Goal: Task Accomplishment & Management: Manage account settings

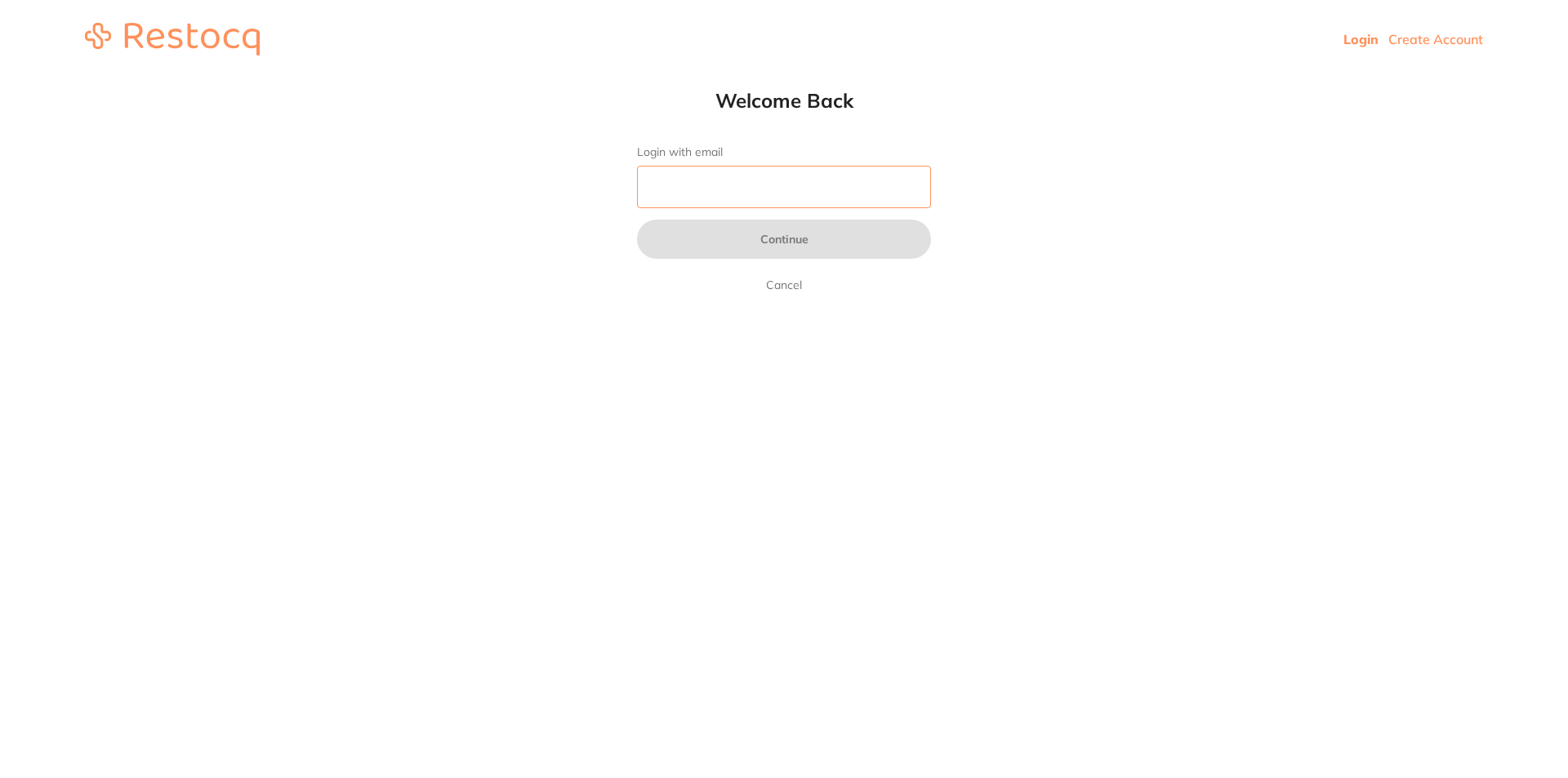
click at [825, 174] on input "Login with email" at bounding box center [783, 187] width 294 height 42
type input "[EMAIL_ADDRESS][DOMAIN_NAME]"
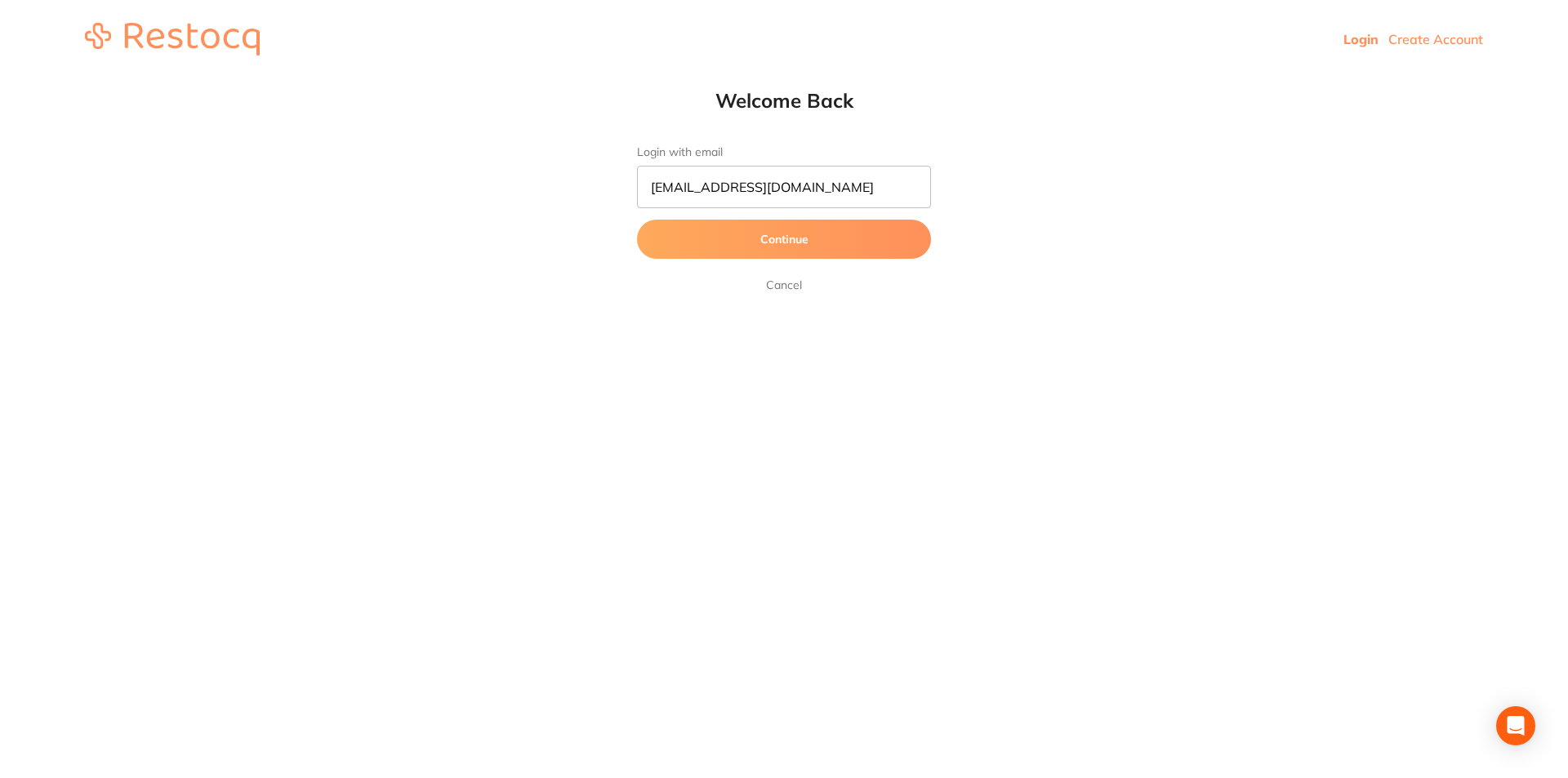
click at [815, 233] on button "Continue" at bounding box center [783, 239] width 294 height 40
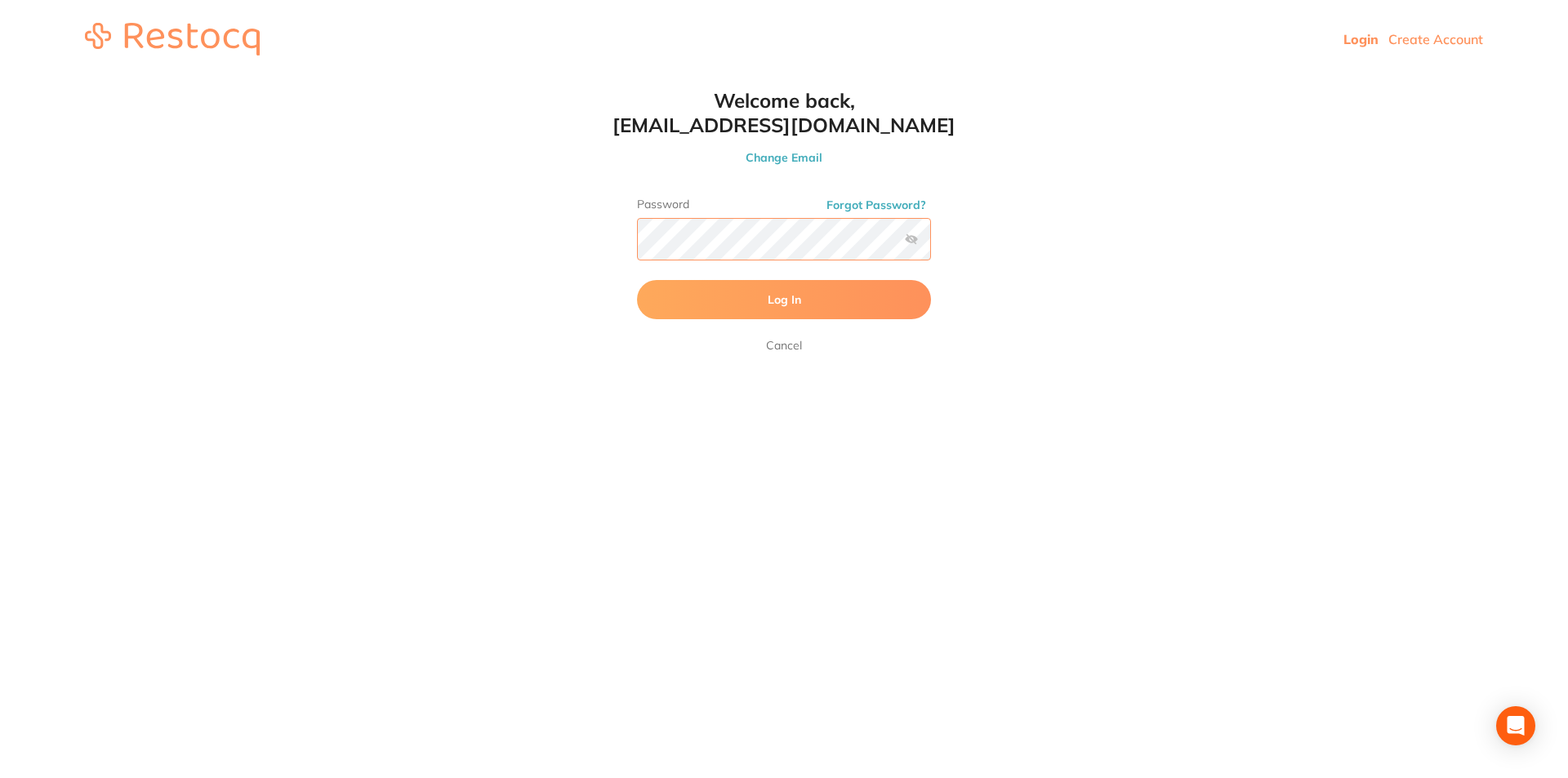
click at [636, 280] on button "Log In" at bounding box center [783, 299] width 294 height 40
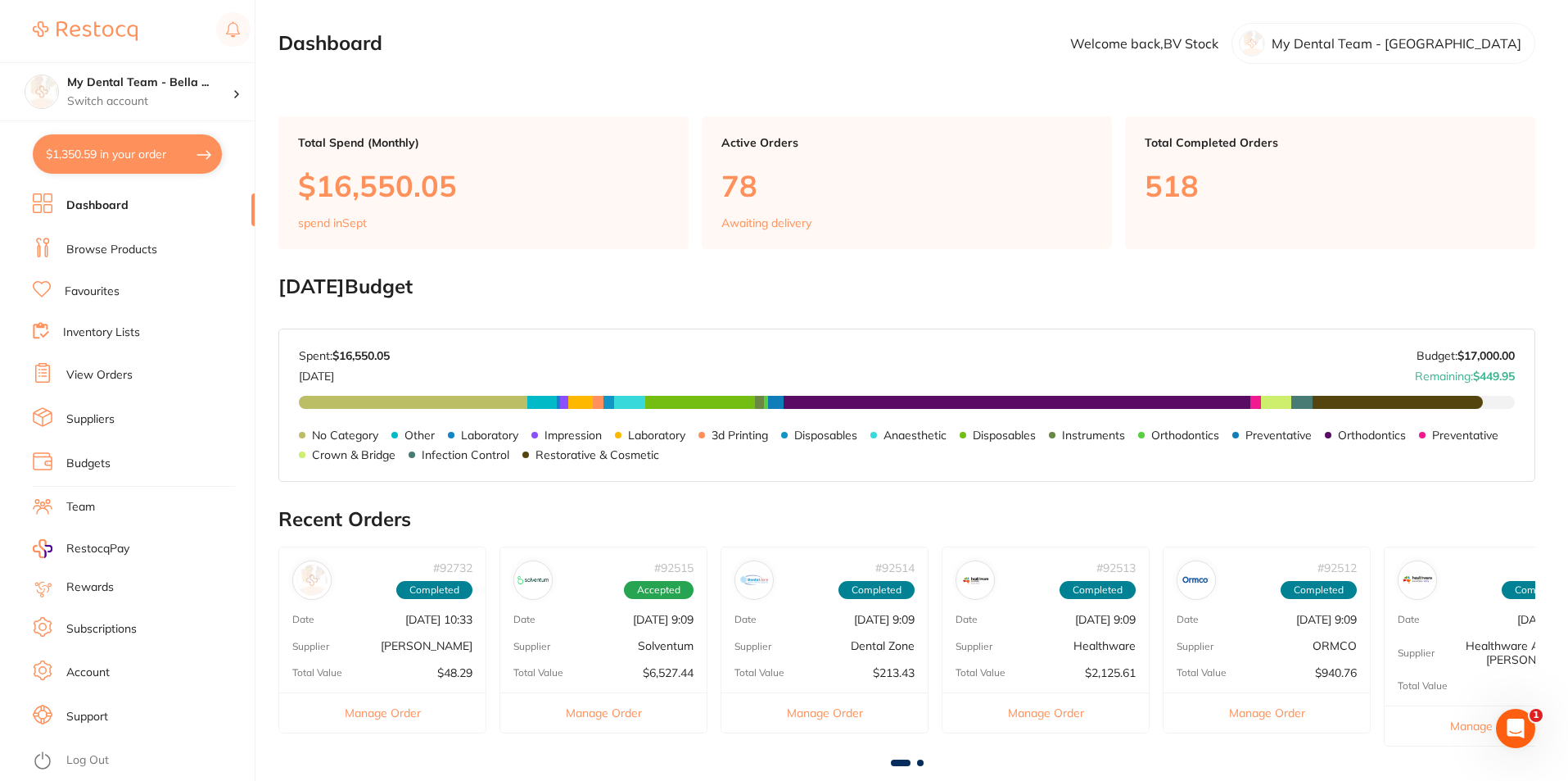
click at [102, 373] on link "View Orders" at bounding box center [100, 375] width 67 height 16
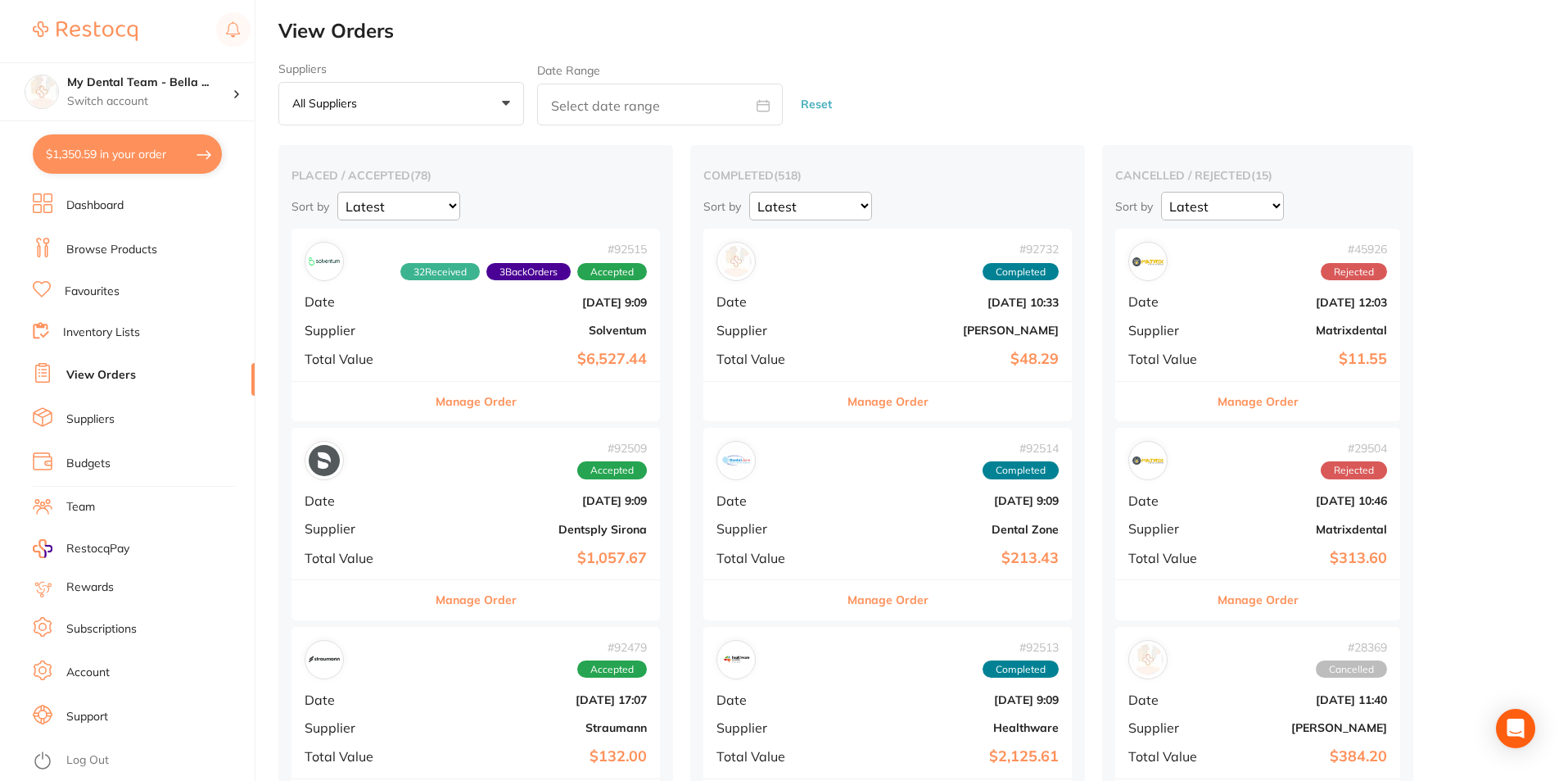
click at [370, 112] on button "All suppliers +0" at bounding box center [401, 105] width 246 height 45
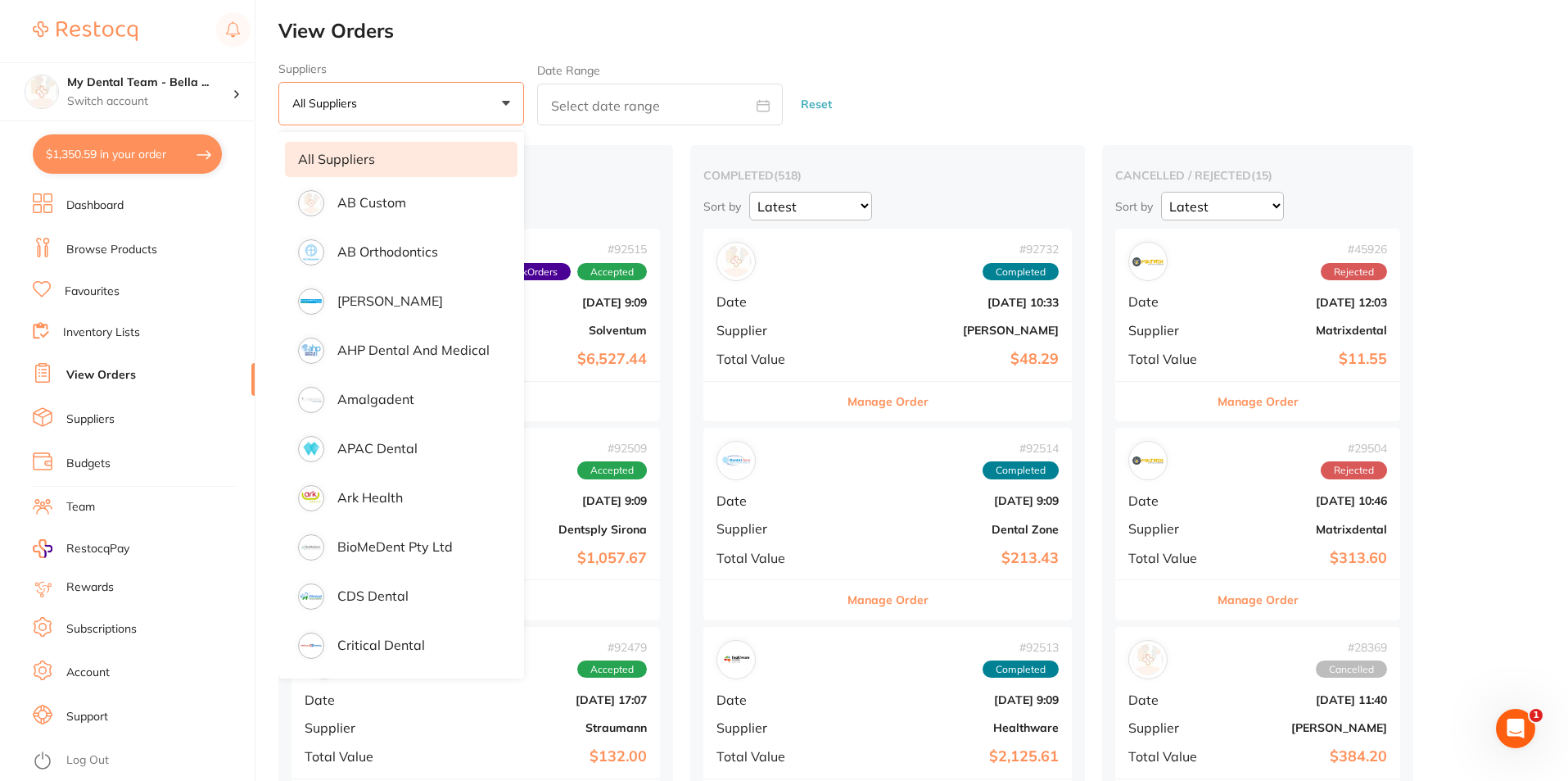
click at [757, 104] on icon at bounding box center [763, 105] width 13 height 11
select select "8"
select select "2025"
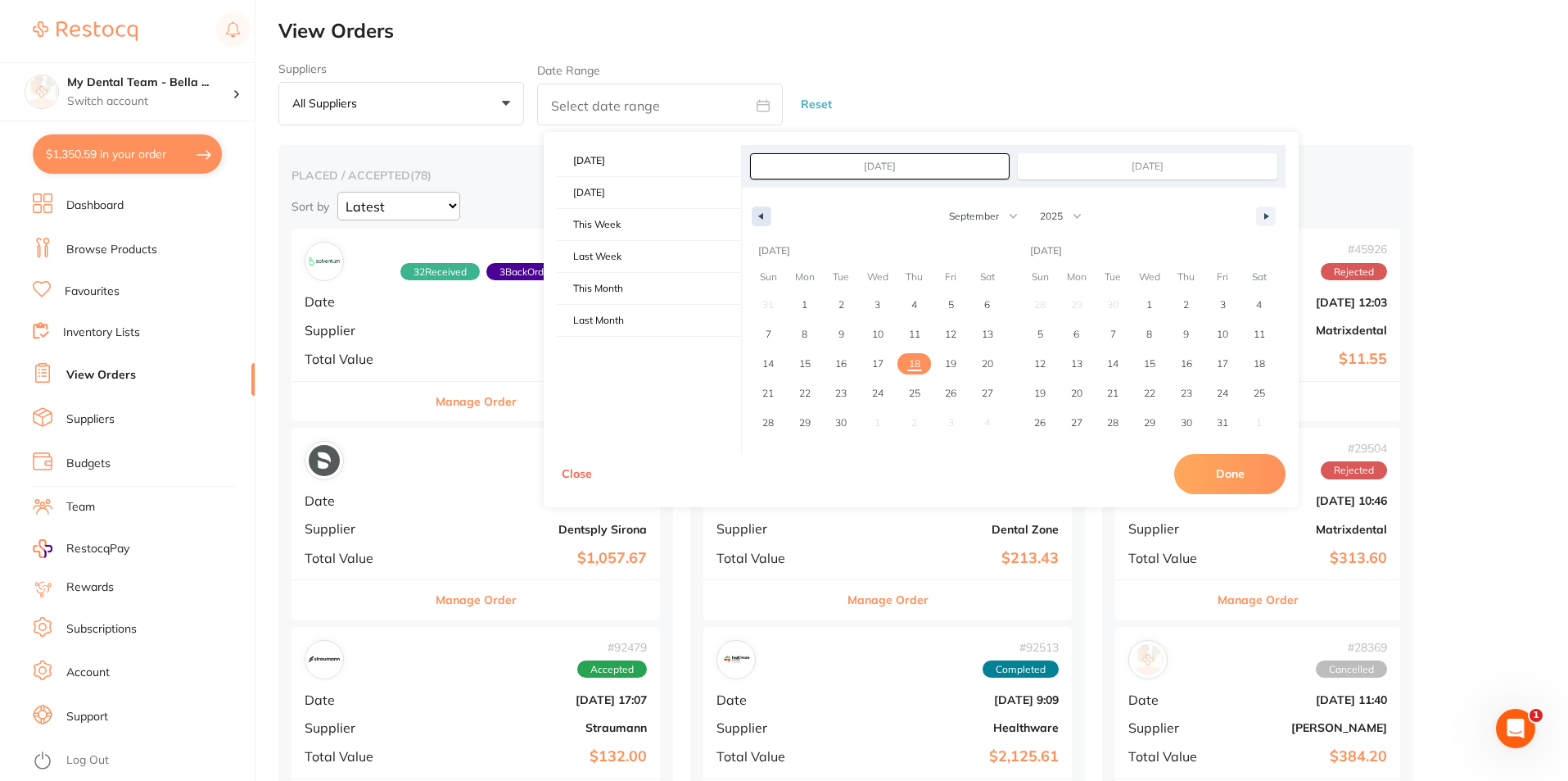
click at [758, 220] on button "button" at bounding box center [761, 216] width 19 height 19
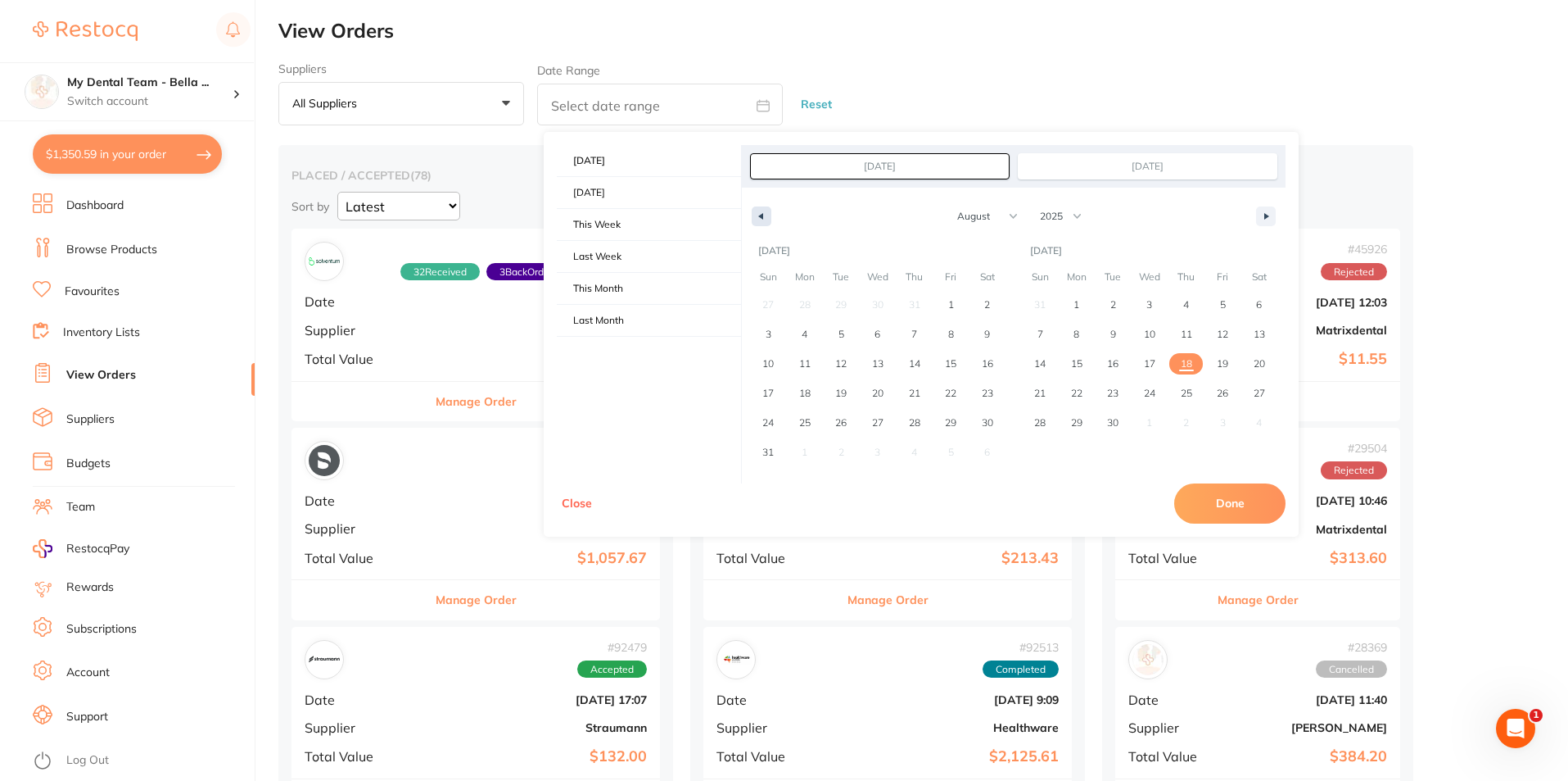
click at [758, 220] on button "button" at bounding box center [761, 216] width 19 height 19
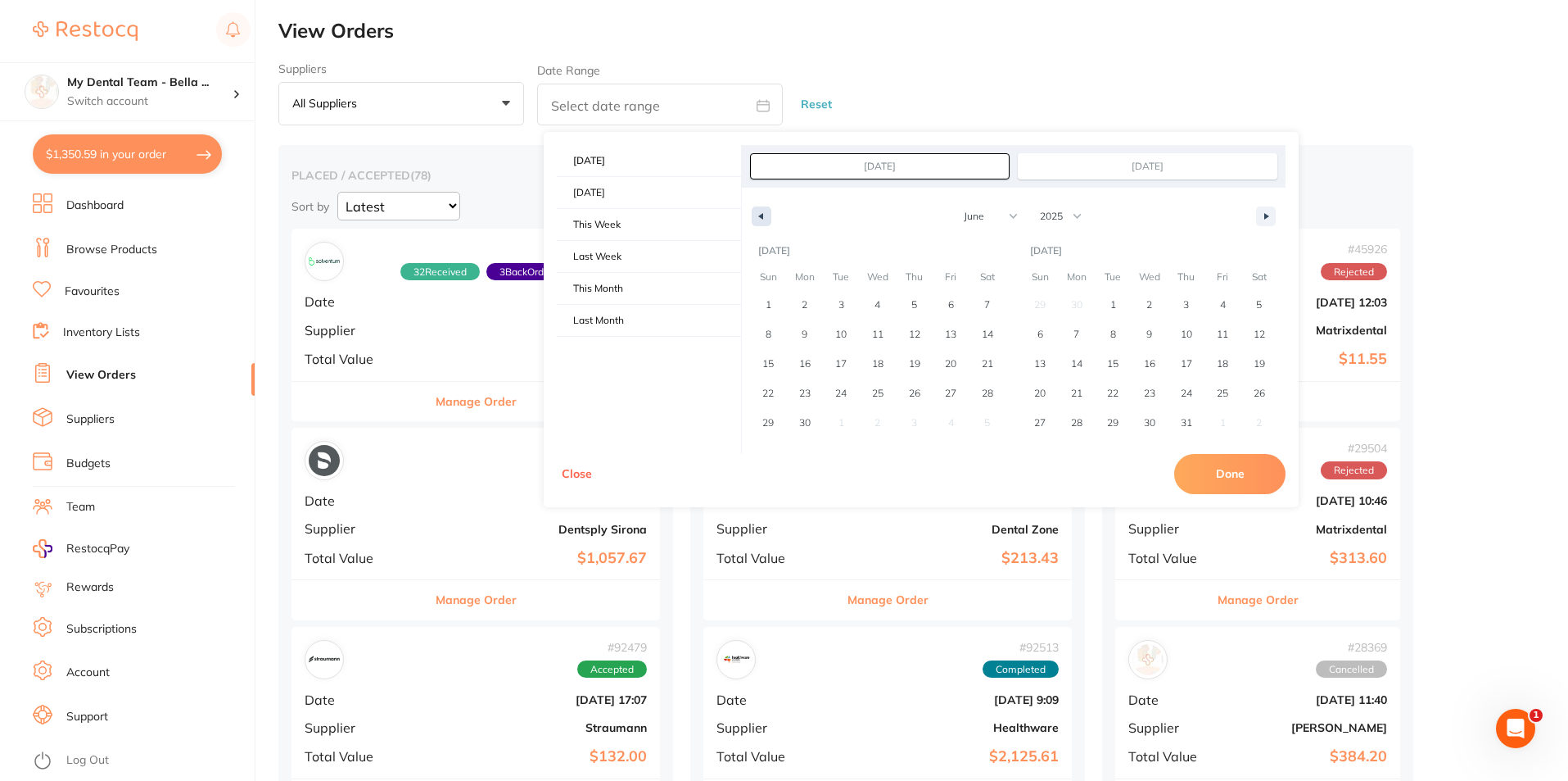
click at [758, 220] on button "button" at bounding box center [761, 216] width 19 height 19
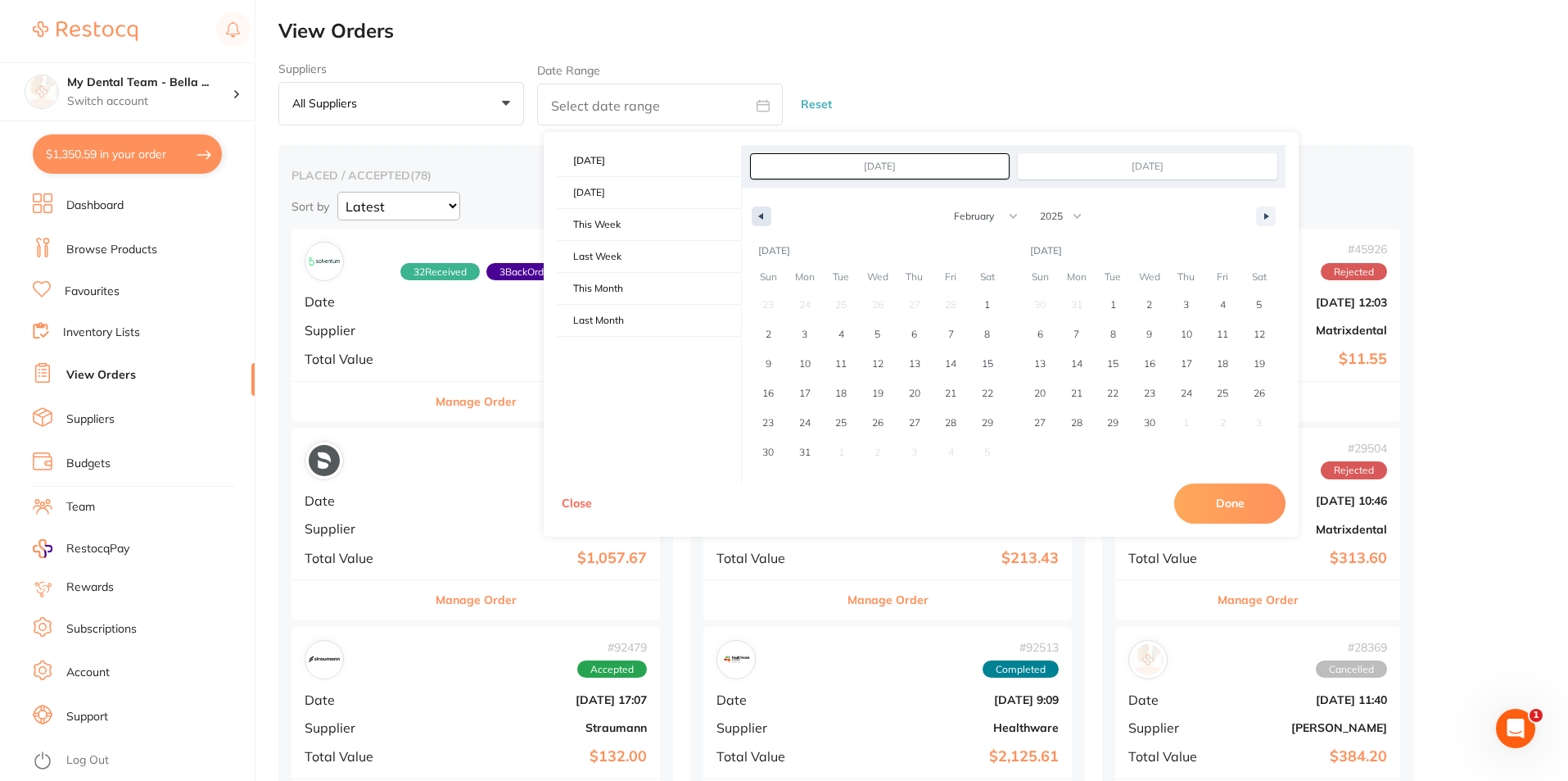
click at [758, 220] on button "button" at bounding box center [761, 216] width 19 height 19
select select "0"
click at [1185, 338] on span "6" at bounding box center [1186, 334] width 6 height 29
type input "Feb 6, 2025"
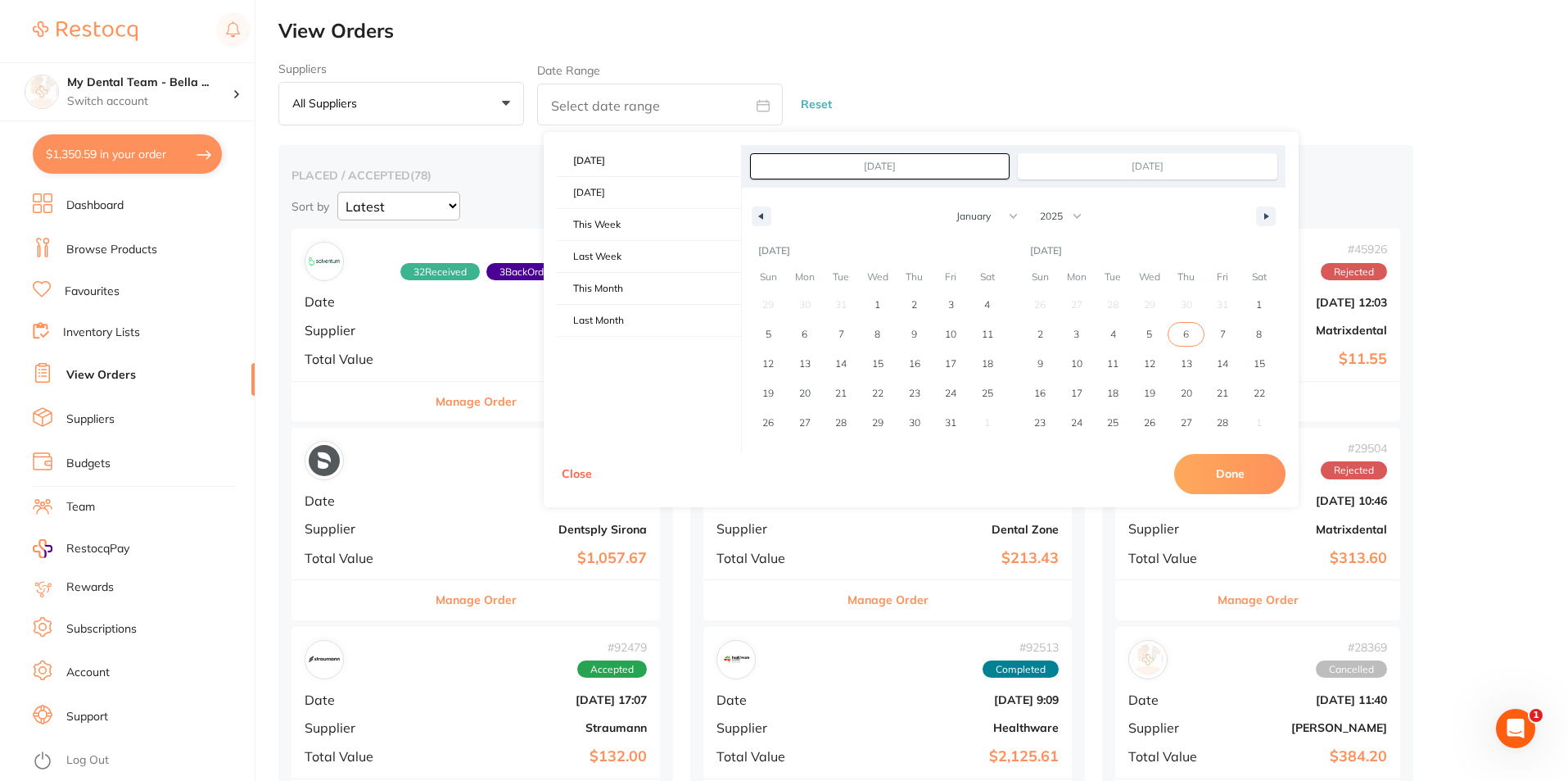
select select "1"
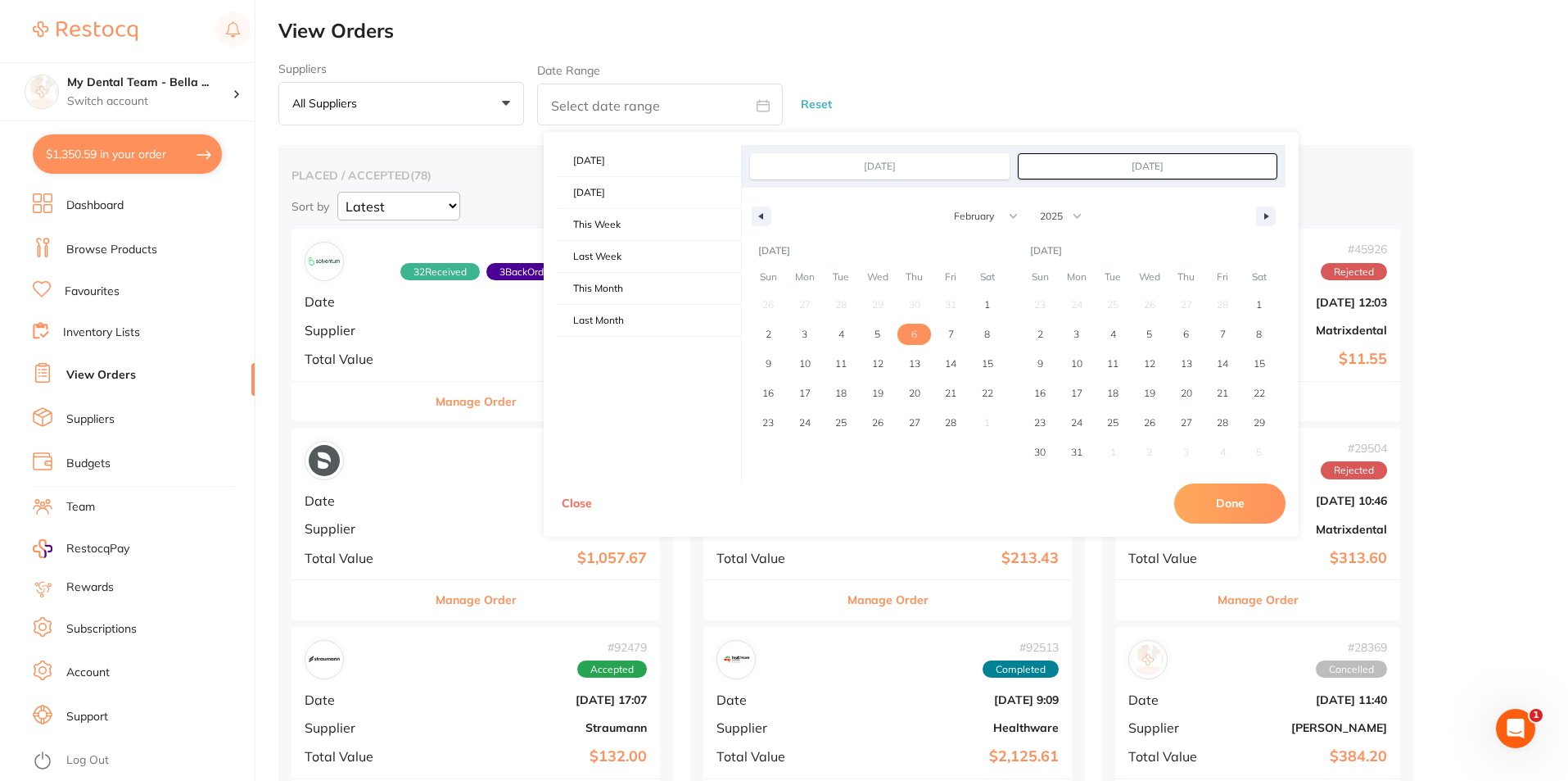
click at [1244, 503] on button "Done" at bounding box center [1229, 503] width 111 height 40
type input "Feb 6 2025 to Feb 6 2025"
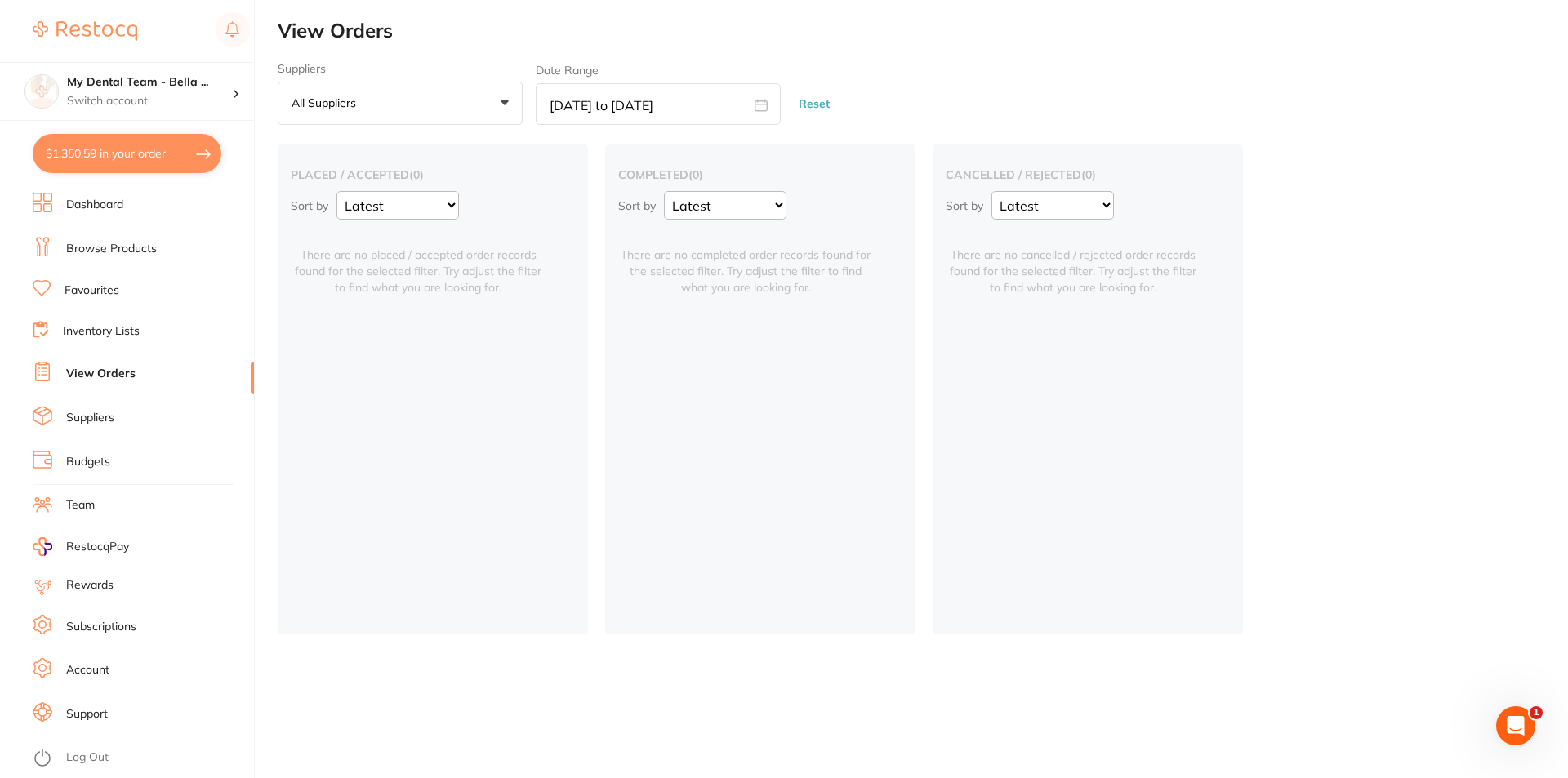
click at [473, 100] on button "All suppliers +0" at bounding box center [400, 104] width 245 height 44
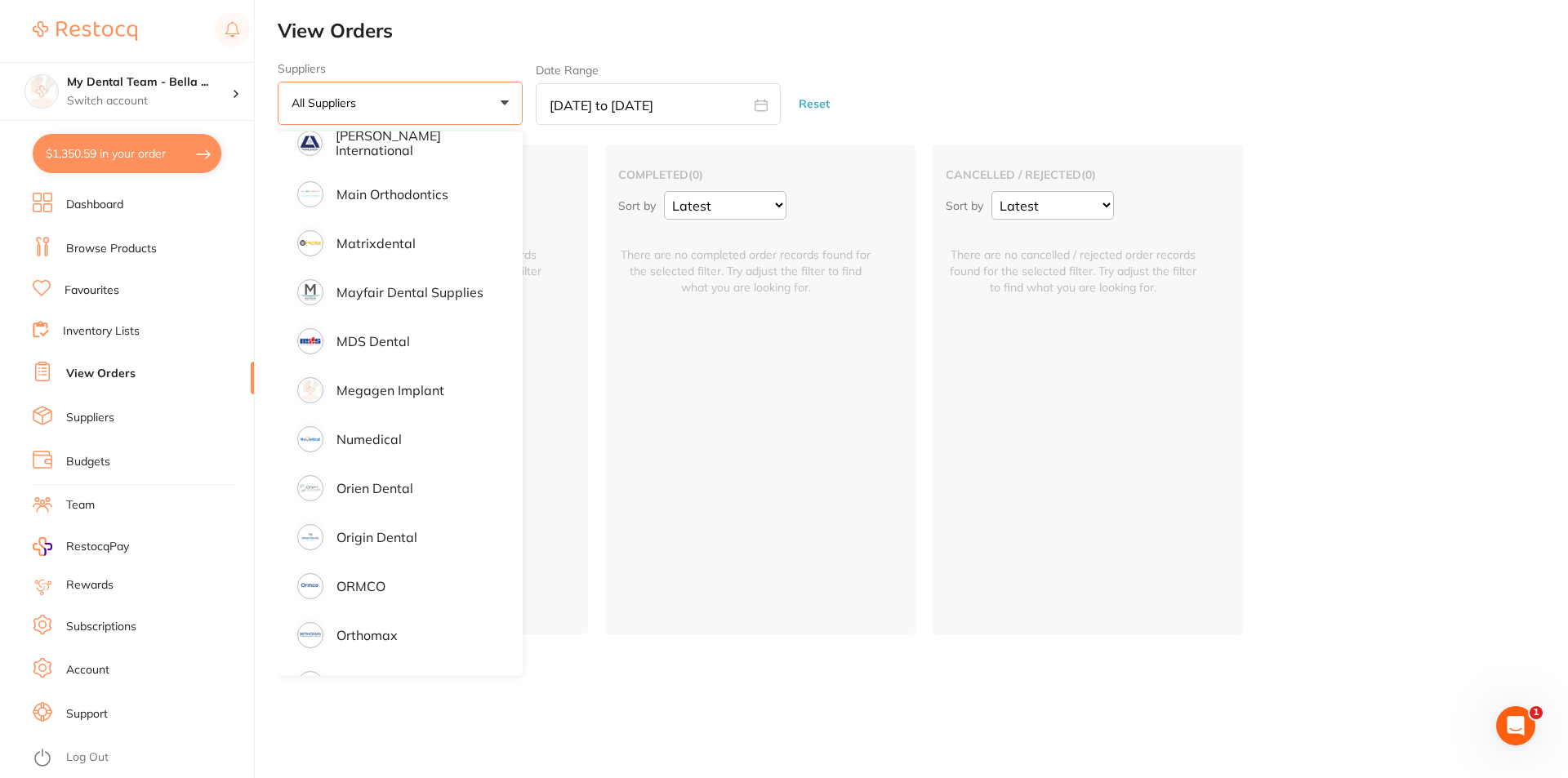
scroll to position [1293, 0]
click at [377, 444] on p "Numedical" at bounding box center [369, 443] width 66 height 14
click at [482, 435] on li "Numedical" at bounding box center [400, 443] width 231 height 45
click at [950, 103] on div "Suppliers Numedical +0 All suppliers AB Custom AB Orthodontics Adam Dental AHP …" at bounding box center [923, 94] width 1290 height 64
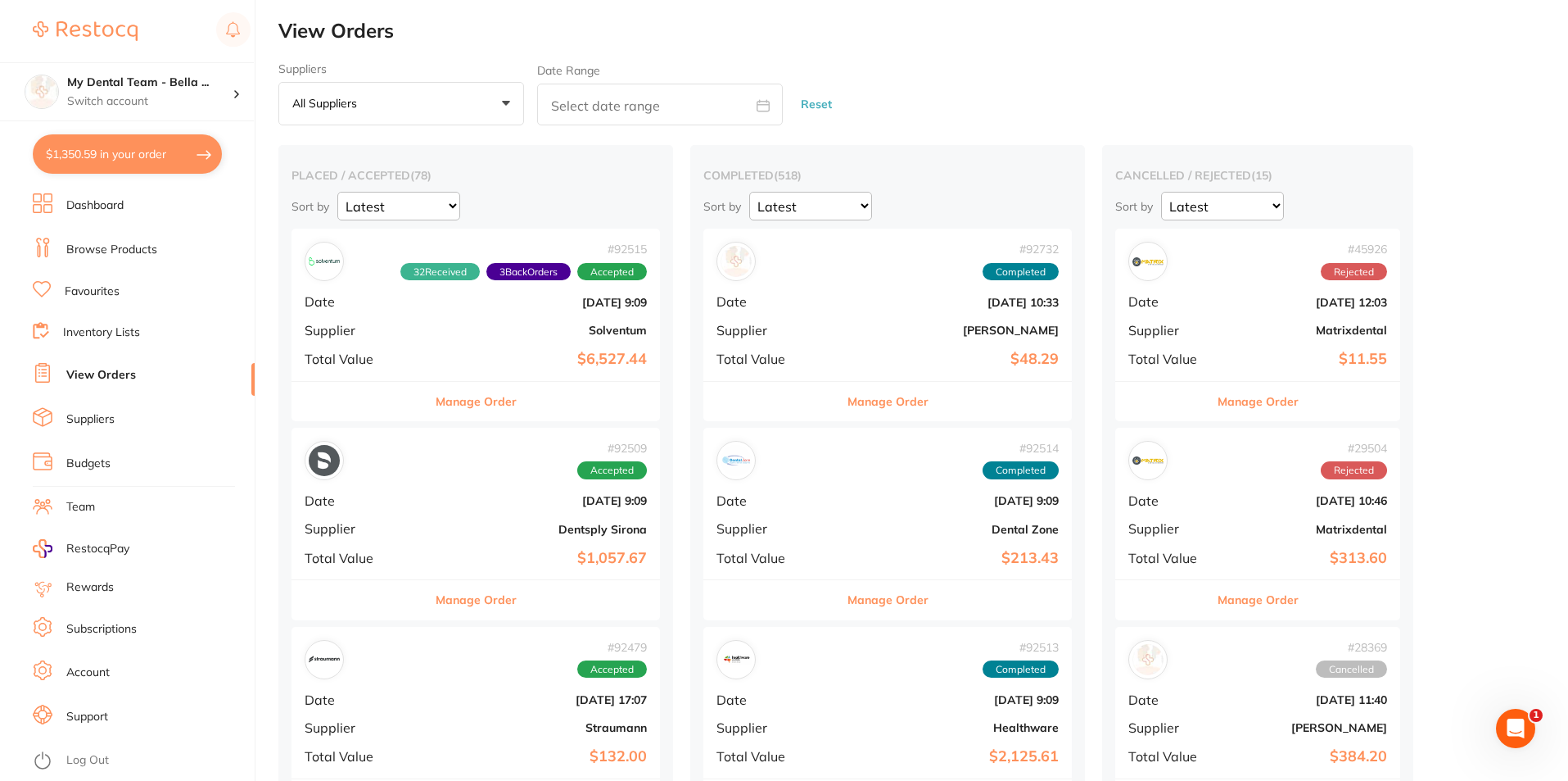
click at [763, 102] on icon at bounding box center [763, 105] width 13 height 11
select select "8"
select select "2025"
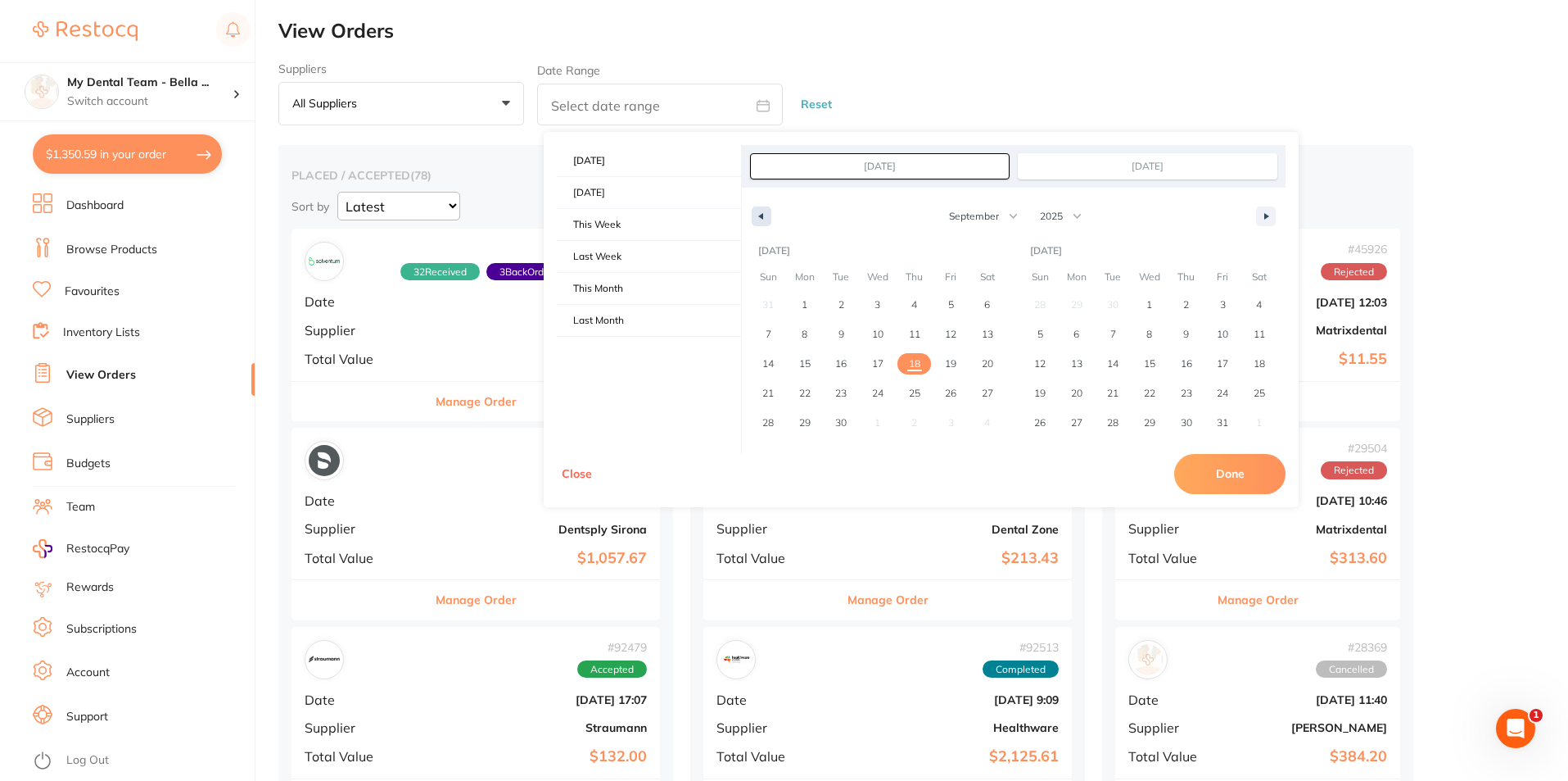
click at [766, 216] on button "button" at bounding box center [761, 216] width 19 height 19
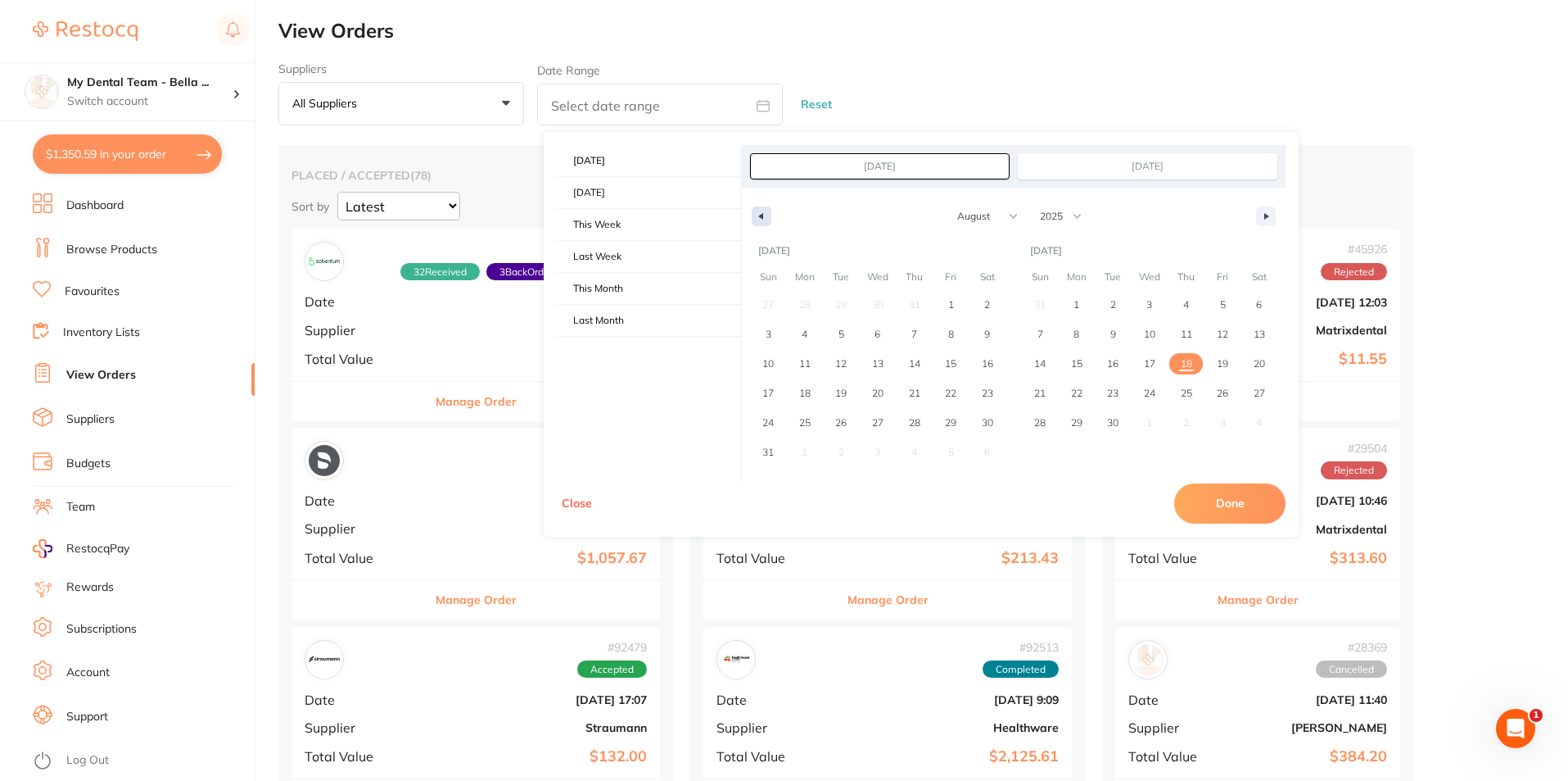
click at [766, 216] on button "button" at bounding box center [761, 216] width 19 height 19
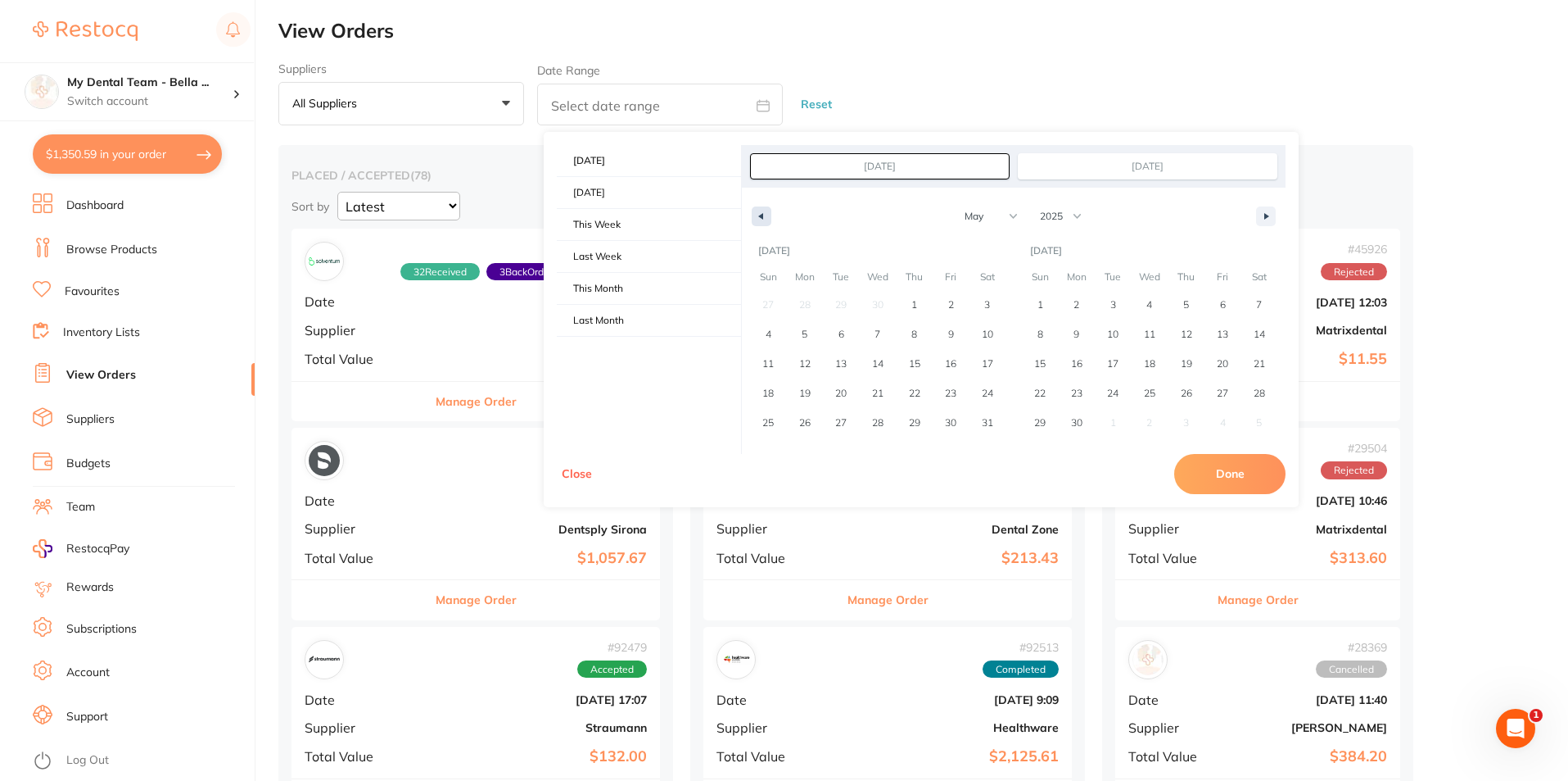
click at [766, 216] on button "button" at bounding box center [761, 216] width 19 height 19
select select "1"
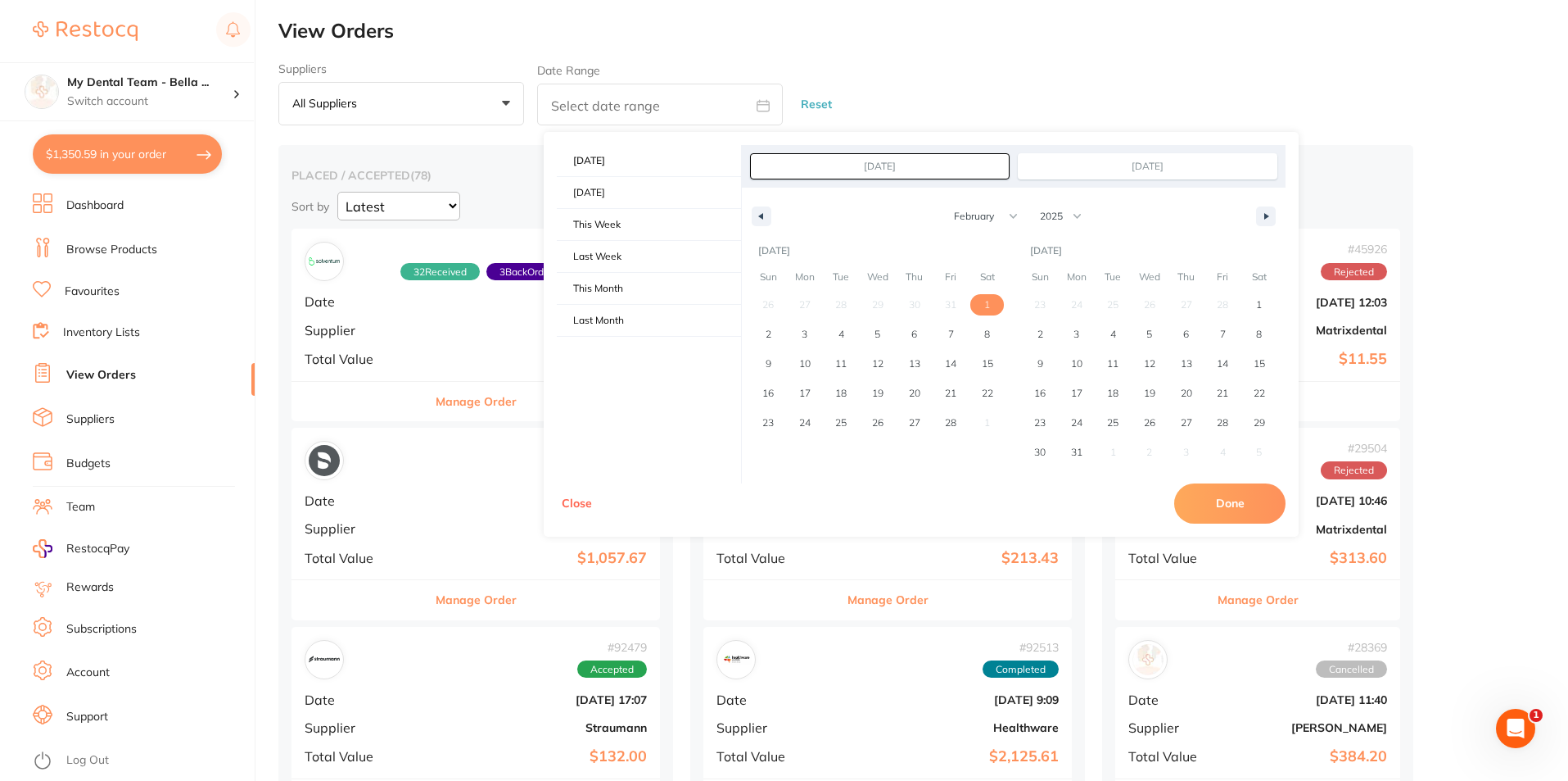
click at [983, 302] on span "1" at bounding box center [988, 305] width 37 height 21
type input "[DATE]"
click at [959, 420] on span "28" at bounding box center [951, 423] width 37 height 21
type input "[DATE]"
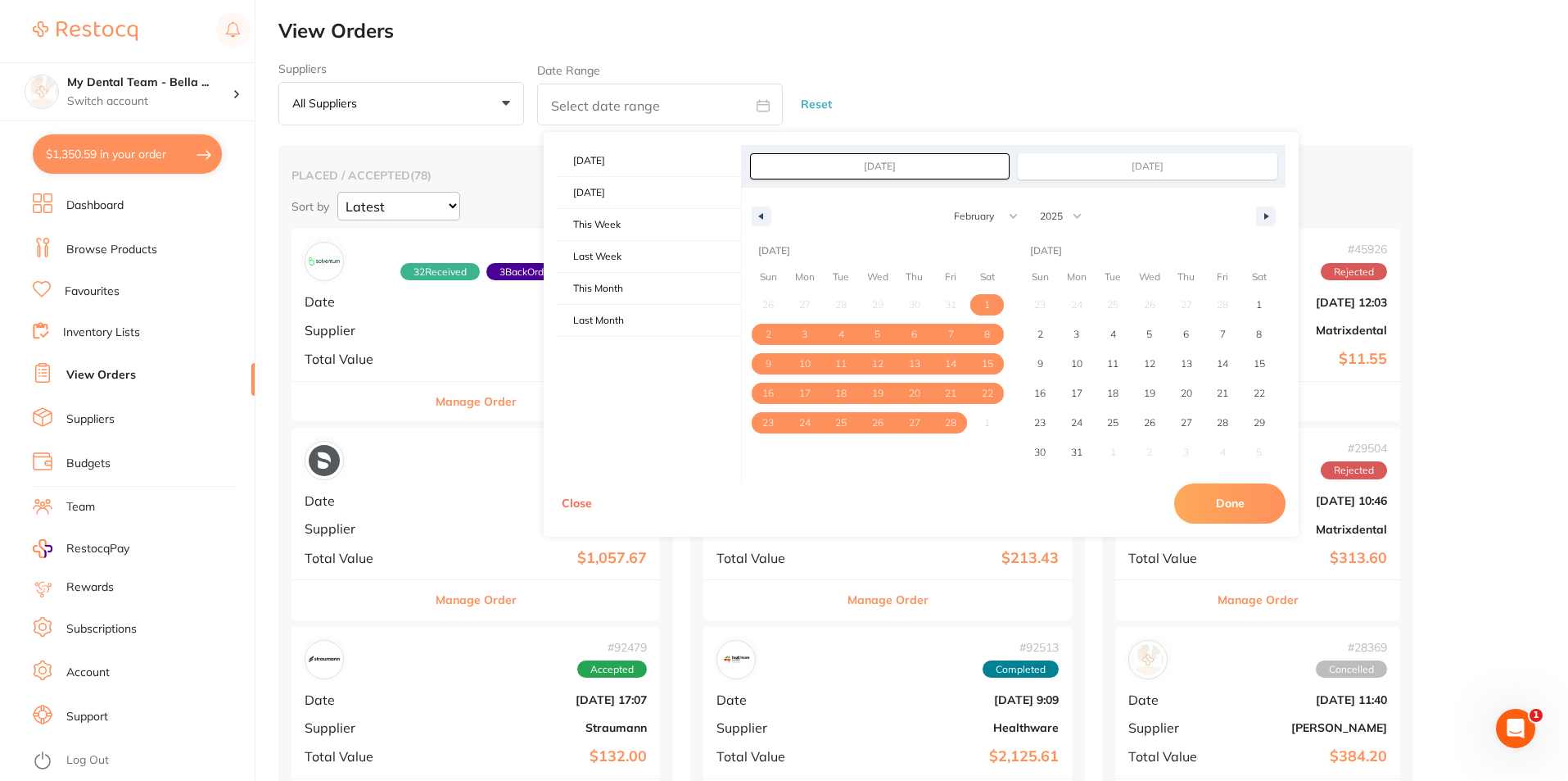
click at [1209, 505] on button "Done" at bounding box center [1229, 503] width 111 height 40
type input "[DATE] to [DATE]"
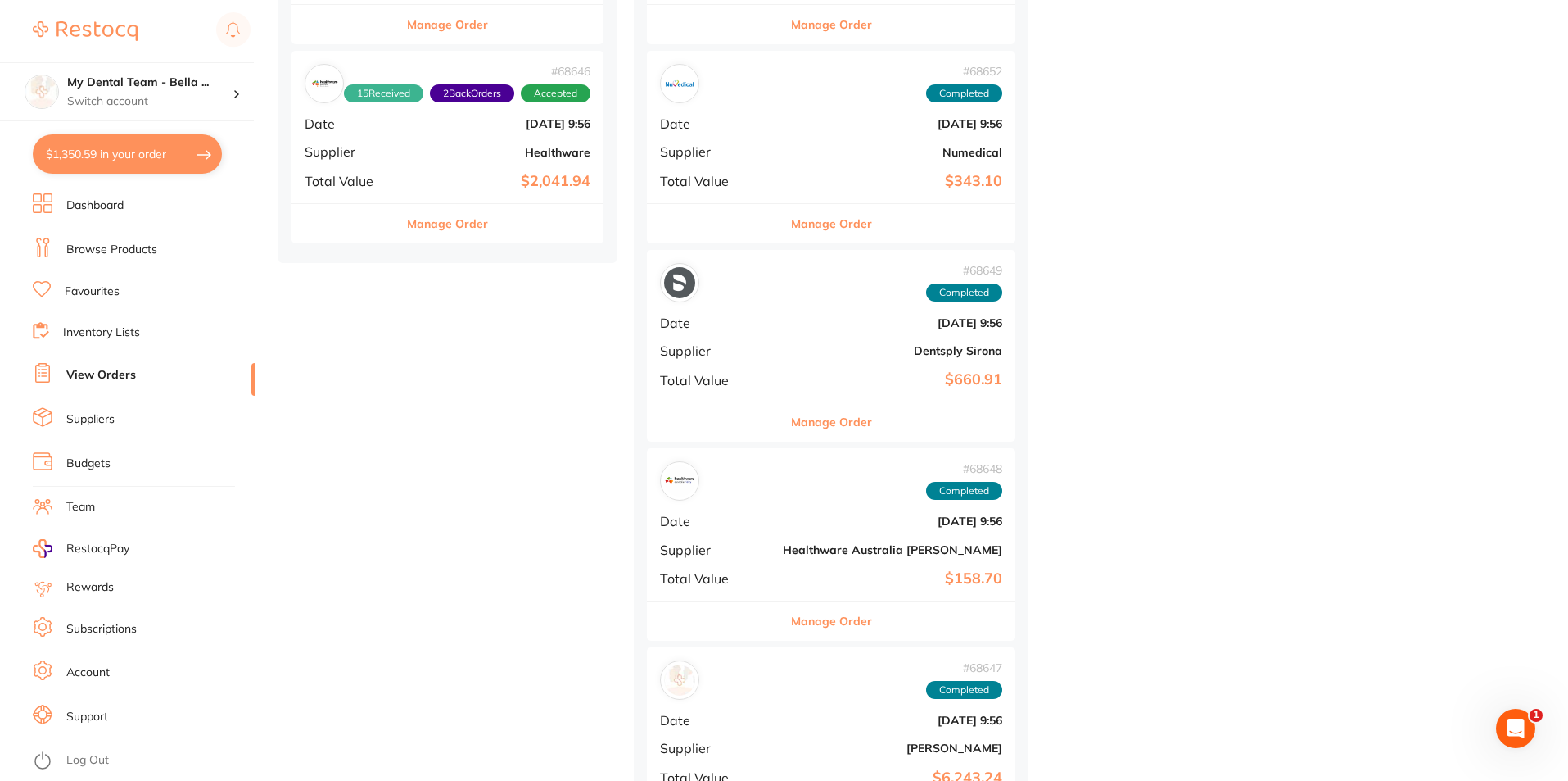
scroll to position [611, 0]
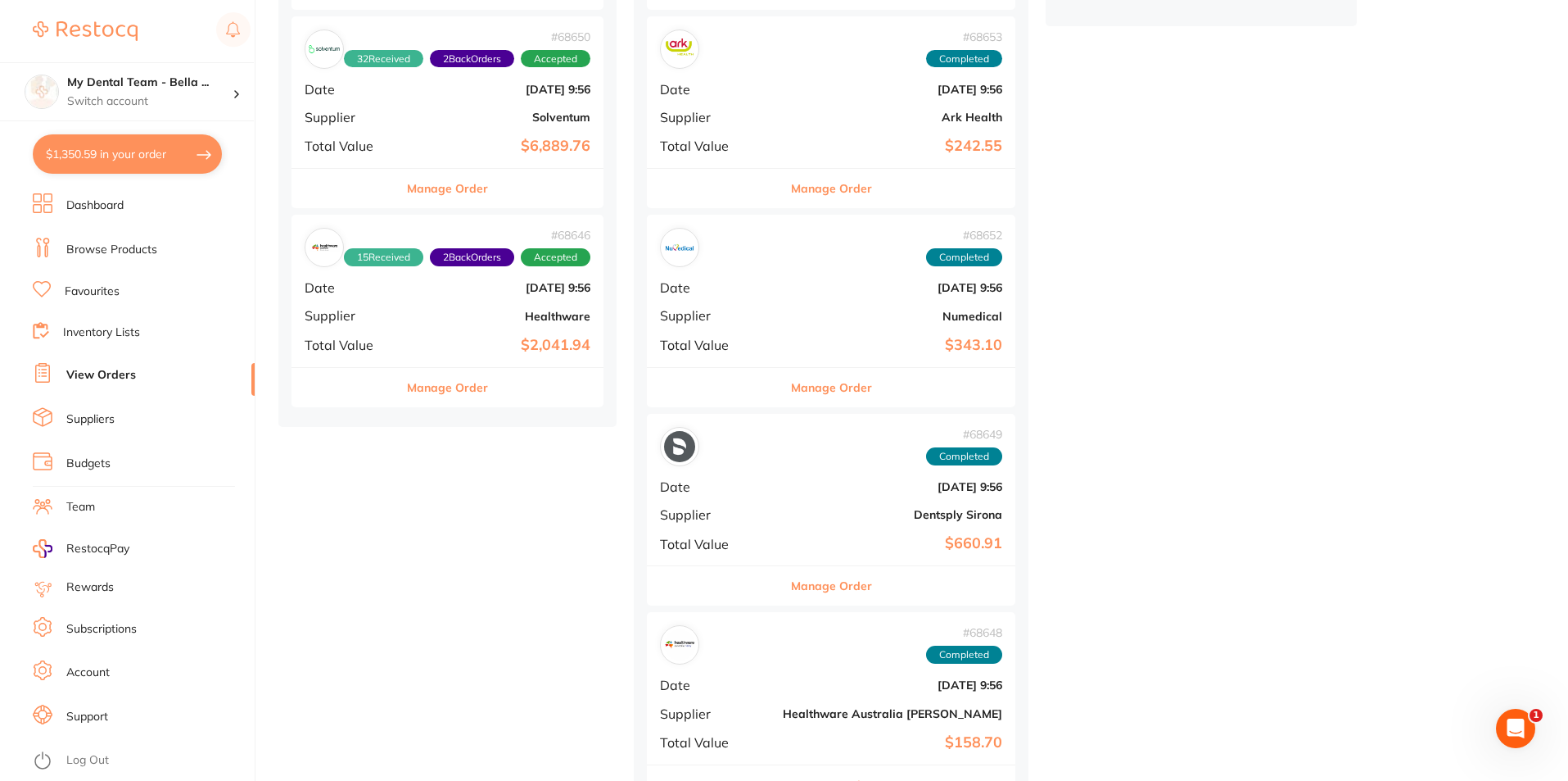
click at [699, 249] on div at bounding box center [679, 247] width 40 height 40
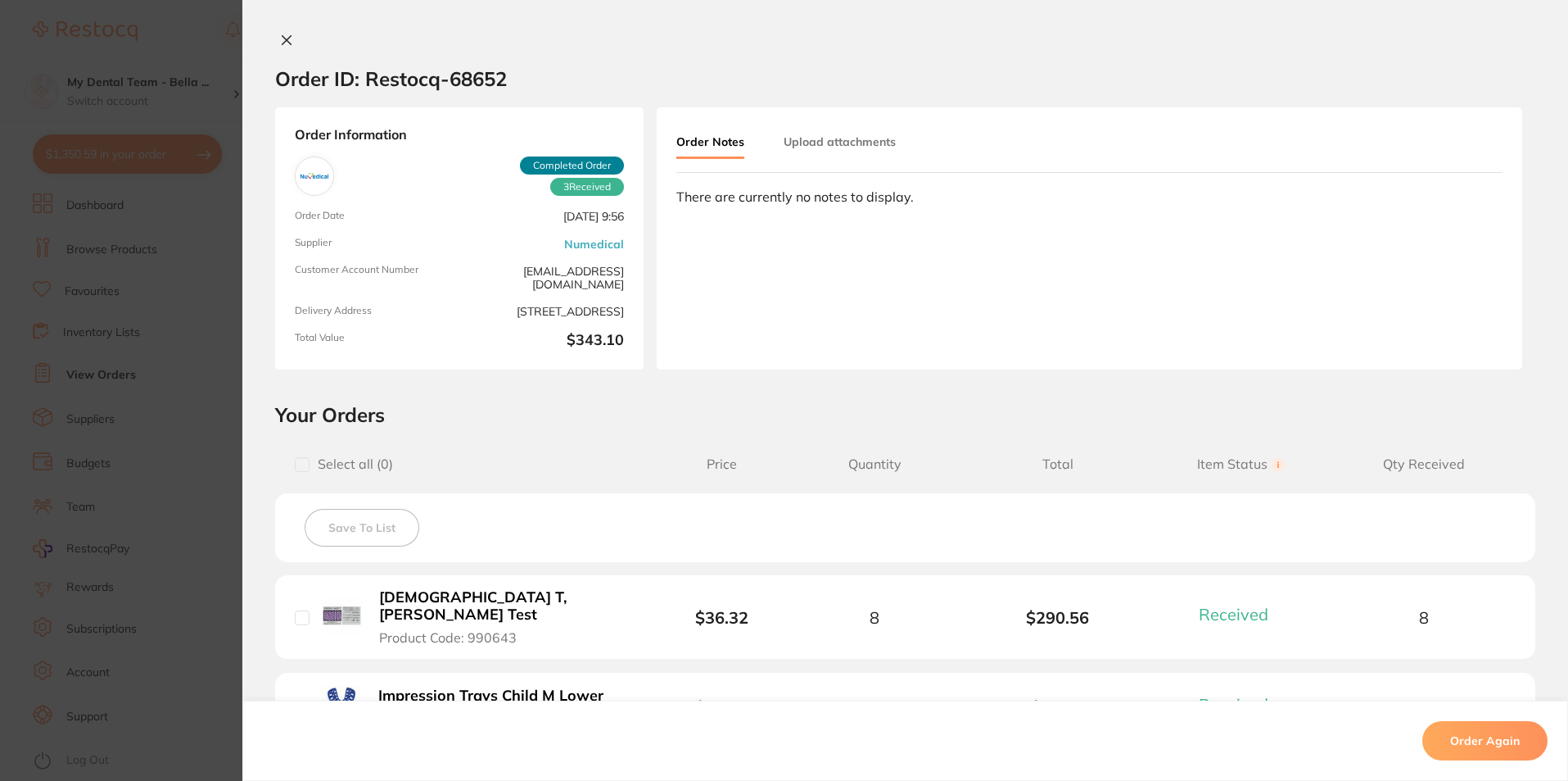
click at [193, 380] on section "Order ID: Restocq- 68652 Order Information 3 Received Completed Order Order Dat…" at bounding box center [784, 390] width 1568 height 781
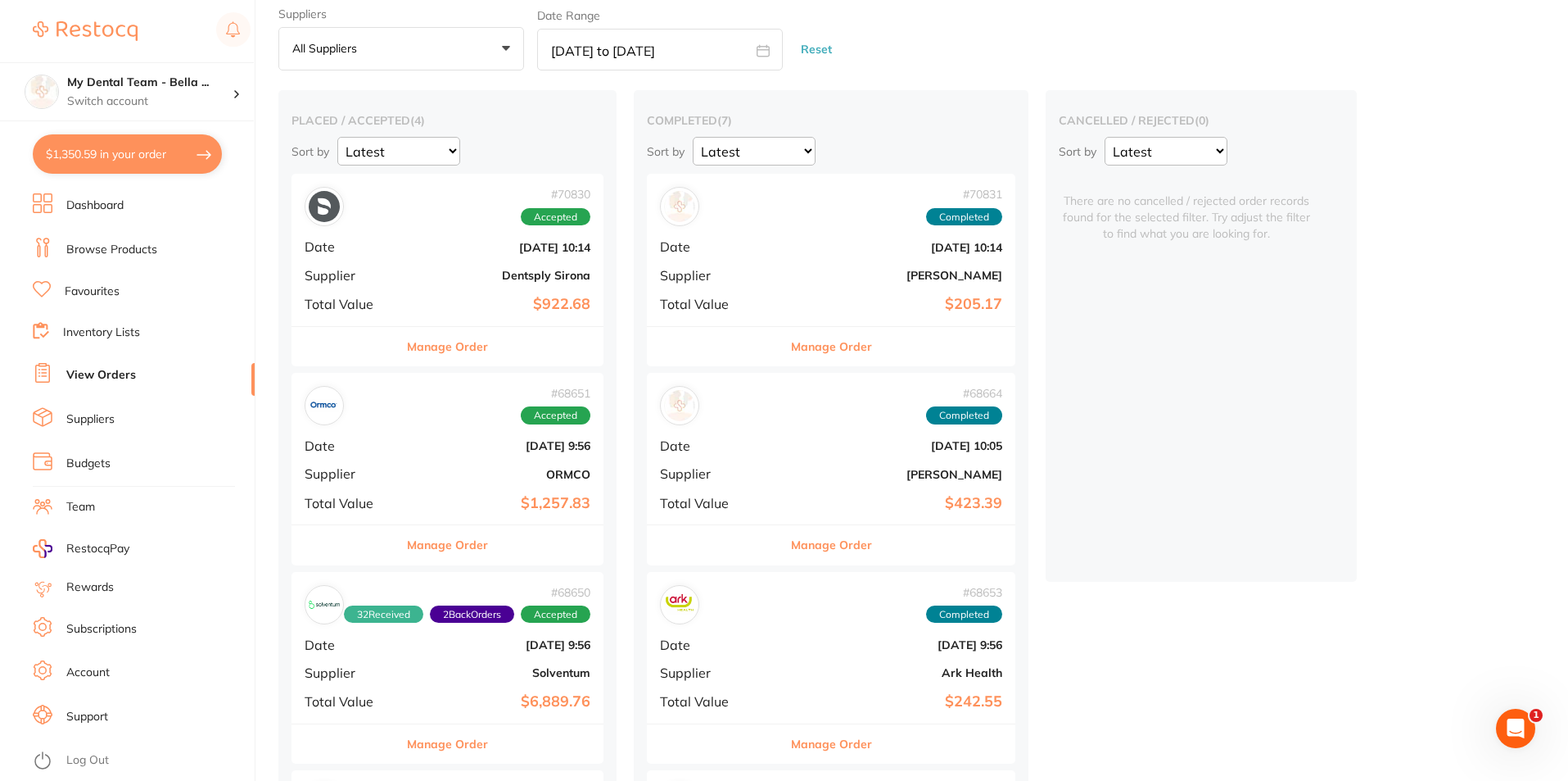
scroll to position [37, 0]
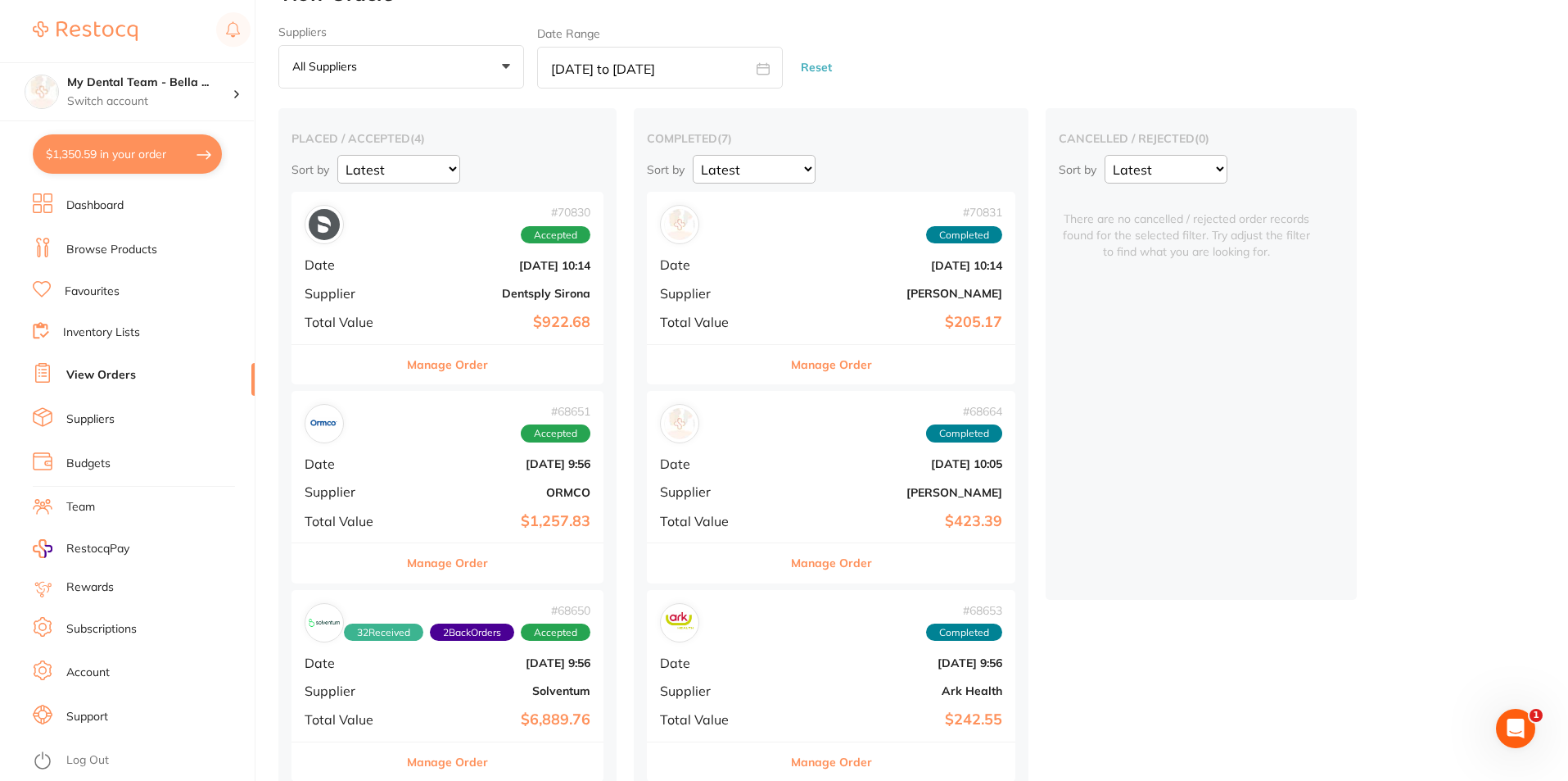
click at [761, 74] on icon at bounding box center [763, 68] width 13 height 11
select select "1"
select select "2025"
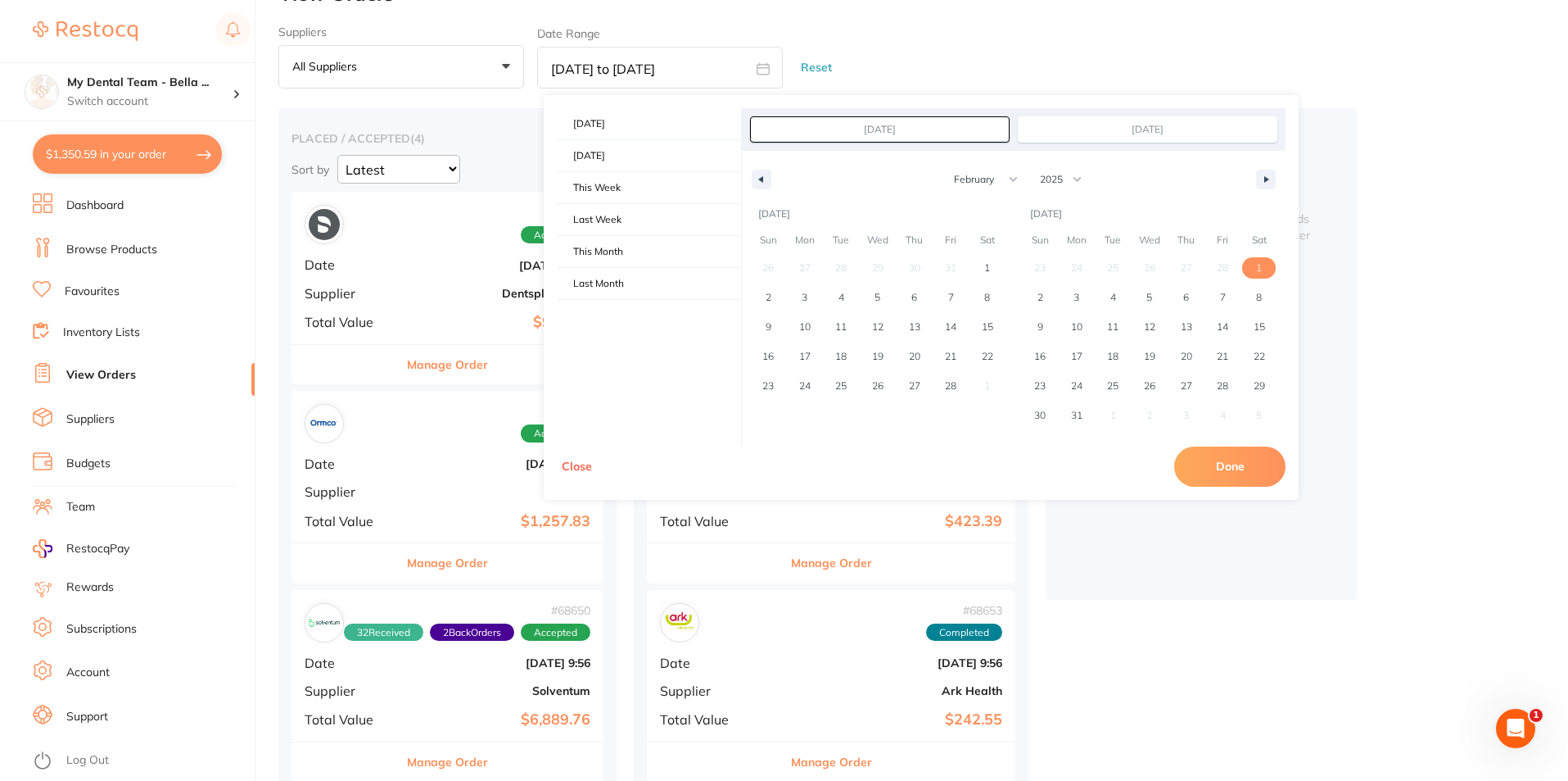
click at [1263, 271] on span "1" at bounding box center [1259, 268] width 37 height 21
type input "[DATE]"
select select "2"
click at [809, 415] on span "31" at bounding box center [805, 415] width 12 height 29
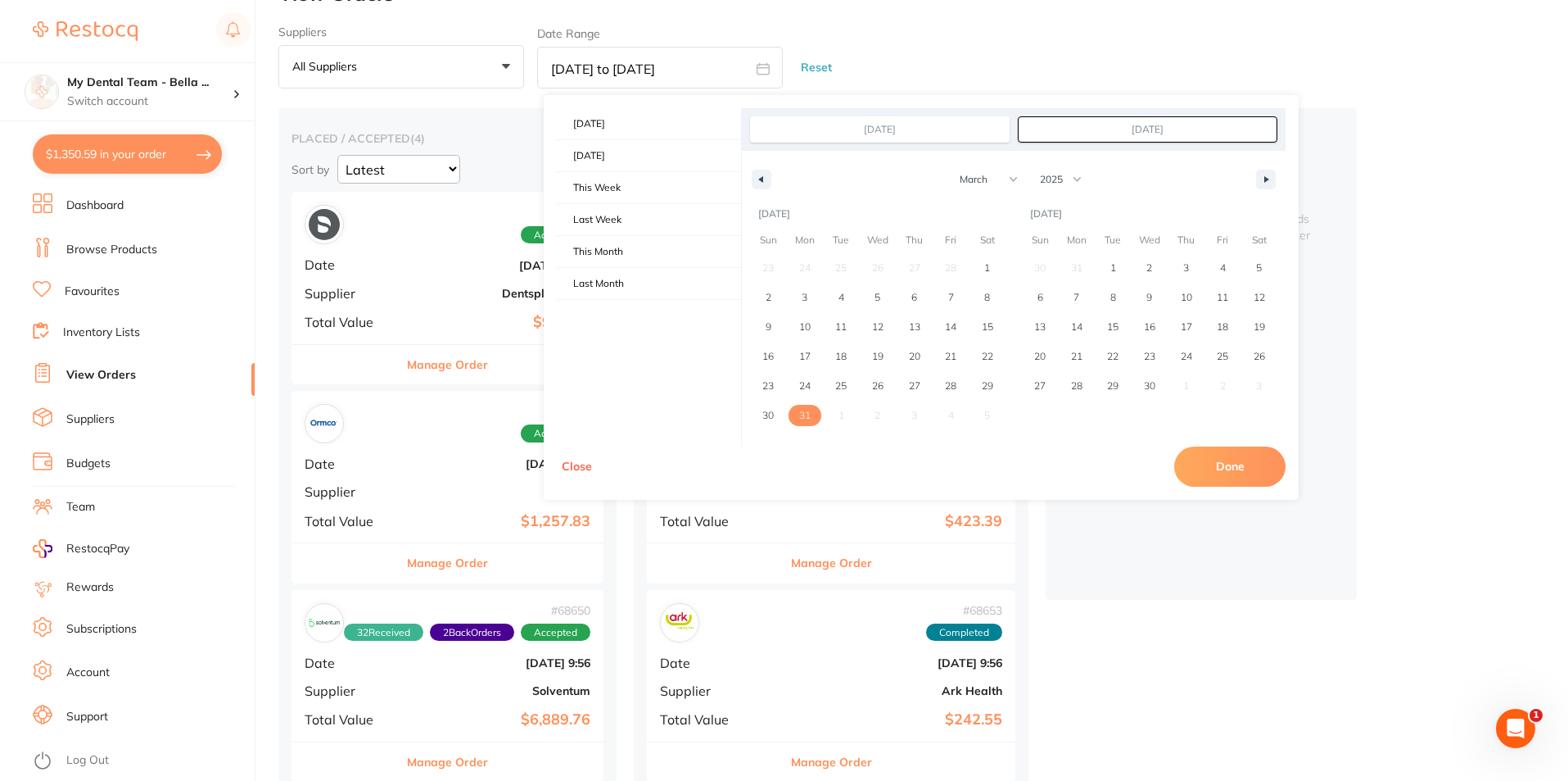
type input "[DATE]"
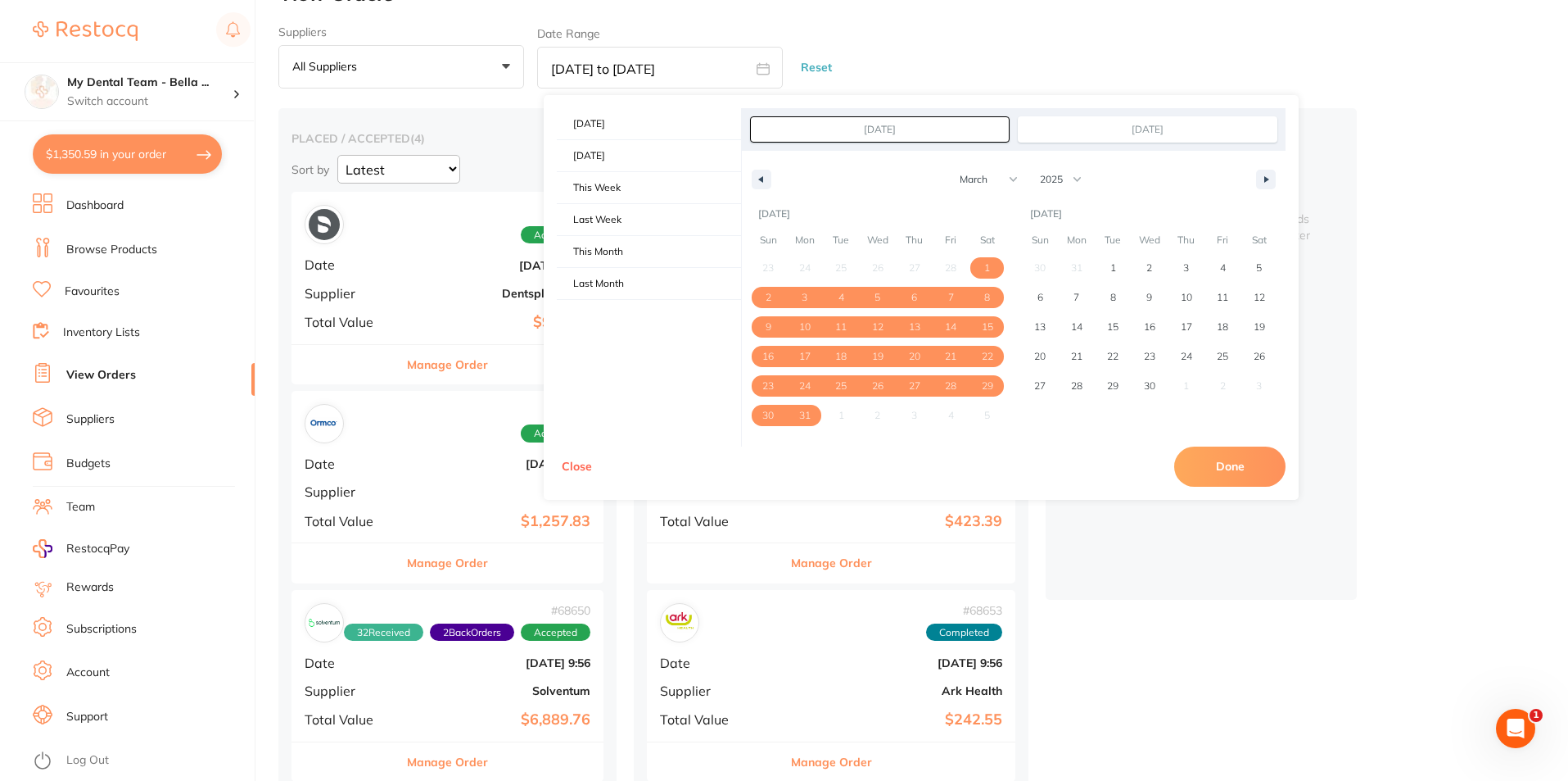
click at [1222, 473] on button "Done" at bounding box center [1229, 466] width 111 height 40
type input "[DATE] to [DATE]"
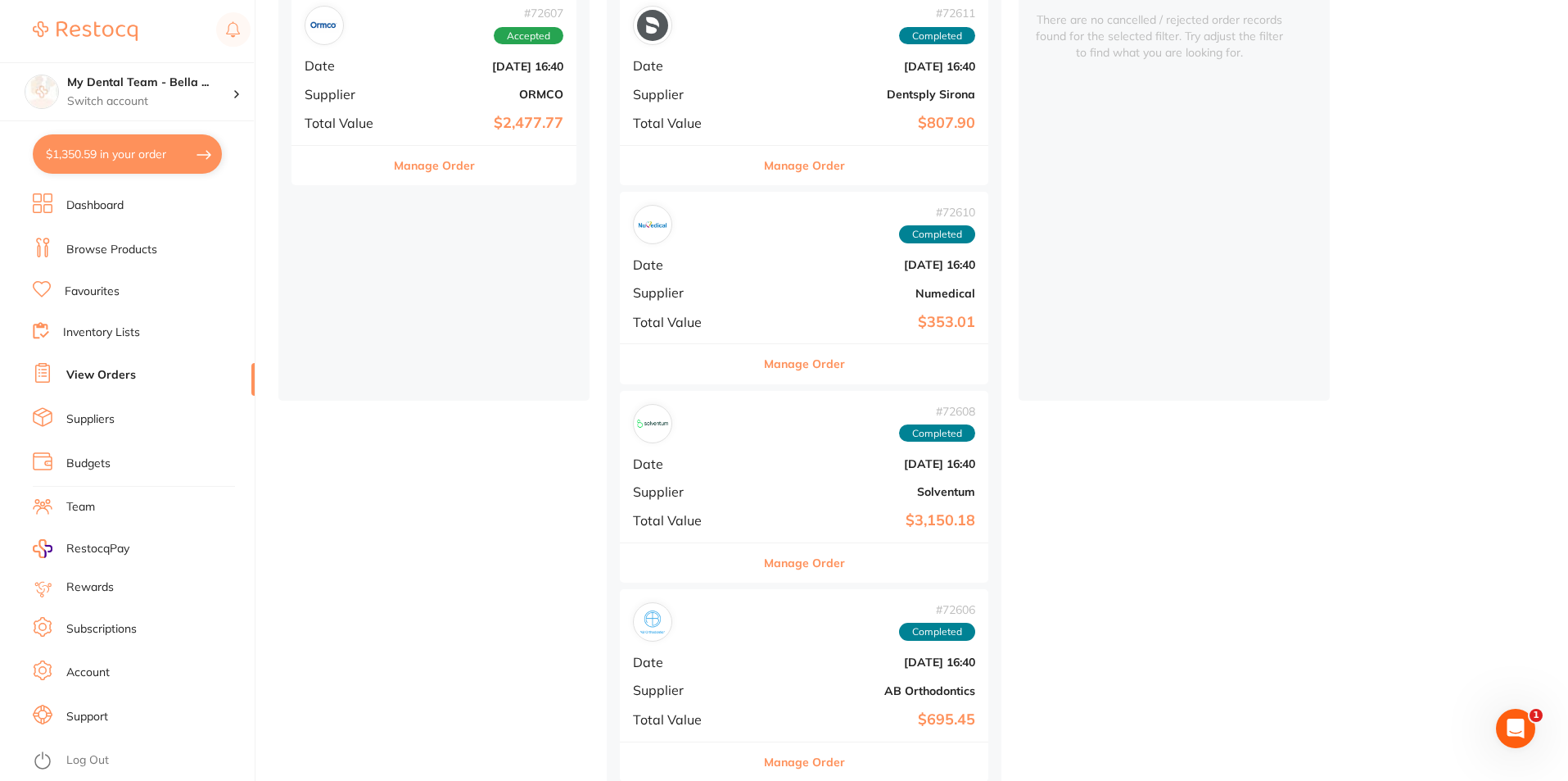
scroll to position [0, 0]
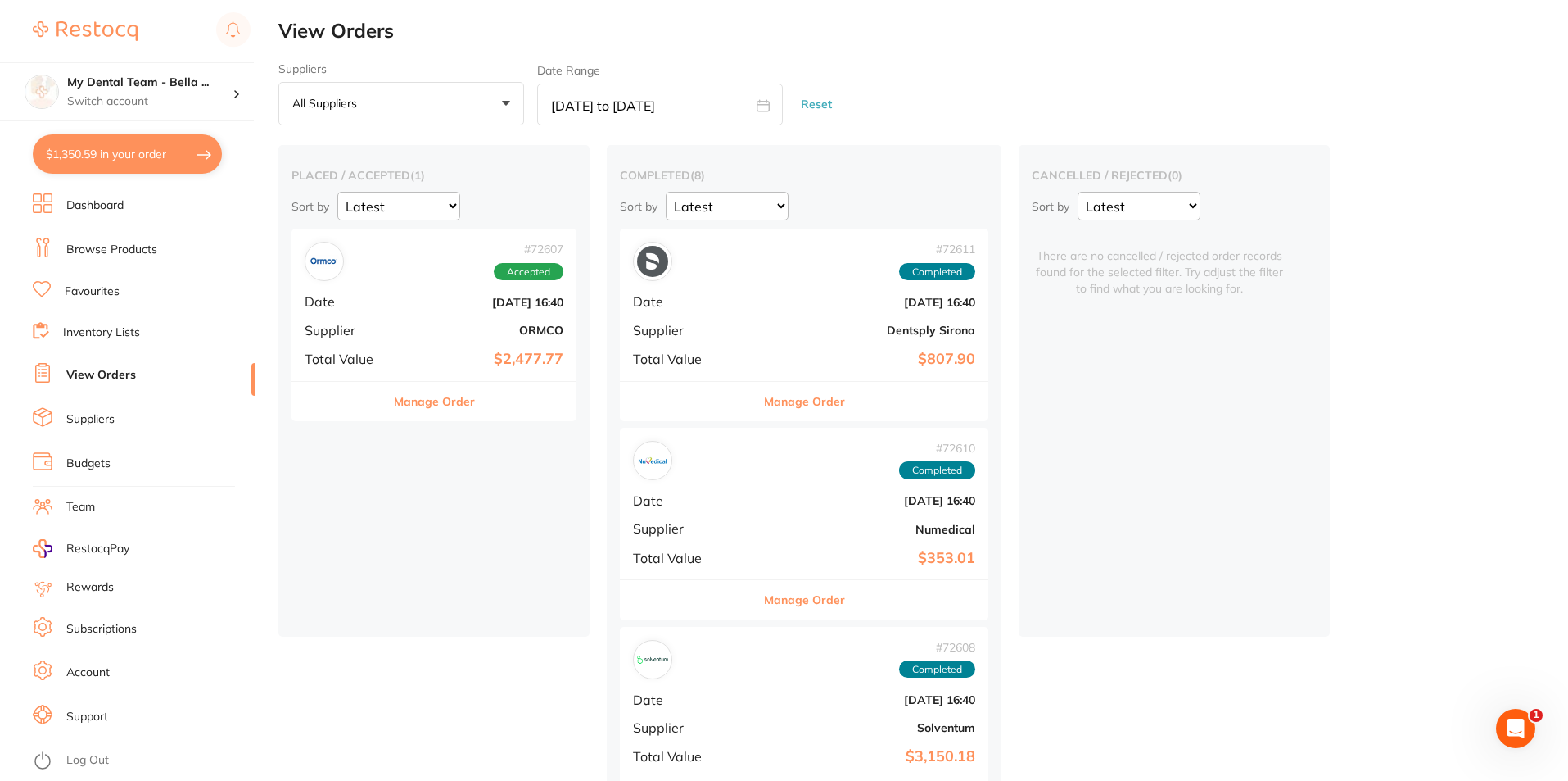
click at [755, 496] on b "[DATE] 16:40" at bounding box center [865, 501] width 220 height 14
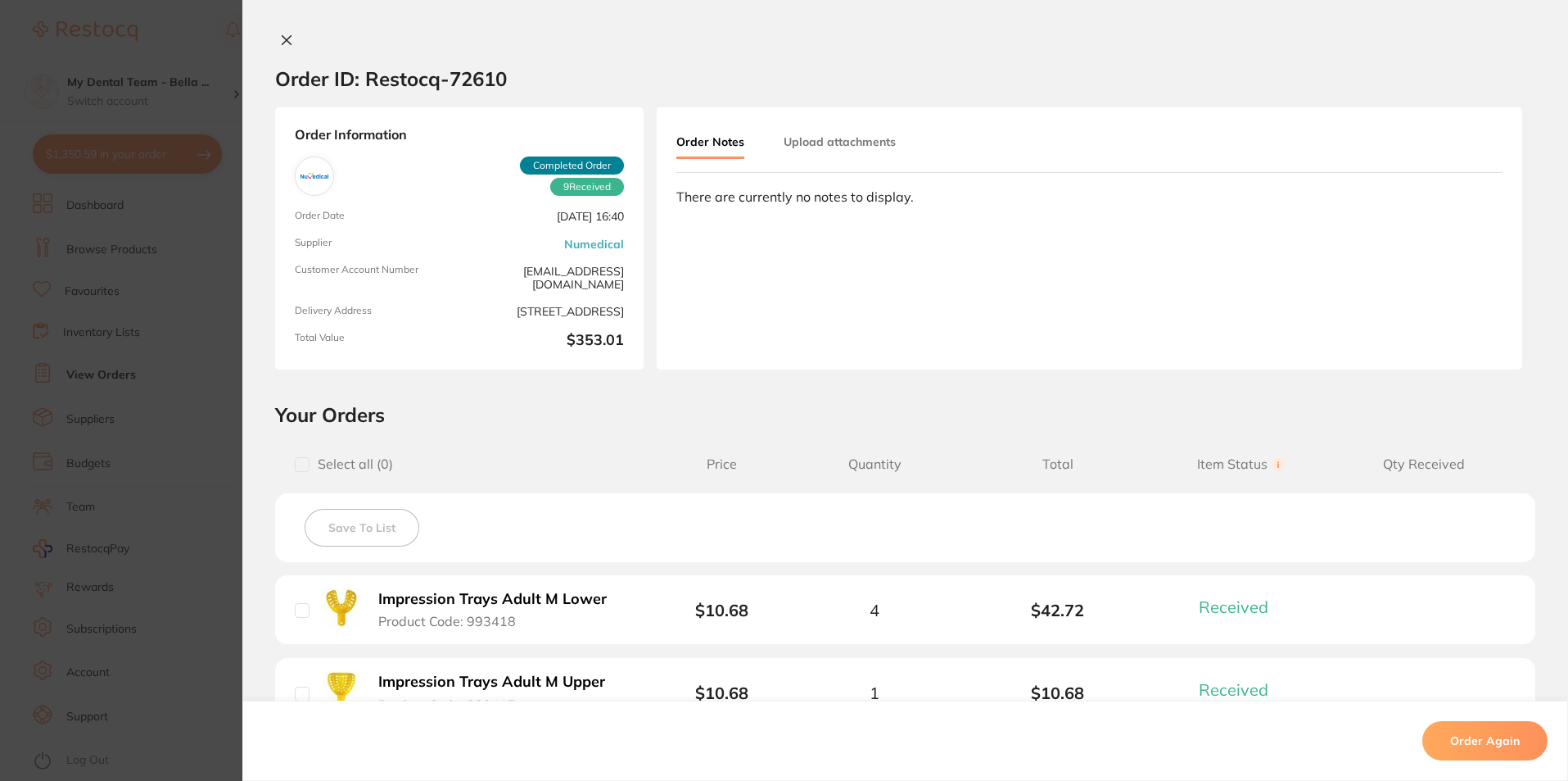
click at [213, 445] on section "Order ID: Restocq- 72610 Order Information 9 Received Completed Order Order Dat…" at bounding box center [784, 390] width 1568 height 781
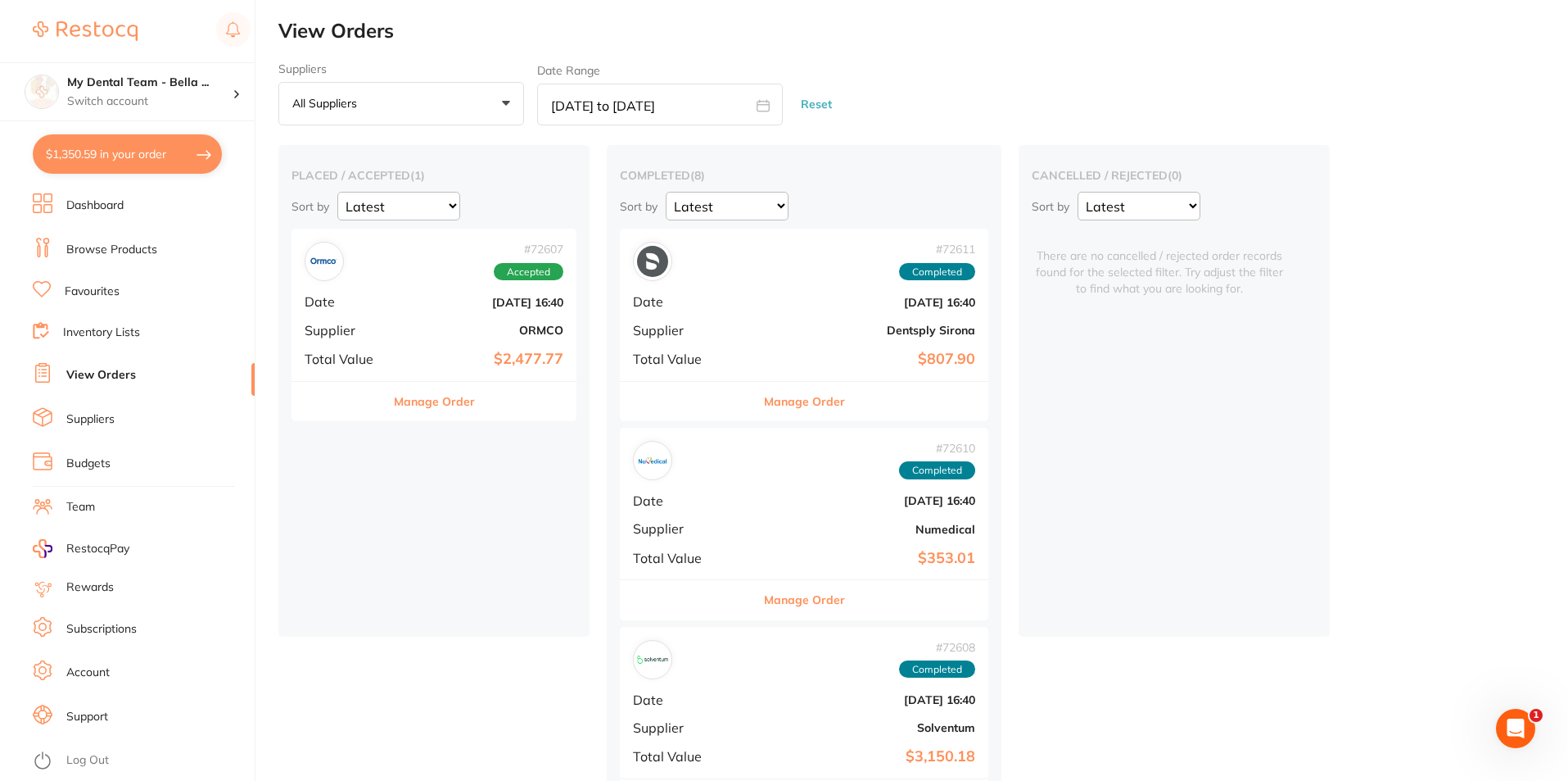
click at [759, 102] on icon at bounding box center [763, 105] width 13 height 11
select select "2"
select select "2025"
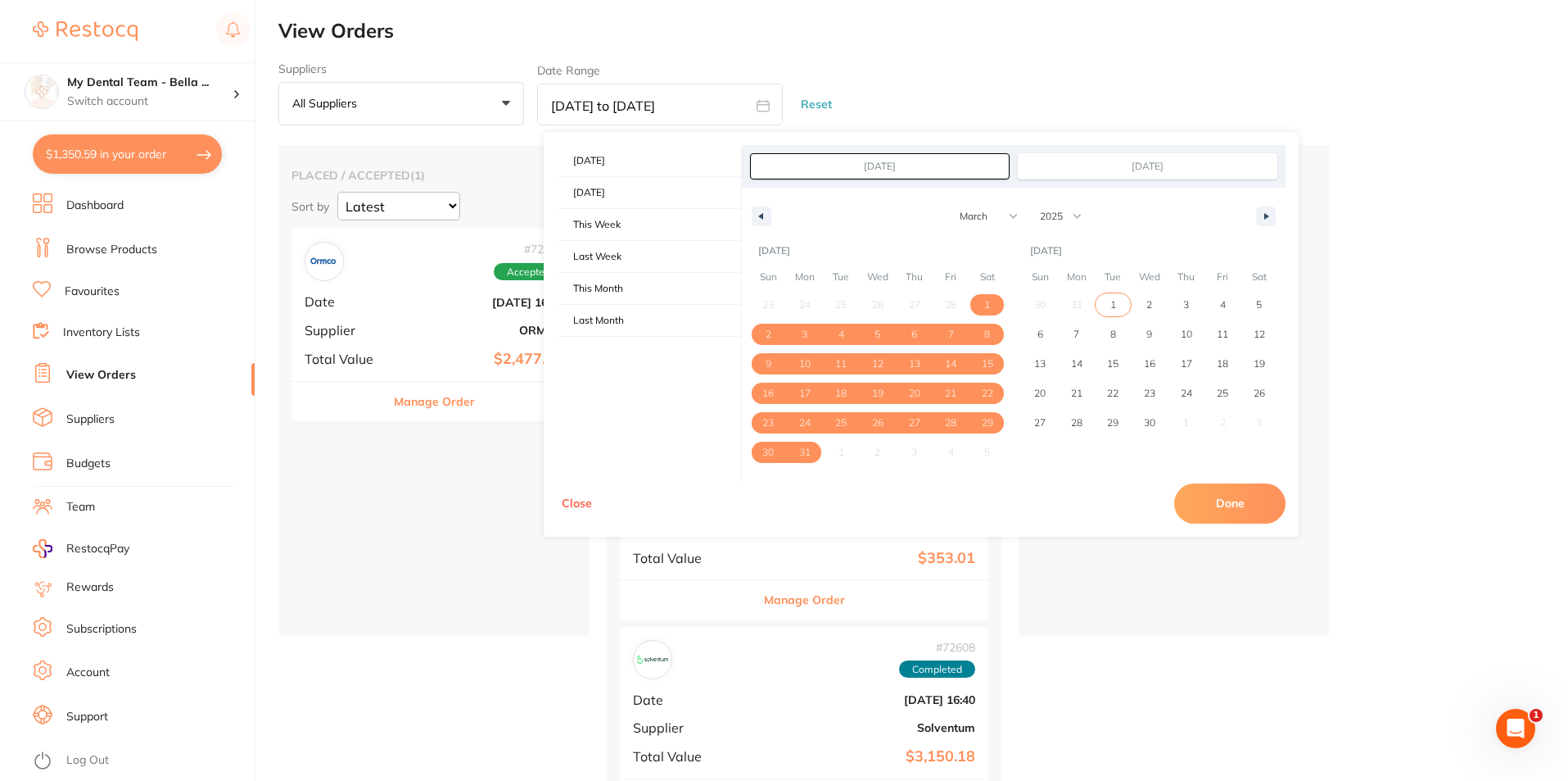
click at [1108, 296] on span "1" at bounding box center [1113, 305] width 37 height 21
type input "[DATE]"
select select "3"
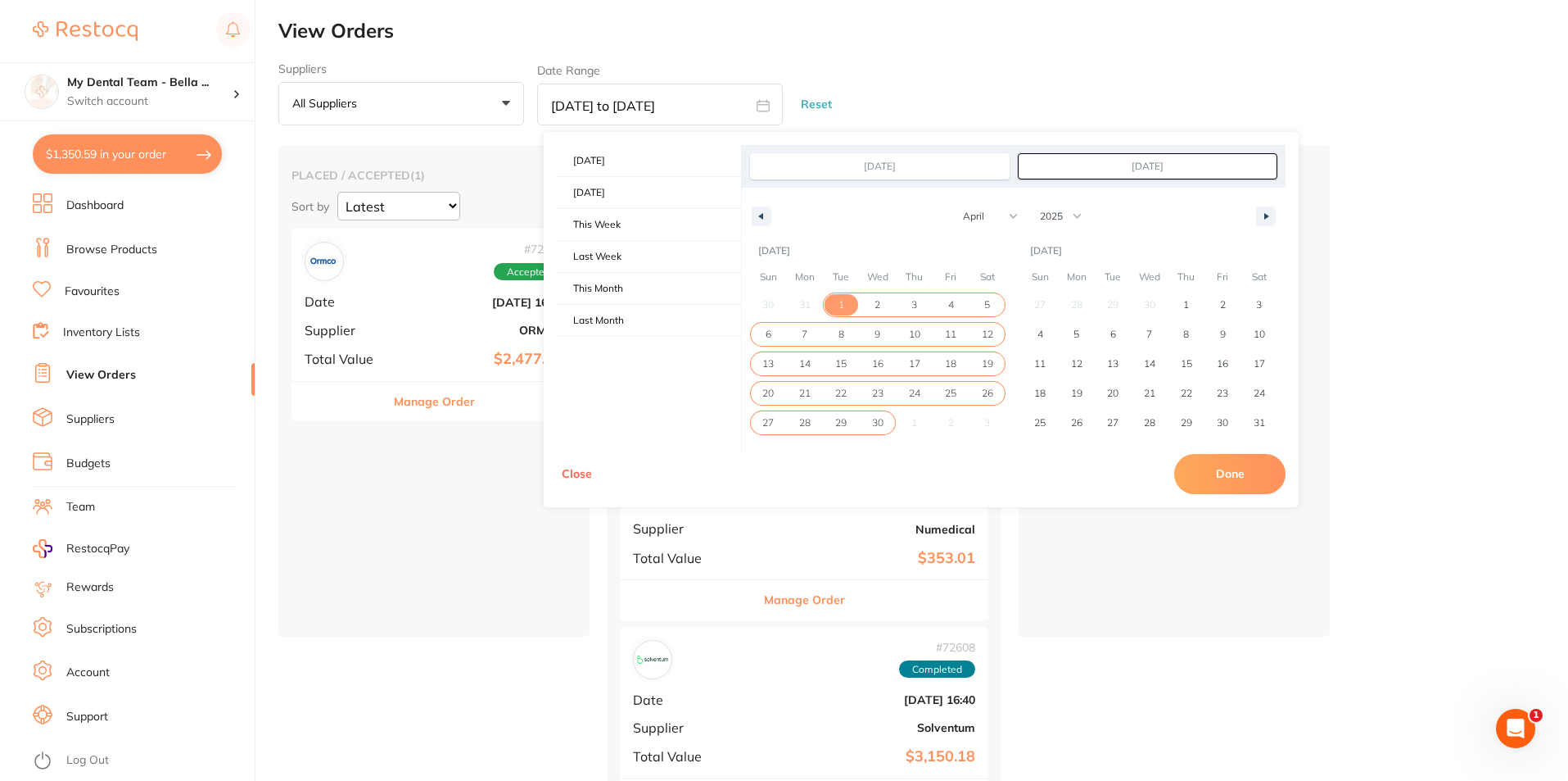
click at [881, 419] on span "30" at bounding box center [878, 423] width 12 height 29
type input "[DATE]"
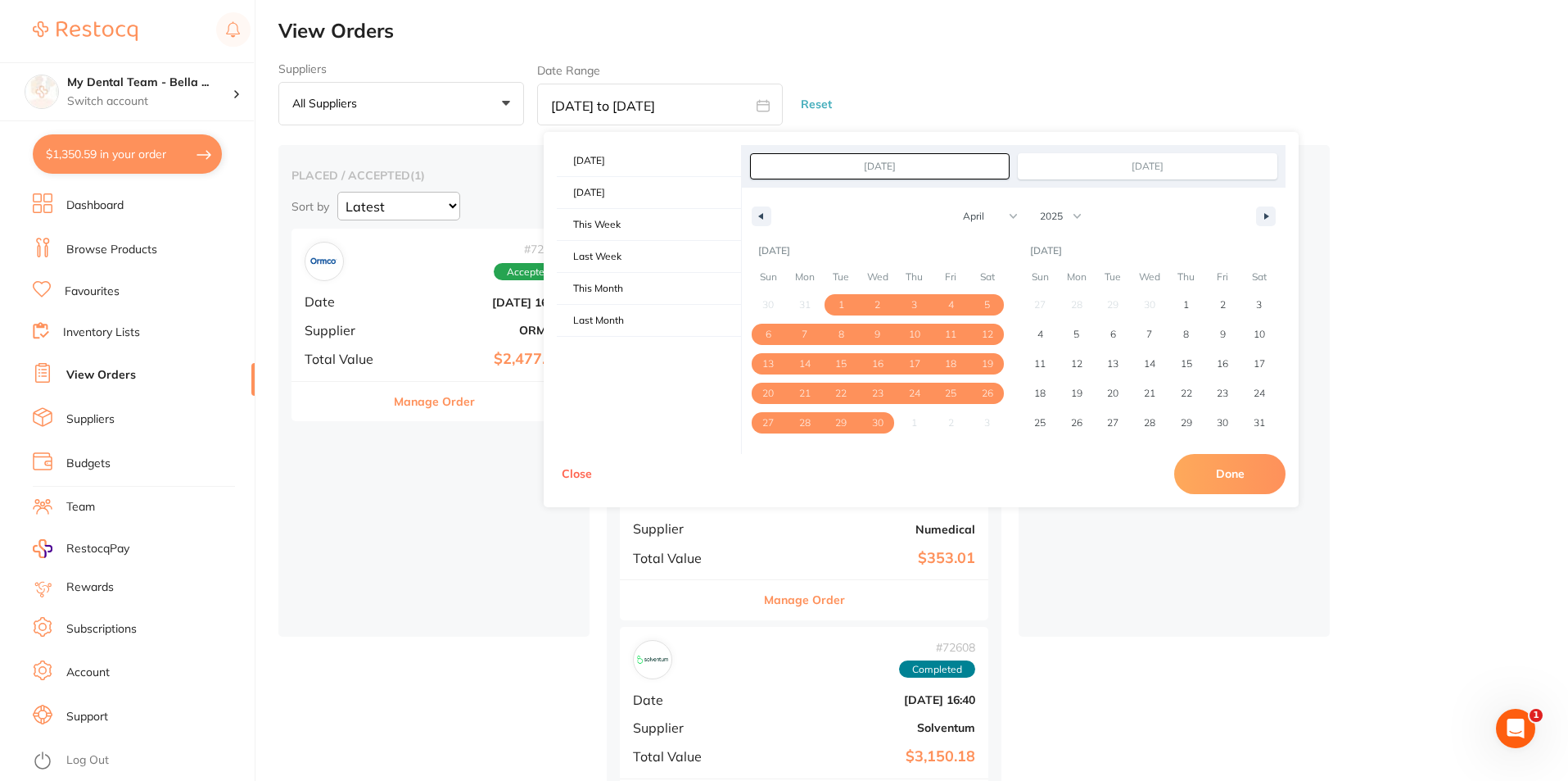
click at [1253, 478] on button "Done" at bounding box center [1229, 473] width 111 height 40
type input "[DATE] to [DATE]"
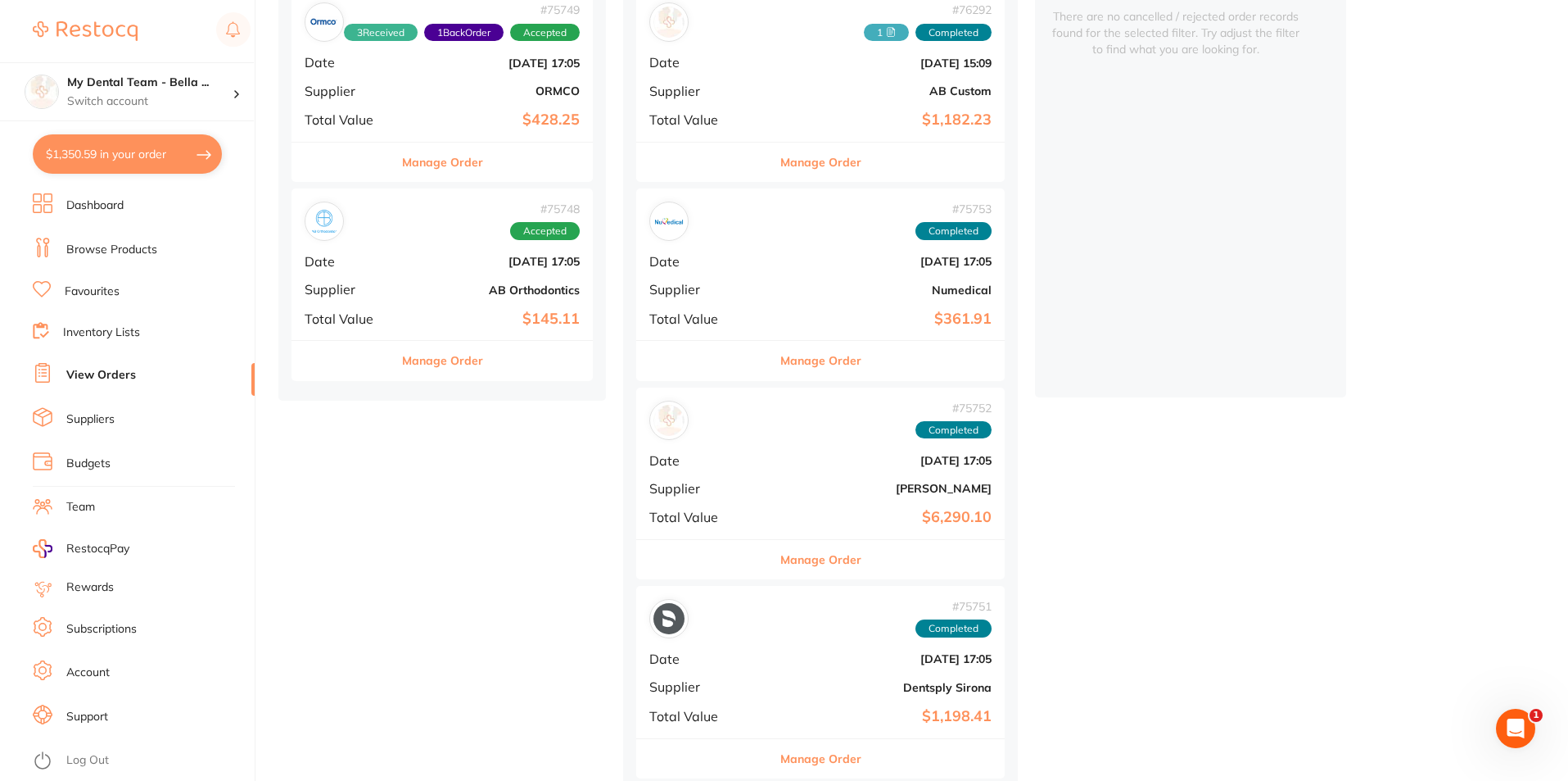
scroll to position [236, 0]
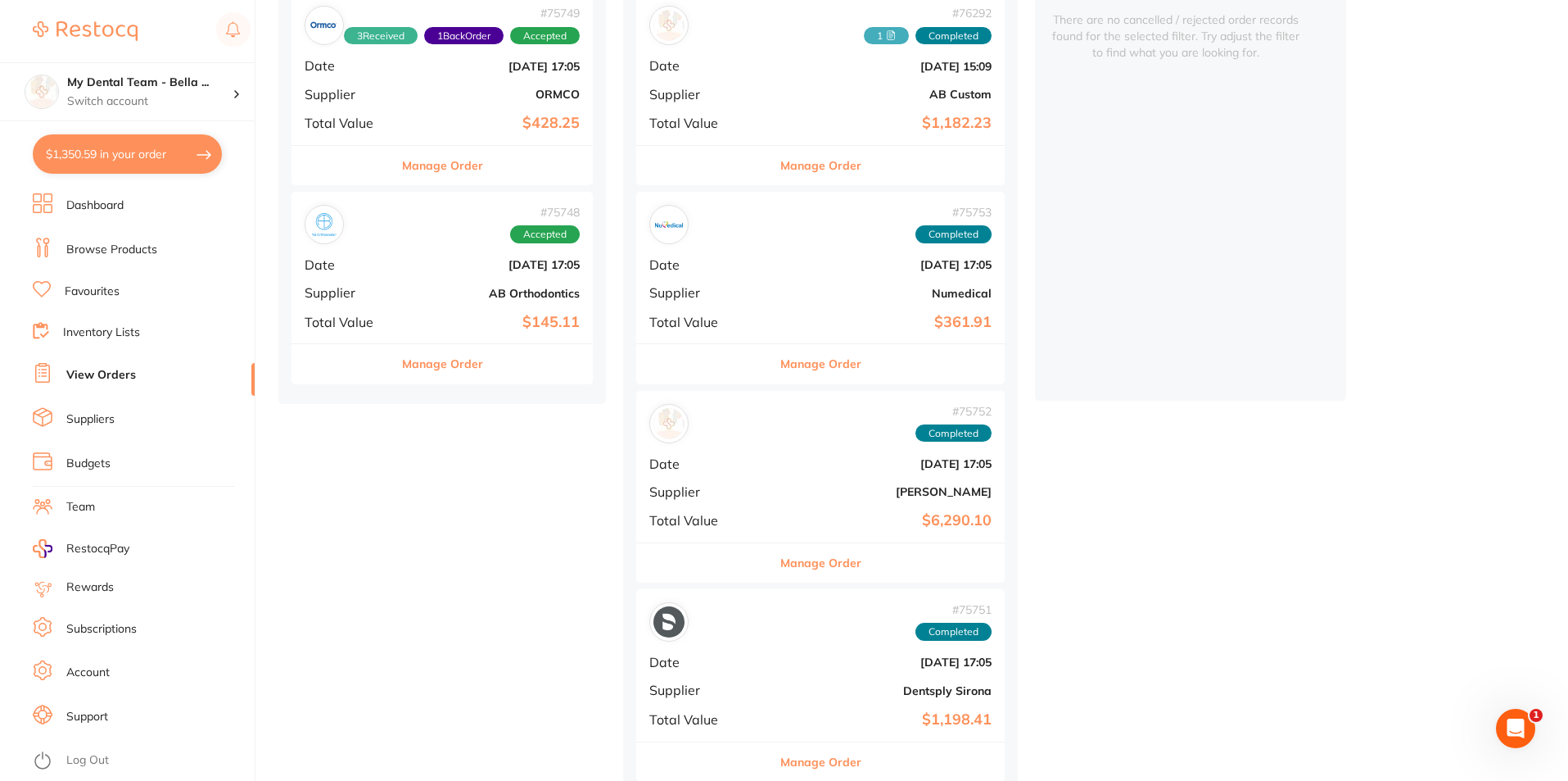
click at [762, 281] on div "# 75753 Completed Date [DATE] 17:05 Supplier Numedical Total Value $361.91" at bounding box center [820, 267] width 369 height 152
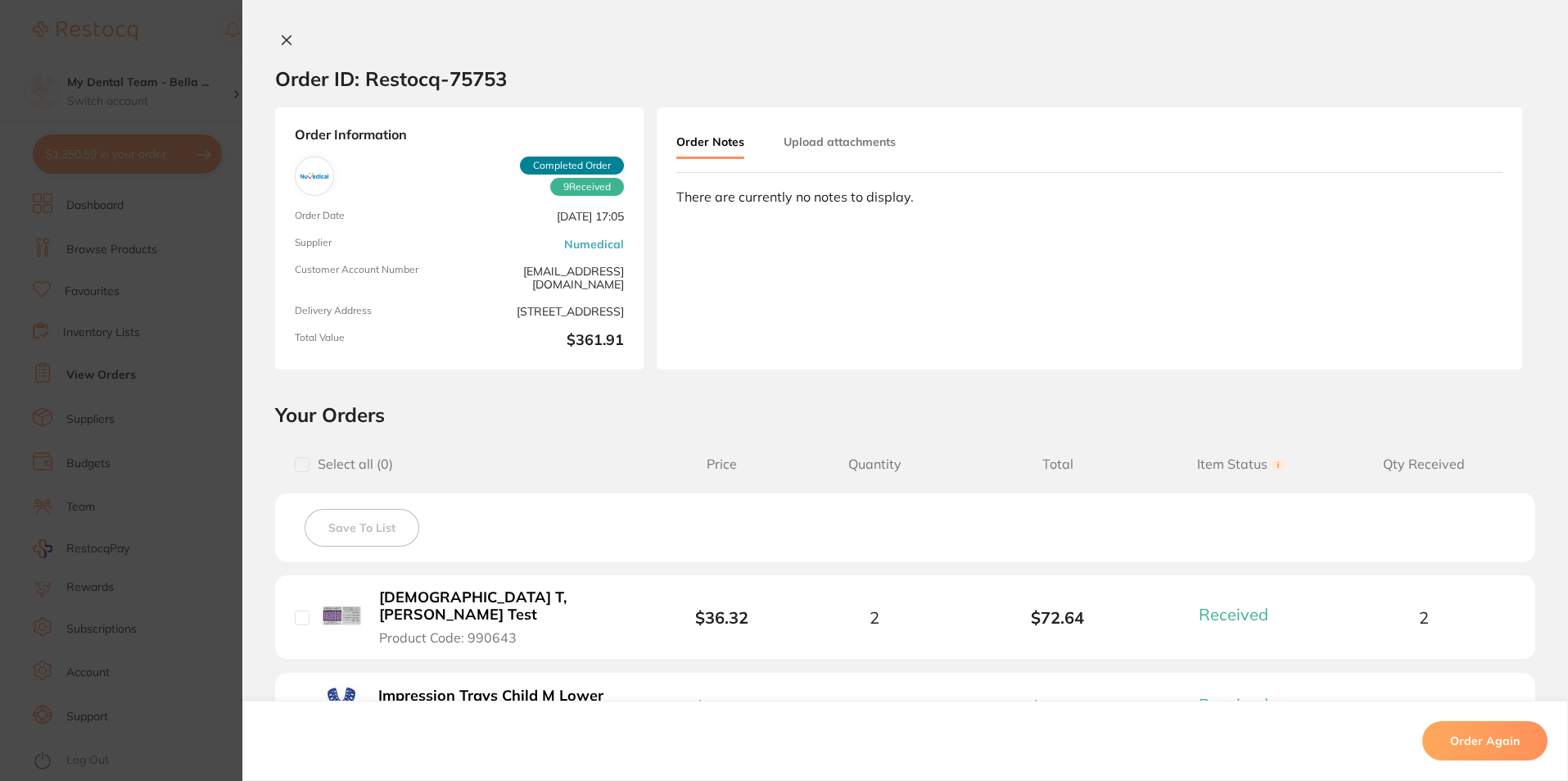
click at [179, 370] on section "Order ID: Restocq- 75753 Order Information 9 Received Completed Order Order Dat…" at bounding box center [784, 390] width 1568 height 781
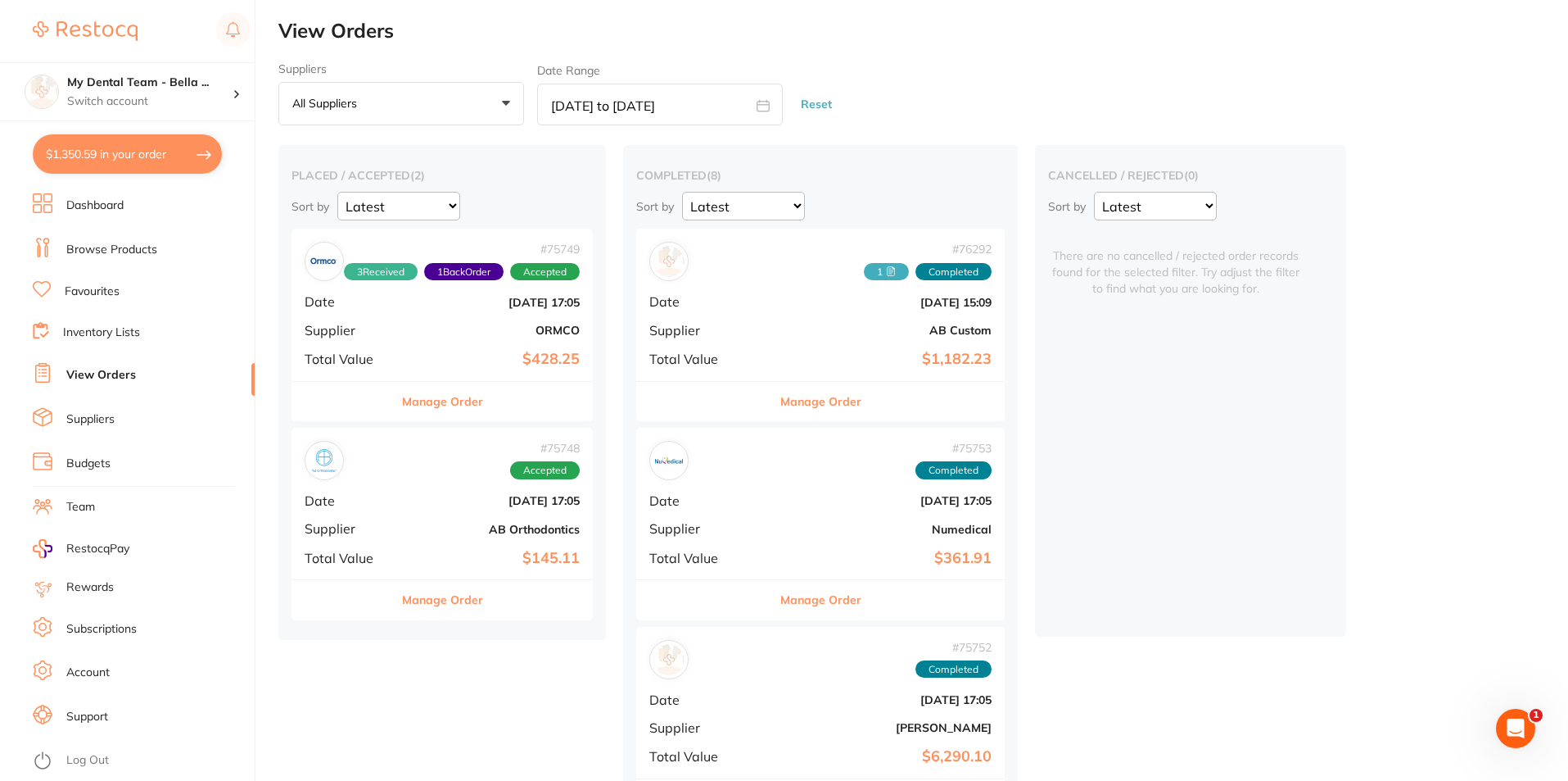
click at [774, 303] on b "[DATE] 15:09" at bounding box center [881, 303] width 220 height 14
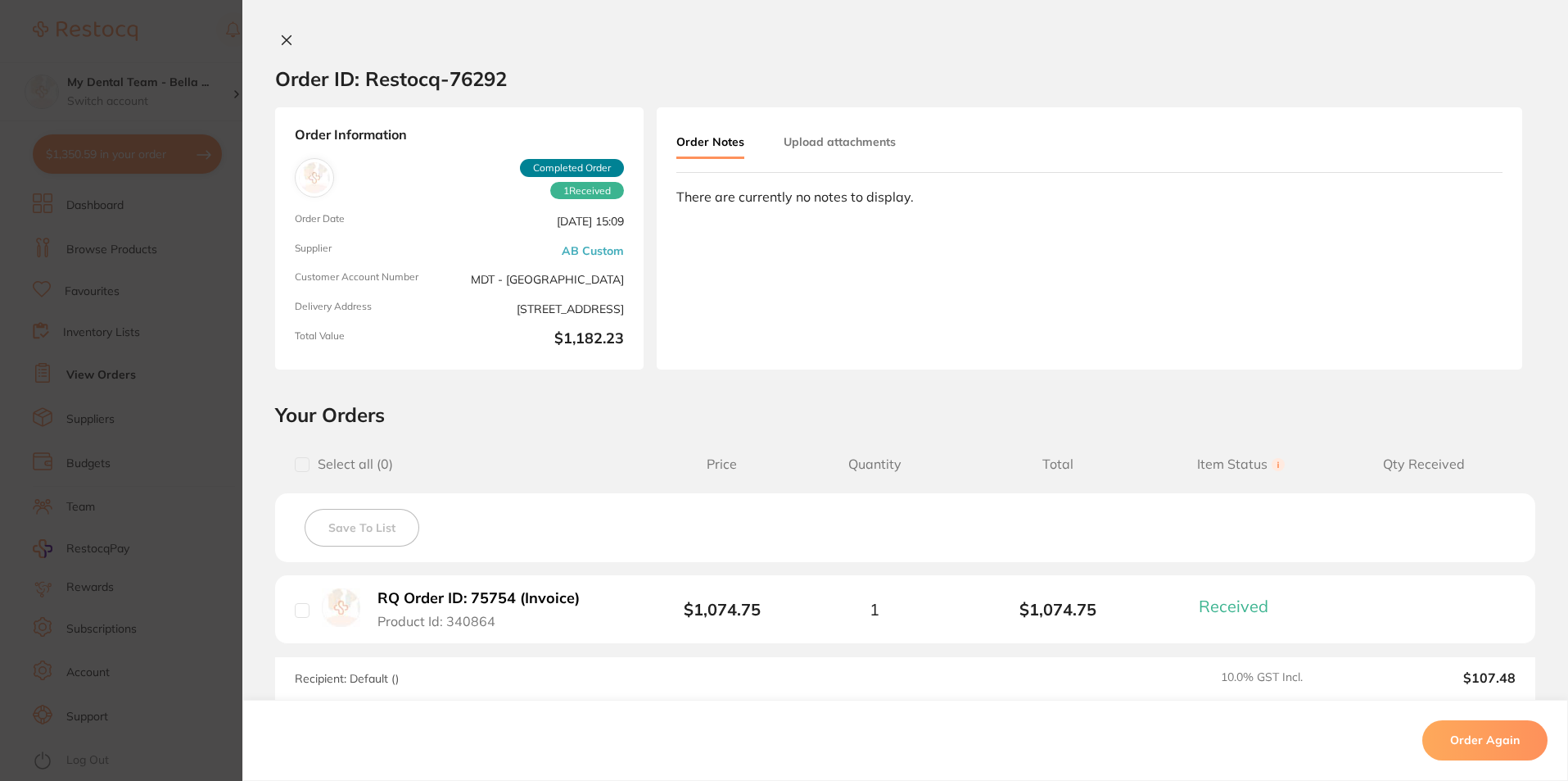
click at [200, 395] on section "Order ID: Restocq- 76292 Order Information 1 Received Completed Order Order Dat…" at bounding box center [784, 390] width 1568 height 781
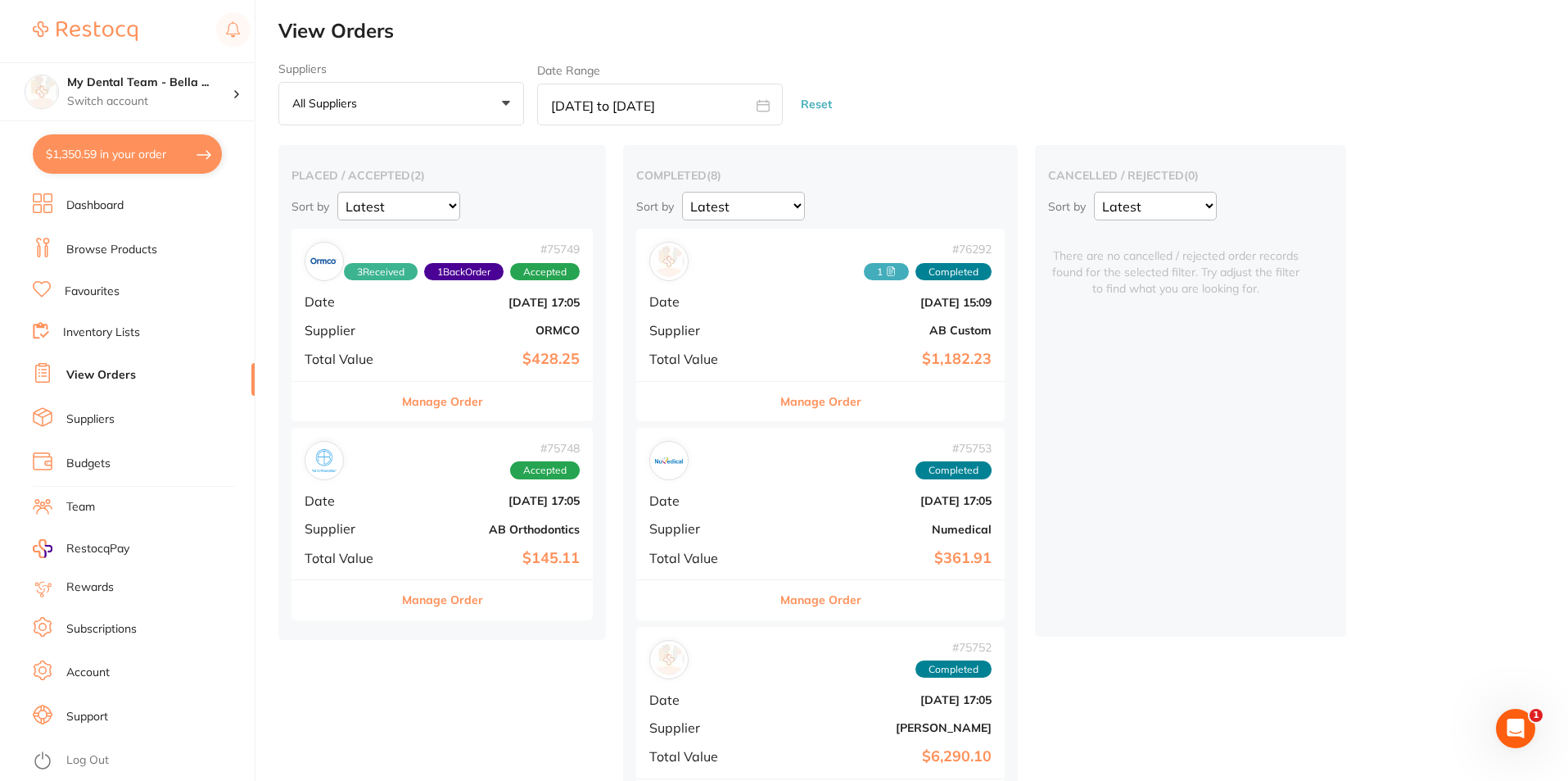
click at [766, 108] on icon at bounding box center [763, 105] width 14 height 14
select select "3"
select select "2025"
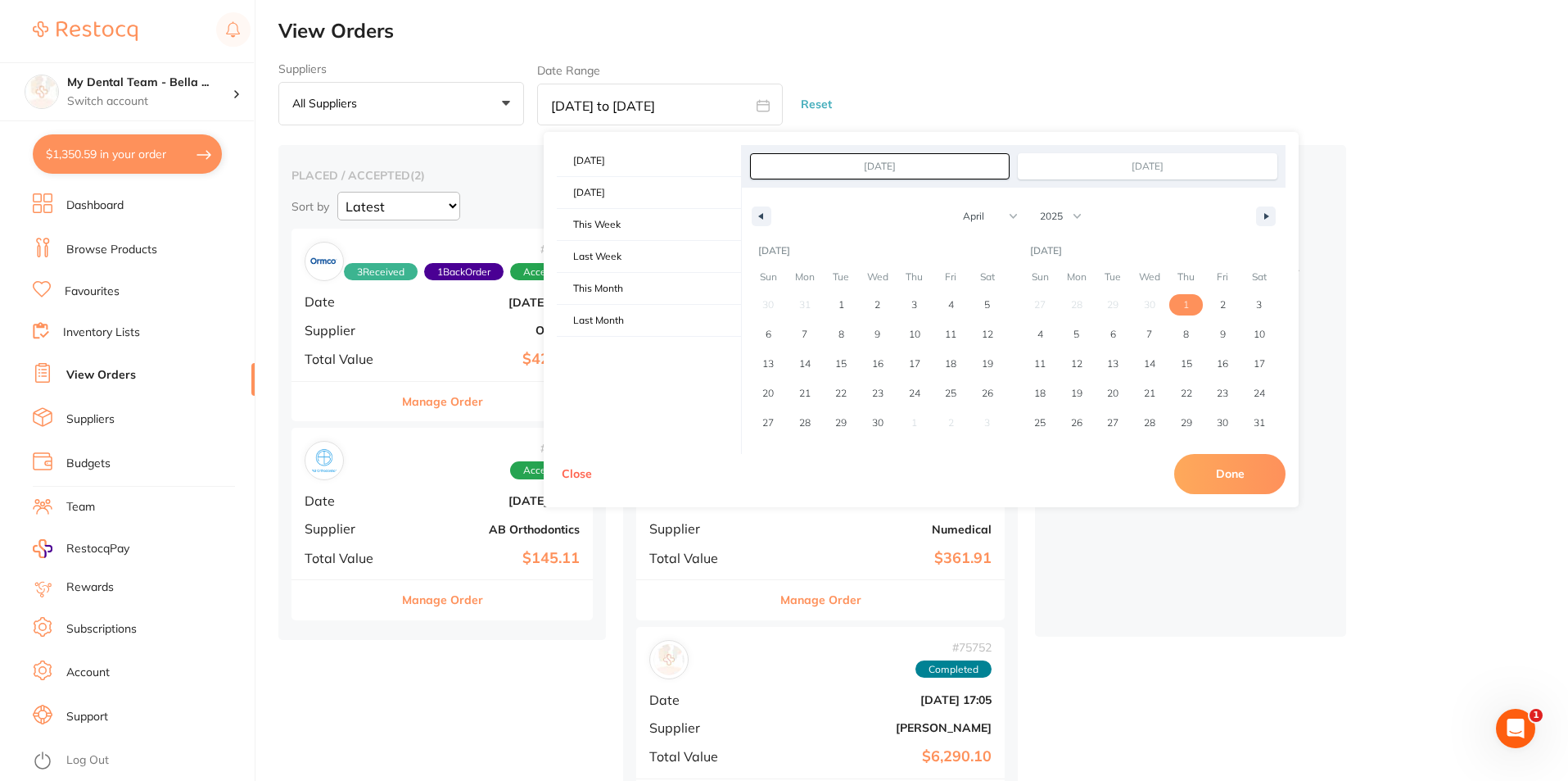
click at [1182, 303] on span "1" at bounding box center [1186, 305] width 37 height 21
type input "[DATE]"
select select "4"
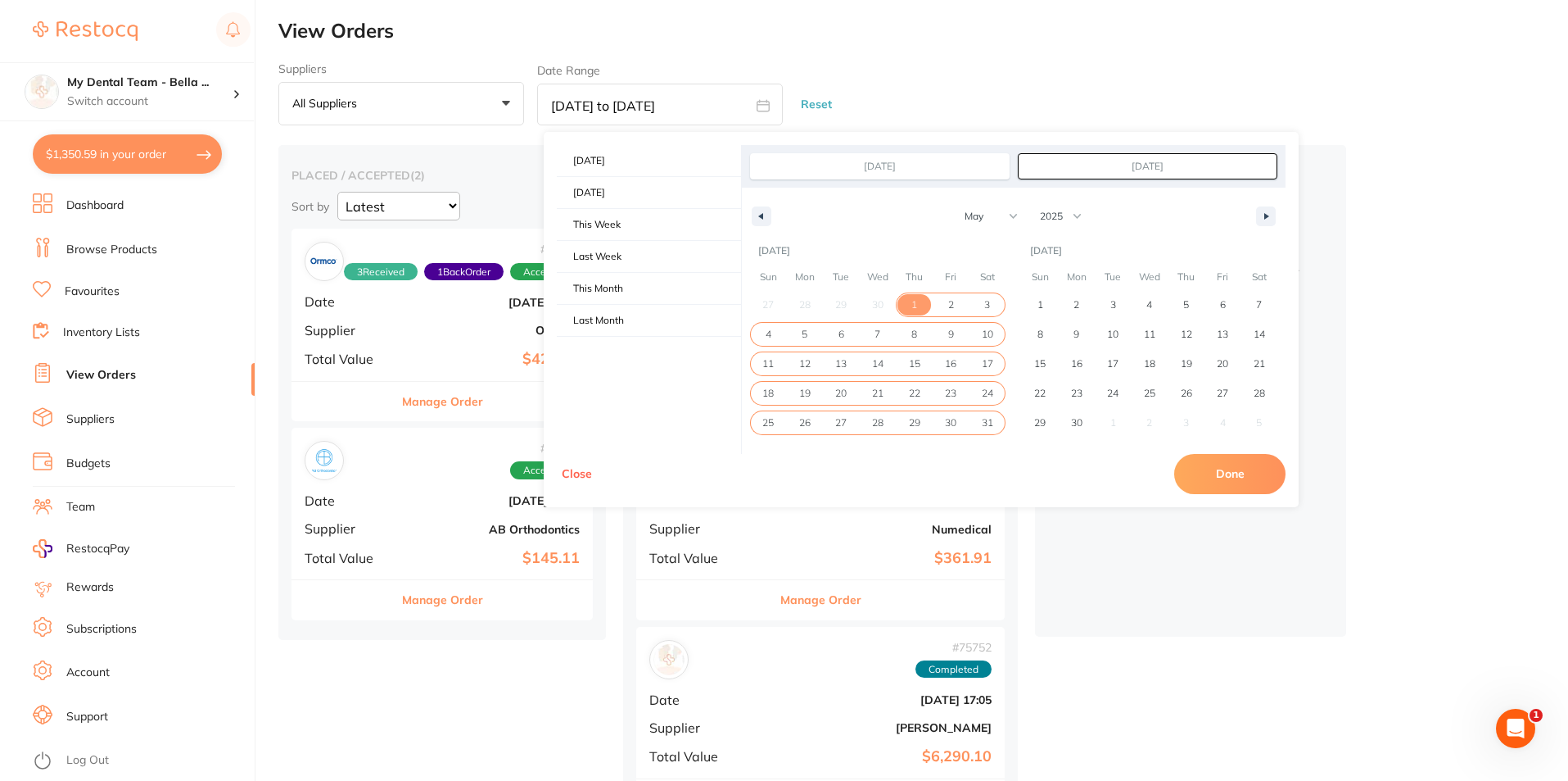
click at [984, 428] on span "31" at bounding box center [988, 423] width 12 height 29
type input "[DATE]"
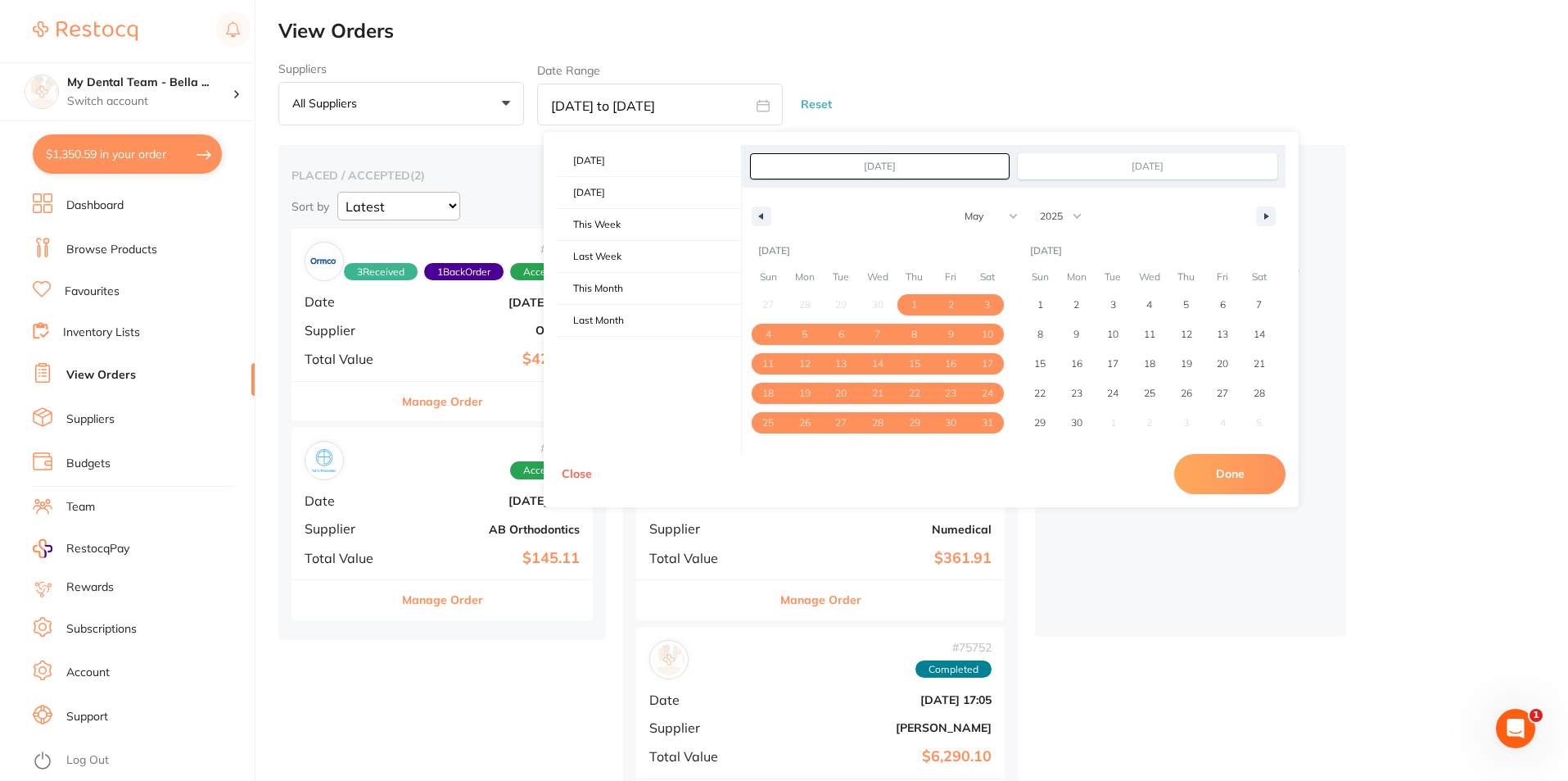
click at [1213, 478] on button "Done" at bounding box center [1229, 473] width 111 height 40
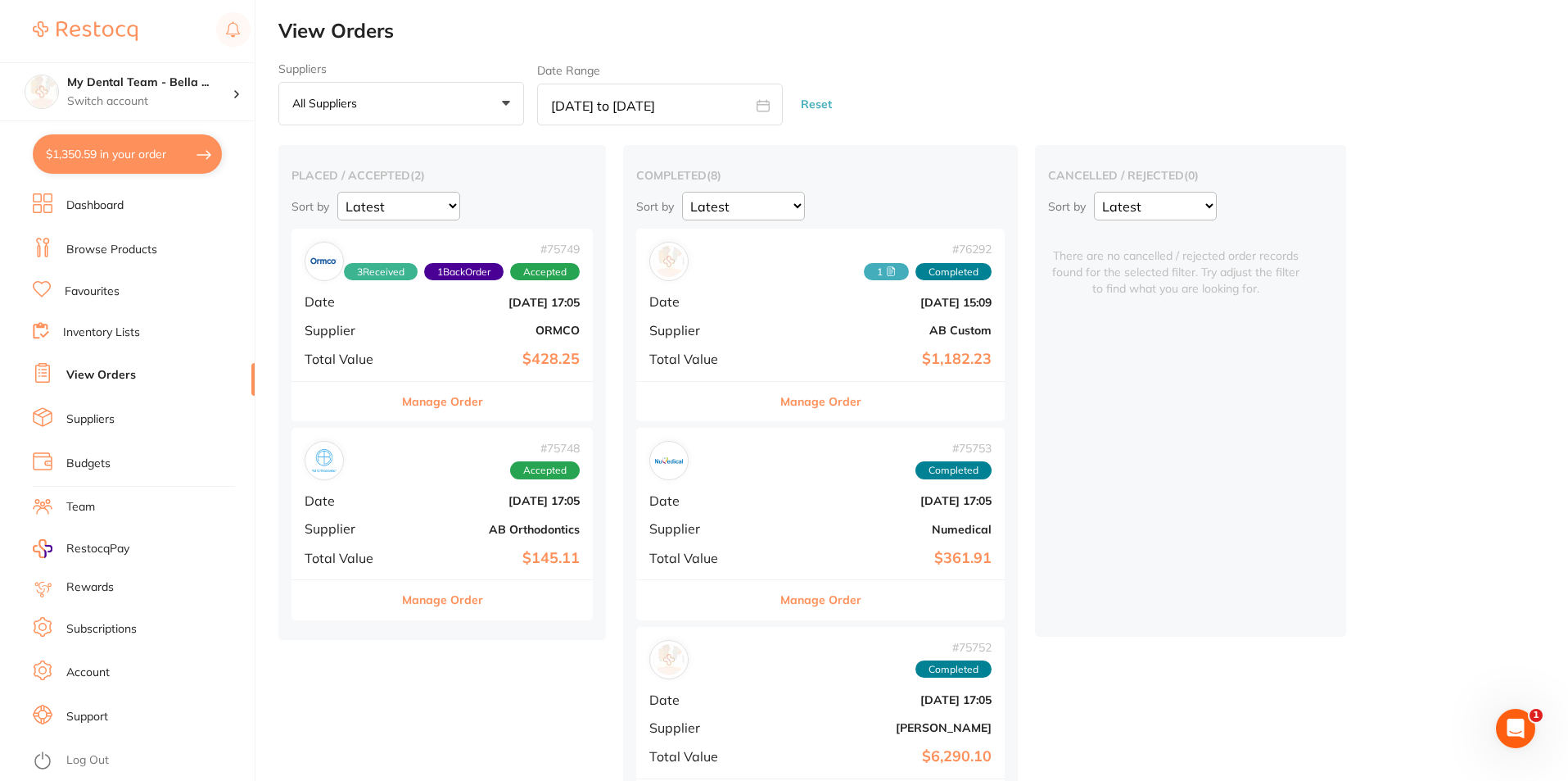
type input "[DATE] to [DATE]"
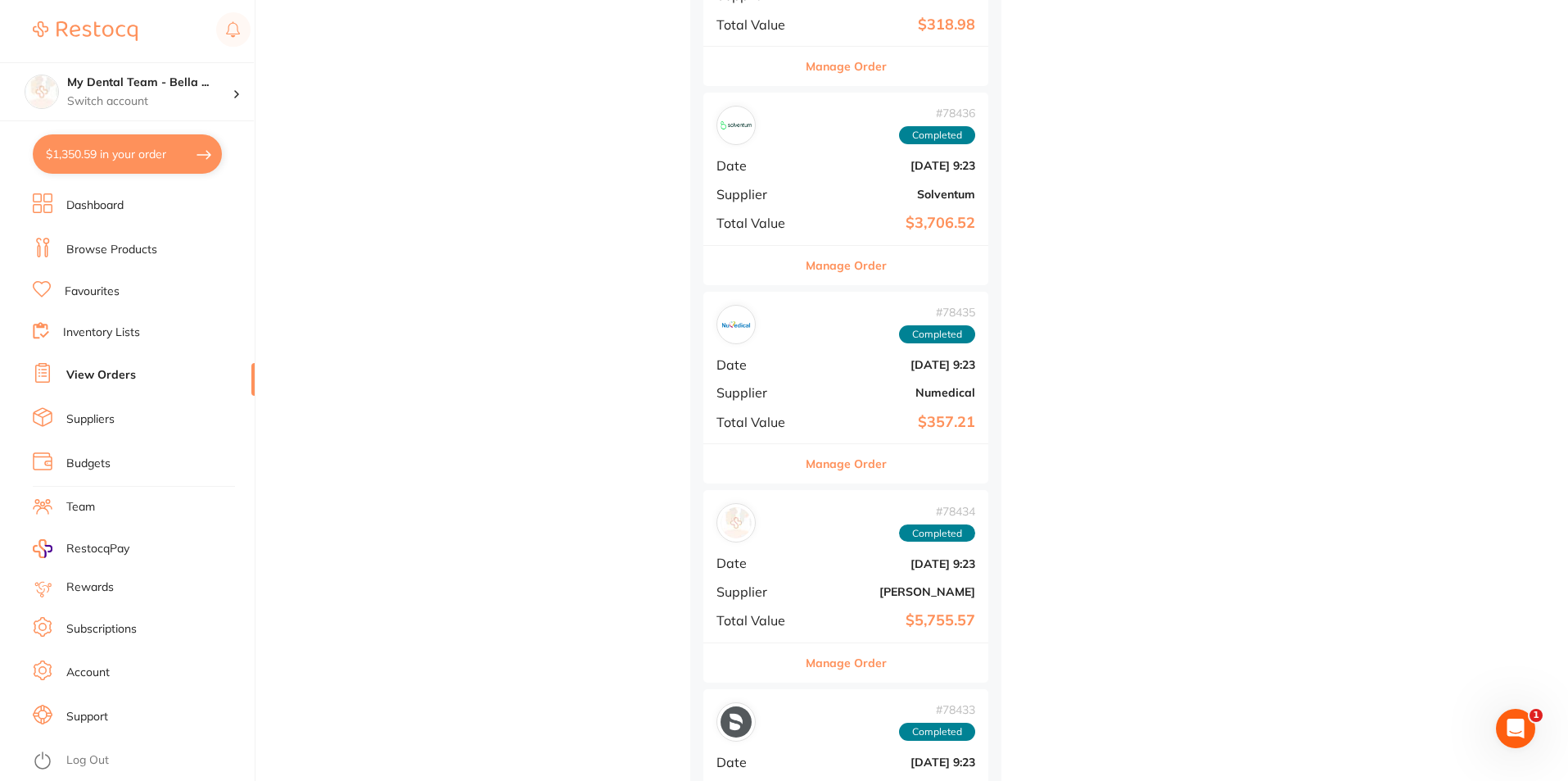
scroll to position [1557, 0]
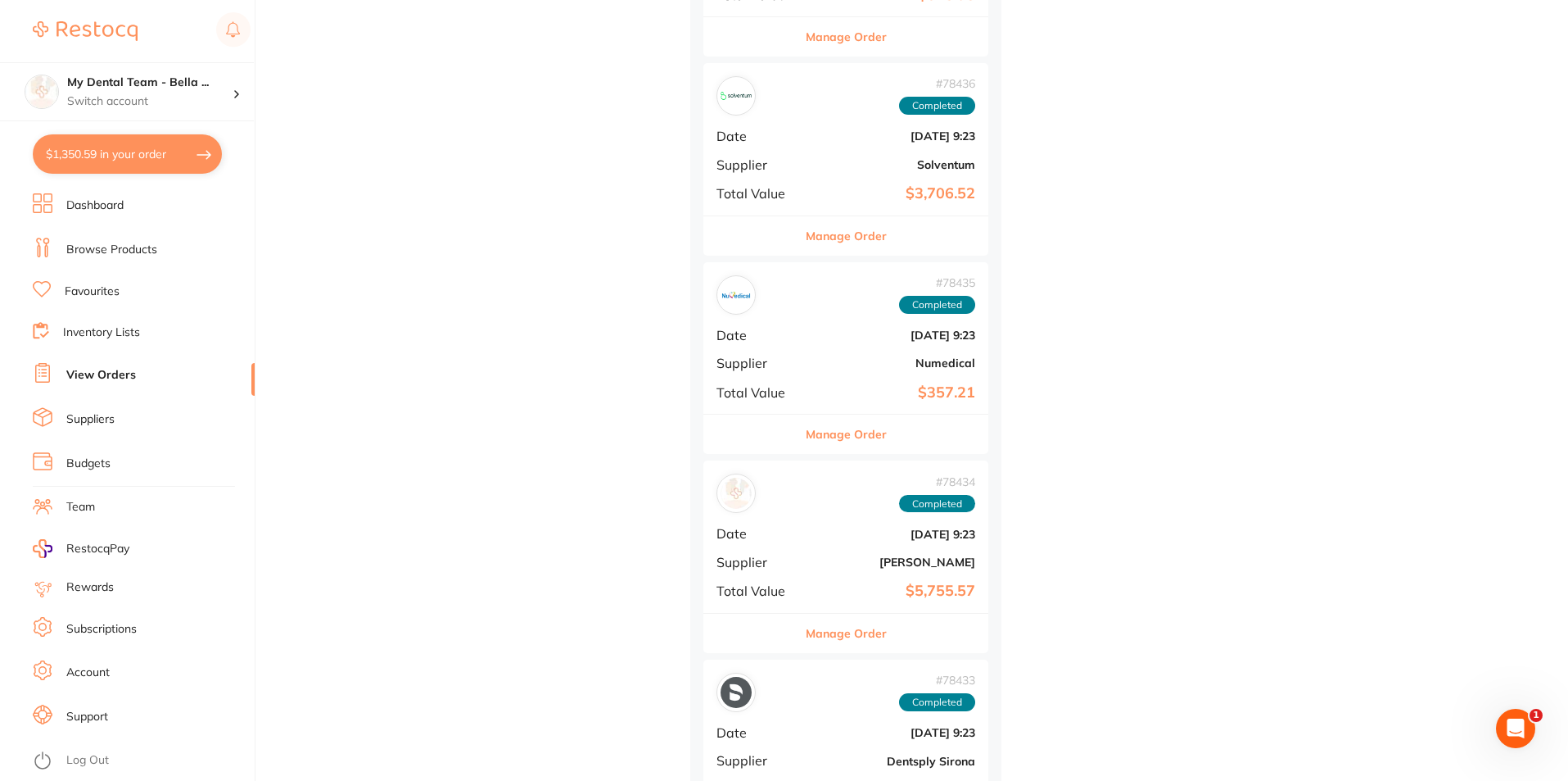
click at [743, 387] on span "Total Value" at bounding box center [757, 392] width 82 height 15
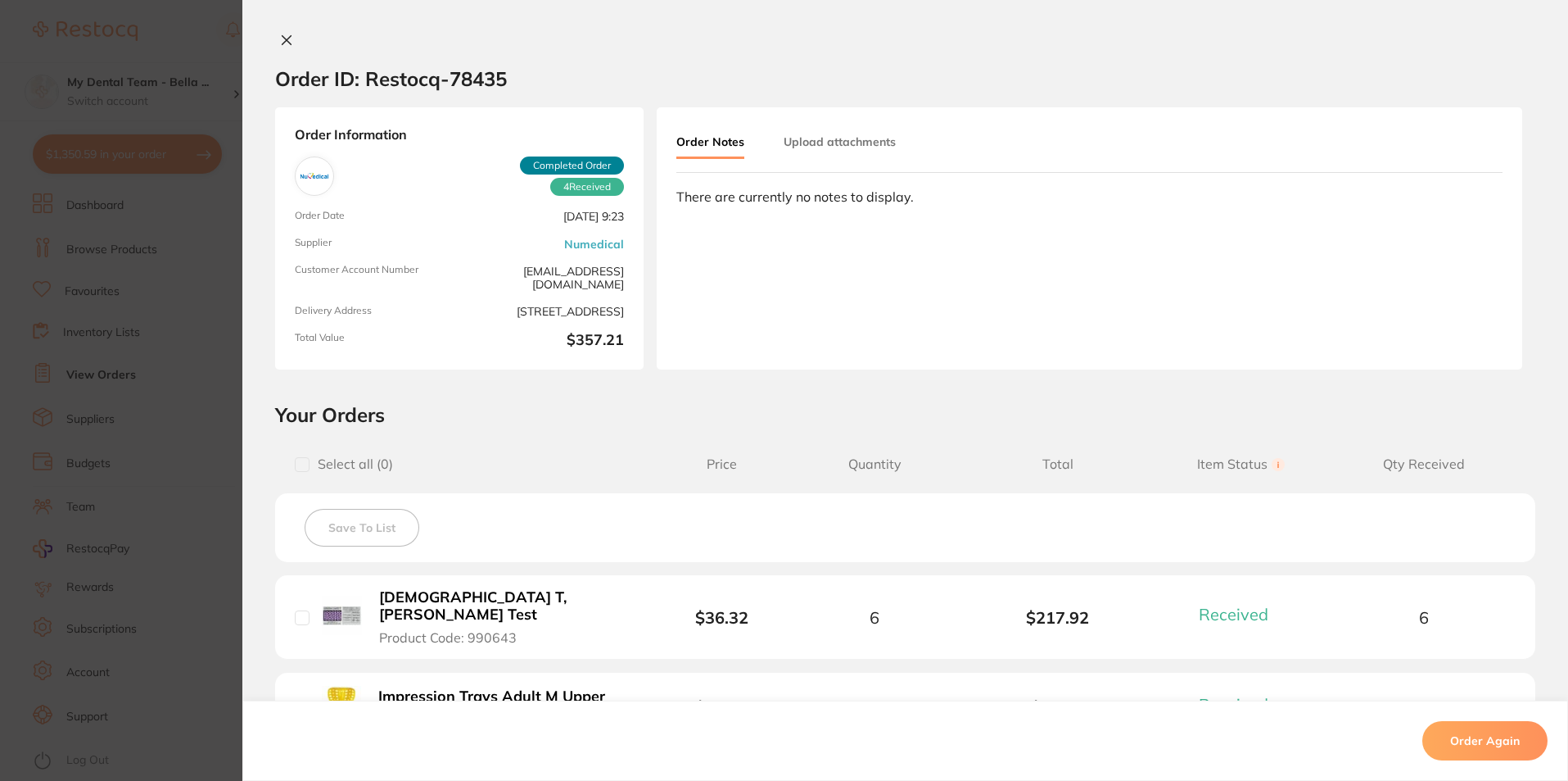
click at [158, 383] on section "Order ID: Restocq- 78435 Order Information 4 Received Completed Order Order Dat…" at bounding box center [784, 390] width 1568 height 781
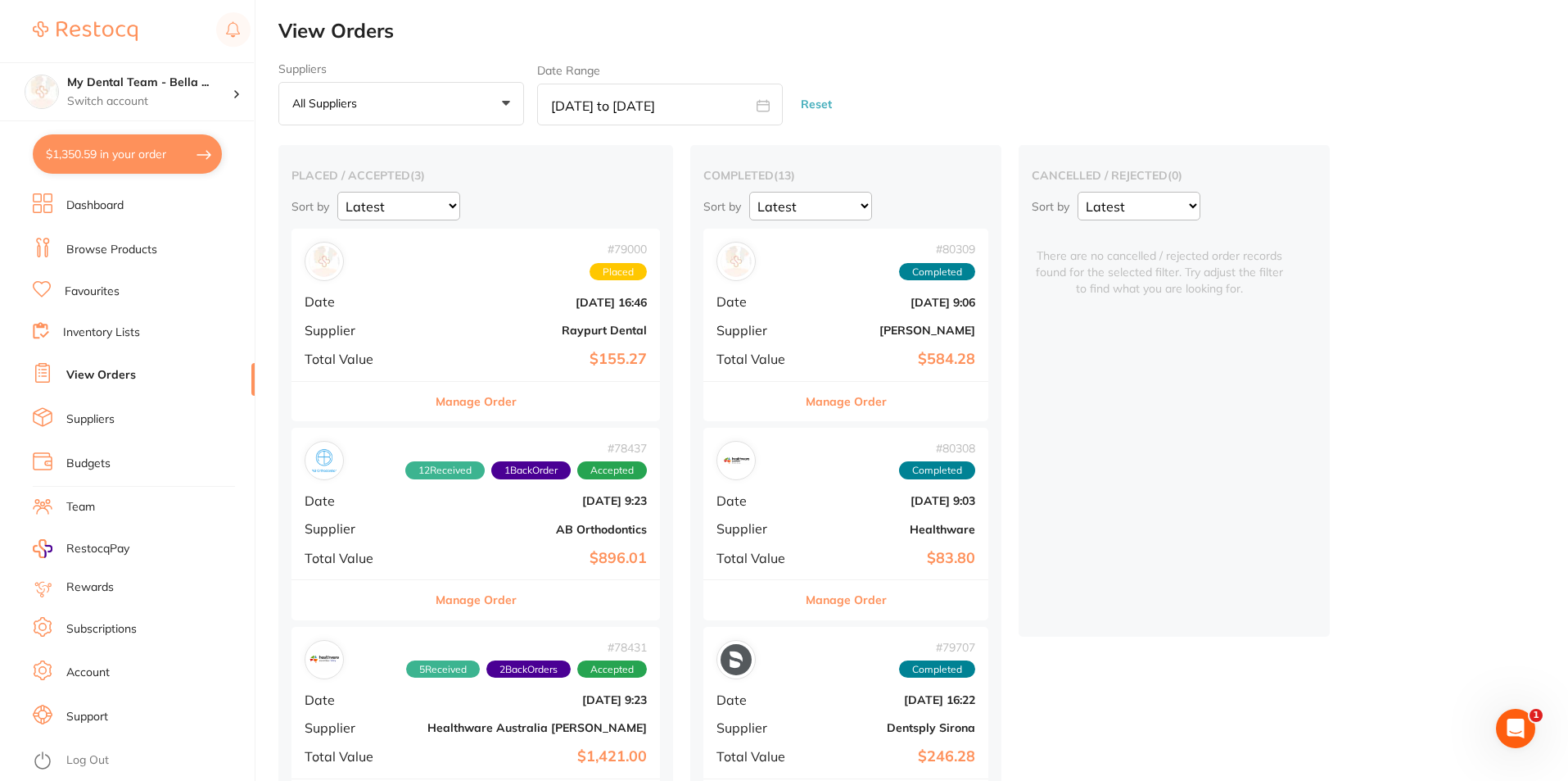
click at [764, 105] on icon at bounding box center [763, 105] width 13 height 11
select select "4"
select select "2025"
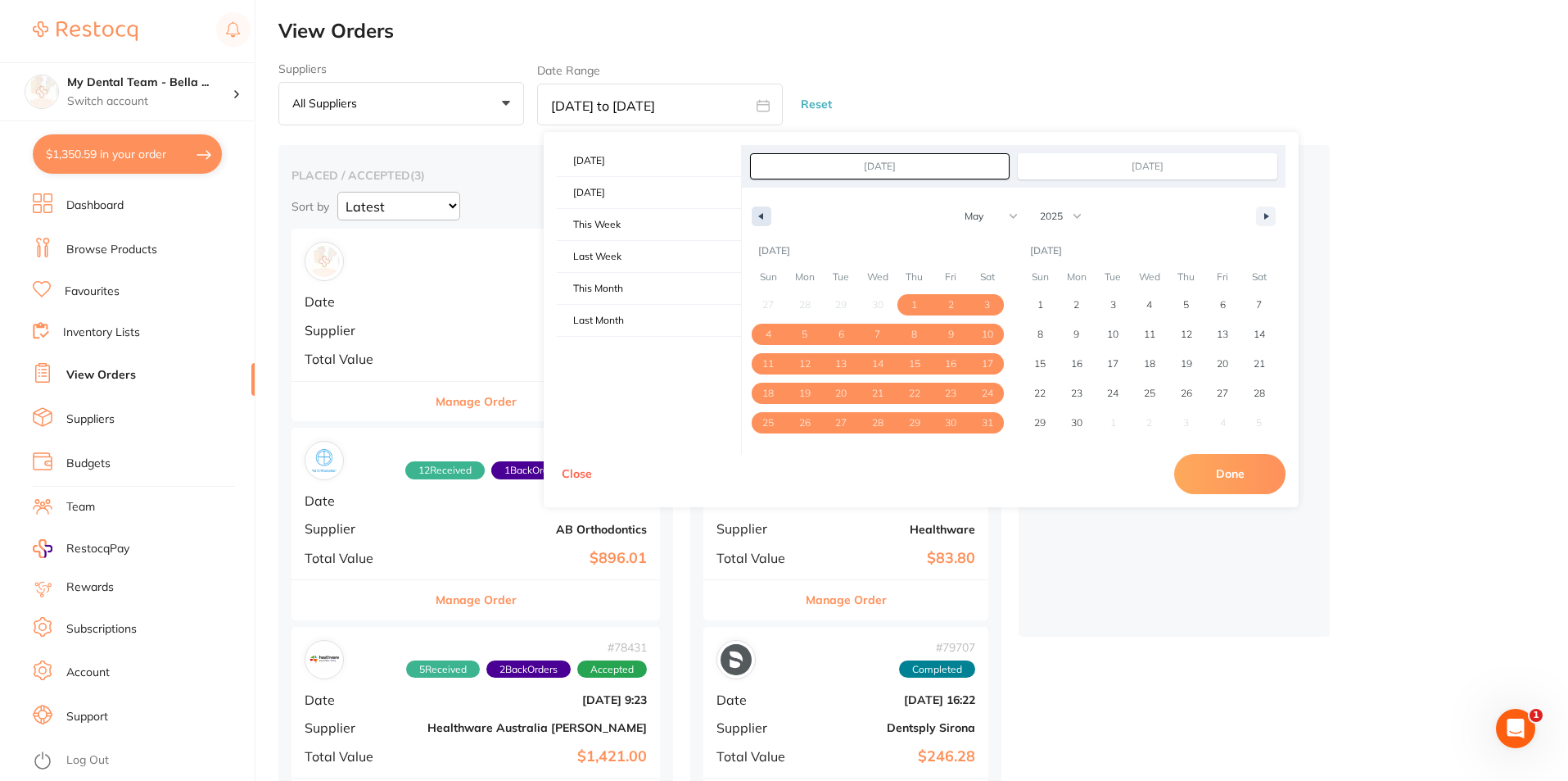
click at [764, 218] on button "button" at bounding box center [761, 216] width 19 height 19
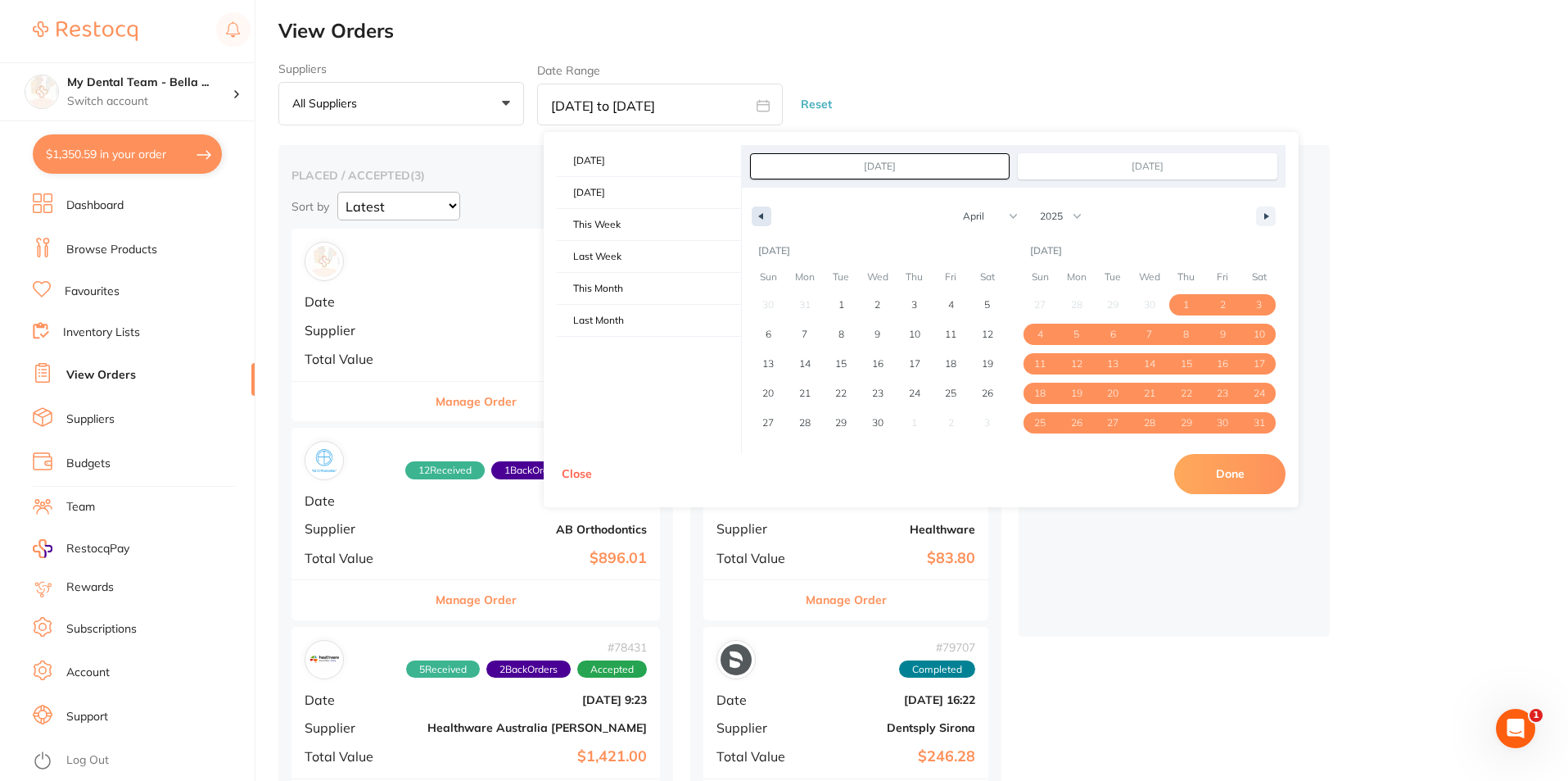
click at [764, 218] on button "button" at bounding box center [761, 216] width 19 height 19
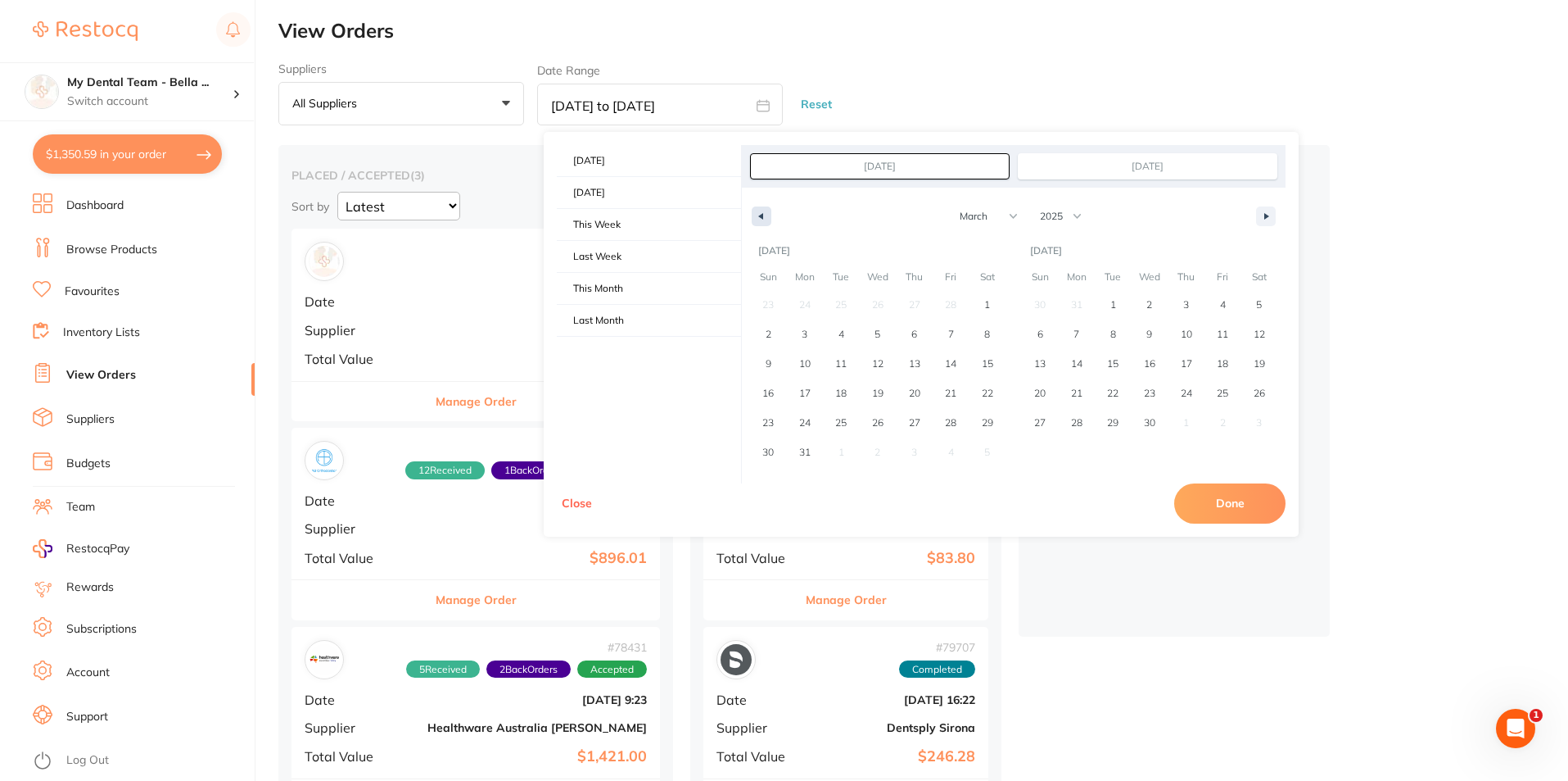
click at [764, 218] on button "button" at bounding box center [761, 216] width 19 height 19
select select "0"
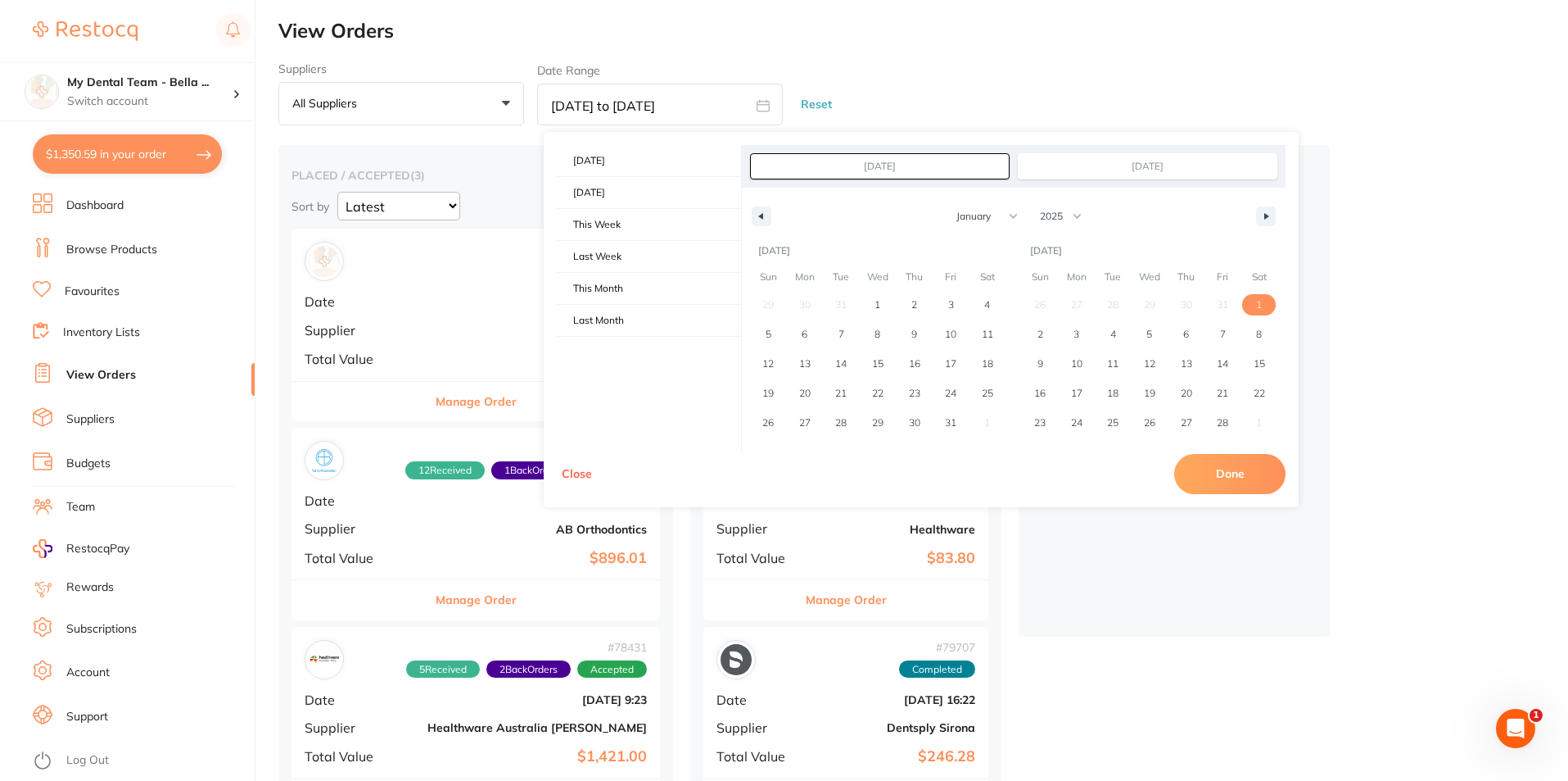
click at [1264, 309] on span "1" at bounding box center [1259, 305] width 37 height 21
type input "[DATE]"
select select "1"
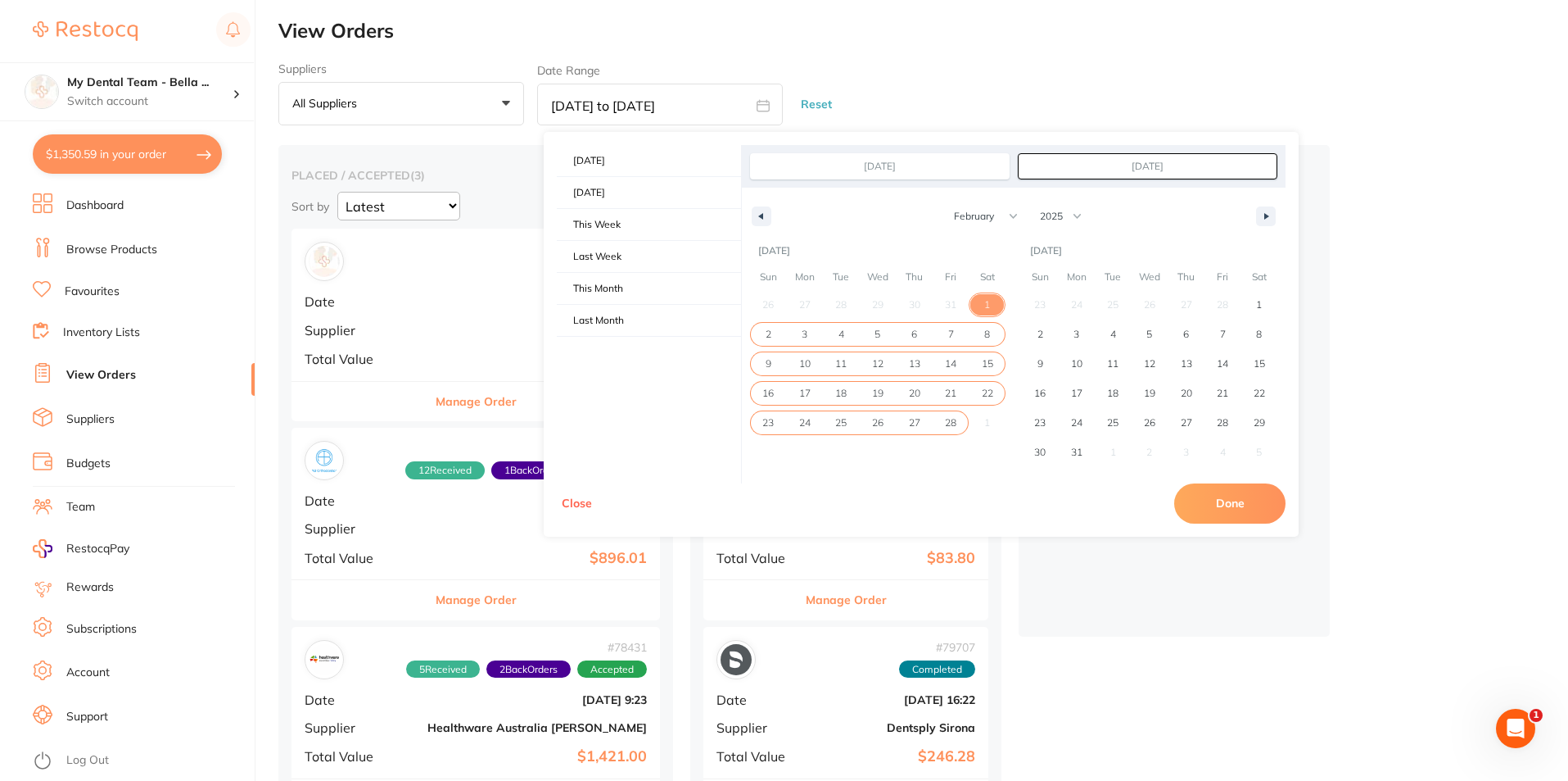
click at [953, 421] on span "28" at bounding box center [951, 423] width 12 height 29
type input "[DATE]"
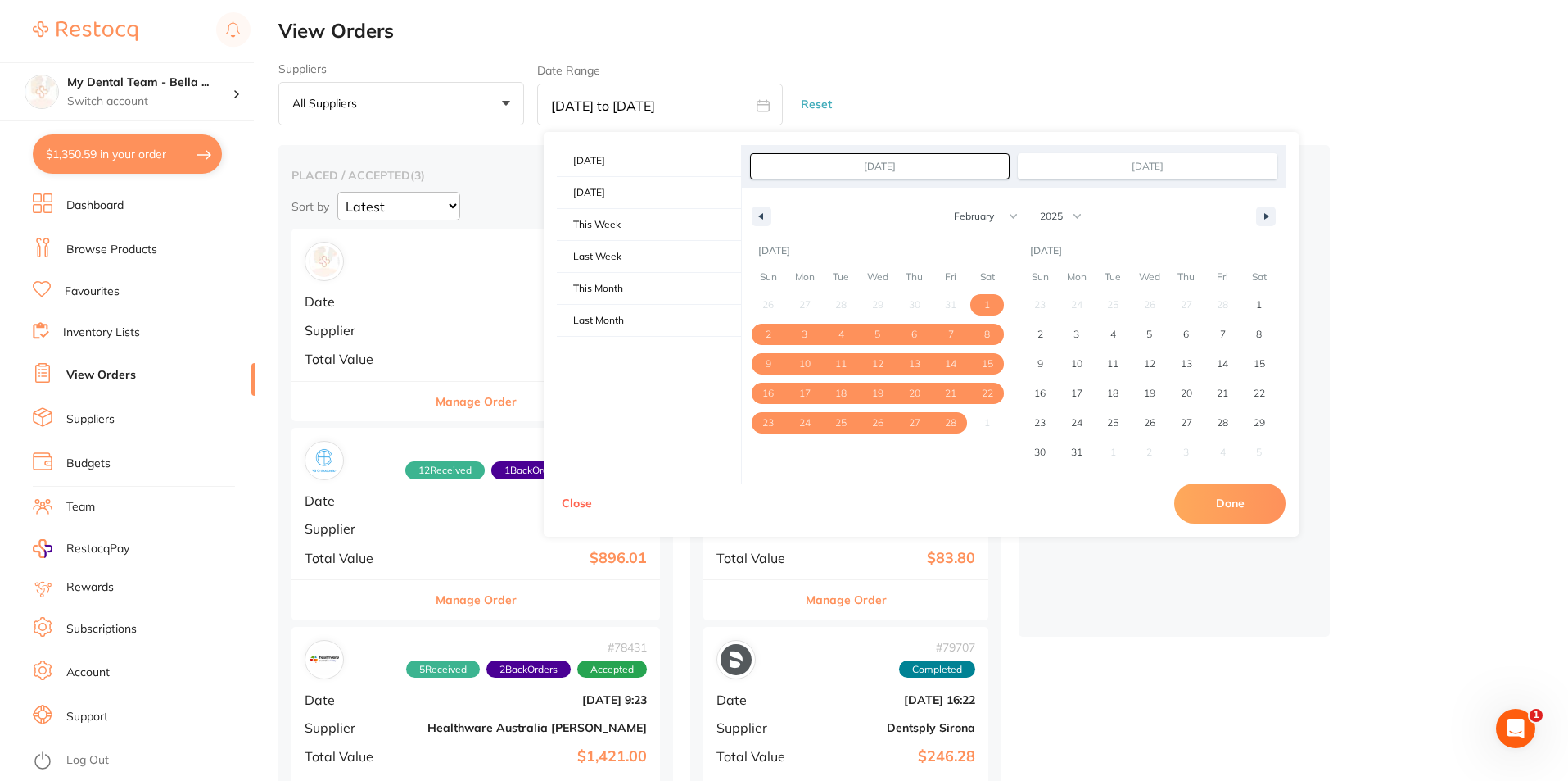
click at [1241, 500] on button "Done" at bounding box center [1229, 503] width 111 height 40
type input "[DATE] to [DATE]"
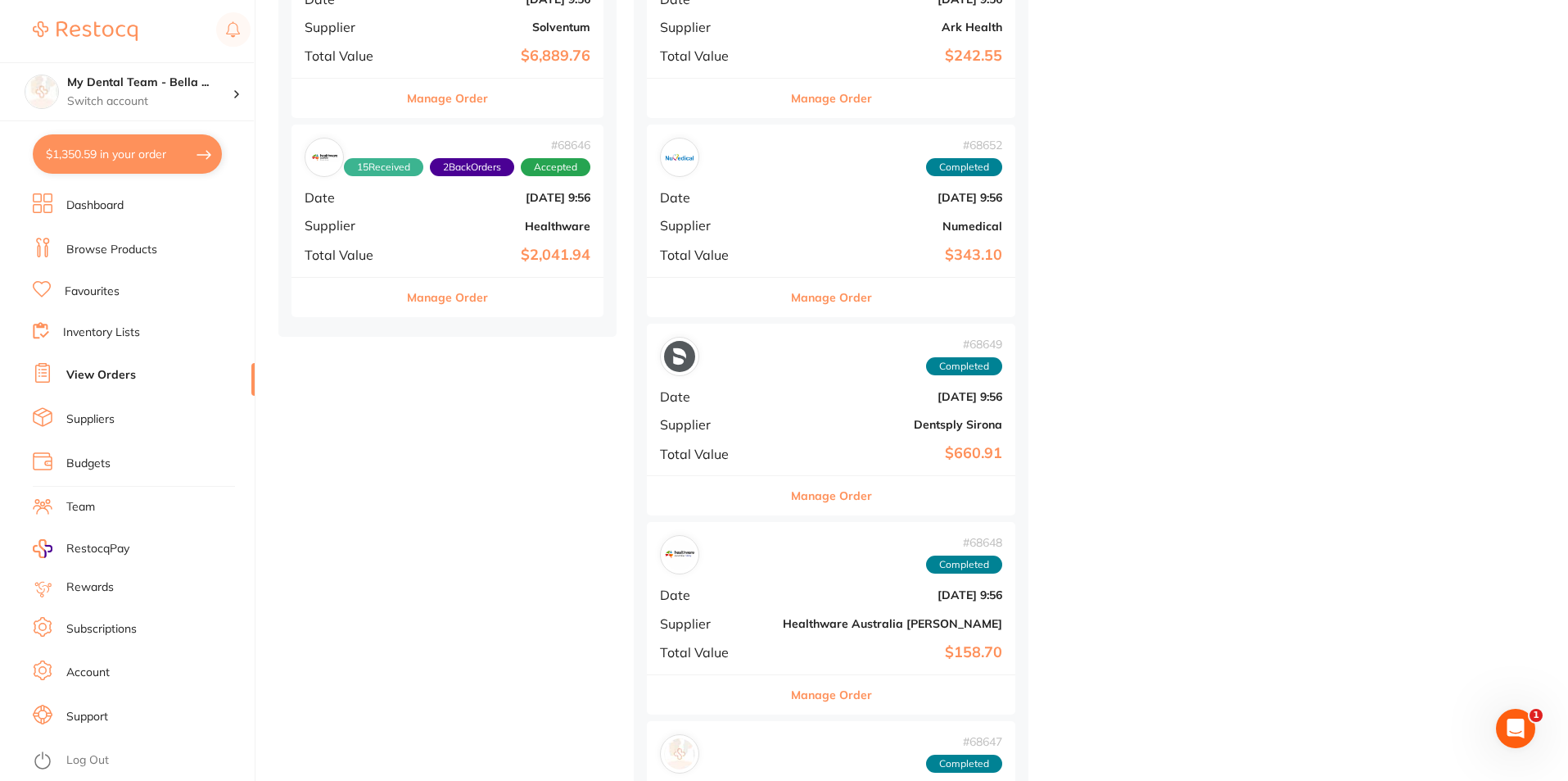
scroll to position [692, 0]
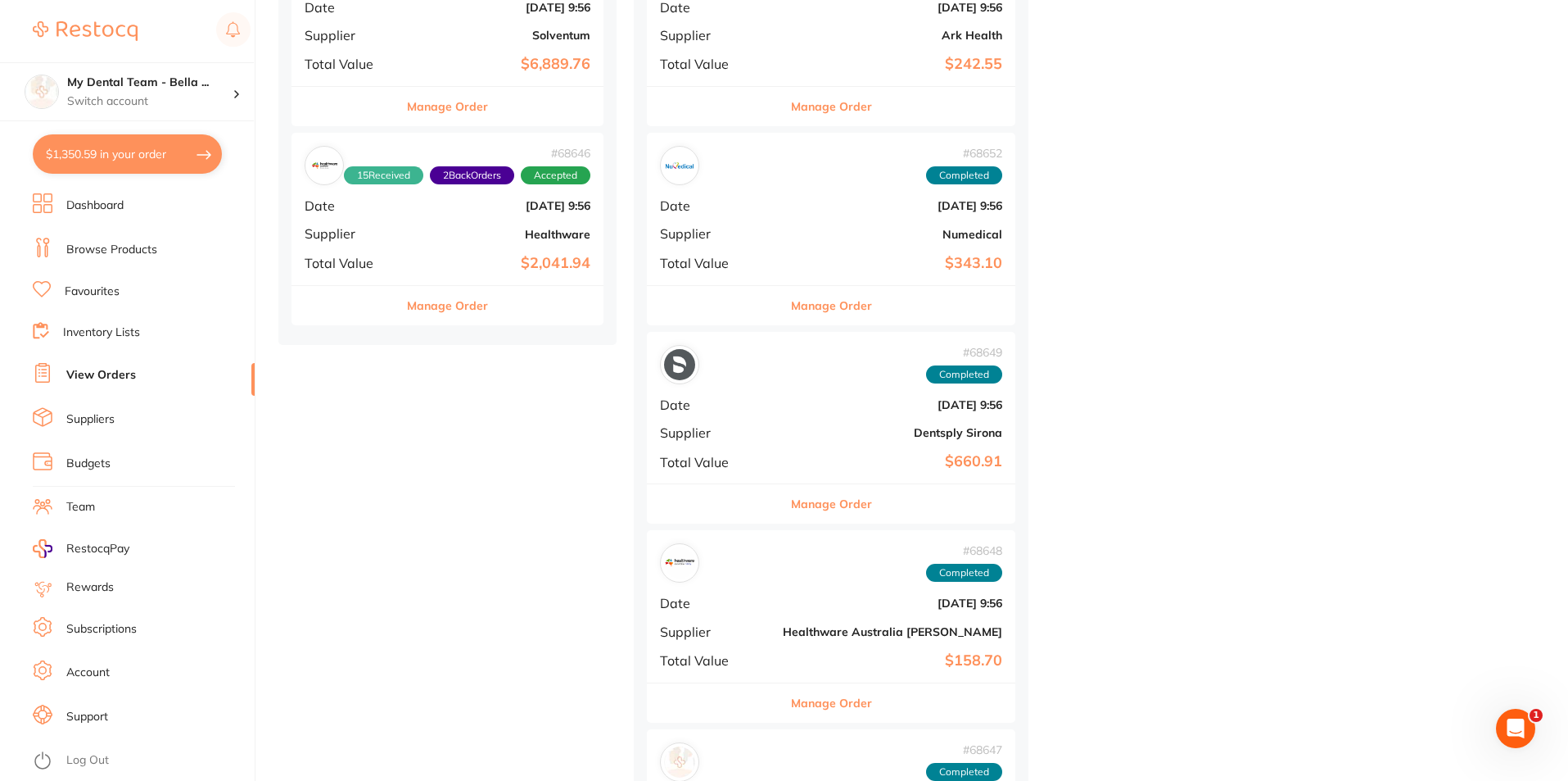
click at [729, 207] on span "Date" at bounding box center [714, 205] width 109 height 15
click at [729, 212] on section at bounding box center [784, 390] width 1568 height 781
click at [740, 206] on span "Date" at bounding box center [714, 205] width 109 height 15
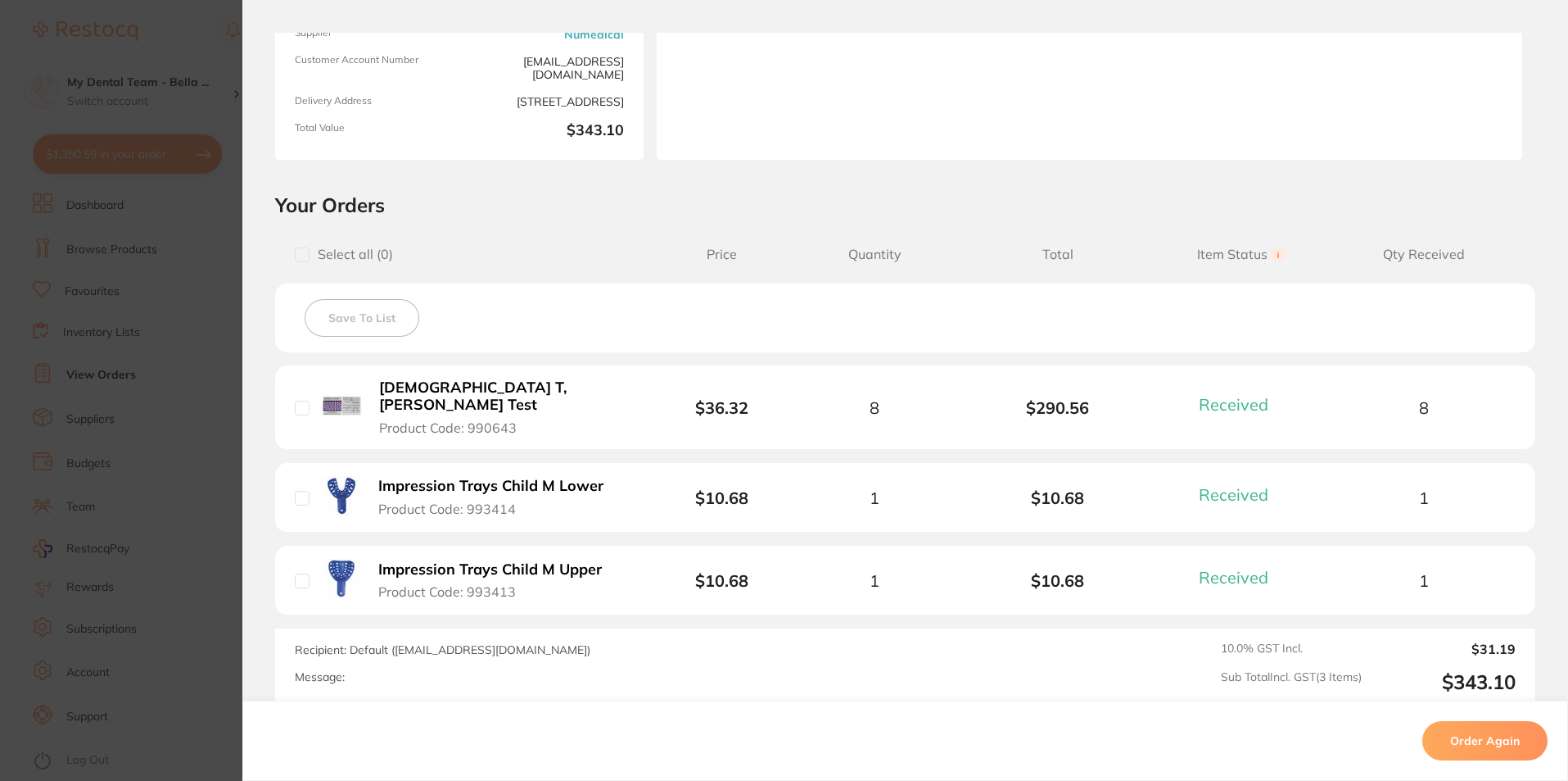
scroll to position [246, 0]
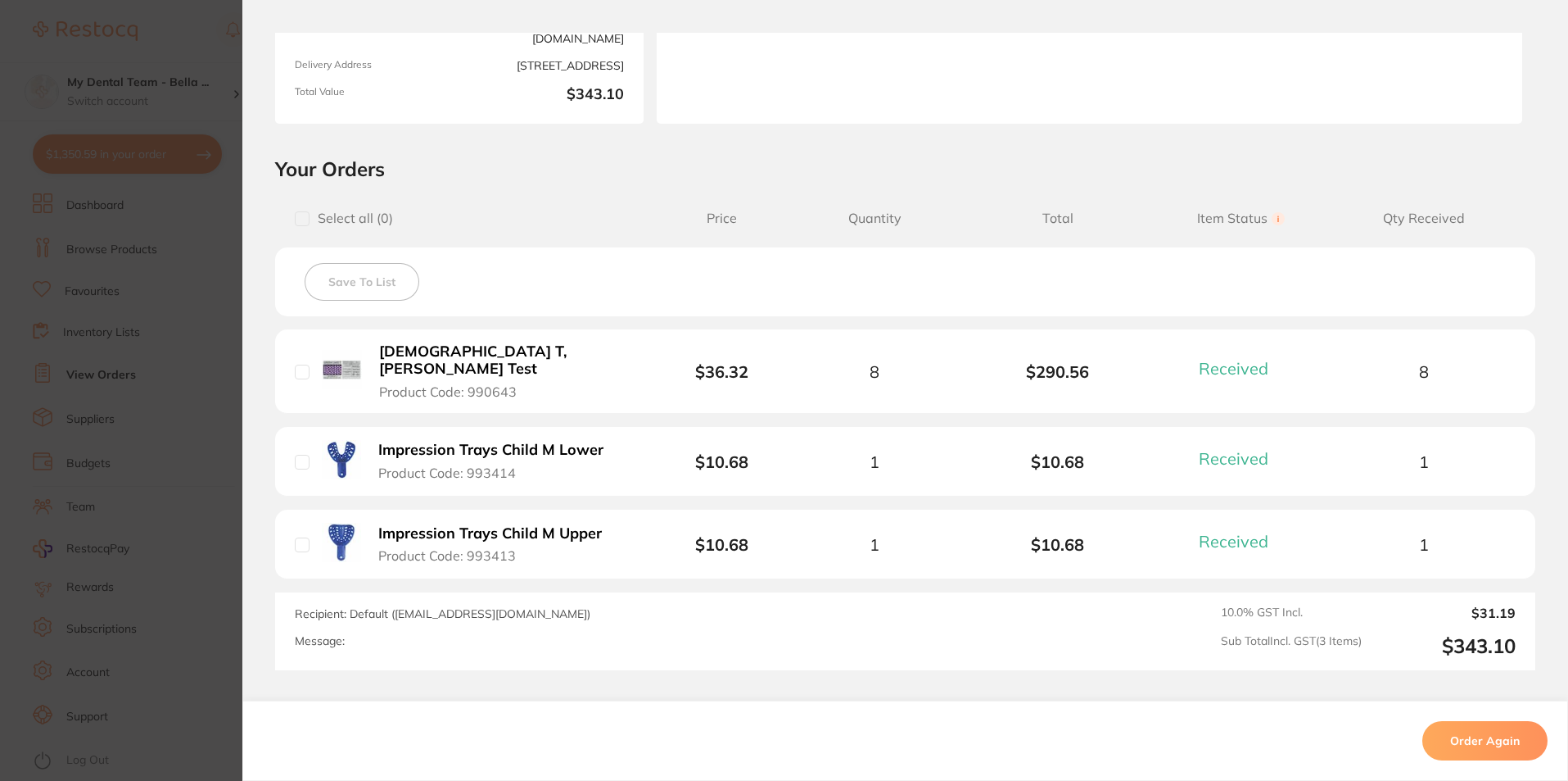
click at [179, 299] on section "Order ID: Restocq- 68652 Order Information 3 Received Completed Order Order Dat…" at bounding box center [784, 390] width 1568 height 781
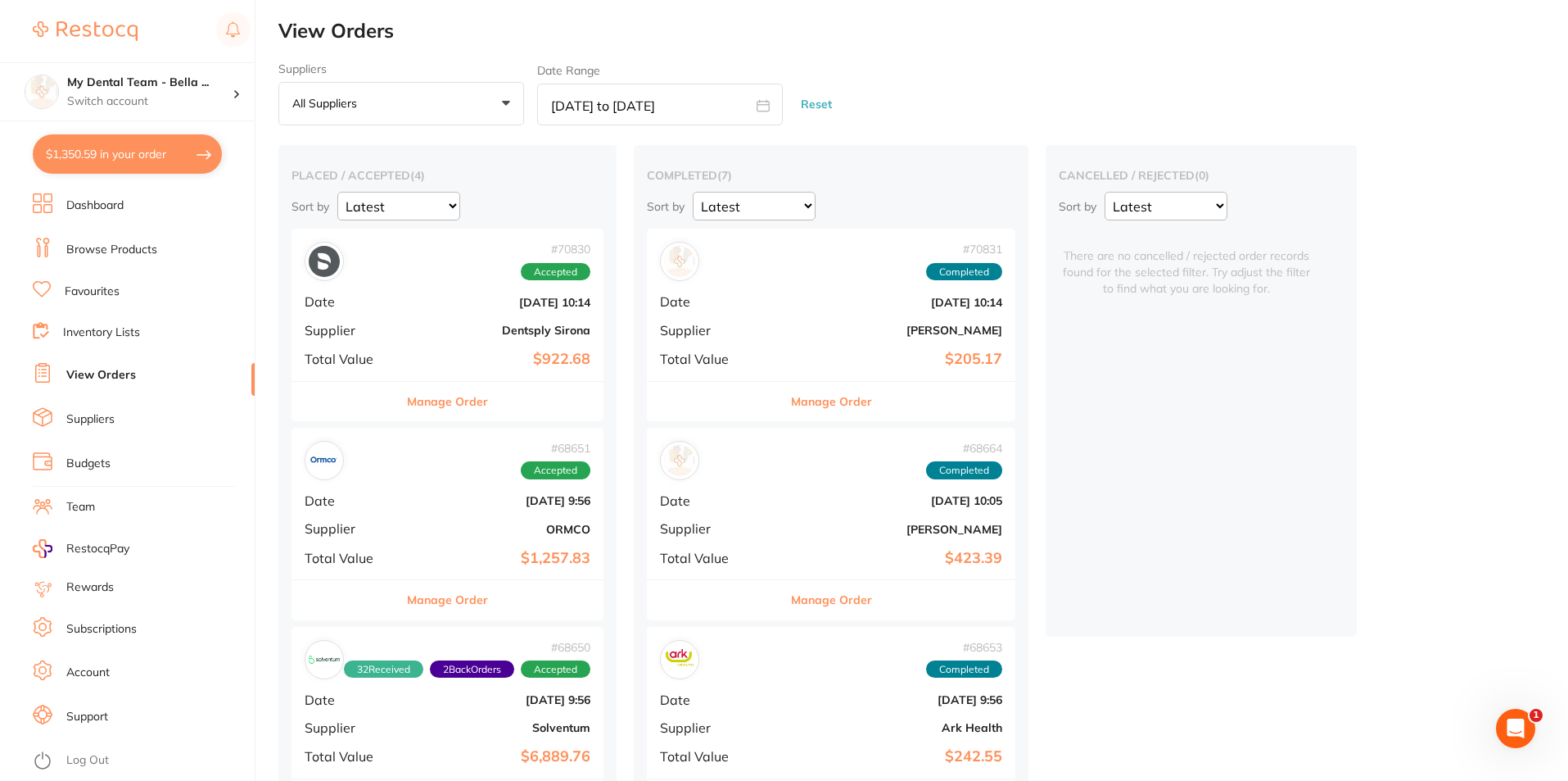
click at [492, 106] on button "All suppliers +0" at bounding box center [401, 105] width 246 height 45
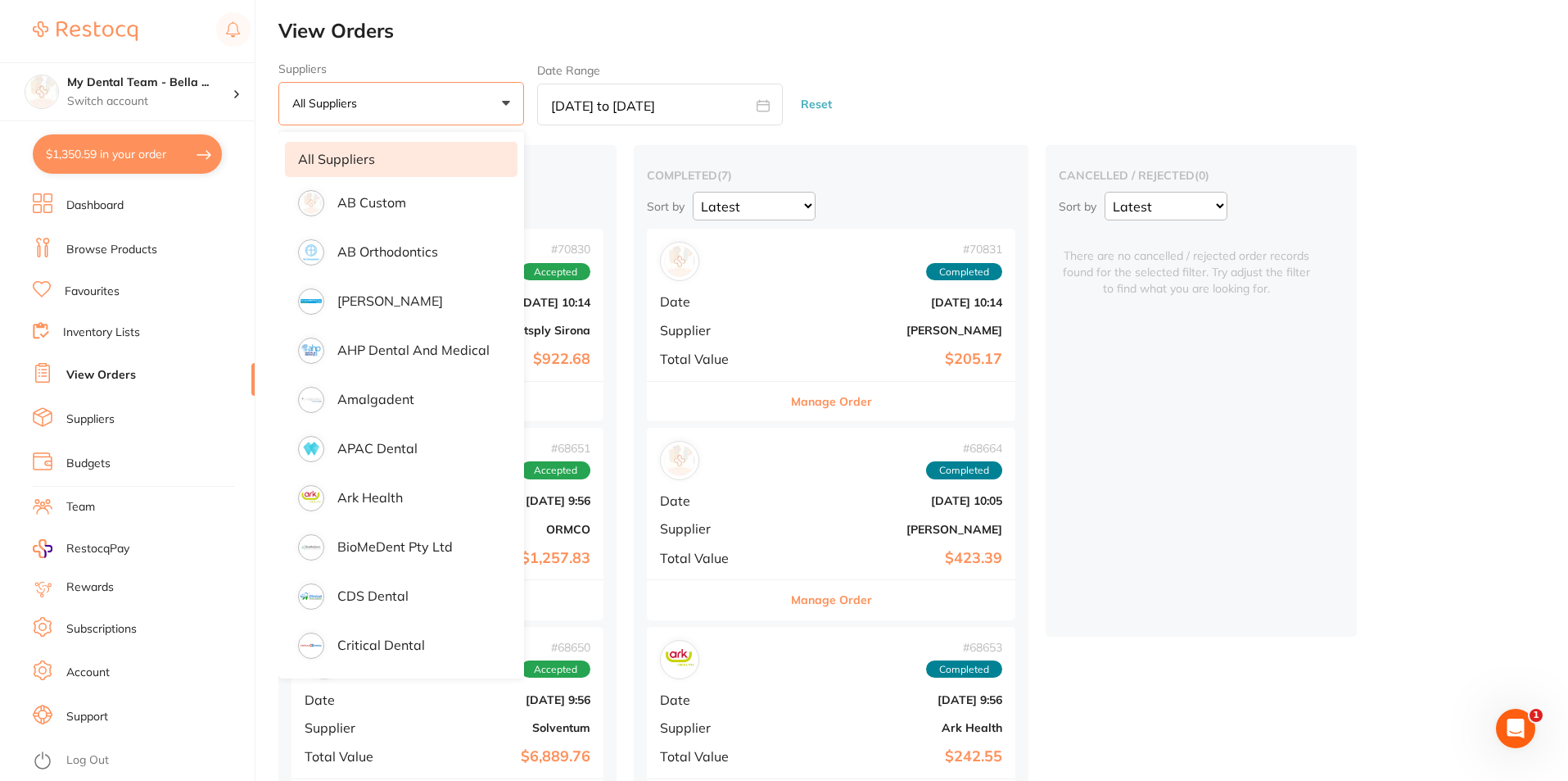
click at [769, 111] on icon at bounding box center [763, 105] width 14 height 14
select select "1"
select select "2025"
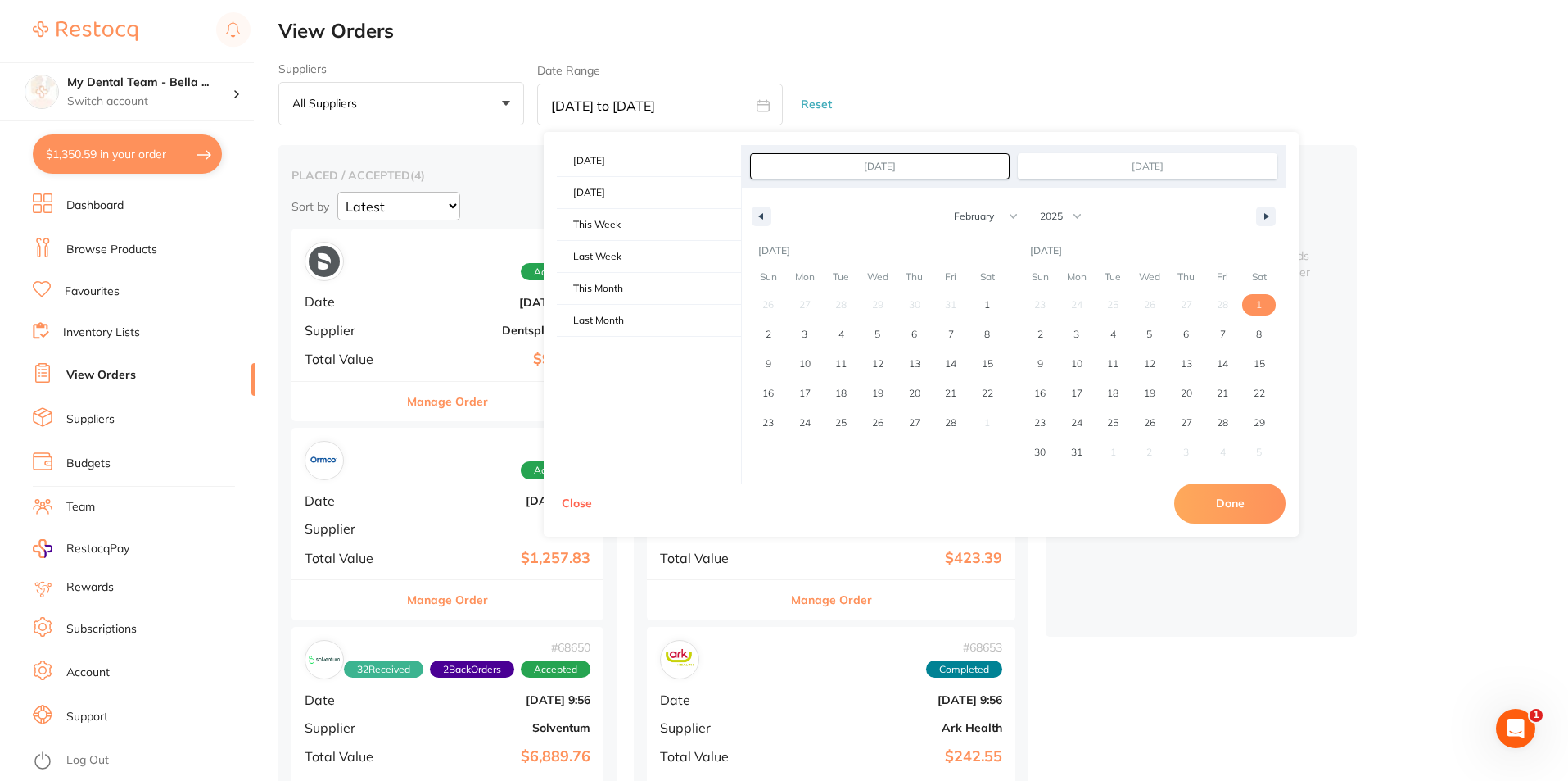
click at [1260, 304] on span "1" at bounding box center [1259, 305] width 6 height 29
type input "[DATE]"
select select "2"
click at [808, 450] on span "31" at bounding box center [805, 452] width 12 height 29
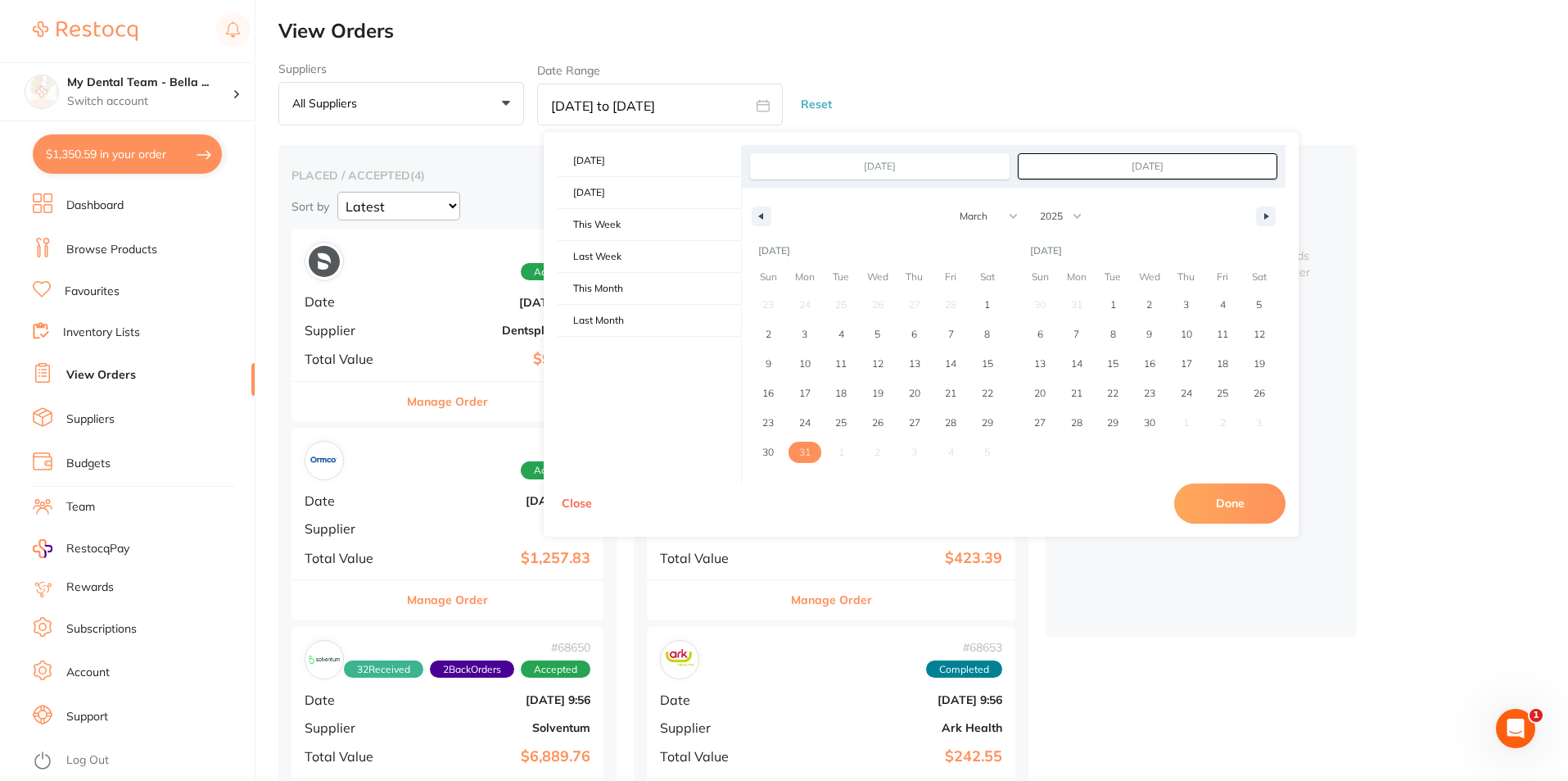
type input "[DATE]"
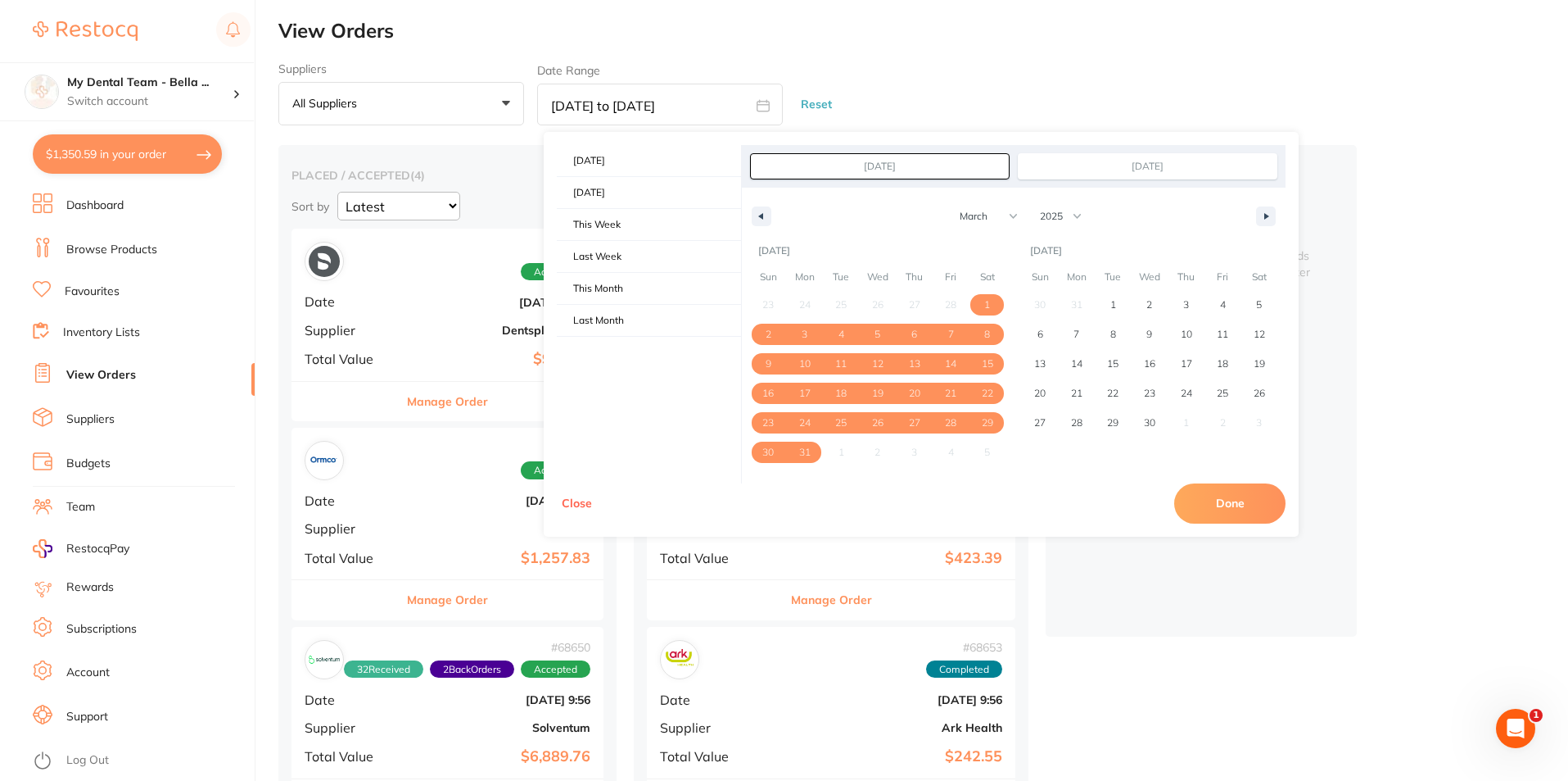
click at [1219, 502] on button "Done" at bounding box center [1229, 503] width 111 height 40
type input "[DATE] to [DATE]"
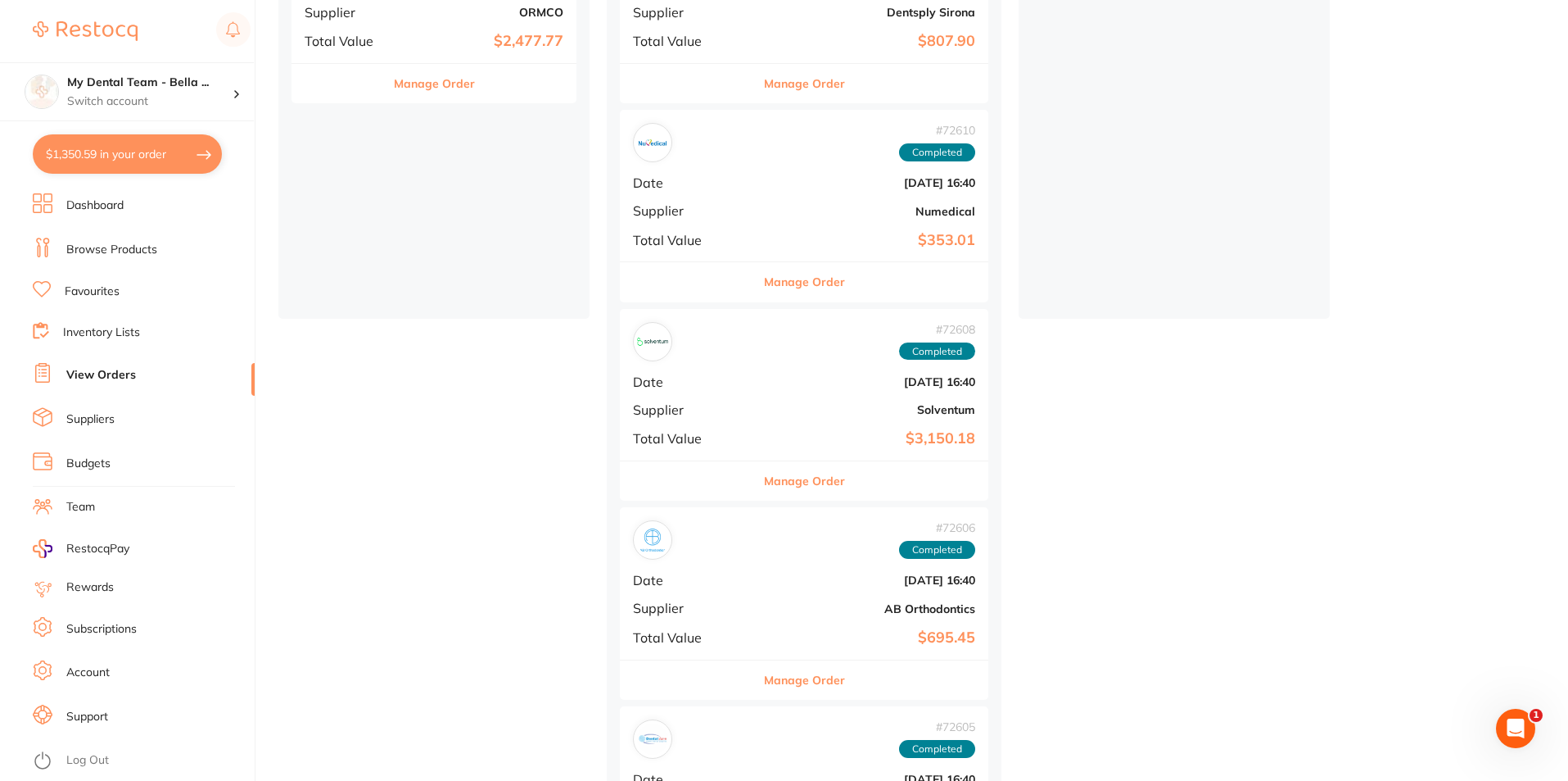
scroll to position [328, 0]
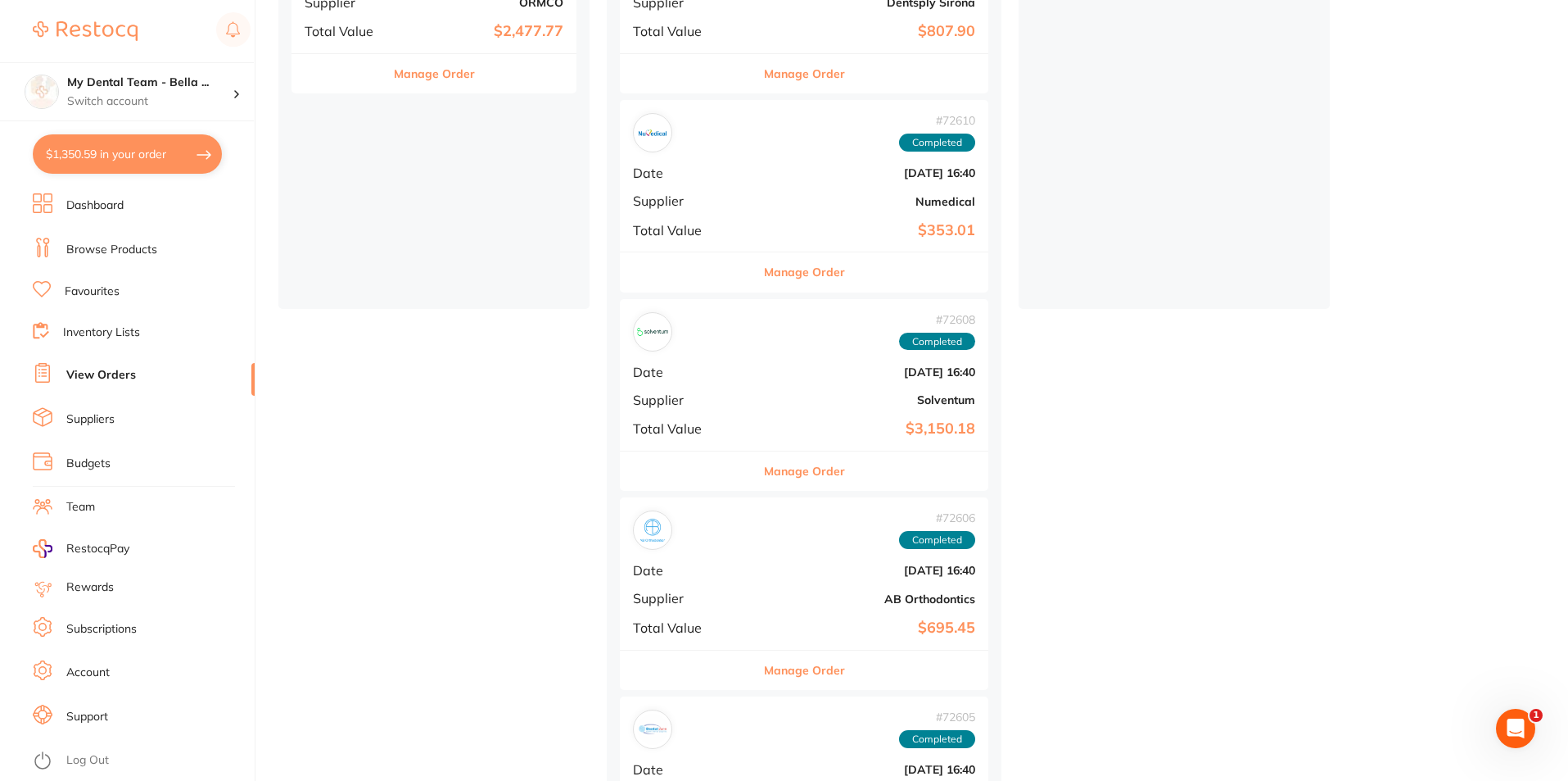
click at [760, 229] on b "$353.01" at bounding box center [865, 230] width 220 height 17
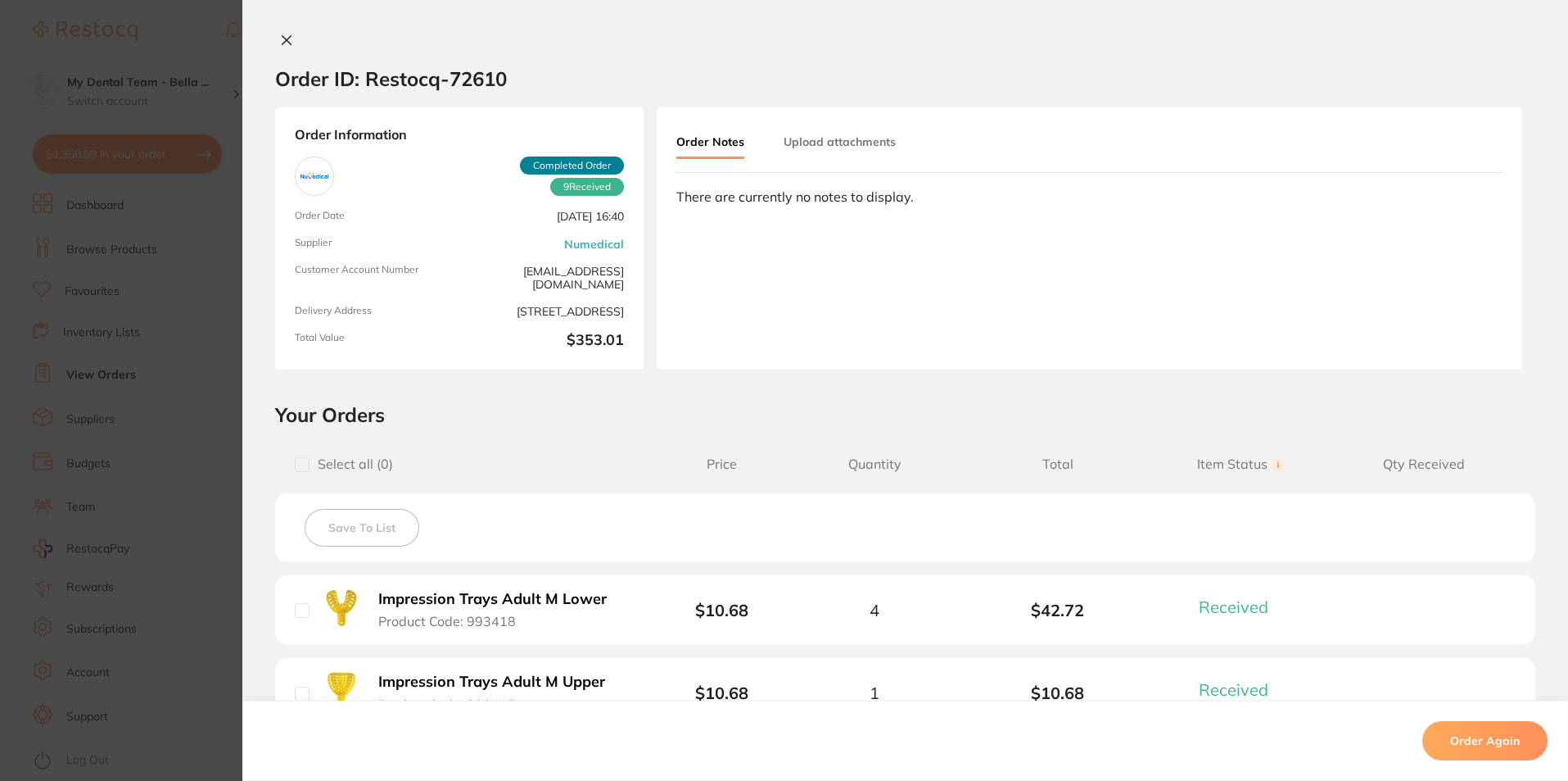
click at [387, 366] on div "Order Information 9 Received Completed Order Order Date [DATE] 16:40 Supplier N…" at bounding box center [459, 238] width 369 height 262
click at [210, 422] on section "Order ID: Restocq- 72610 Order Information 9 Received Completed Order Order Dat…" at bounding box center [784, 390] width 1568 height 781
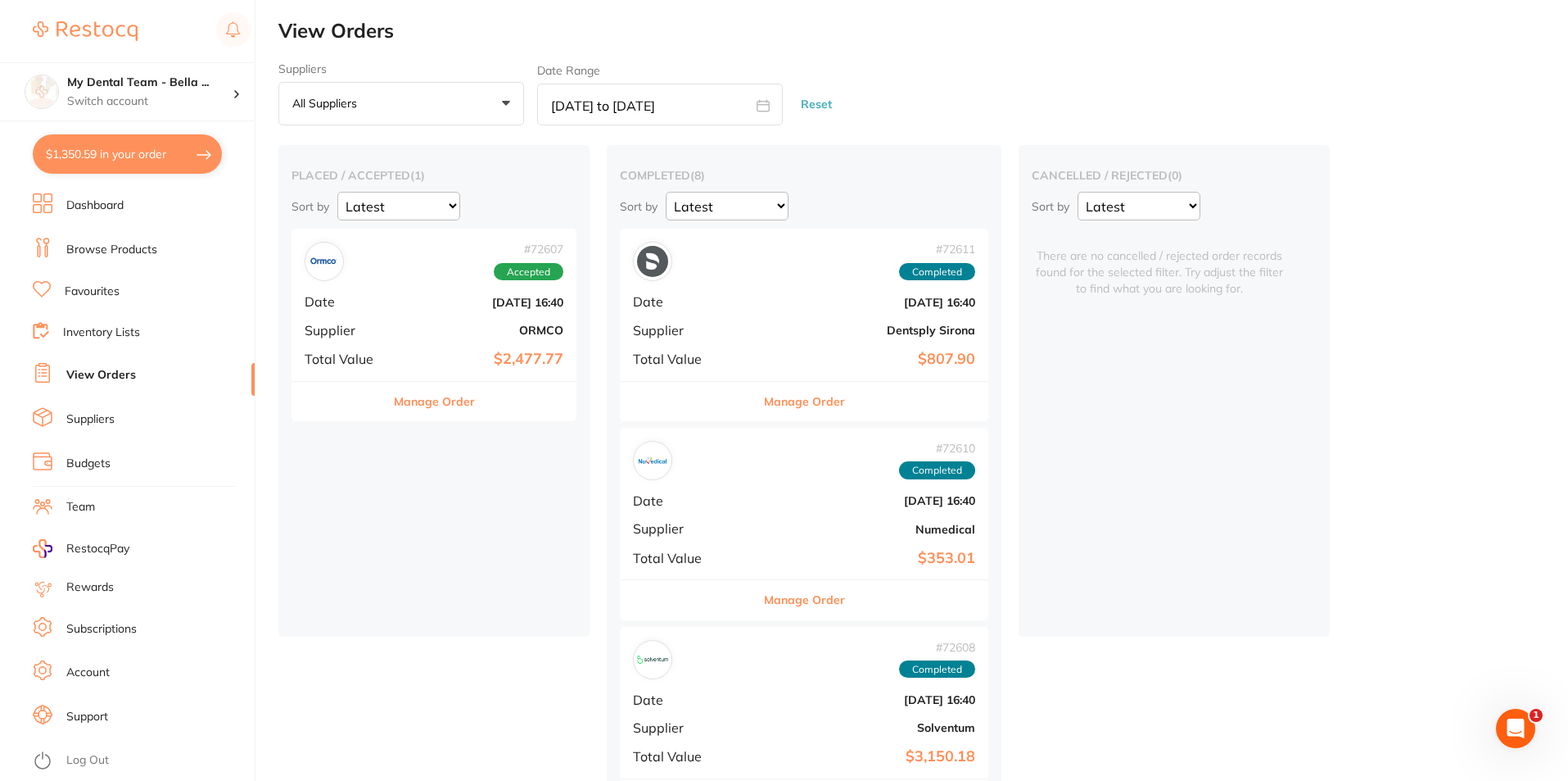
click at [766, 106] on icon at bounding box center [763, 105] width 14 height 14
select select "2"
select select "2025"
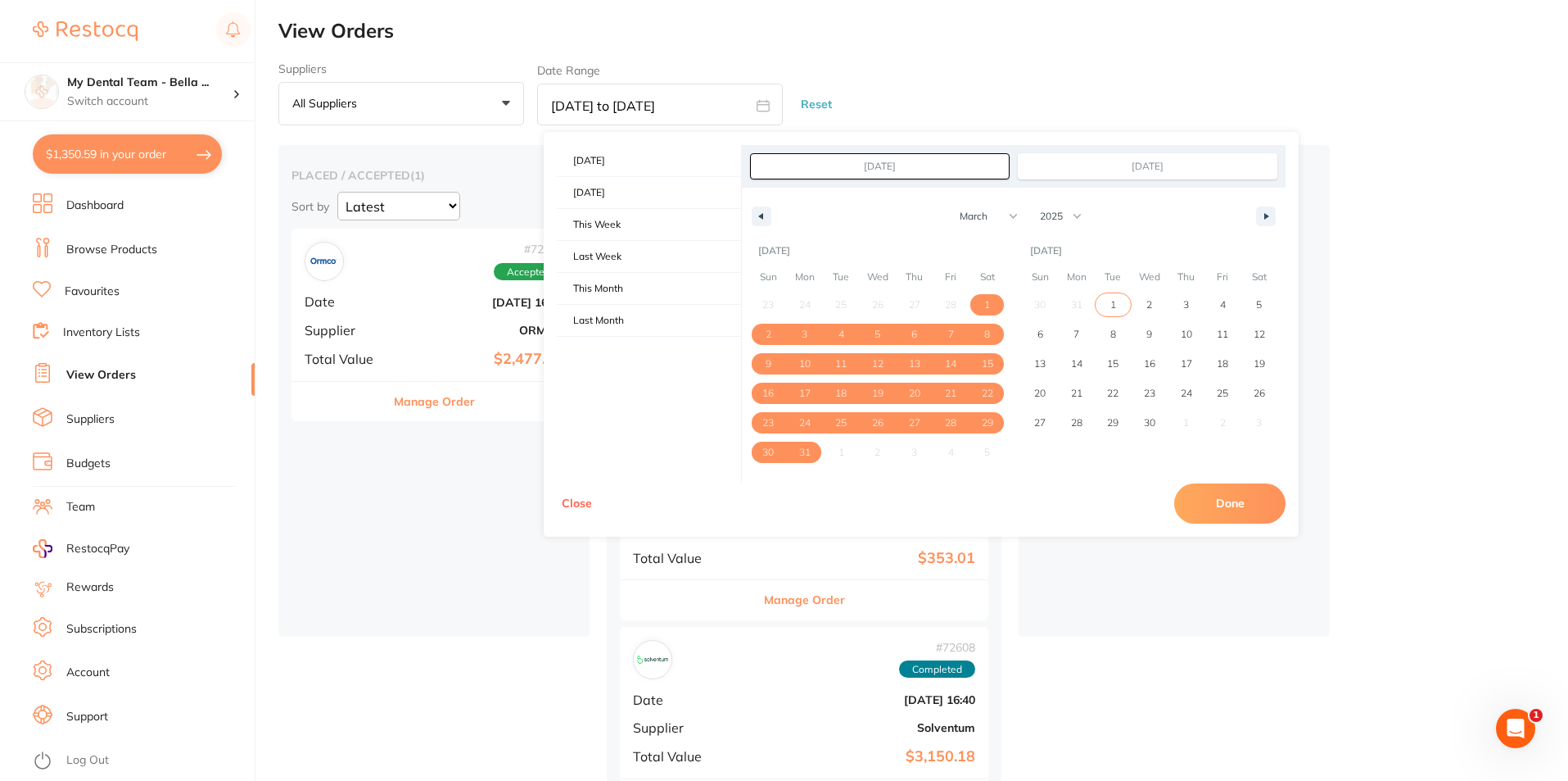
click at [1116, 302] on span "1" at bounding box center [1113, 305] width 37 height 21
type input "[DATE]"
select select "3"
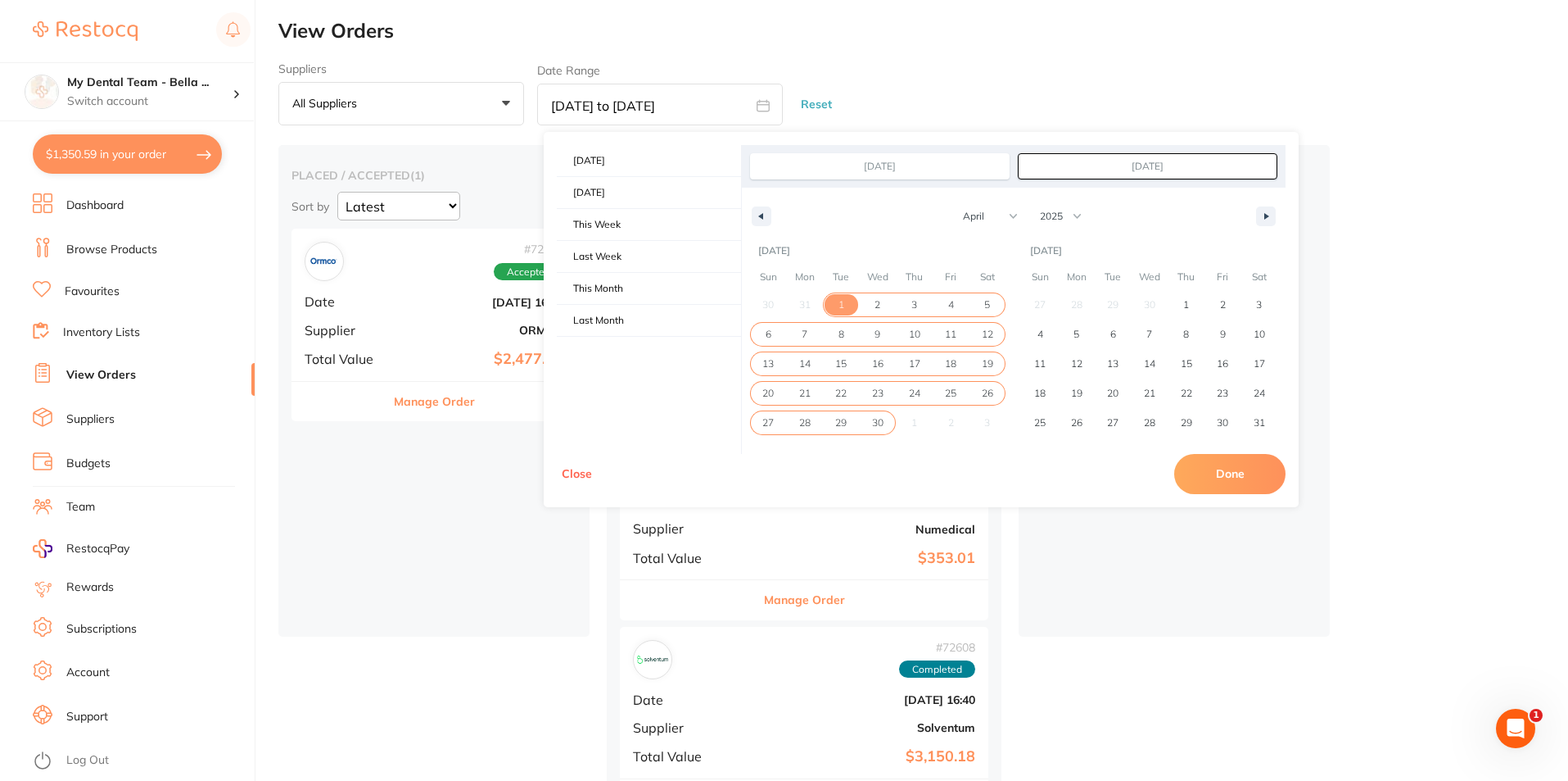
click at [878, 421] on span "30" at bounding box center [878, 423] width 12 height 29
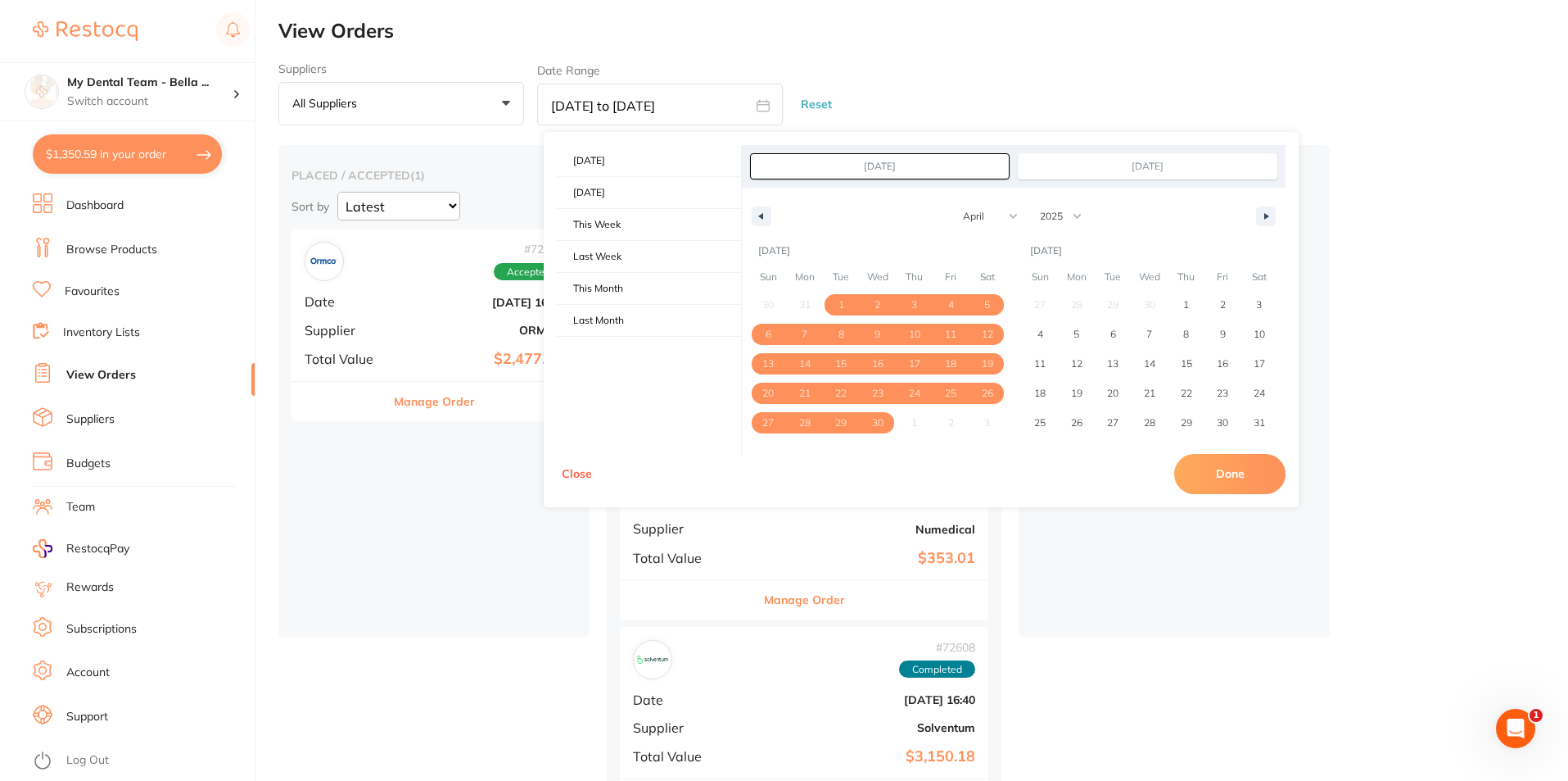
type input "[DATE]"
click at [1228, 479] on button "Done" at bounding box center [1229, 473] width 111 height 40
type input "[DATE] to [DATE]"
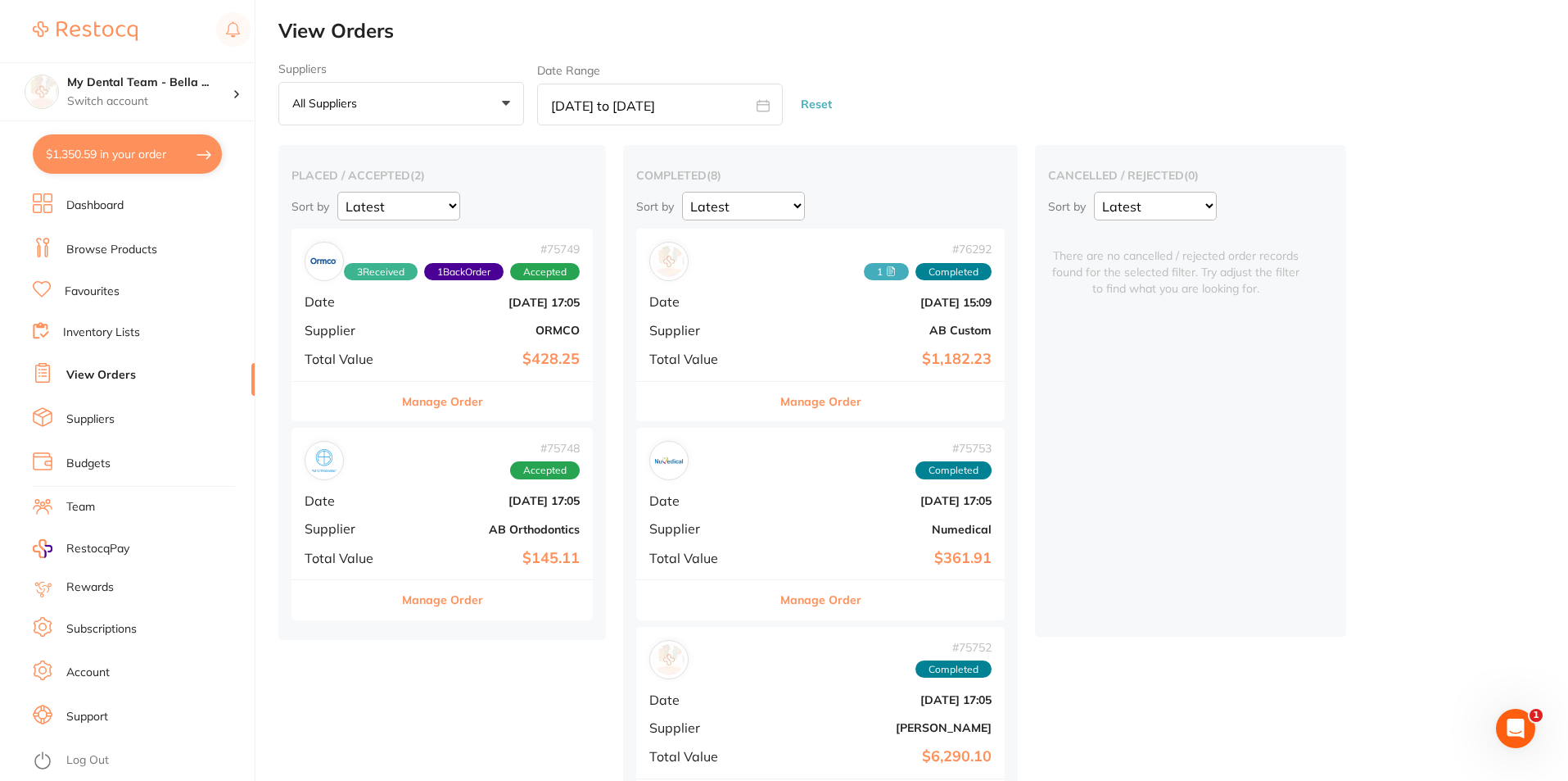
click at [767, 516] on div "# 75753 Completed Date [DATE] 17:05 Supplier Numedical Total Value $361.91" at bounding box center [820, 503] width 369 height 152
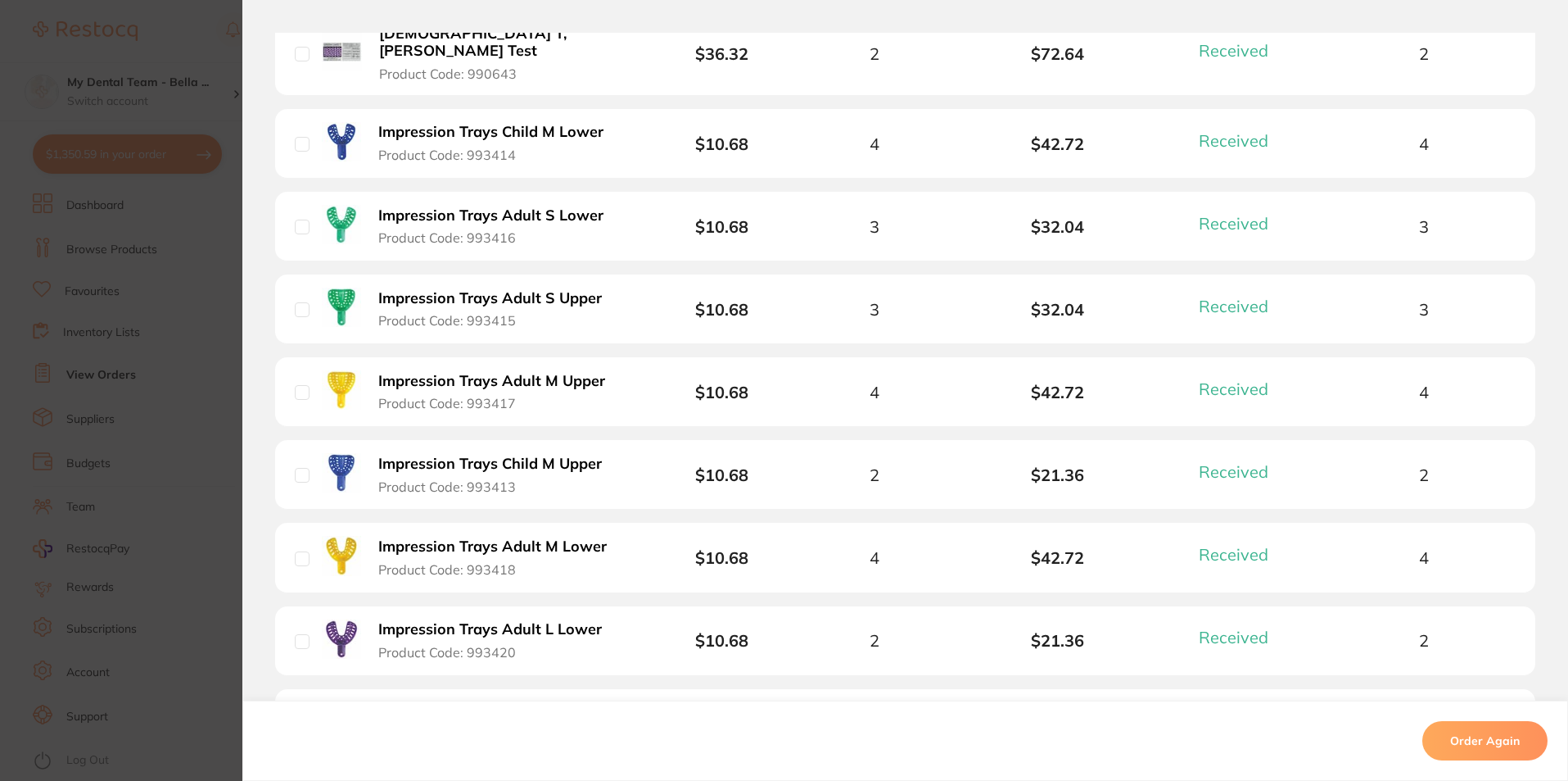
scroll to position [655, 0]
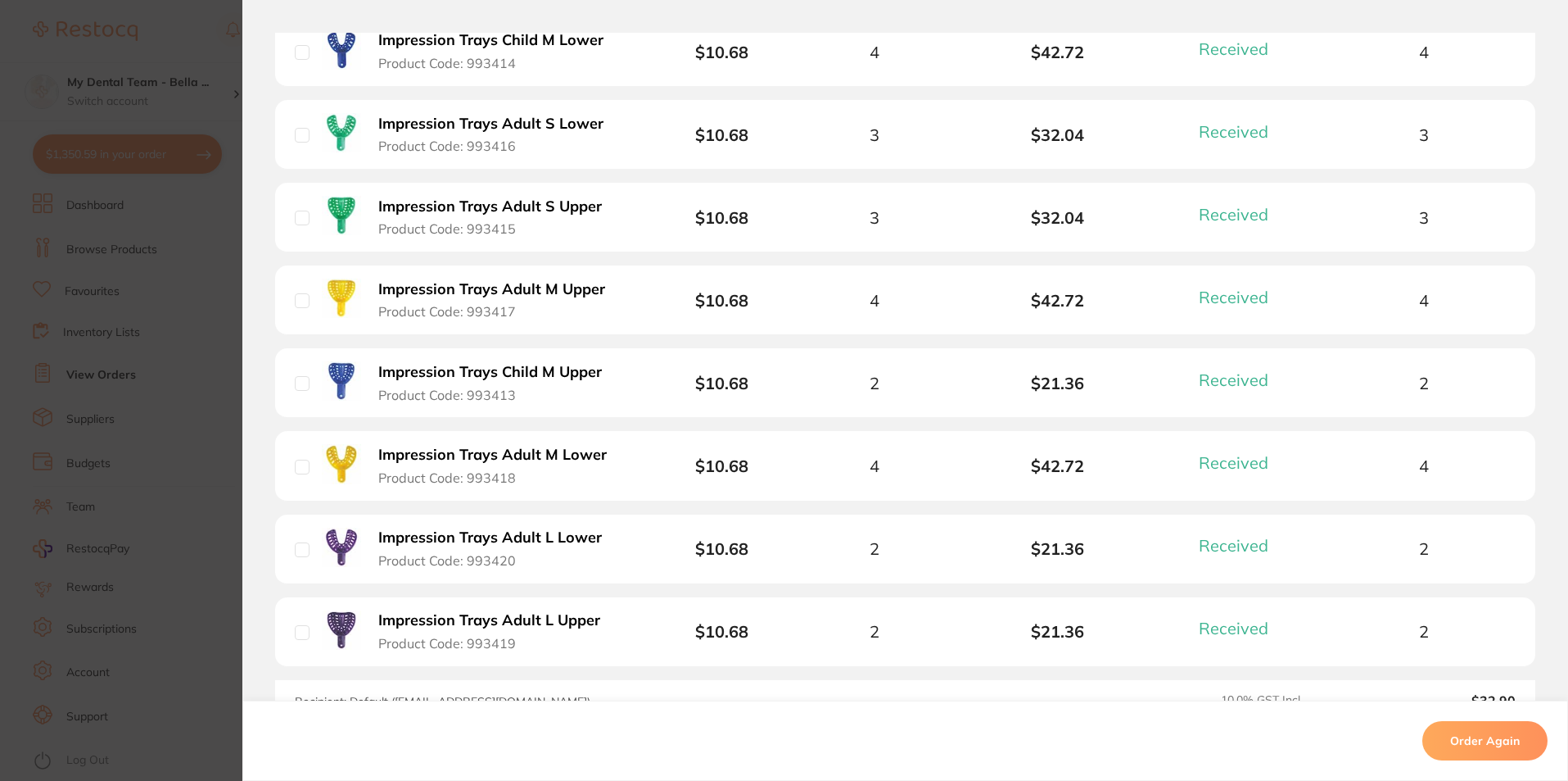
click at [201, 303] on section "Order ID: Restocq- 75753 Order Information 9 Received Completed Order Order Dat…" at bounding box center [784, 390] width 1568 height 781
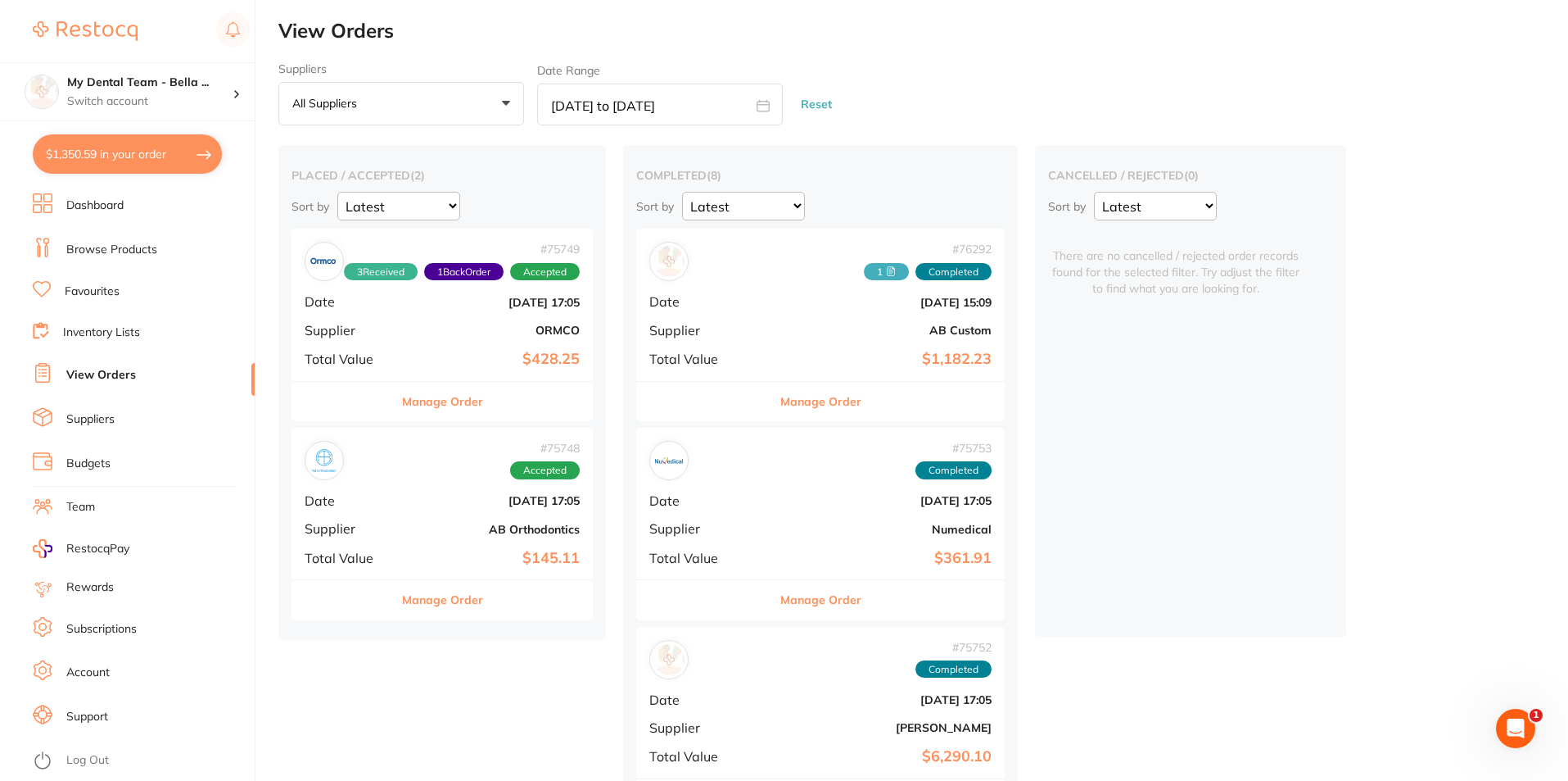
click at [762, 100] on icon at bounding box center [763, 105] width 14 height 14
select select "3"
select select "2025"
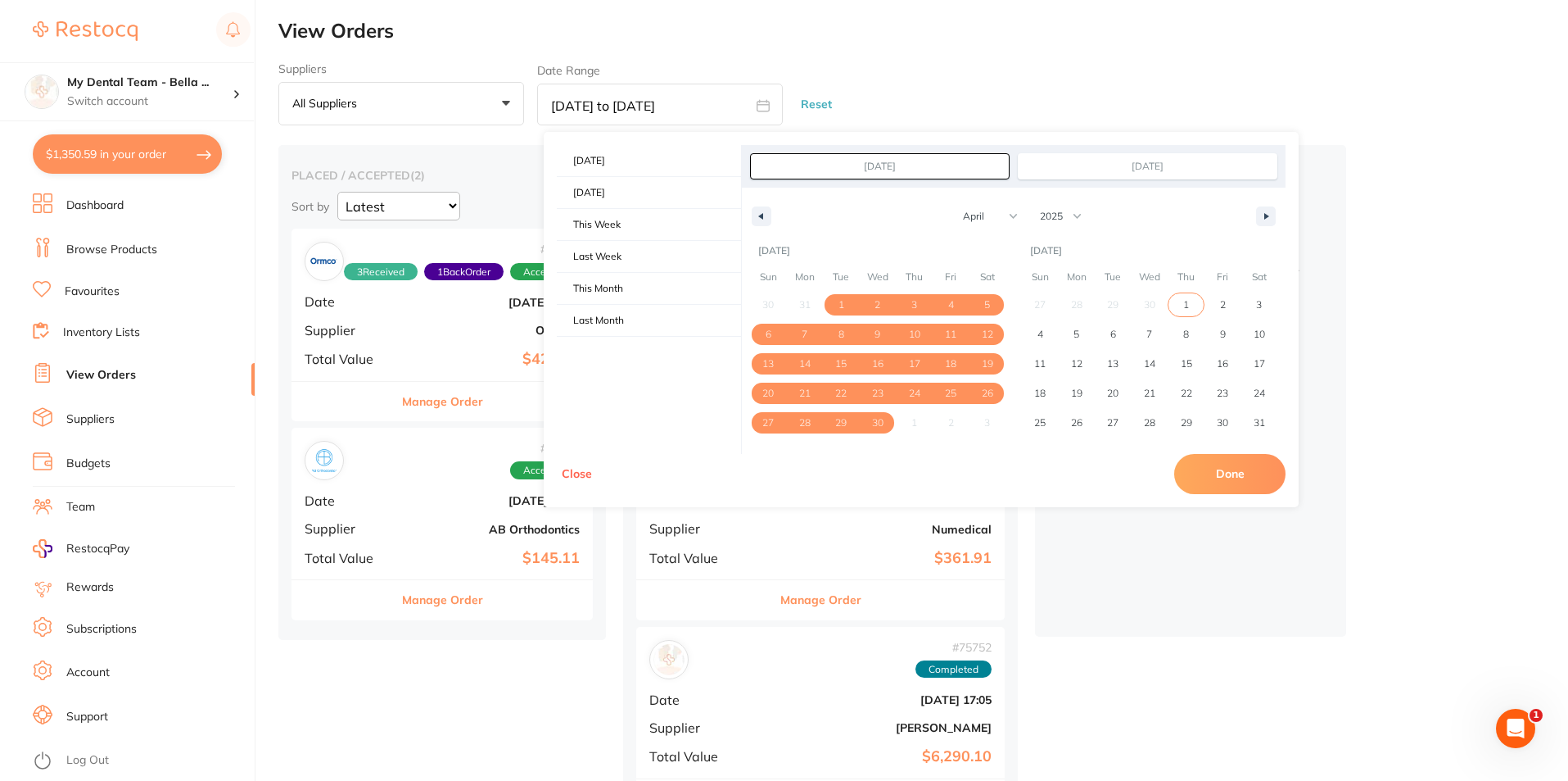
click at [1185, 303] on span "1" at bounding box center [1186, 305] width 6 height 29
type input "[DATE]"
select select "4"
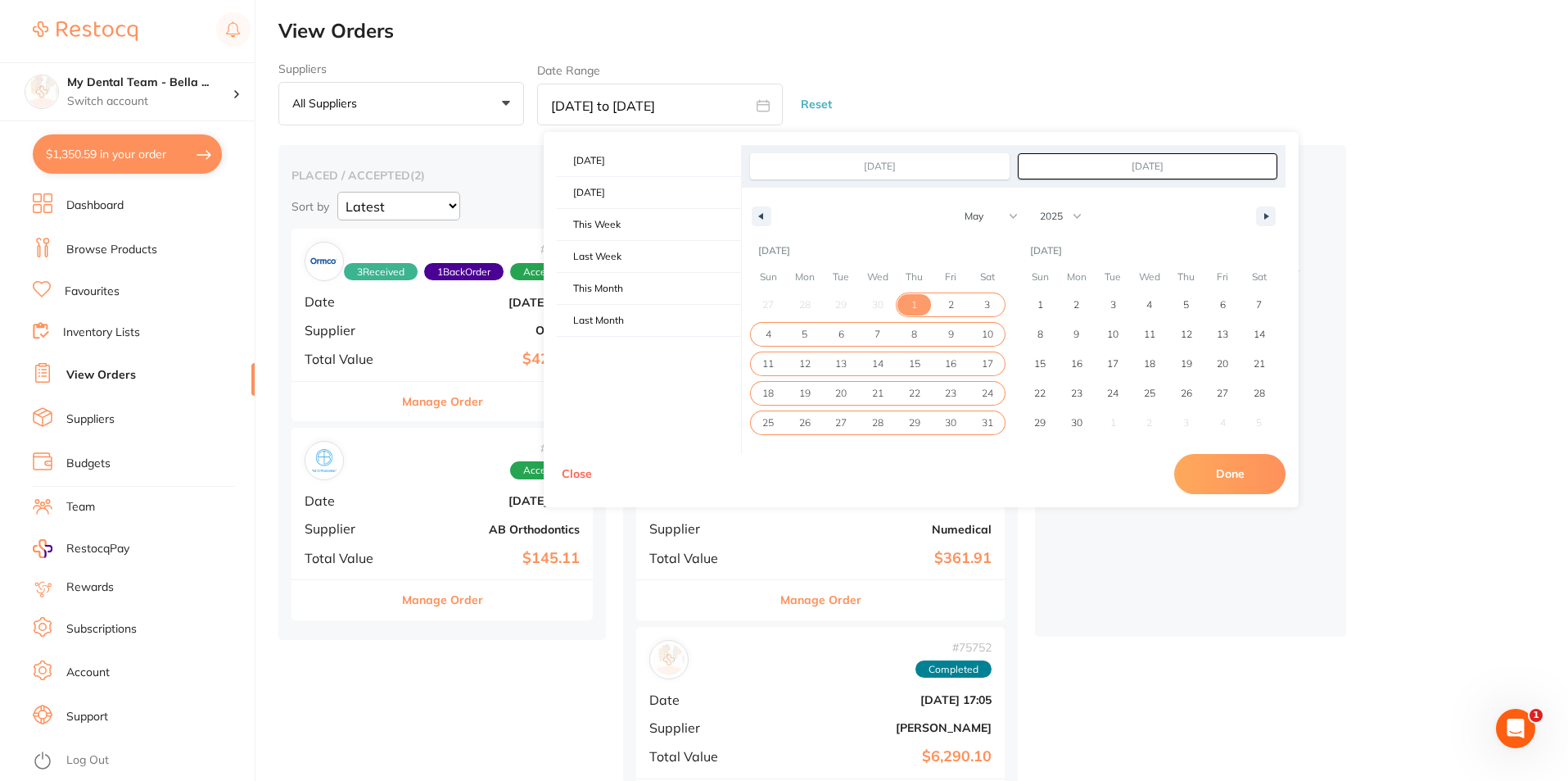
click at [991, 417] on span "31" at bounding box center [988, 423] width 12 height 29
type input "[DATE]"
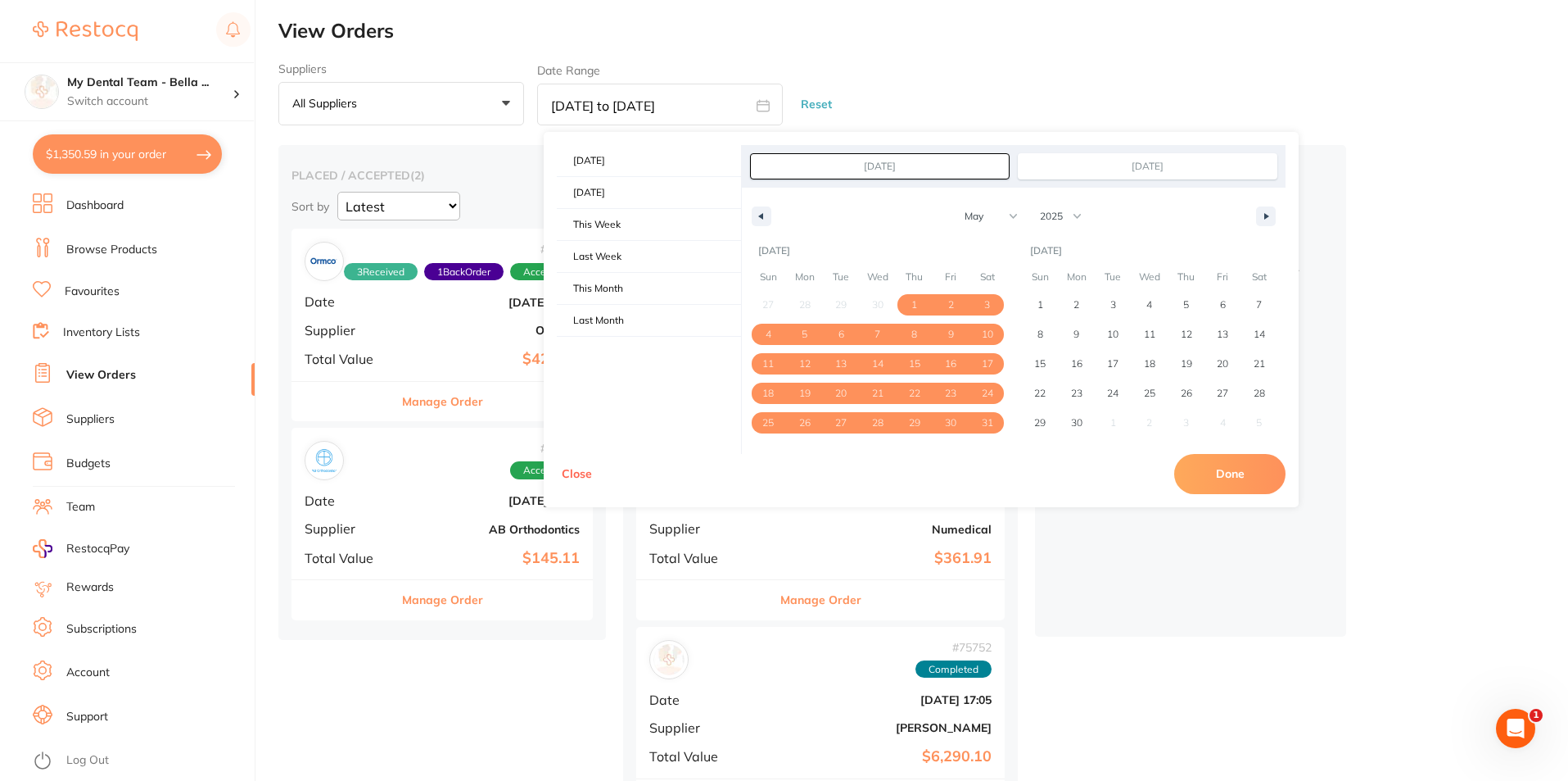
click at [1241, 472] on button "Done" at bounding box center [1229, 473] width 111 height 40
type input "[DATE] to [DATE]"
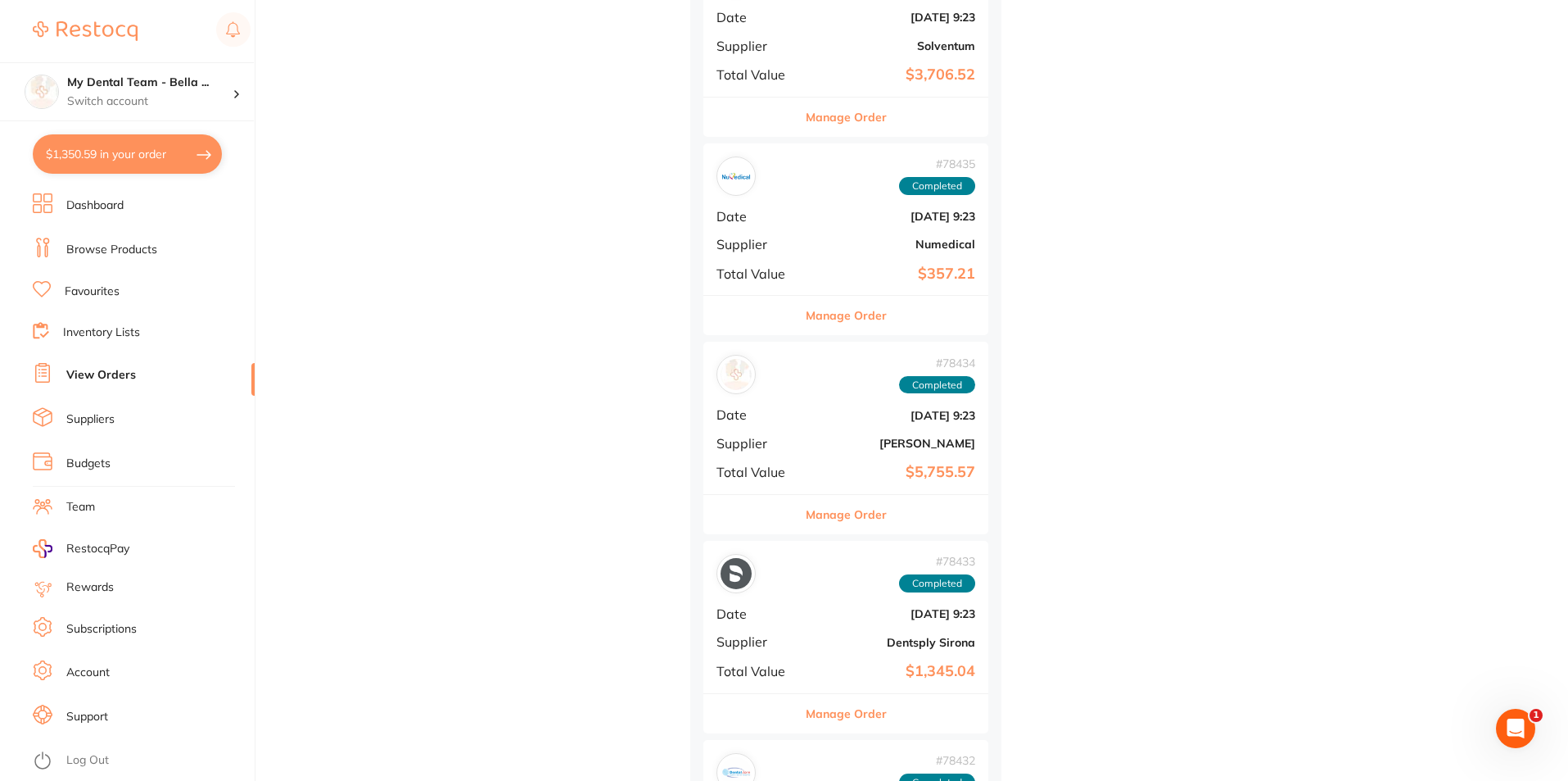
scroll to position [1721, 0]
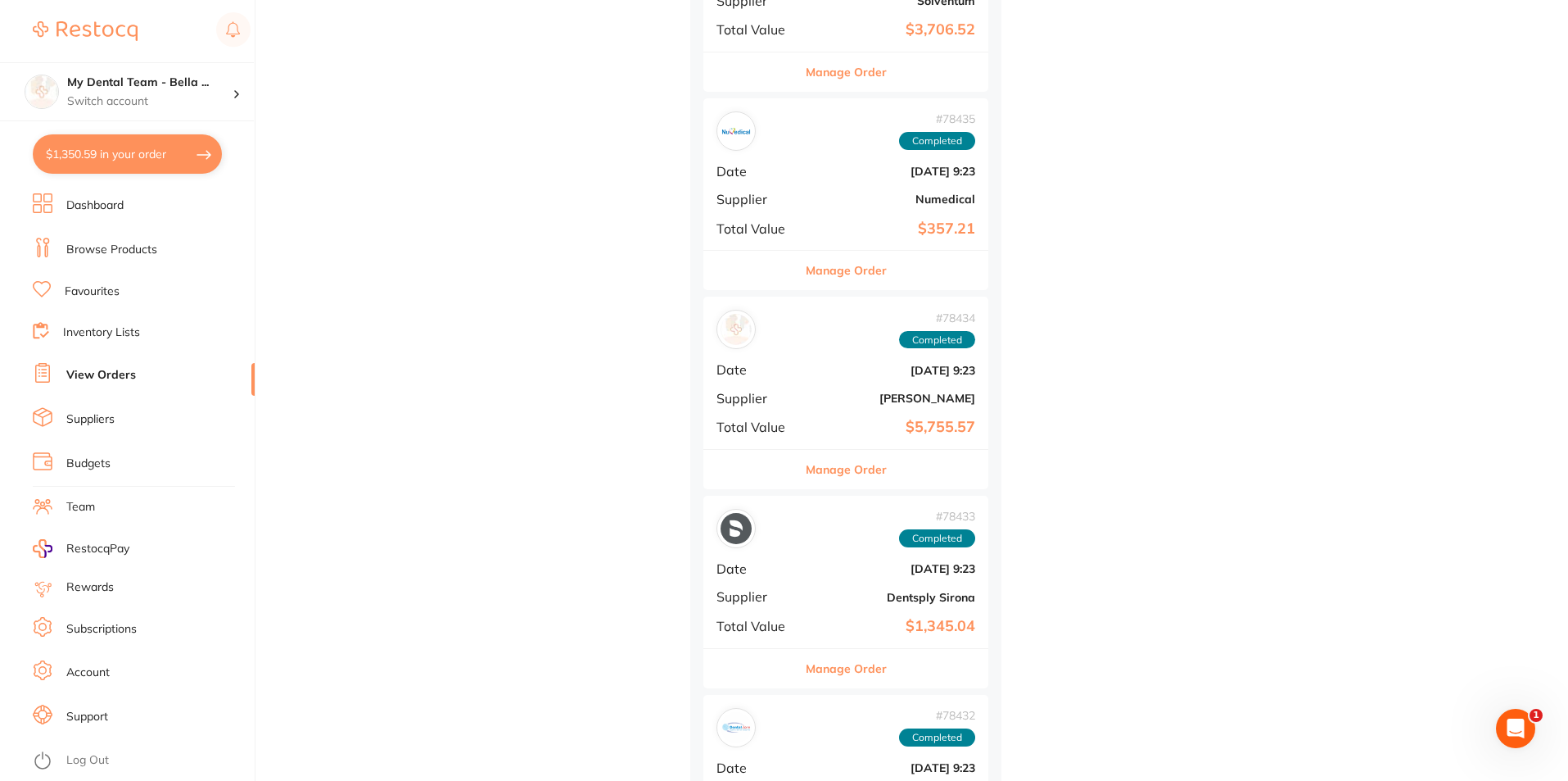
click at [742, 175] on span "Date" at bounding box center [757, 170] width 82 height 15
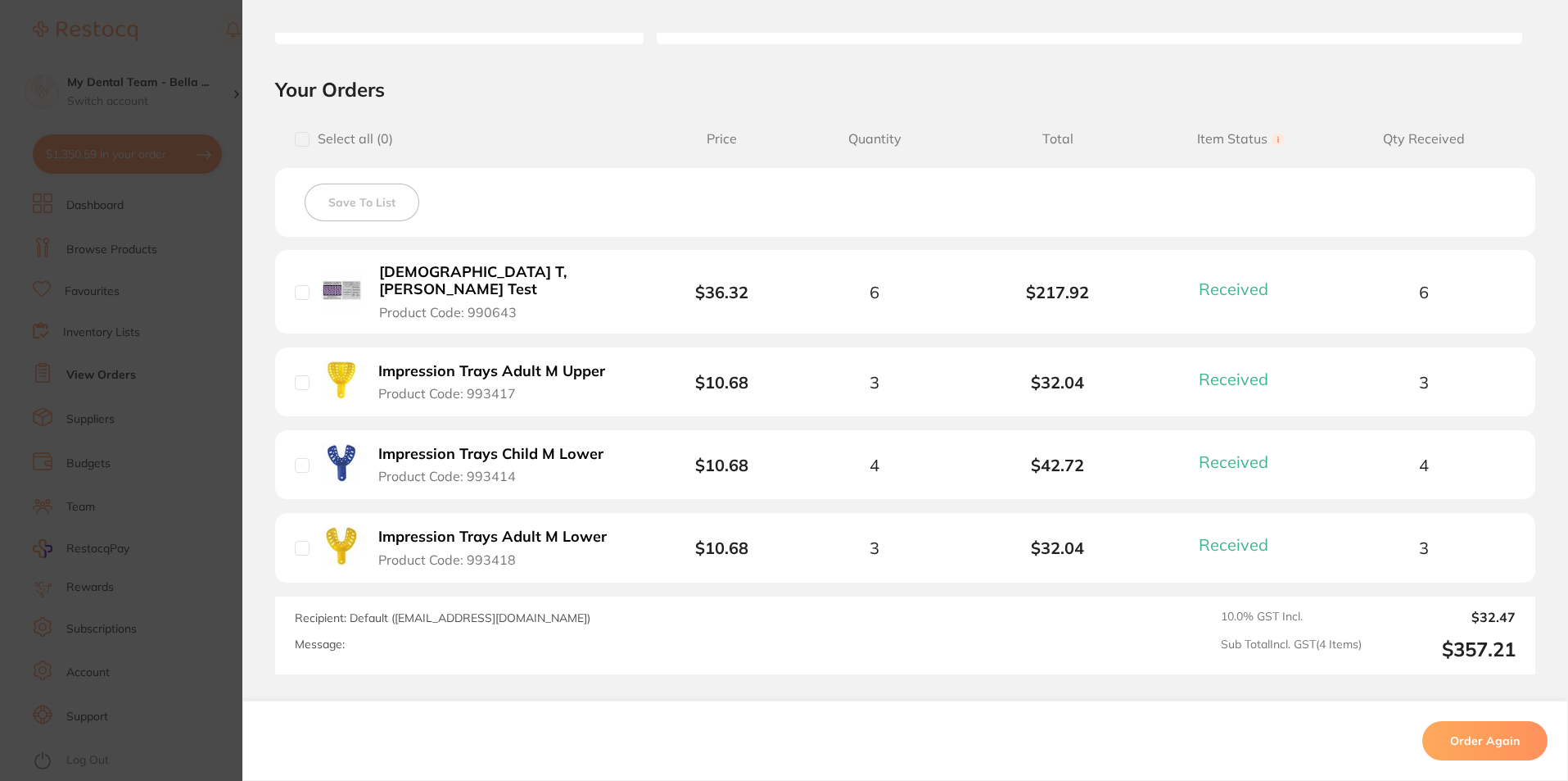
scroll to position [328, 0]
click at [193, 278] on section "Order ID: Restocq- 78435 Order Information 4 Received Completed Order Order Dat…" at bounding box center [784, 390] width 1568 height 781
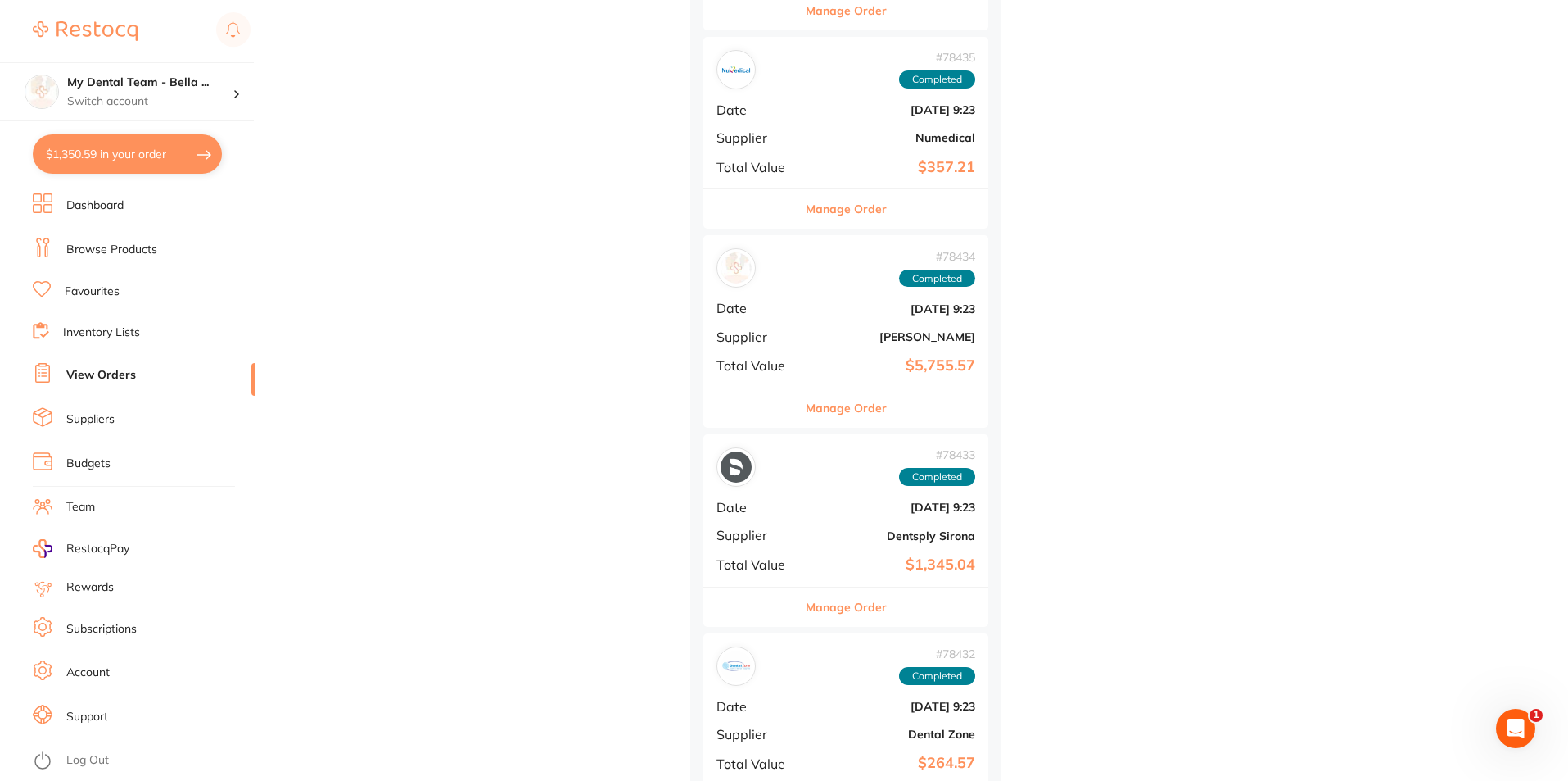
scroll to position [1803, 0]
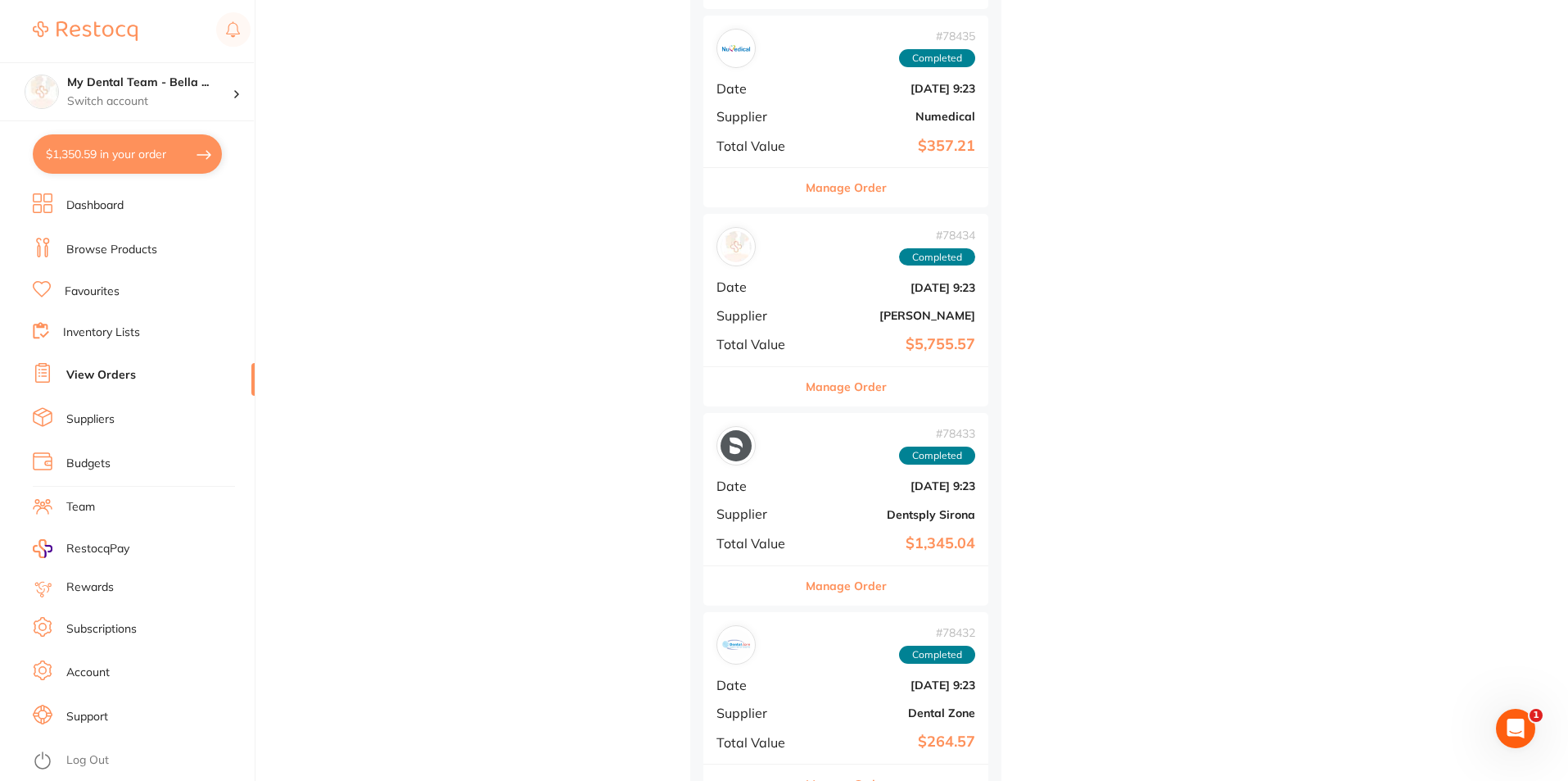
click at [755, 133] on div "# 78435 Completed Date [DATE] 9:23 Supplier Numedical Total Value $357.21" at bounding box center [845, 91] width 285 height 152
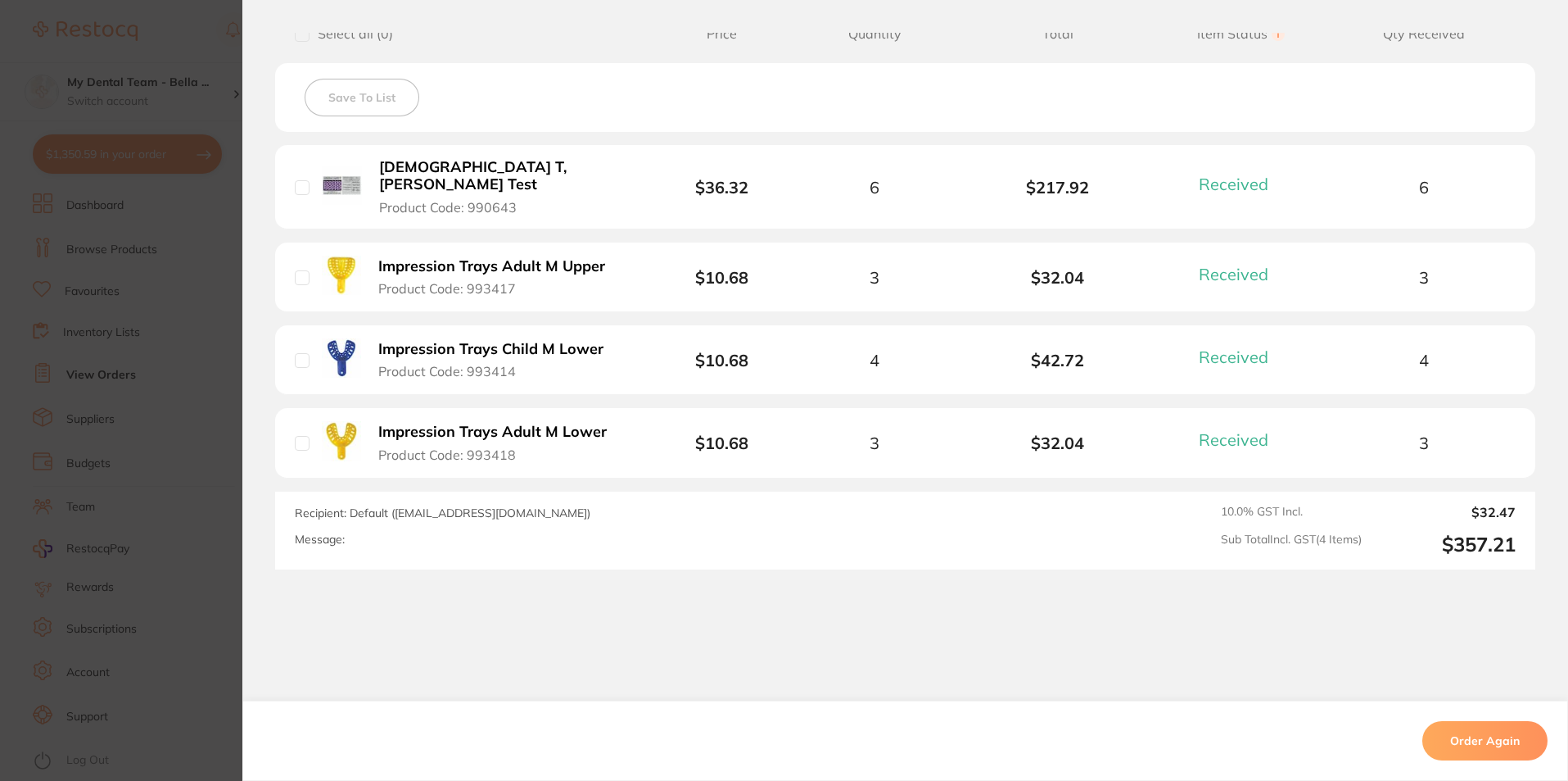
scroll to position [447, 0]
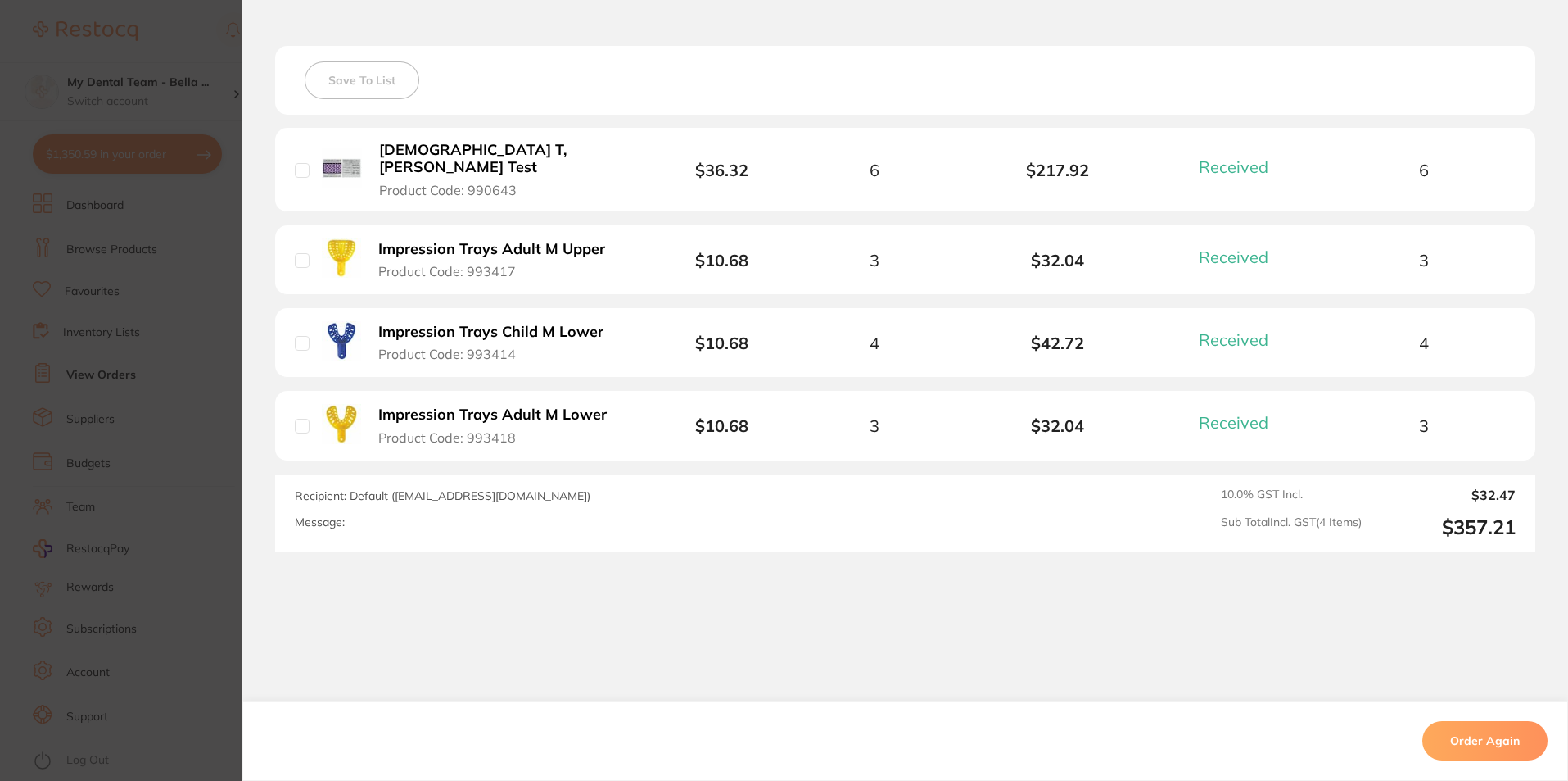
click at [234, 272] on section "Order ID: Restocq- 78435 Order Information 4 Received Completed Order Order Dat…" at bounding box center [784, 390] width 1568 height 781
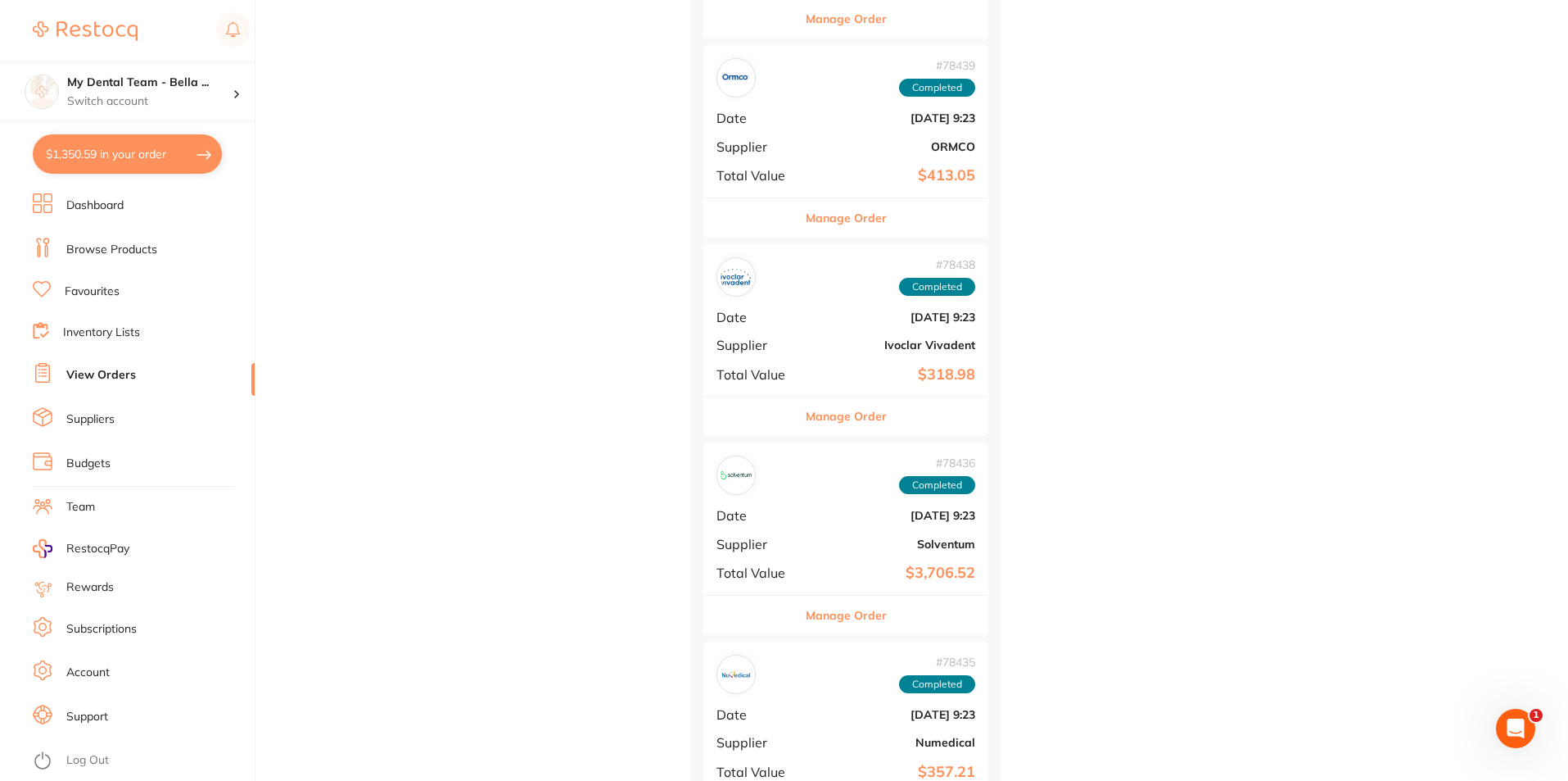
scroll to position [1230, 0]
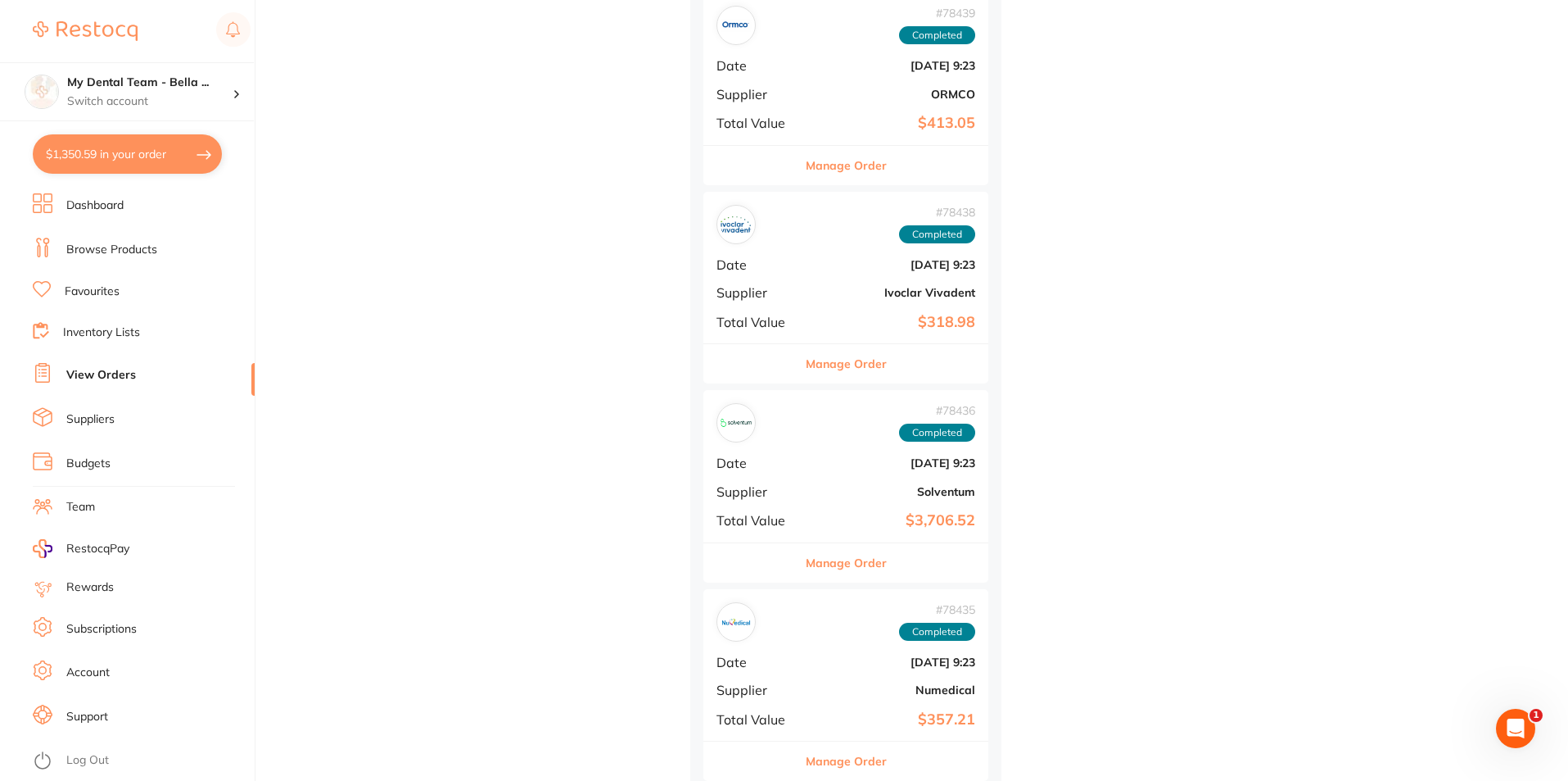
drag, startPoint x: 785, startPoint y: 660, endPoint x: 785, endPoint y: 669, distance: 9.0
click at [812, 669] on b "[DATE] 9:23" at bounding box center [893, 662] width 163 height 14
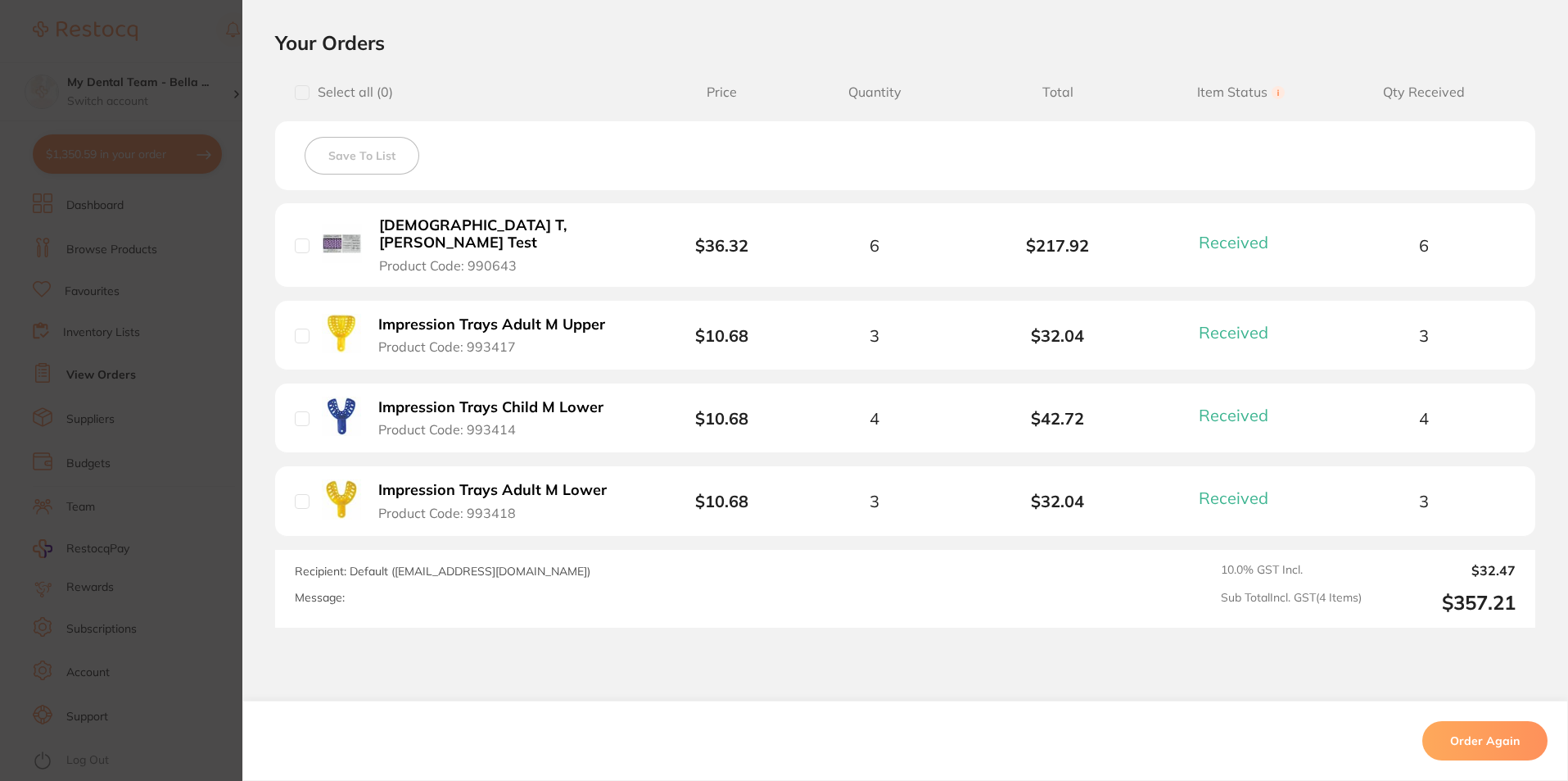
scroll to position [409, 0]
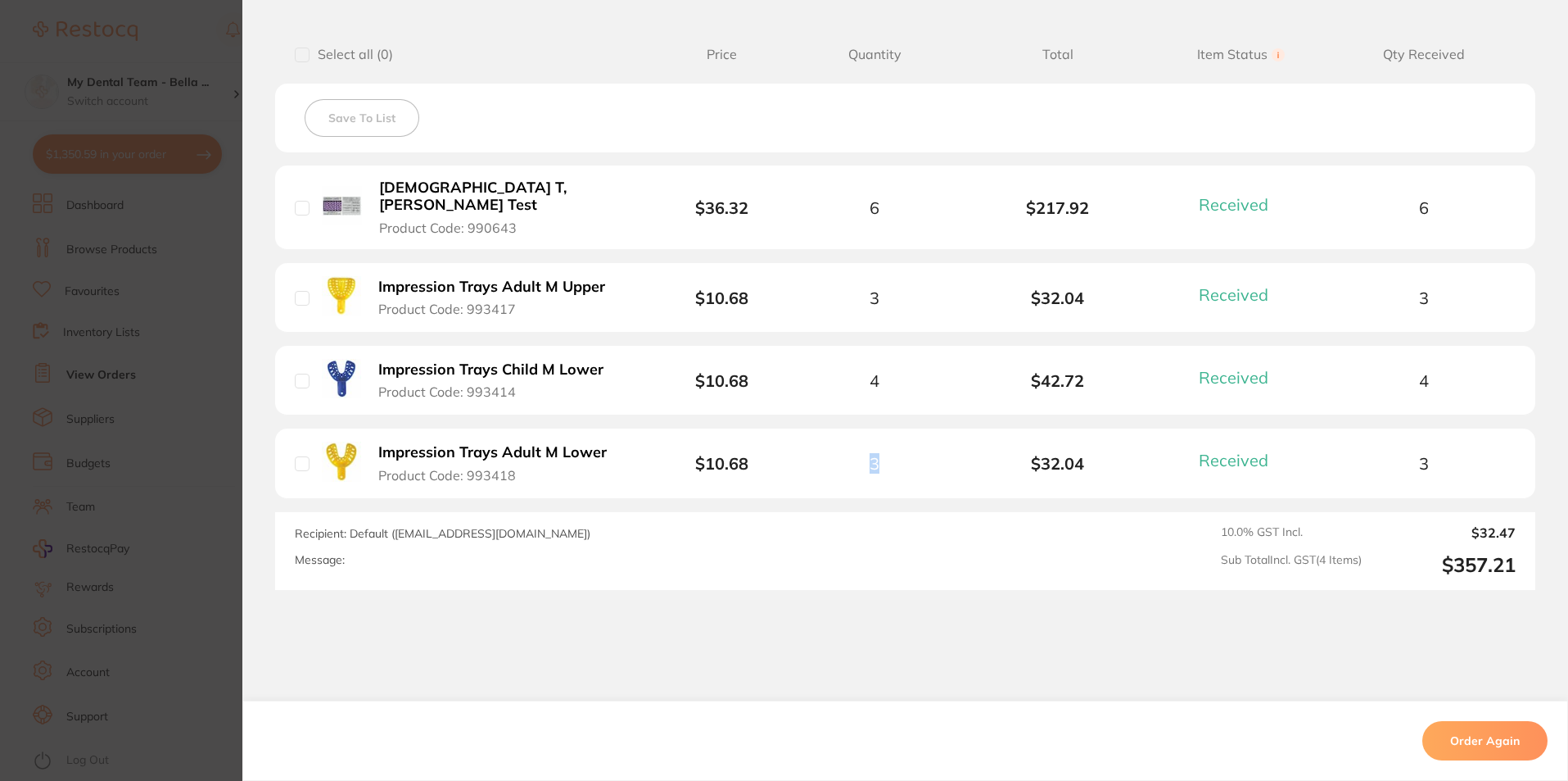
drag, startPoint x: 916, startPoint y: 456, endPoint x: 836, endPoint y: 453, distance: 80.1
click at [836, 454] on div "3" at bounding box center [874, 463] width 184 height 18
click at [881, 429] on li "Impression Trays Adult M Lower Product Code: 993418 $10.68 3 $32.04 Received Re…" at bounding box center [904, 464] width 1260 height 70
drag, startPoint x: 937, startPoint y: 191, endPoint x: 803, endPoint y: 198, distance: 134.2
click at [803, 198] on div "6" at bounding box center [874, 207] width 184 height 18
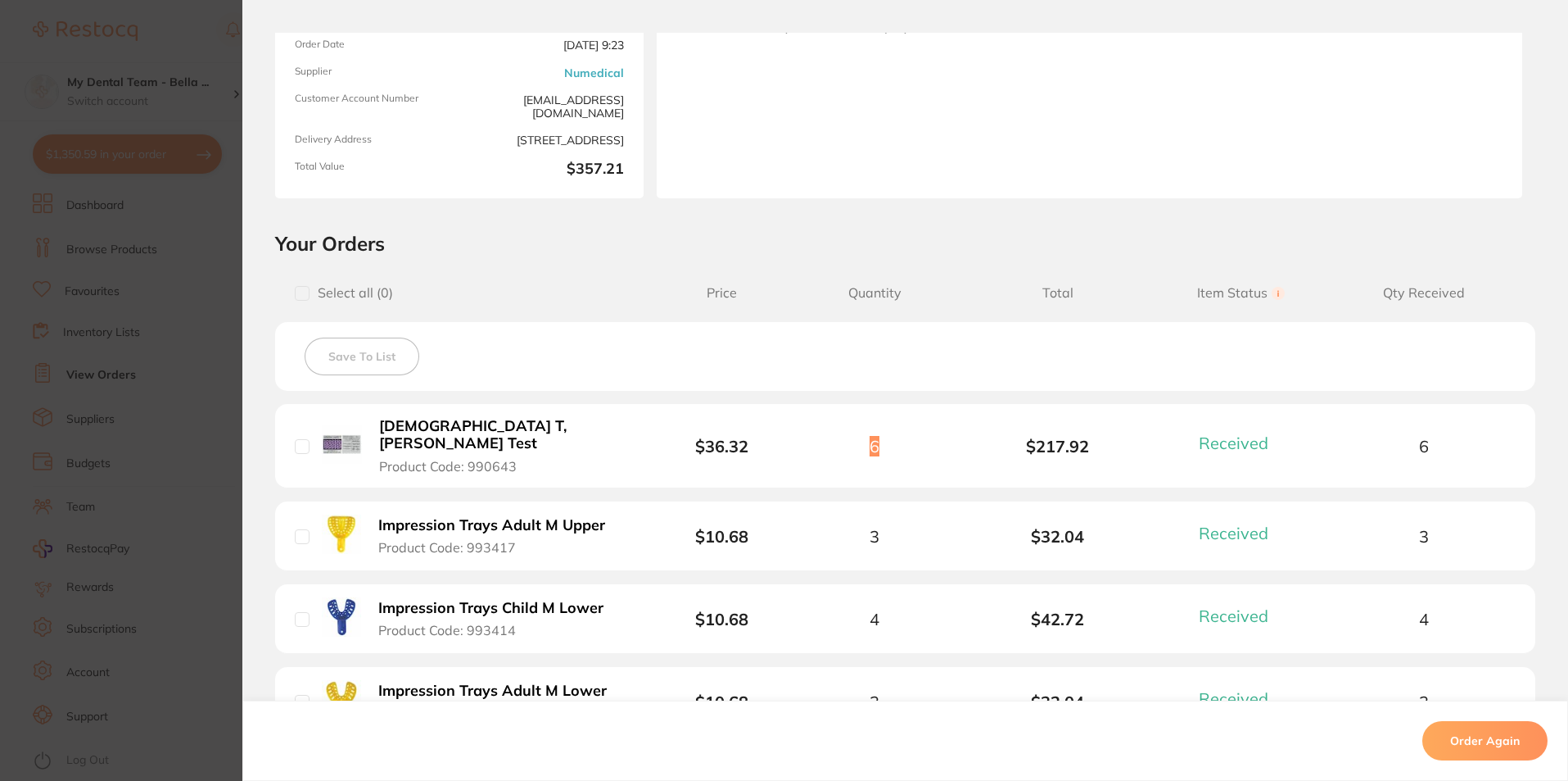
scroll to position [164, 0]
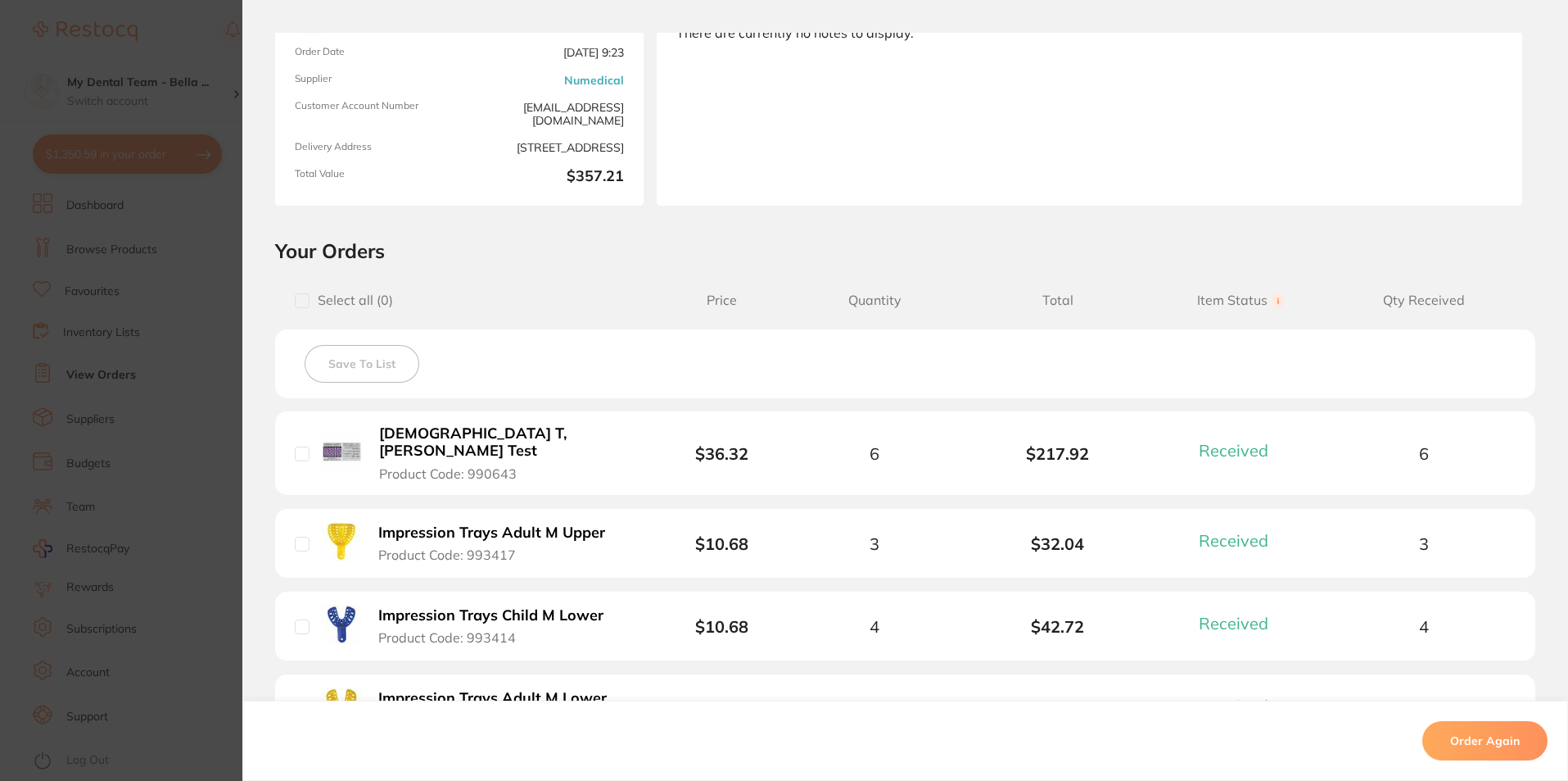
click at [208, 364] on section "Order ID: Restocq- 78435 Order Information 4 Received Completed Order Order Dat…" at bounding box center [784, 390] width 1568 height 781
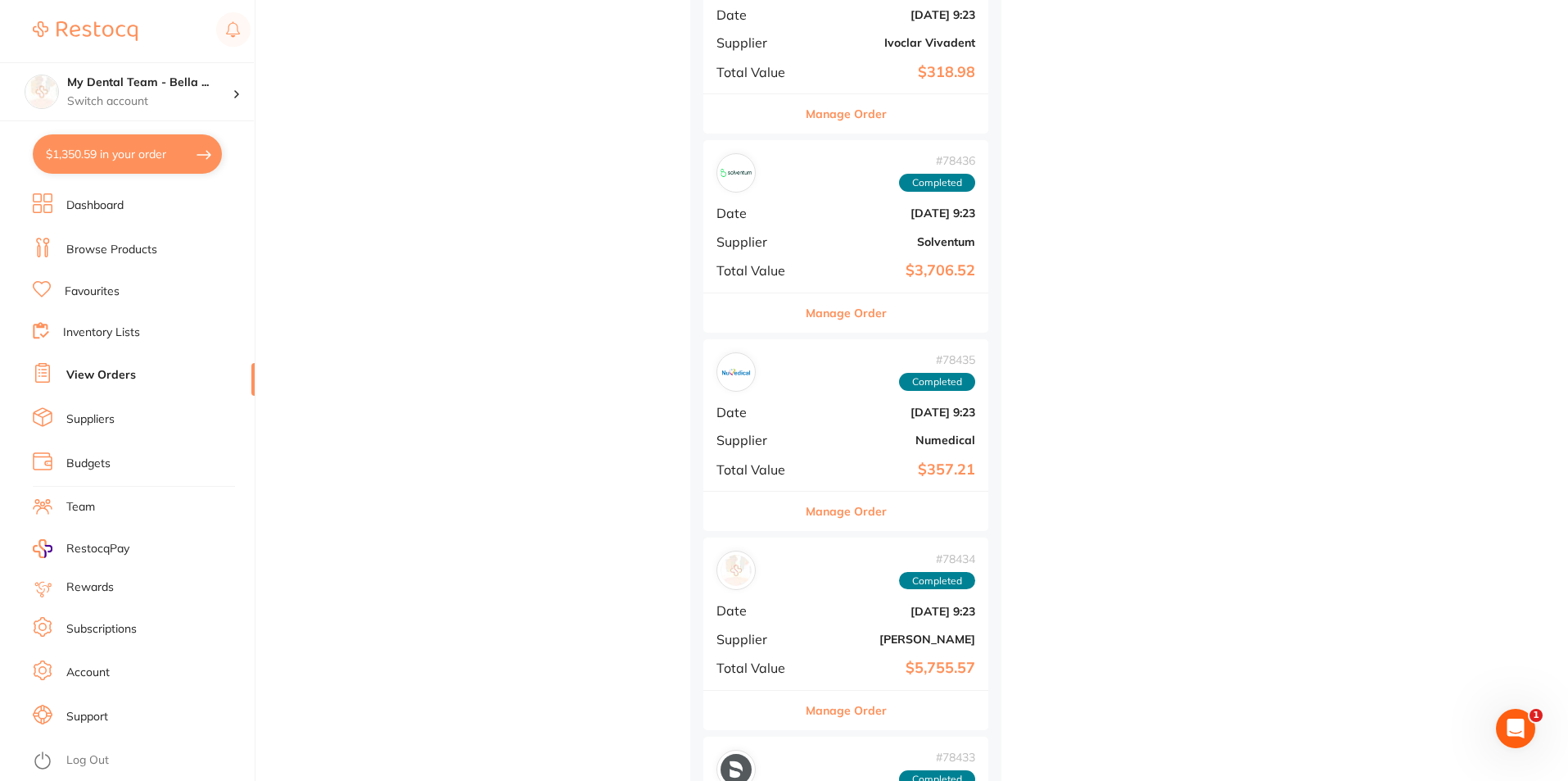
scroll to position [1476, 0]
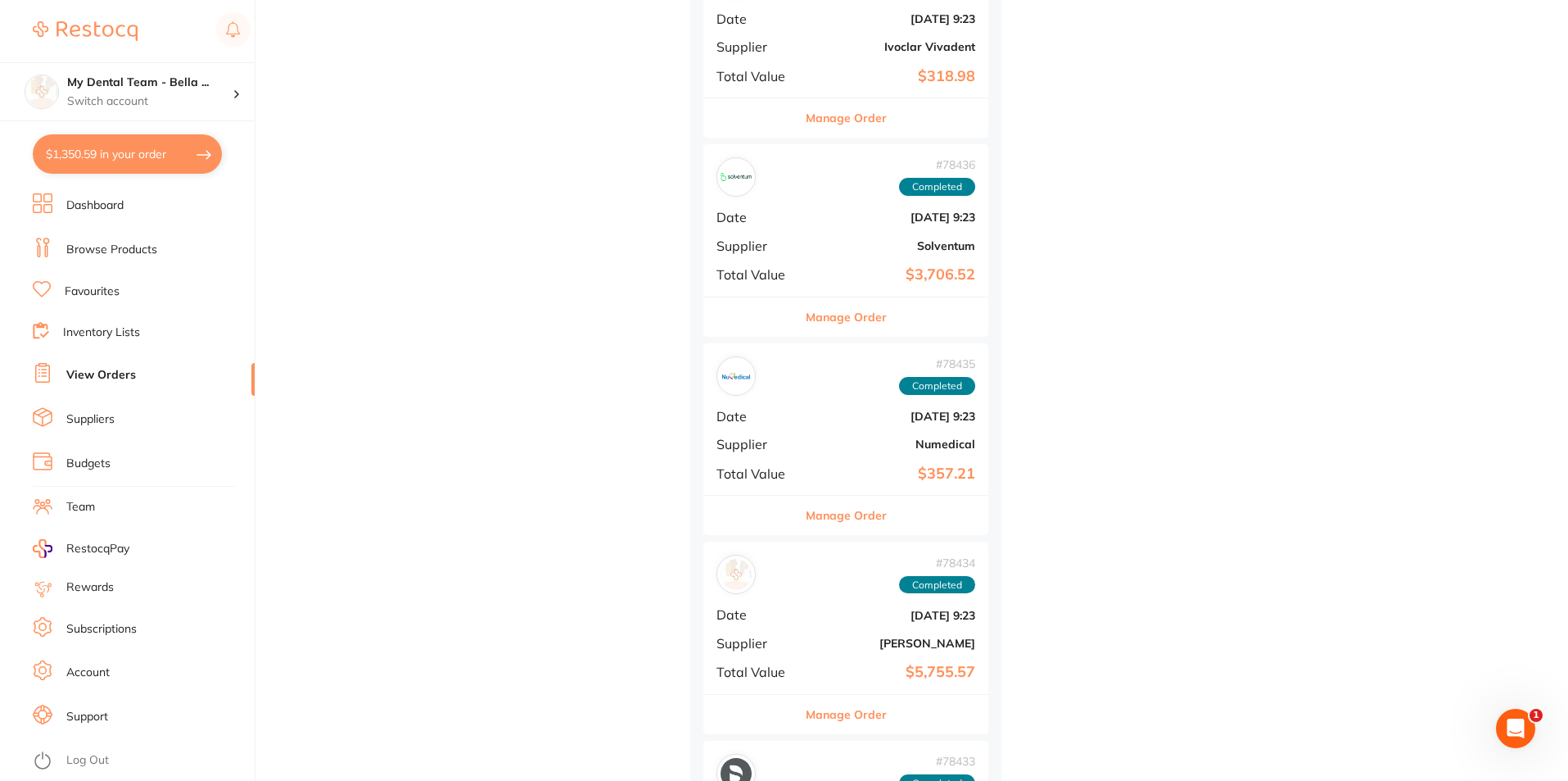
click at [766, 455] on div "# 78435 Completed Date [DATE] 9:23 Supplier Numedical Total Value $357.21" at bounding box center [845, 419] width 285 height 152
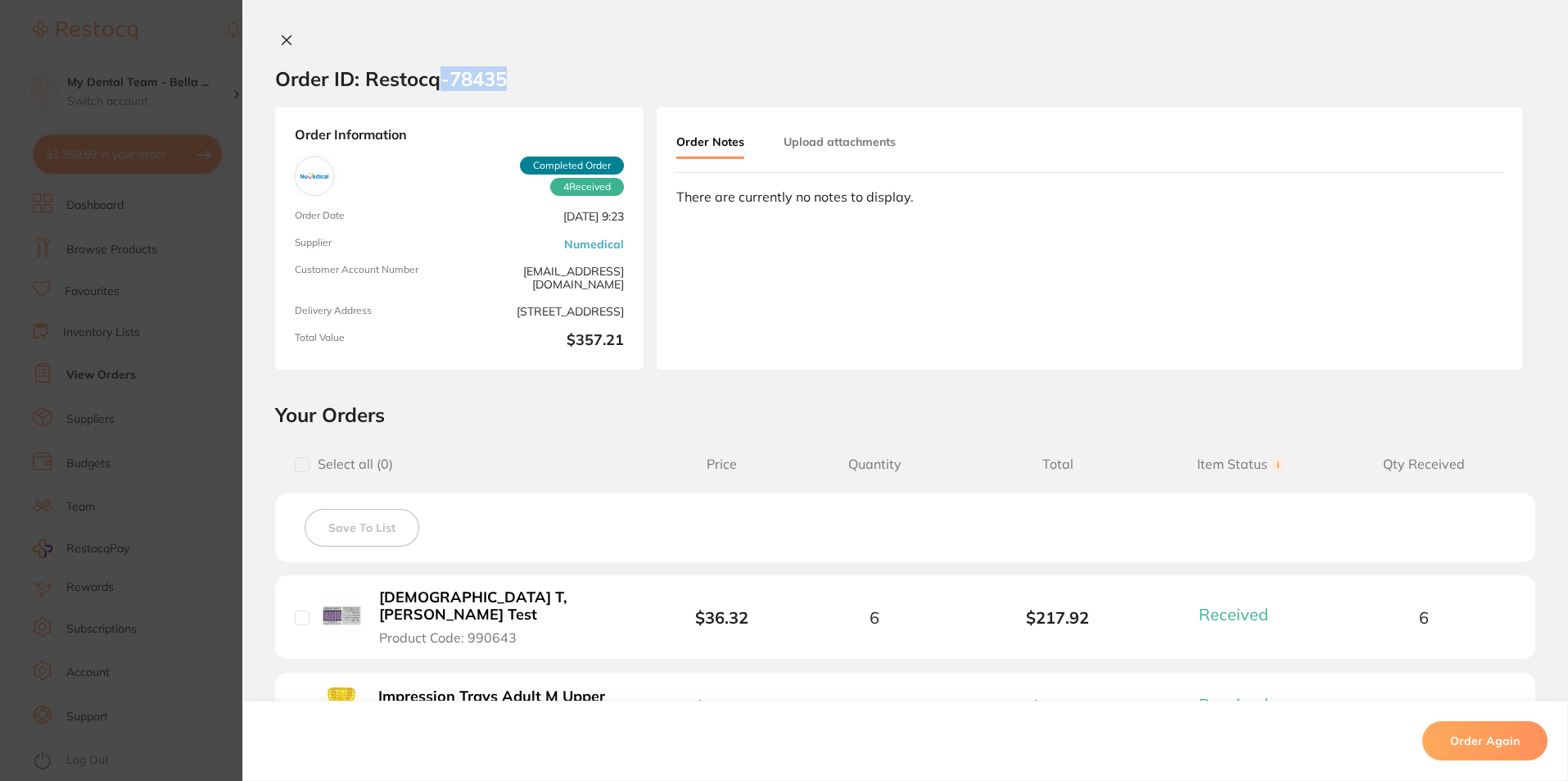
drag, startPoint x: 514, startPoint y: 76, endPoint x: 435, endPoint y: 72, distance: 79.1
click at [435, 72] on section "Order ID: Restocq- 78435" at bounding box center [905, 78] width 1326 height 57
click at [184, 377] on section "Order ID: Restocq- 78435 Order Information 4 Received Completed Order Order Dat…" at bounding box center [784, 390] width 1568 height 781
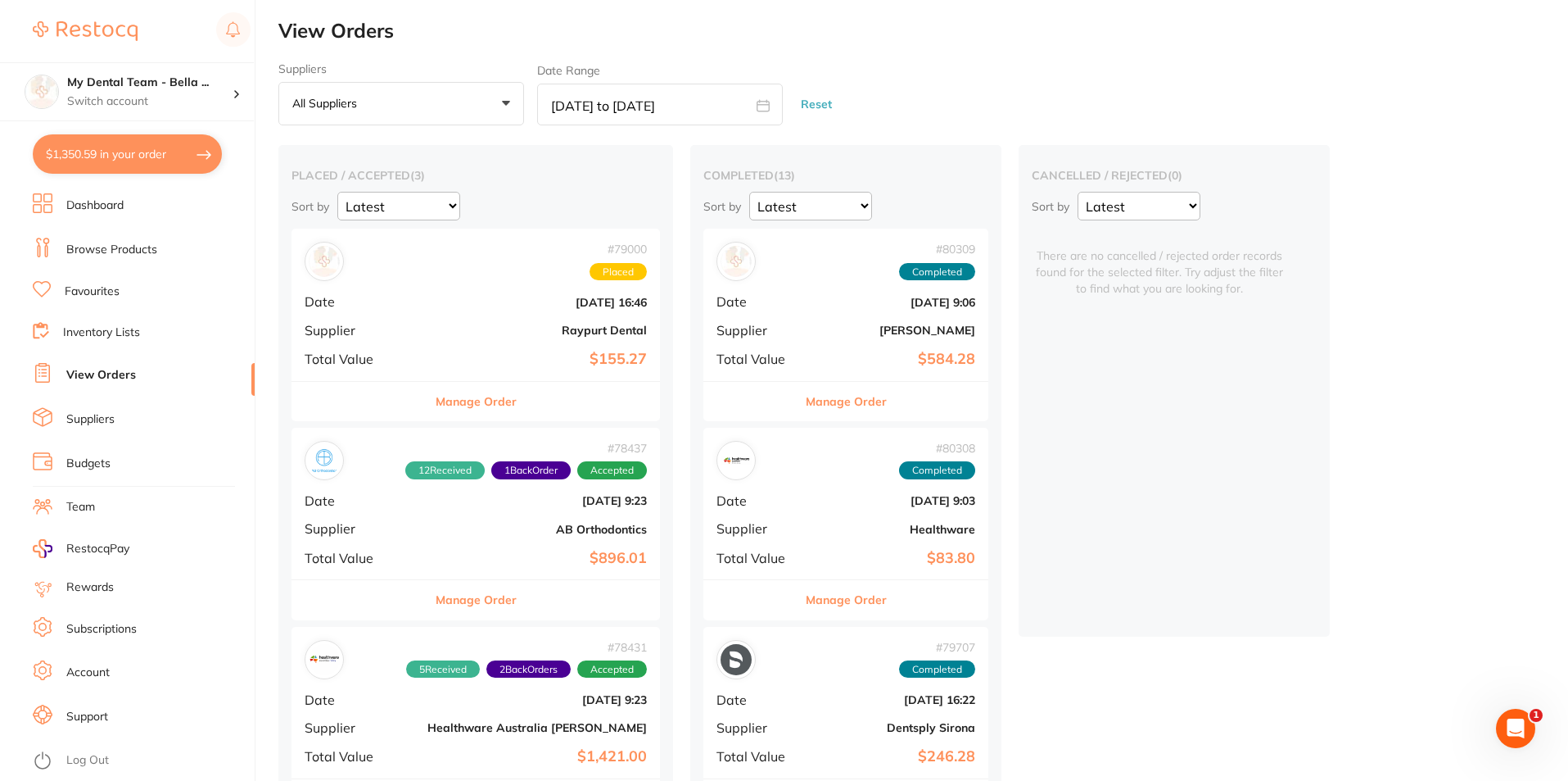
click at [762, 109] on icon at bounding box center [763, 105] width 14 height 14
select select "4"
select select "2025"
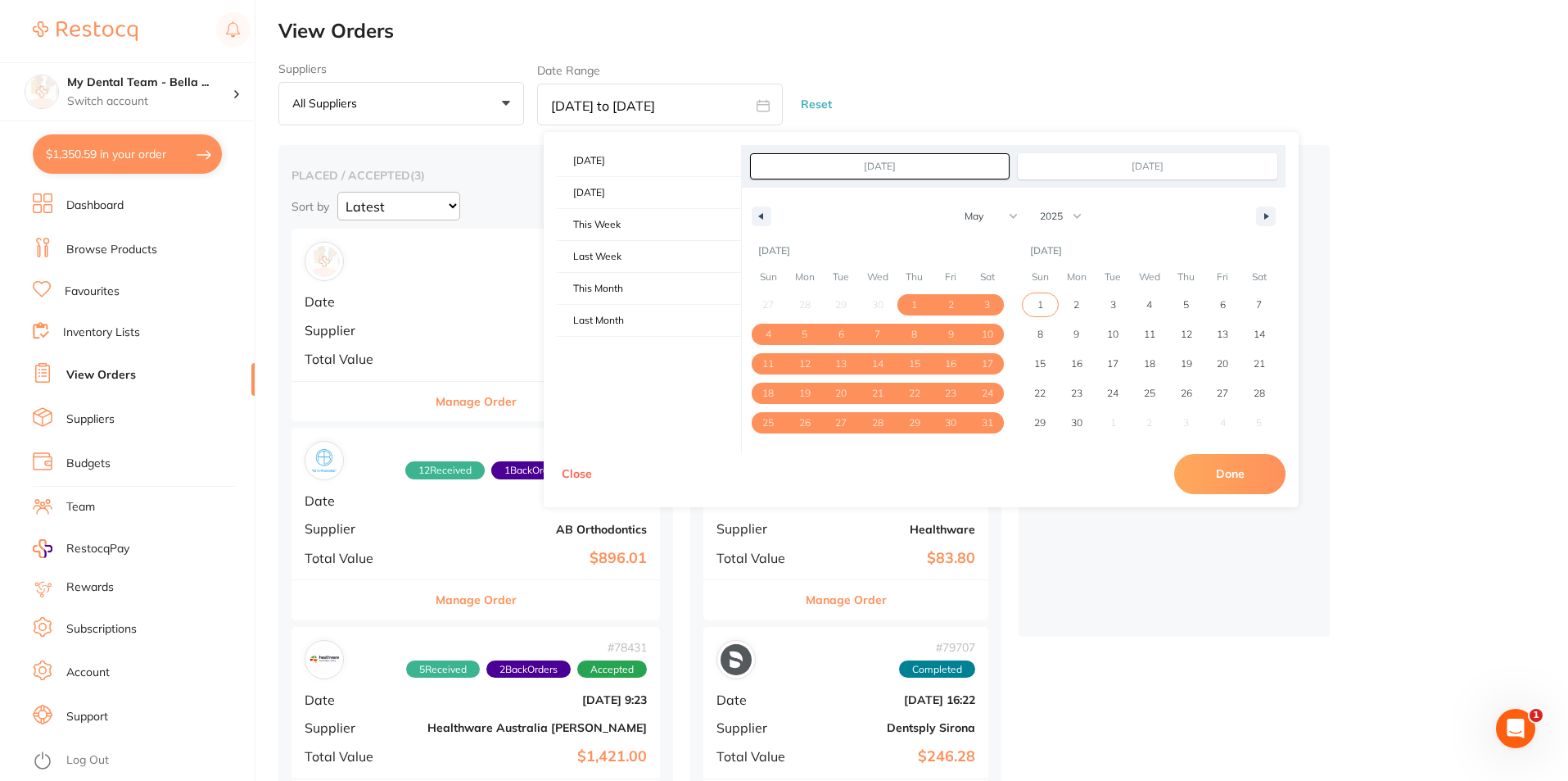
click at [1043, 301] on span "1" at bounding box center [1041, 305] width 6 height 29
type input "[DATE]"
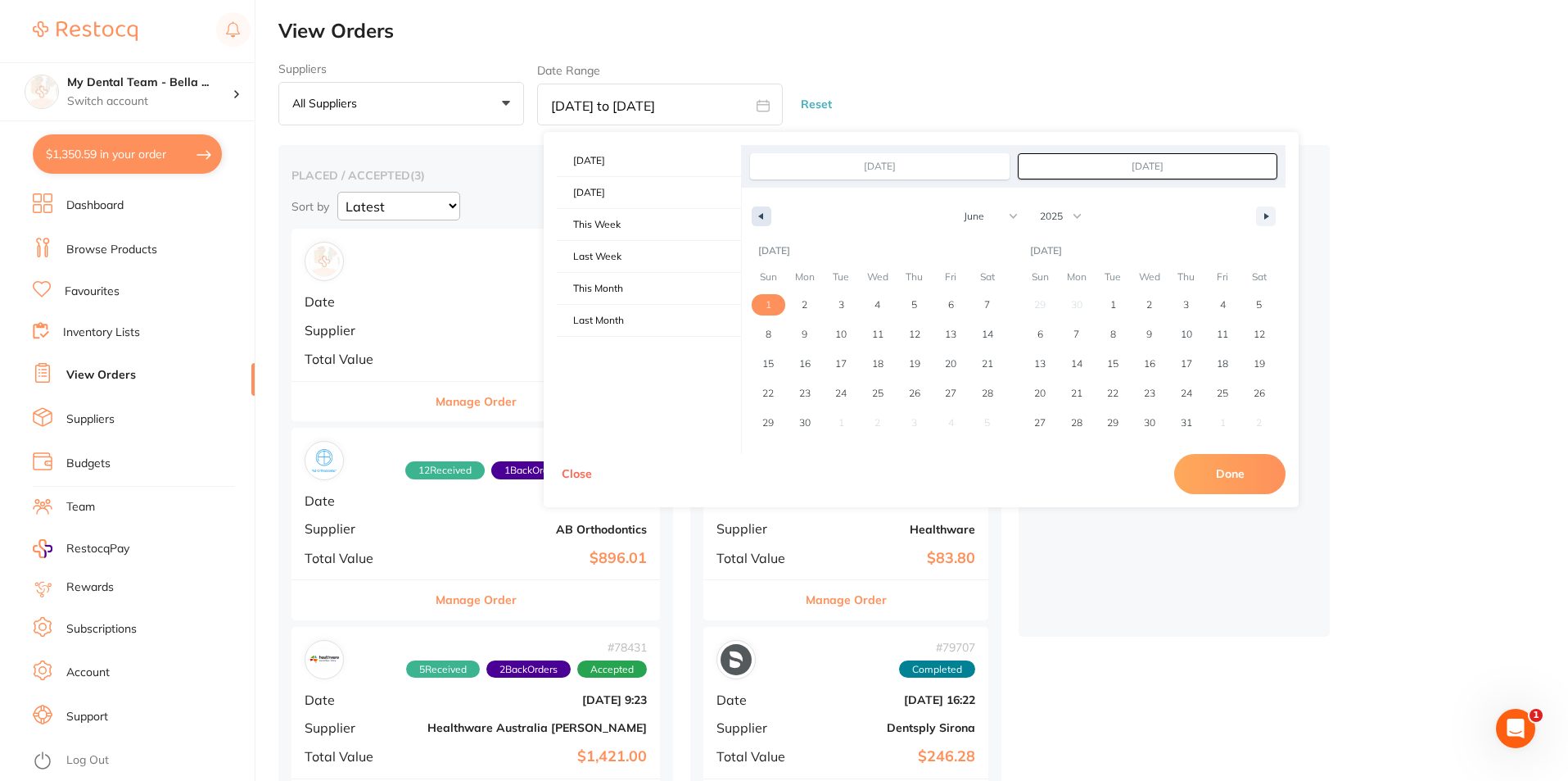
click at [755, 213] on icon "button" at bounding box center [759, 216] width 8 height 7
select select "4"
click at [911, 305] on span "1" at bounding box center [914, 305] width 6 height 29
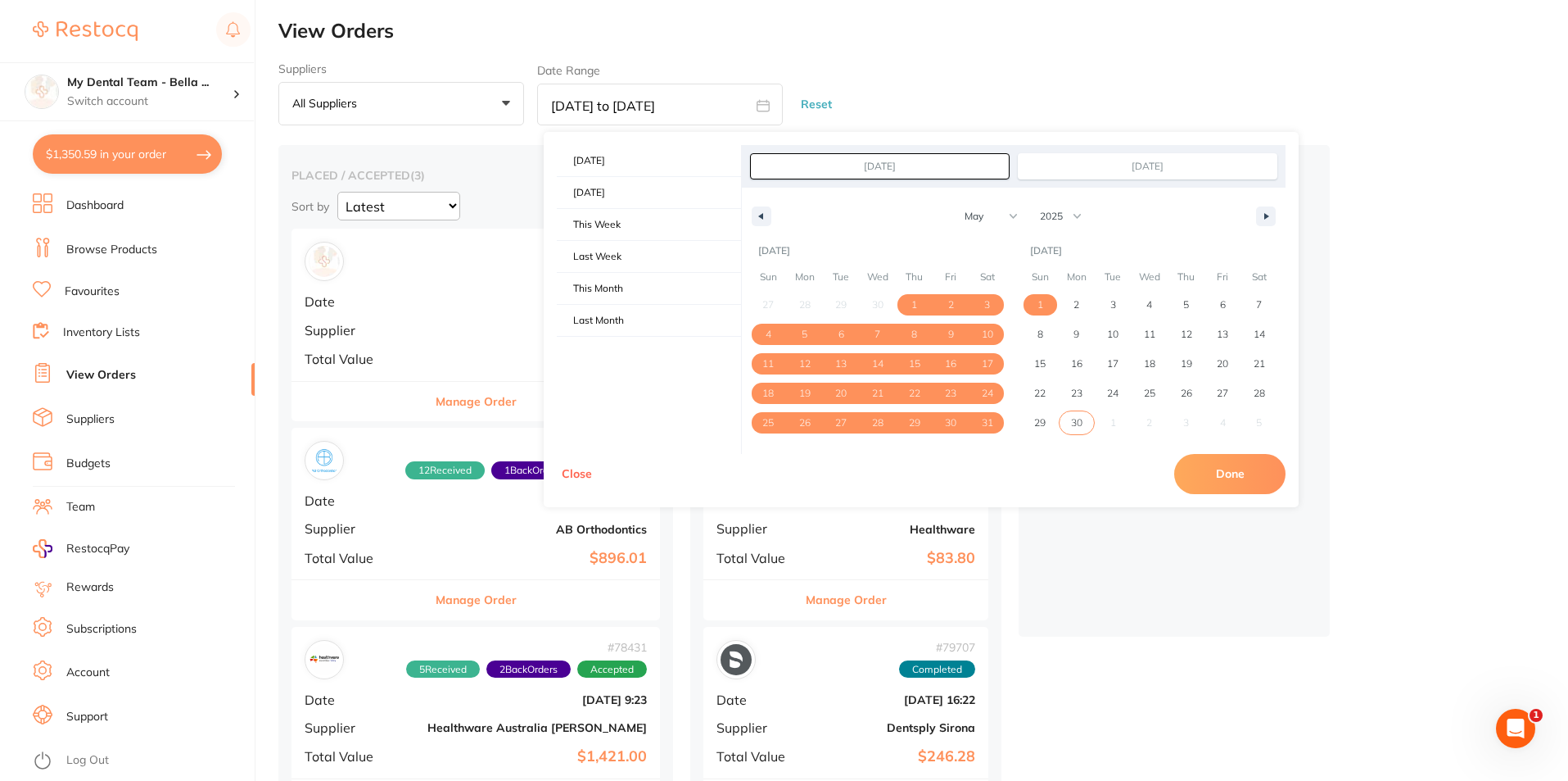
click at [1092, 422] on span "30" at bounding box center [1078, 423] width 37 height 21
type input "[DATE]"
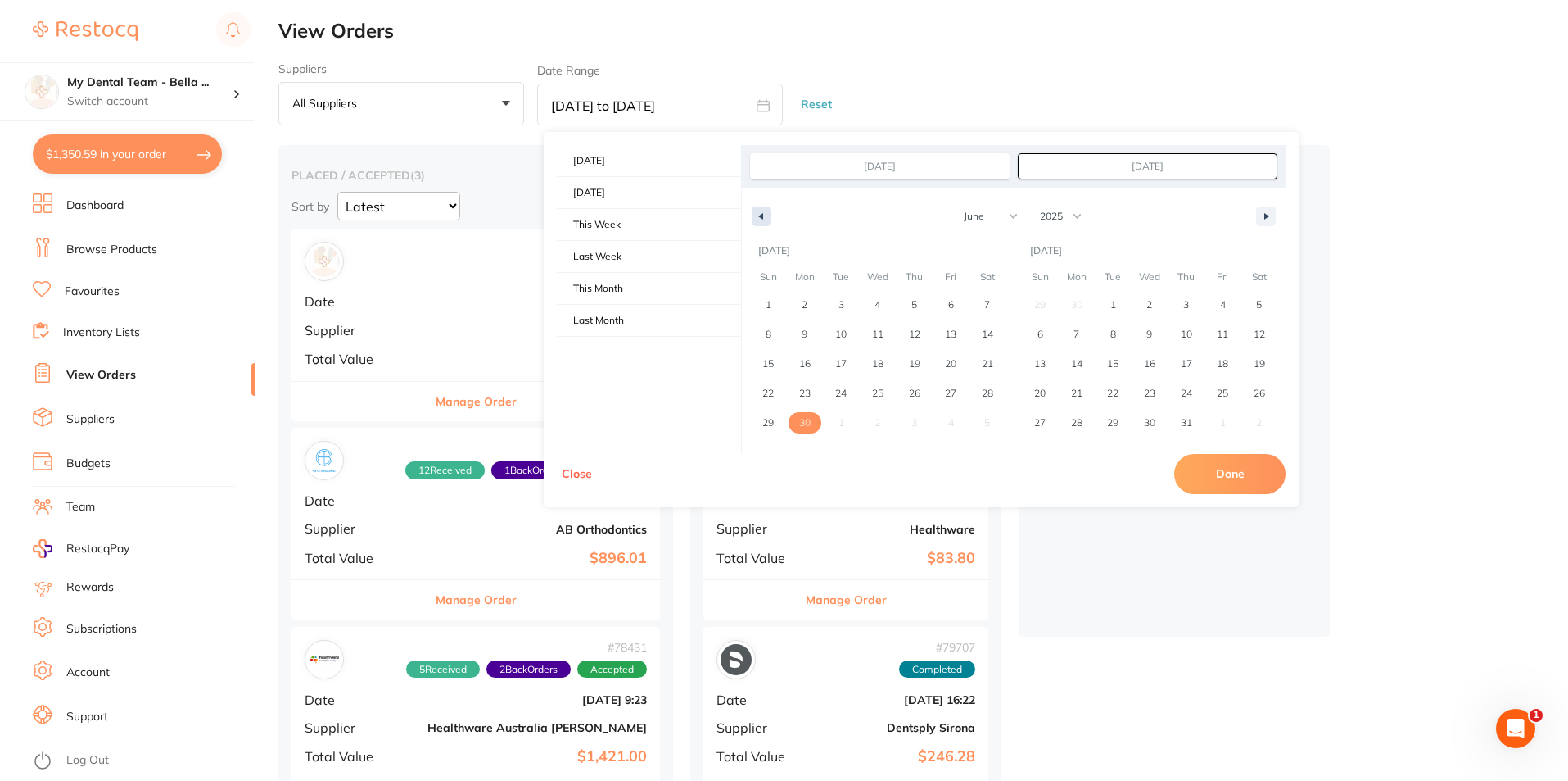
click at [764, 211] on button "button" at bounding box center [761, 216] width 19 height 19
select select "4"
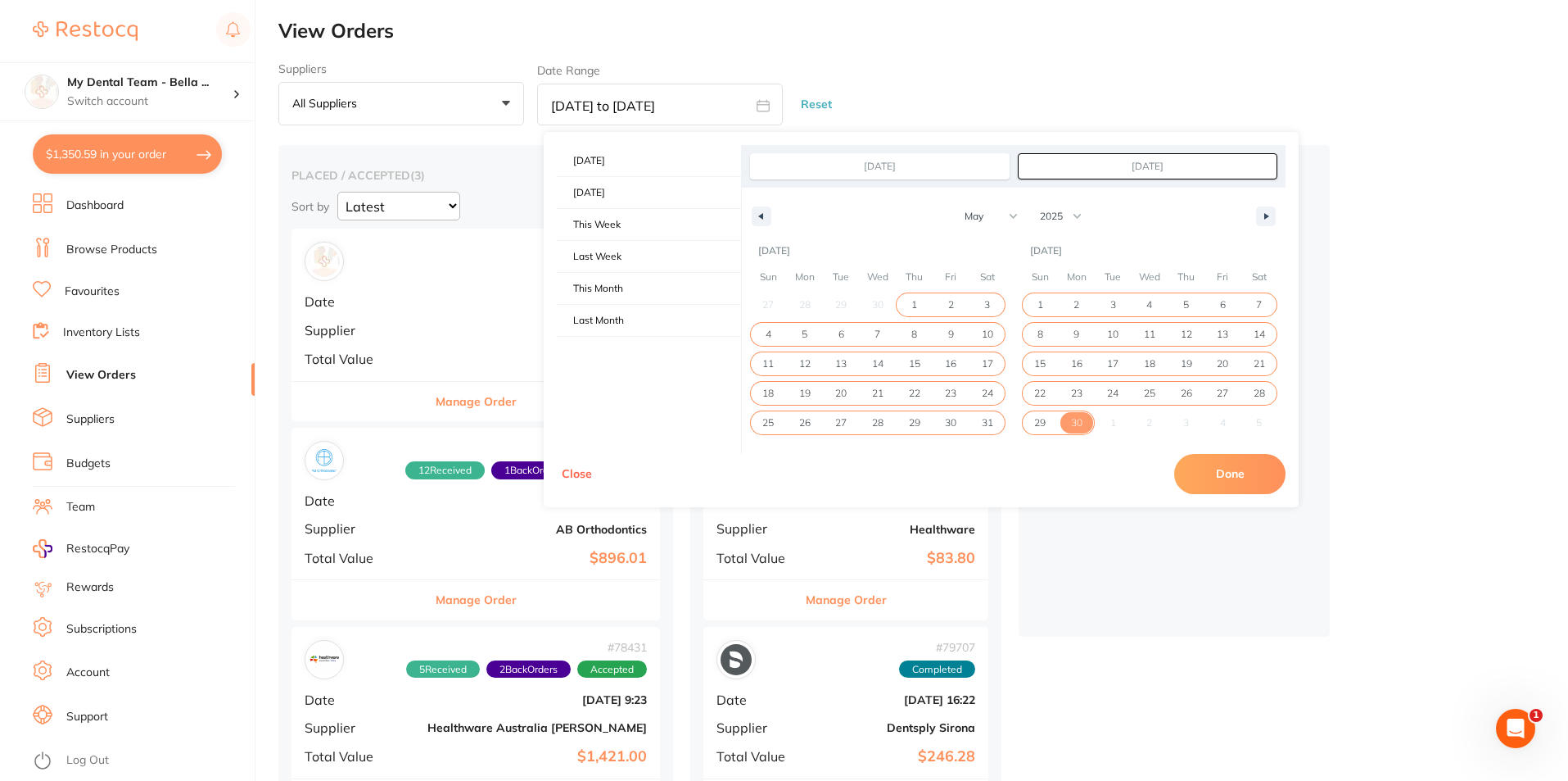
click at [922, 305] on span "1" at bounding box center [914, 305] width 37 height 21
type input "[DATE]"
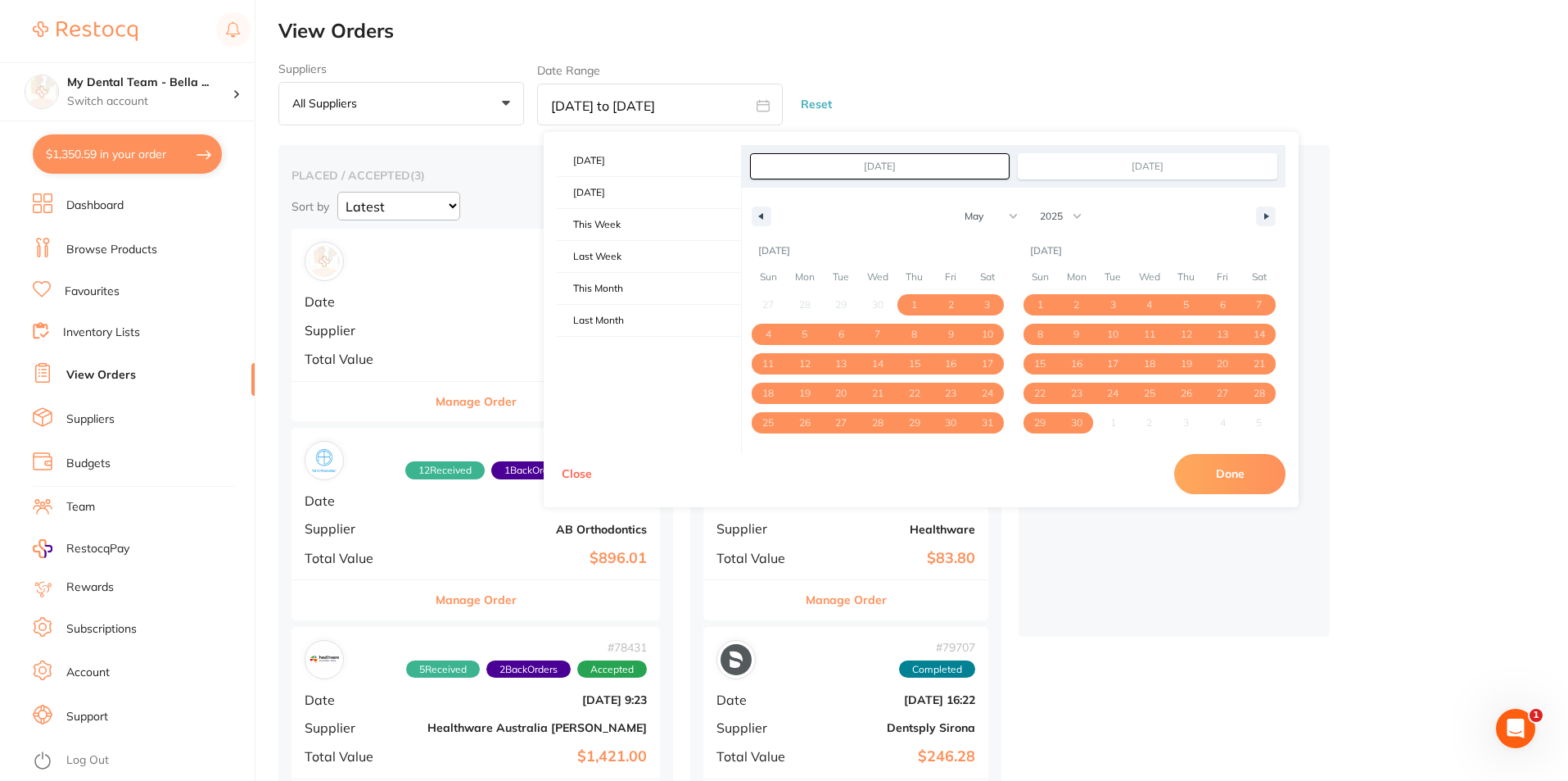
click at [1212, 475] on button "Done" at bounding box center [1229, 473] width 111 height 40
type input "[DATE] to [DATE]"
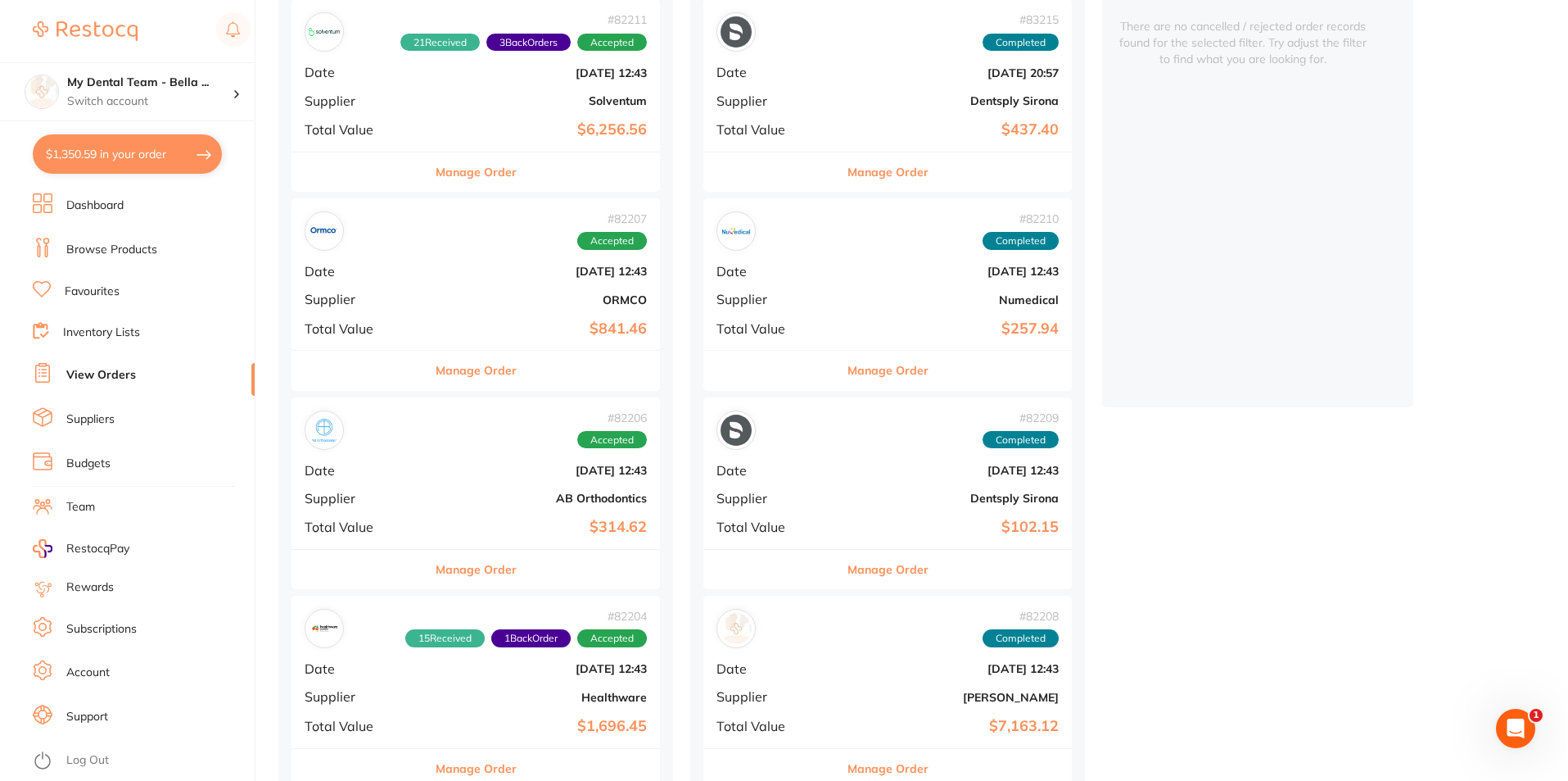
scroll to position [246, 0]
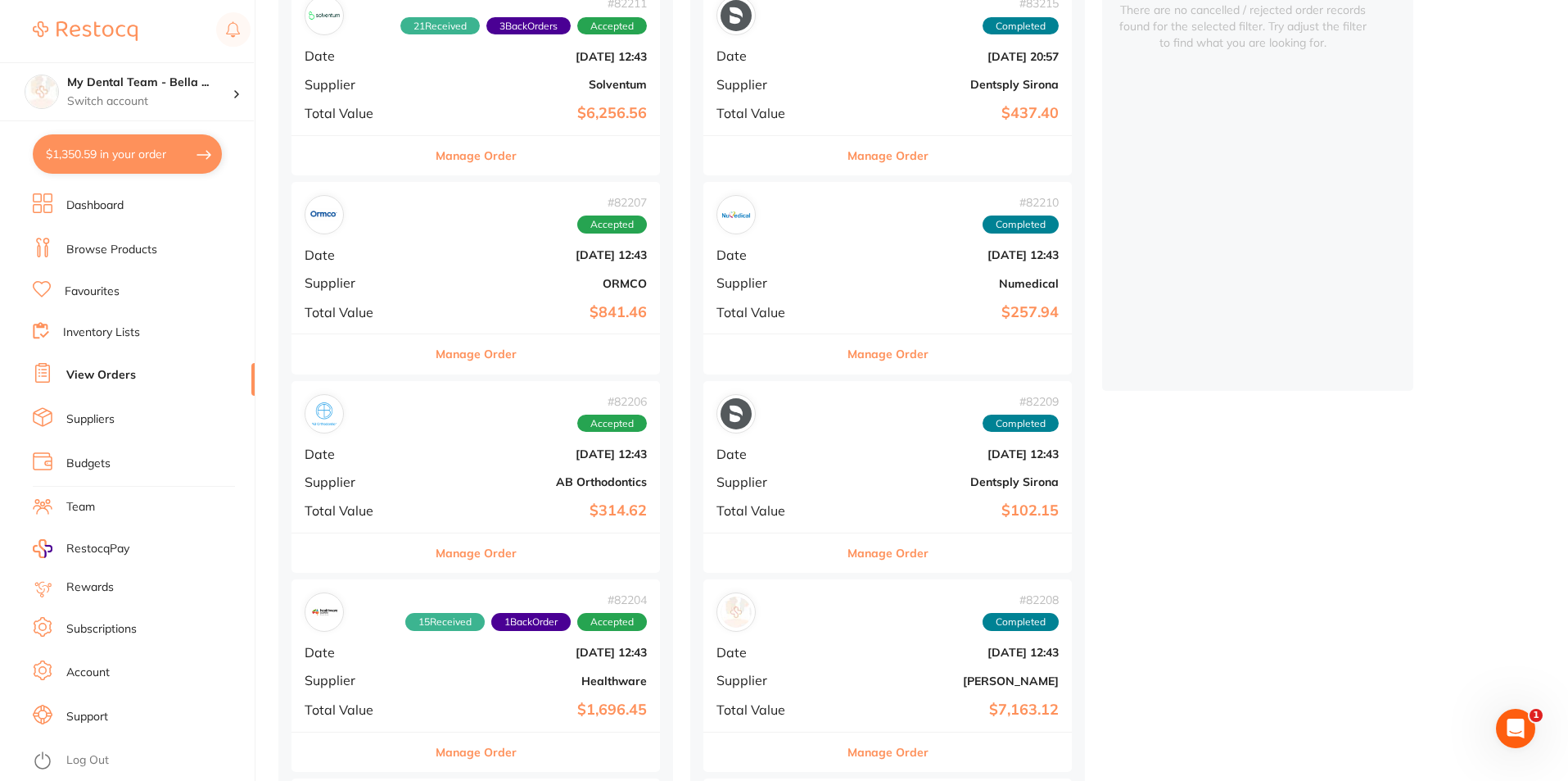
click at [764, 295] on div "# 82210 Completed Date [DATE] 12:43 Supplier Numedical Total Value $257.94" at bounding box center [887, 257] width 369 height 152
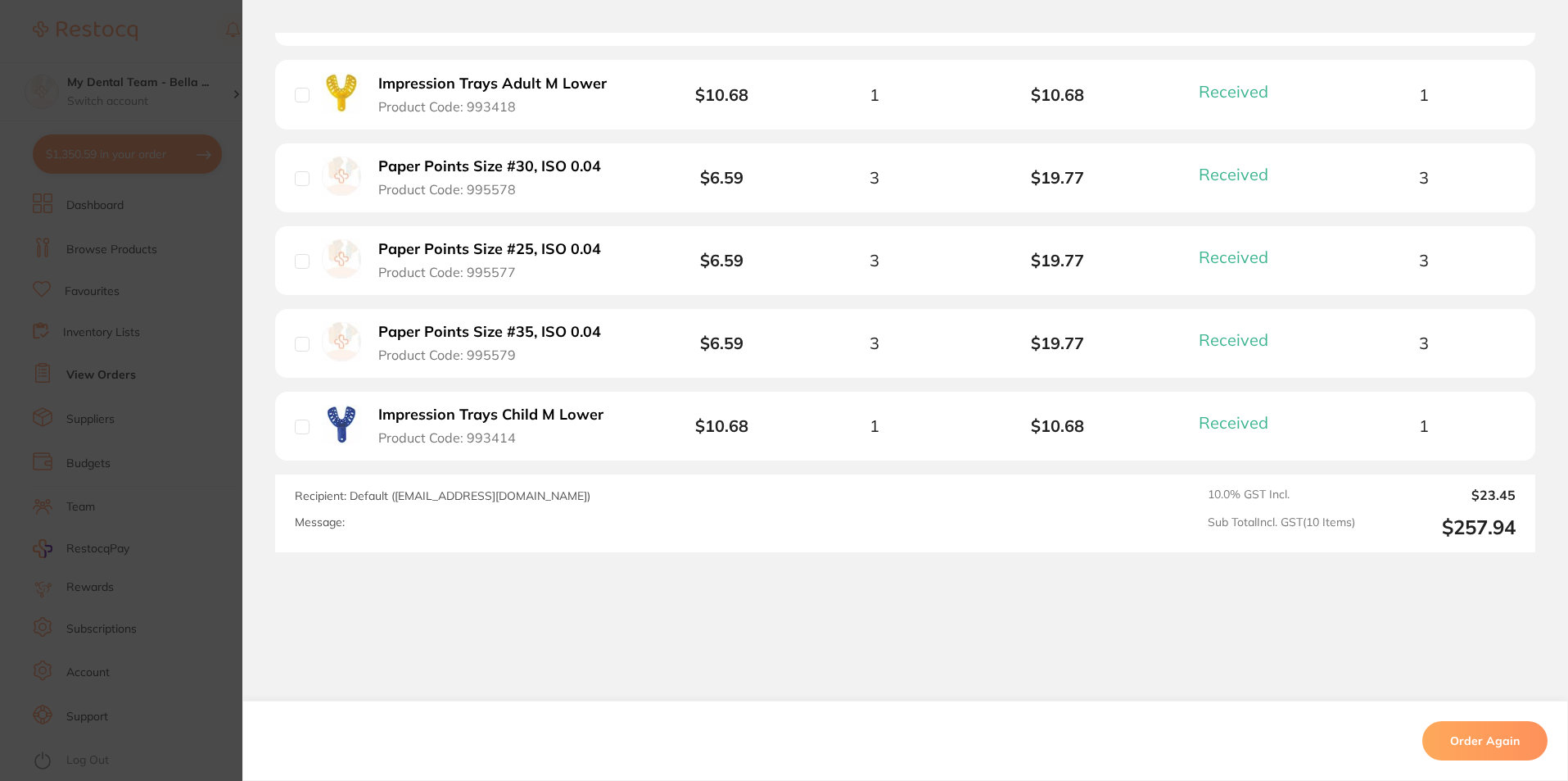
scroll to position [246, 0]
click at [199, 298] on section "Order ID: Restocq- 82210 Order Information 10 Received Completed Order Order Da…" at bounding box center [784, 390] width 1568 height 781
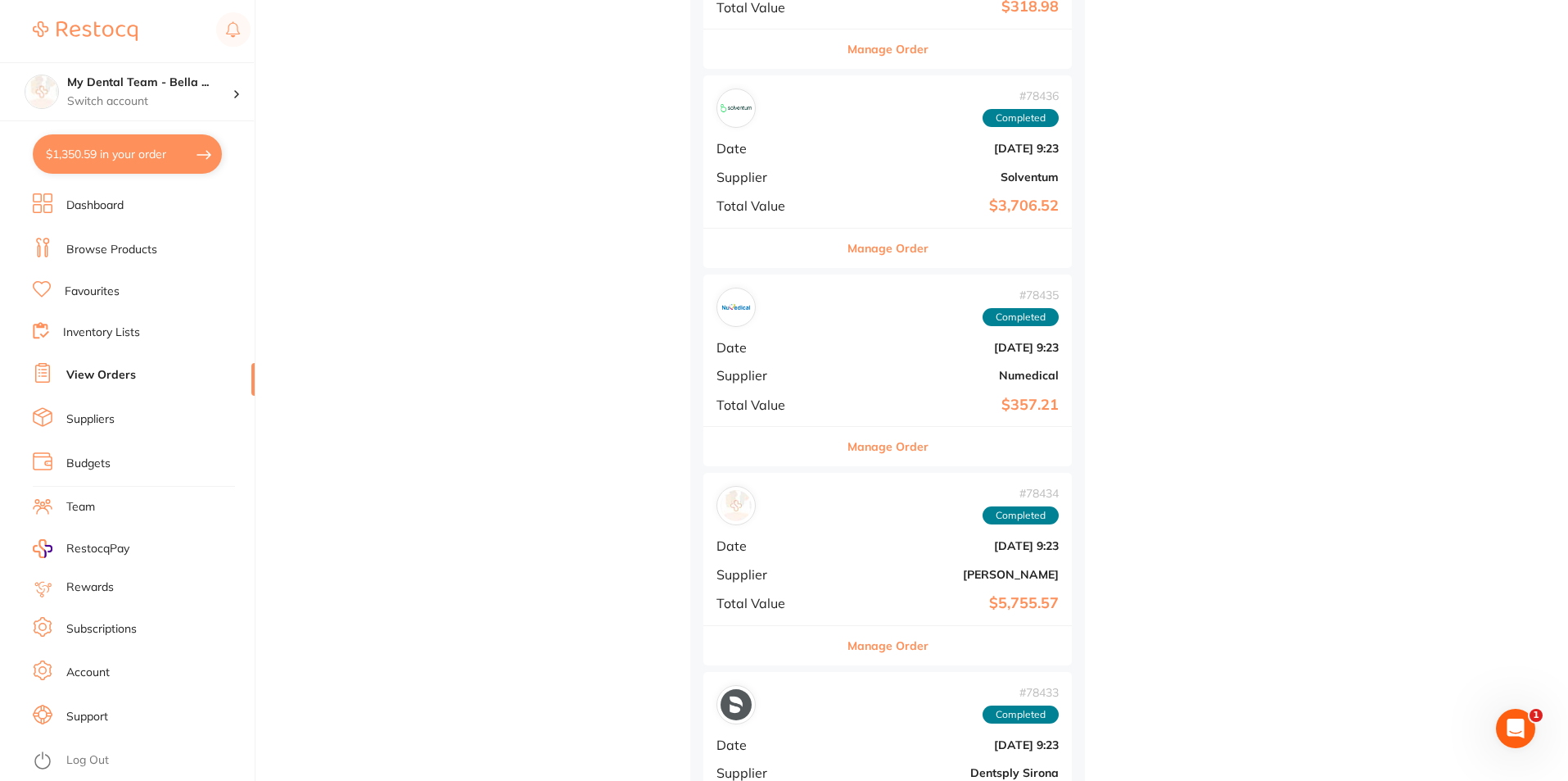
scroll to position [2540, 0]
click at [840, 345] on b "[DATE] 9:23" at bounding box center [949, 346] width 220 height 14
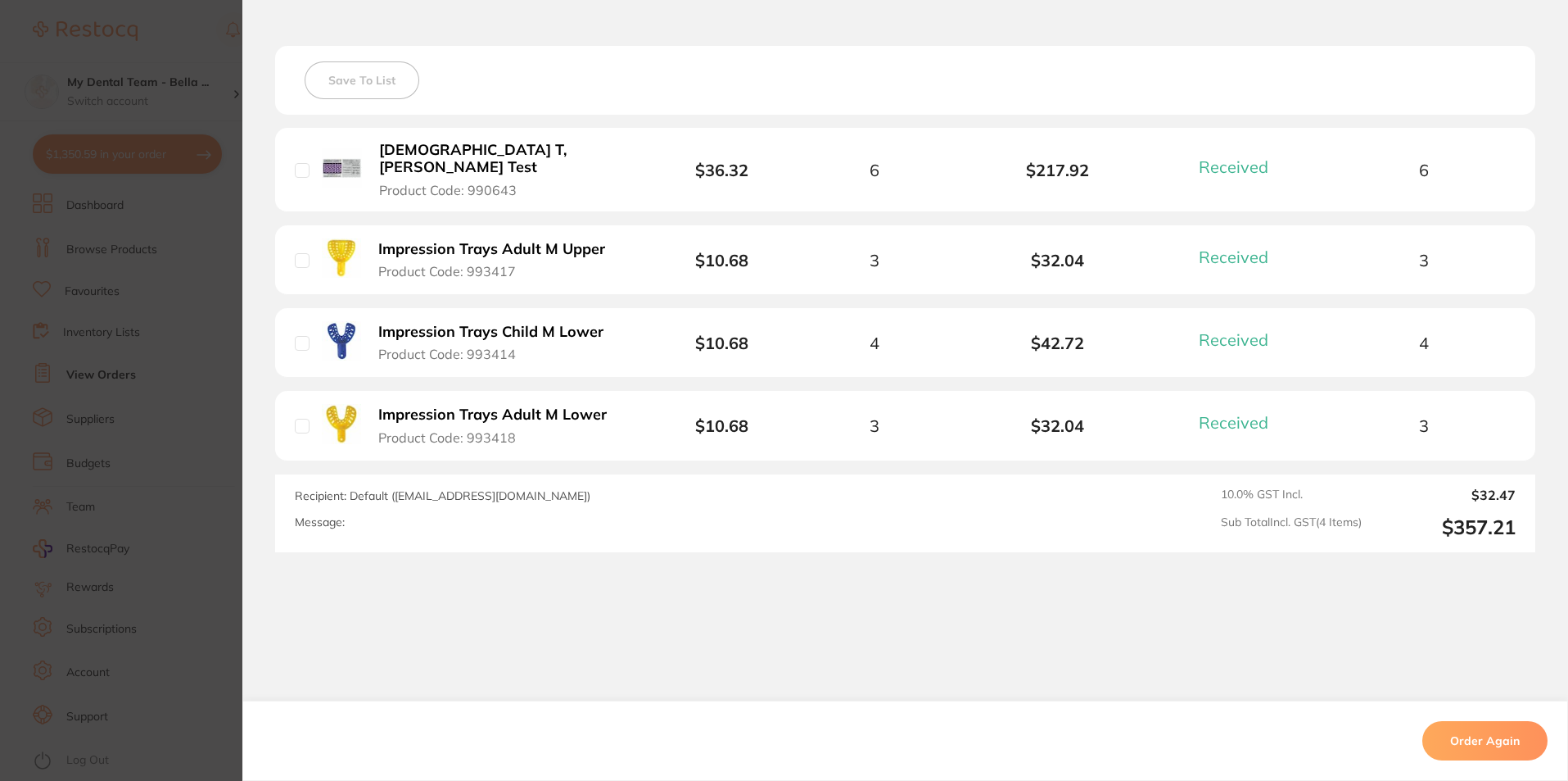
click at [208, 356] on section "Order ID: Restocq- 78435 Order Information 4 Received Completed Order Order Dat…" at bounding box center [784, 390] width 1568 height 781
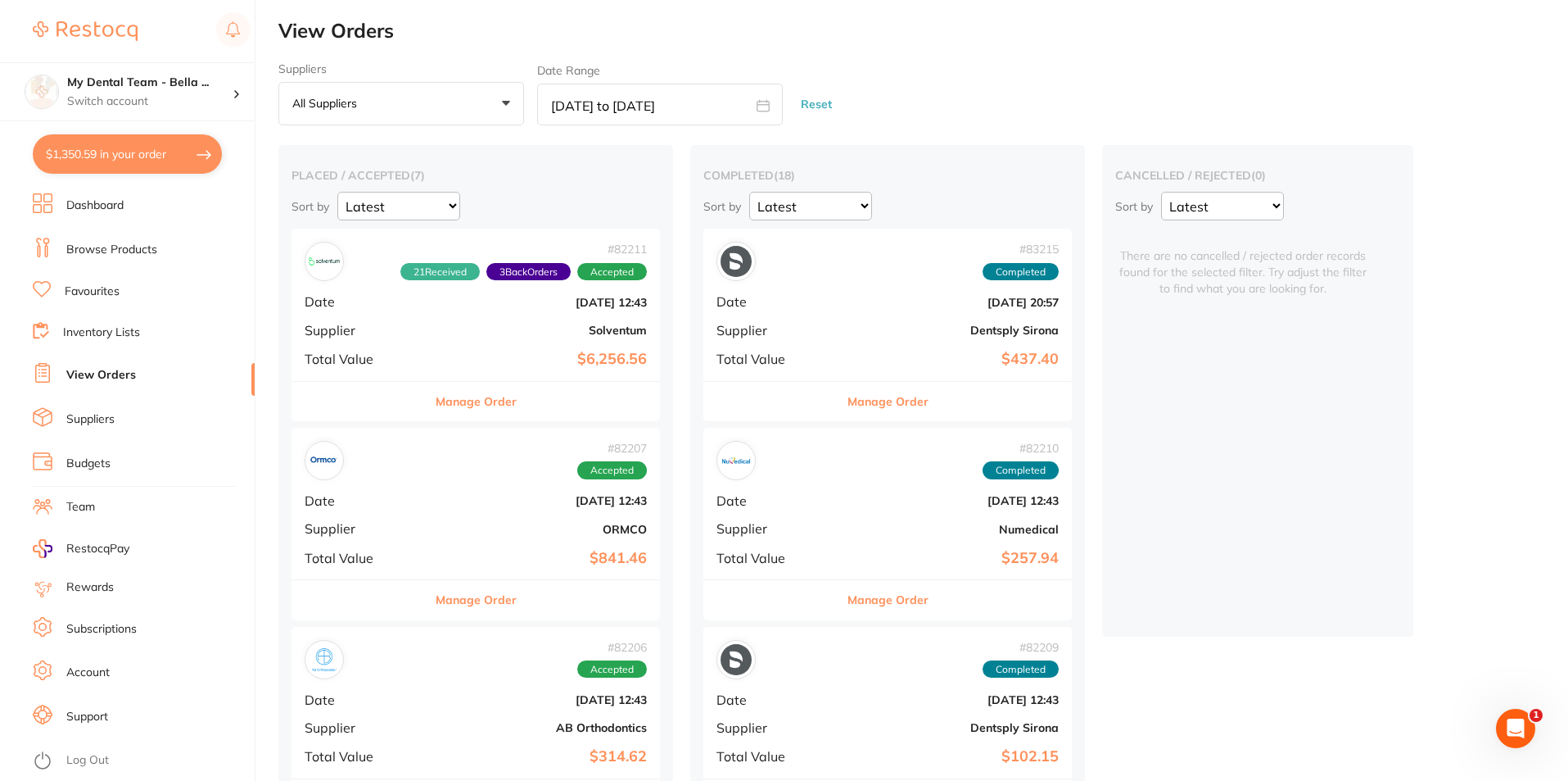
click at [765, 106] on icon at bounding box center [763, 105] width 14 height 14
select select "4"
select select "2025"
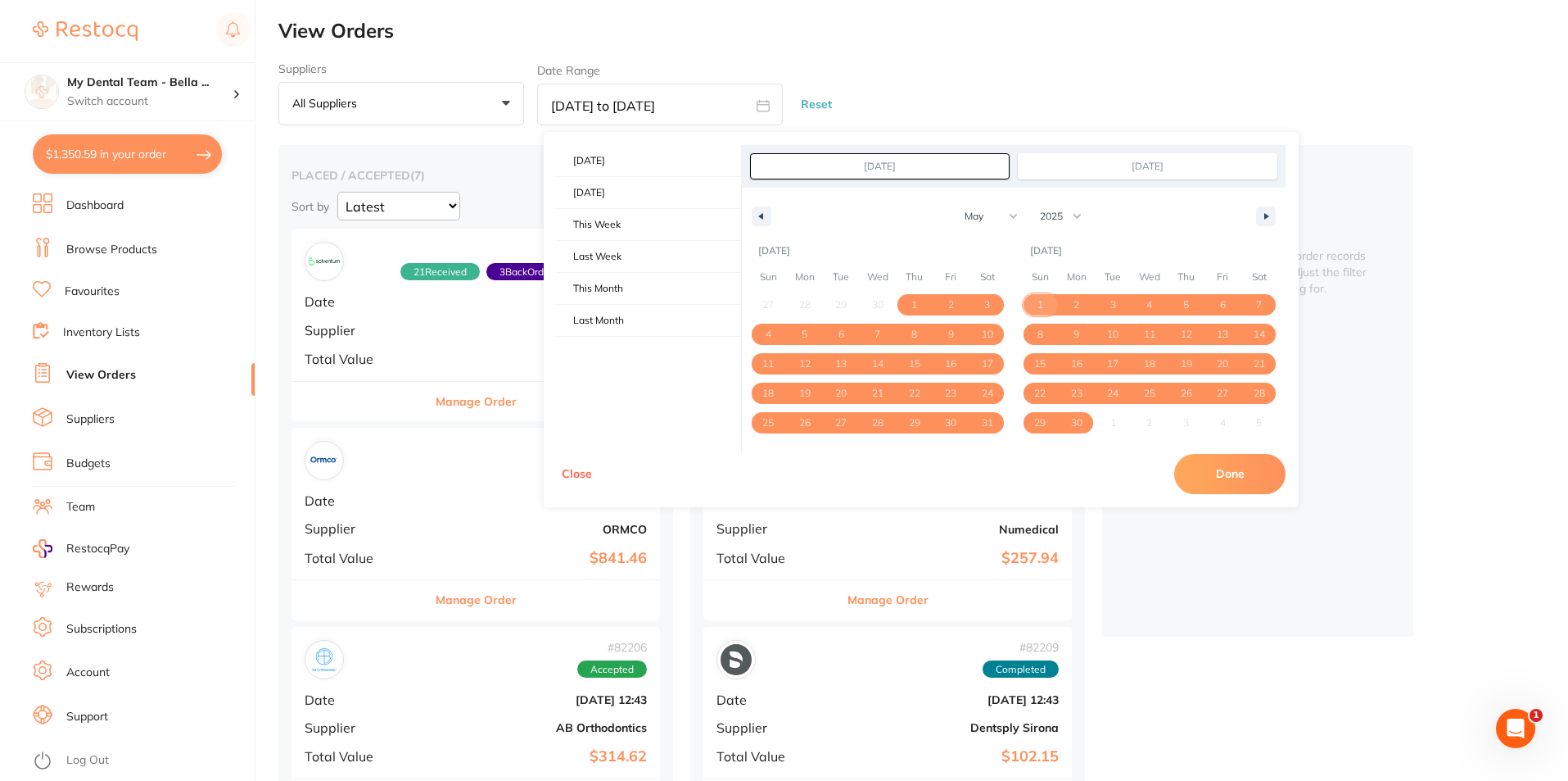
click at [1040, 296] on span "1" at bounding box center [1041, 305] width 6 height 29
type input "[DATE]"
select select "5"
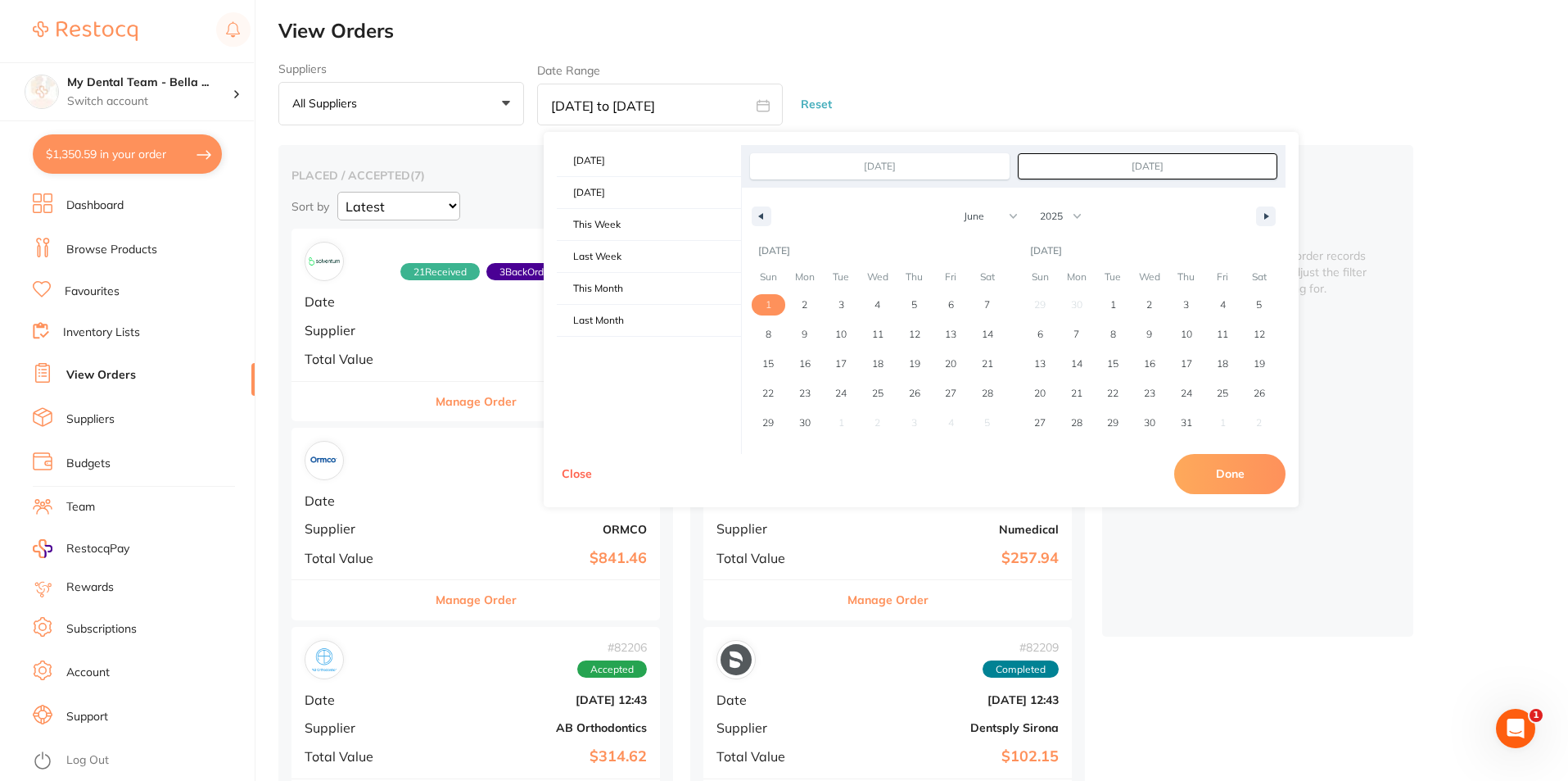
click at [1039, 304] on div "29 30 1 2 3 4 5 6 7 8 9 10 11 12 13 14 15 16 17 18 19 20 21 22 23 24 25 26 27 2…" at bounding box center [1150, 364] width 255 height 147
click at [814, 425] on span "30" at bounding box center [806, 423] width 37 height 21
type input "[DATE]"
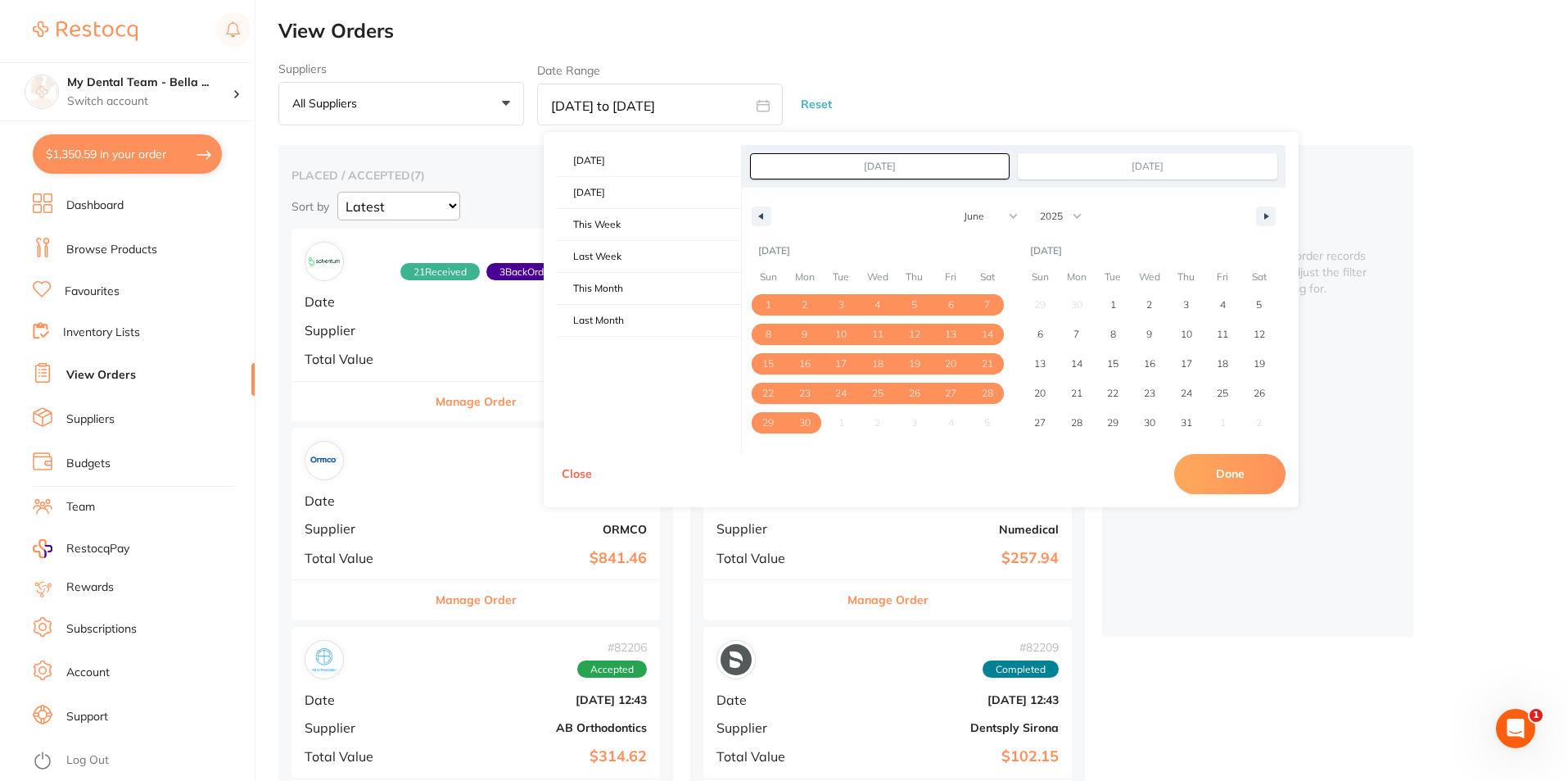
click at [1208, 478] on button "Done" at bounding box center [1229, 473] width 111 height 40
type input "[DATE] to [DATE]"
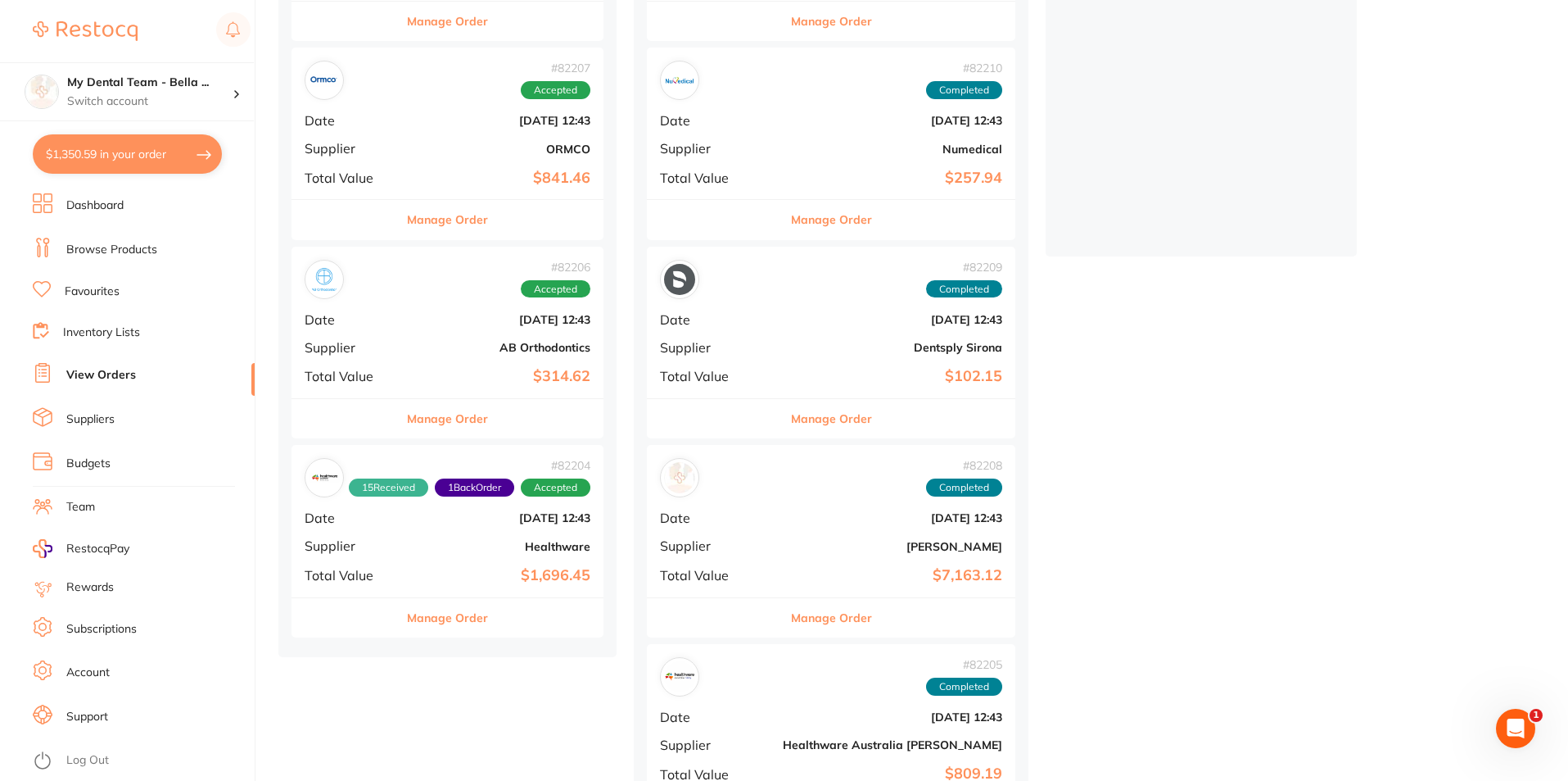
scroll to position [409, 0]
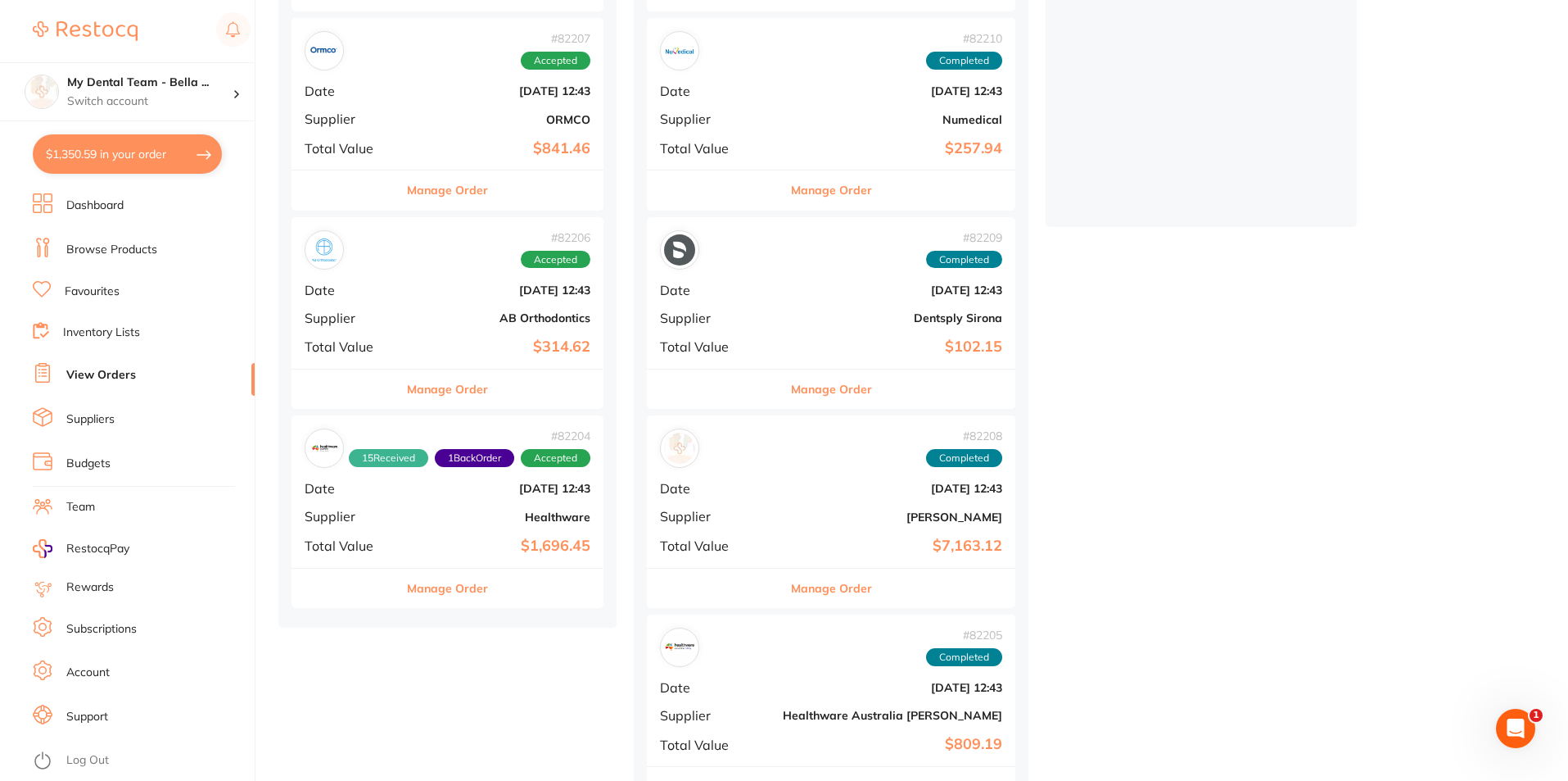
click at [738, 103] on div "# 82210 Completed Date [DATE] 12:43 Supplier Numedical Total Value $257.94" at bounding box center [831, 94] width 369 height 152
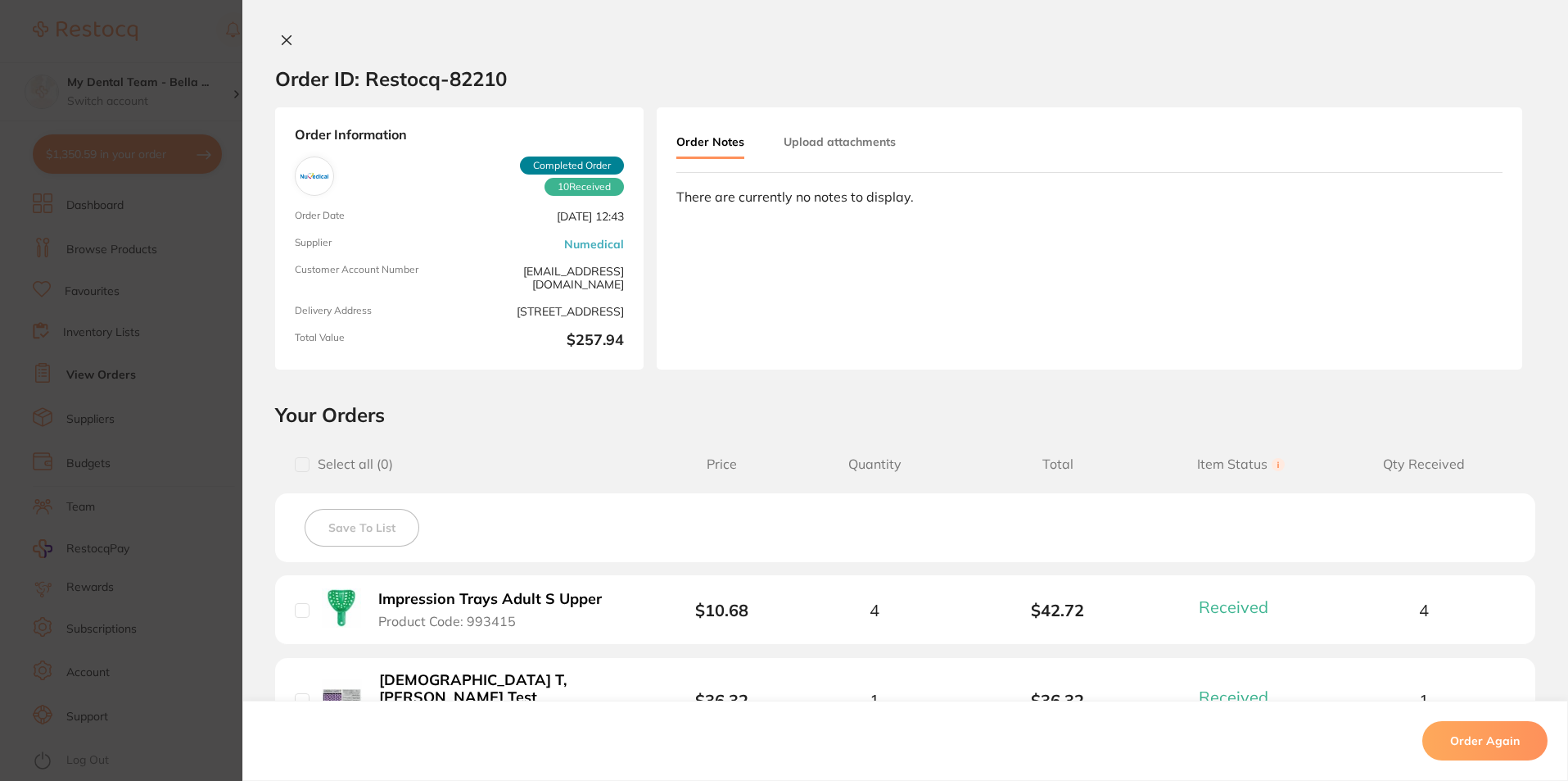
click at [208, 370] on section "Order ID: Restocq- 82210 Order Information 10 Received Completed Order Order Da…" at bounding box center [784, 390] width 1568 height 781
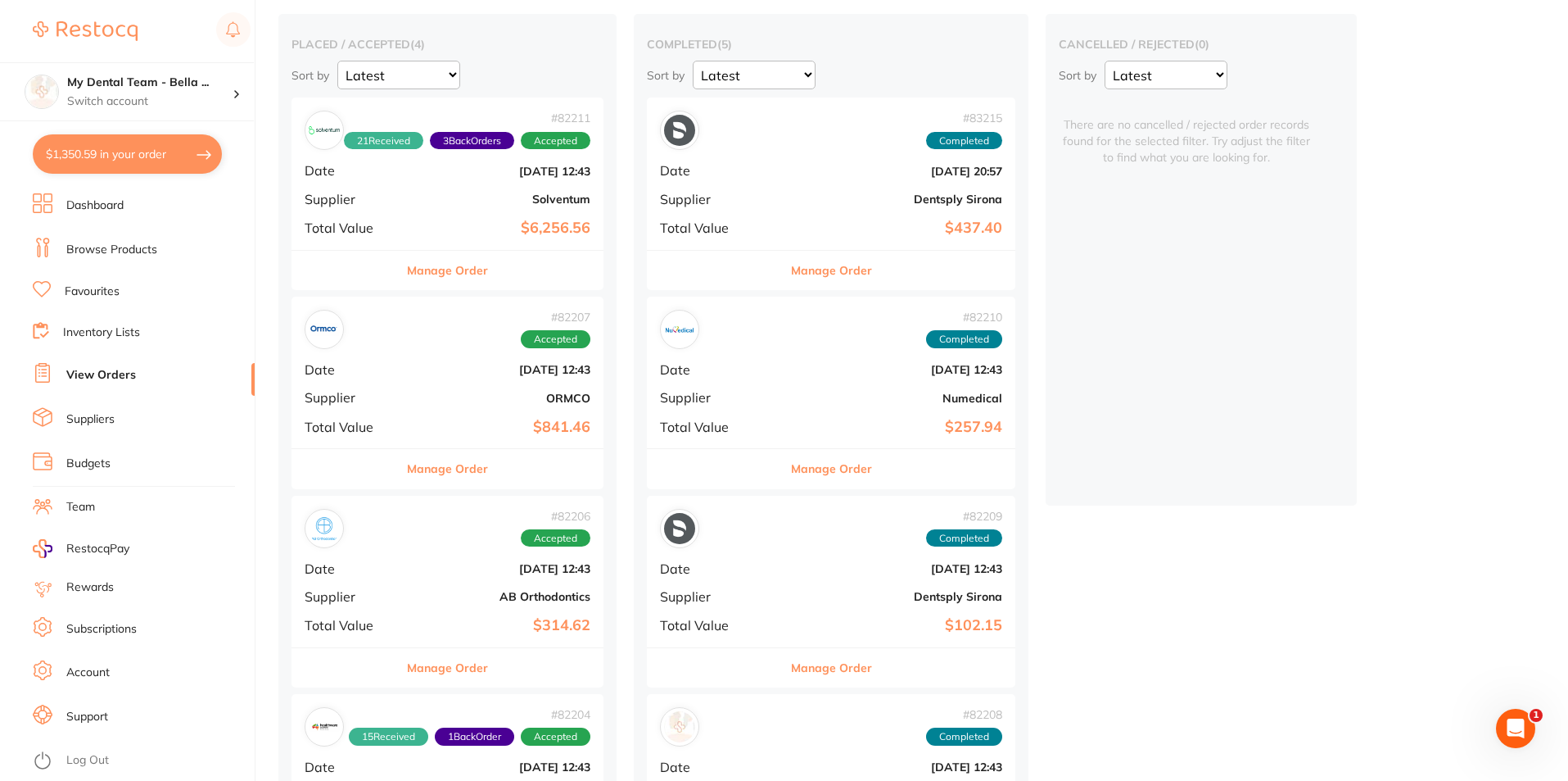
scroll to position [49, 0]
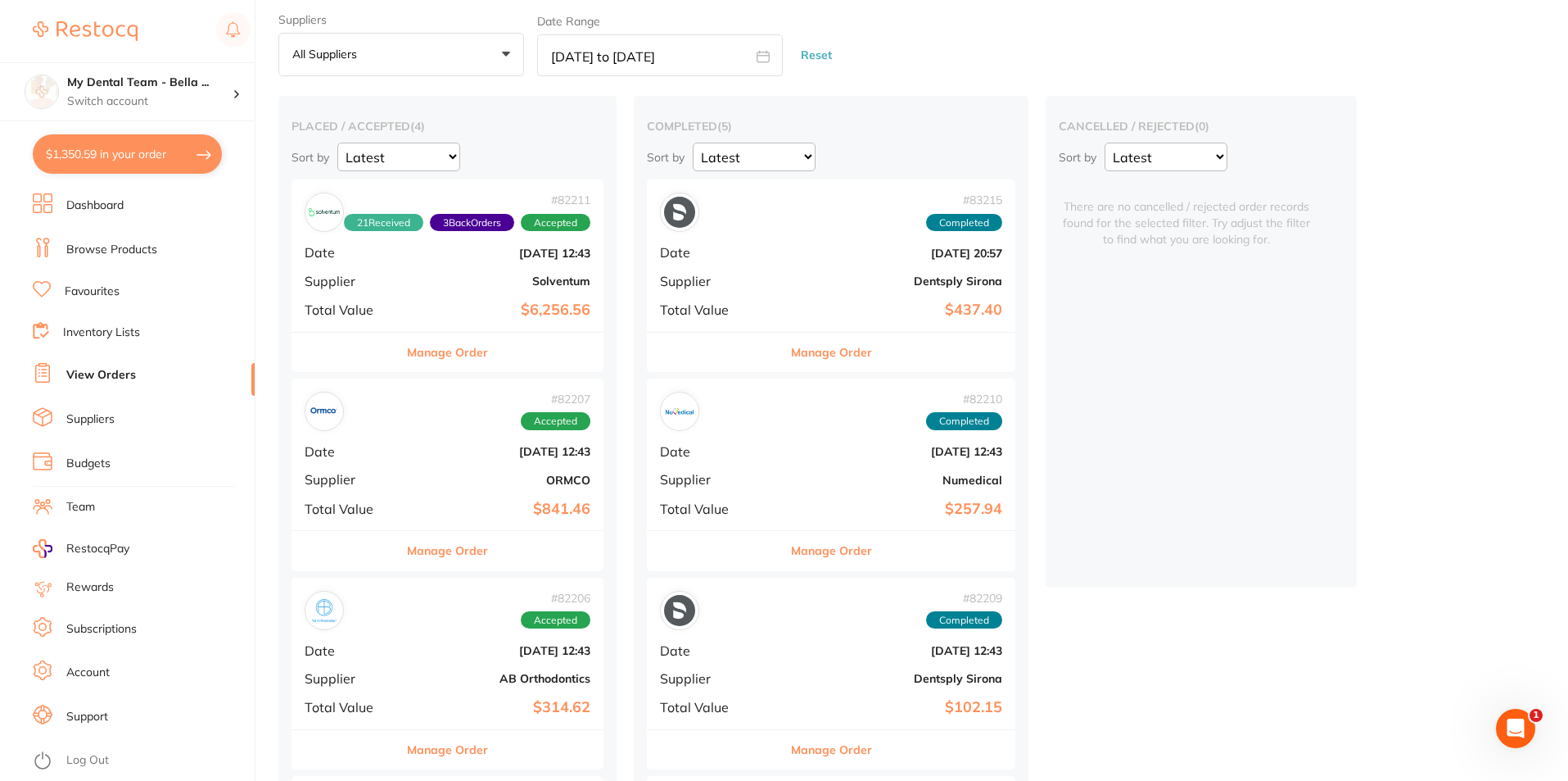
click at [803, 483] on b "Numedical" at bounding box center [892, 480] width 220 height 14
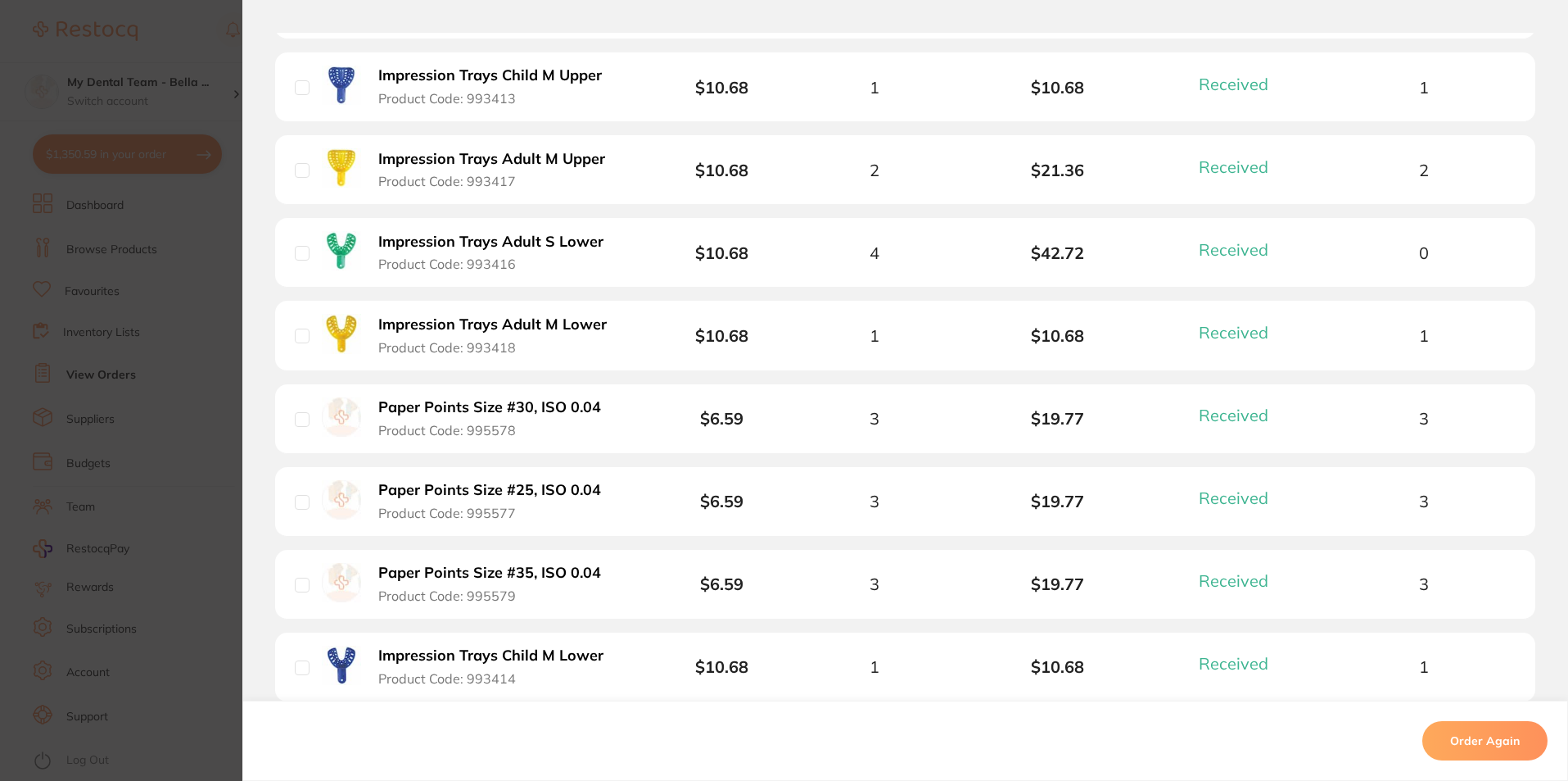
scroll to position [737, 0]
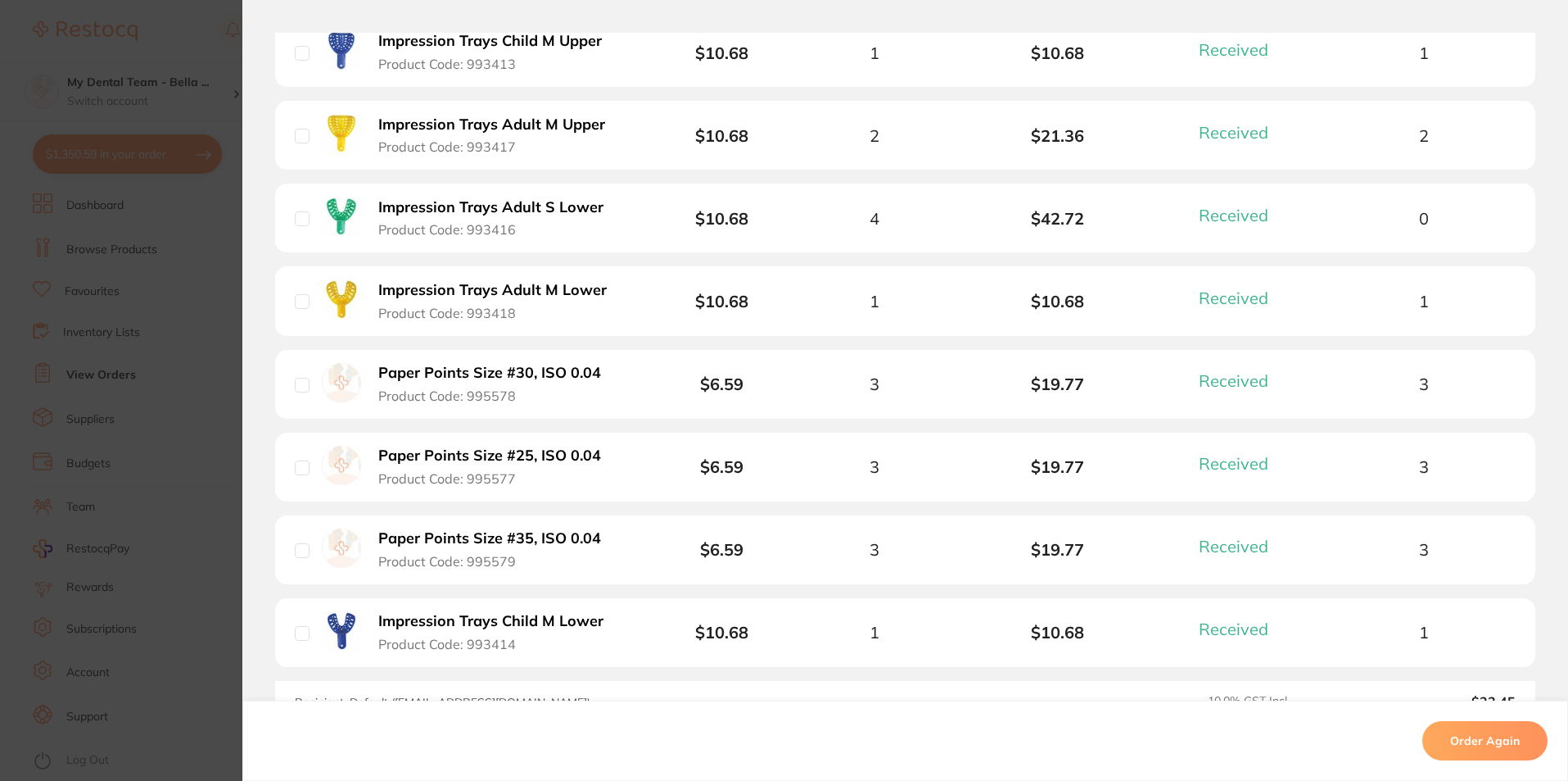
click at [163, 509] on section "Order ID: Restocq- 82210 Order Information 10 Received Completed Order Order Da…" at bounding box center [784, 390] width 1568 height 781
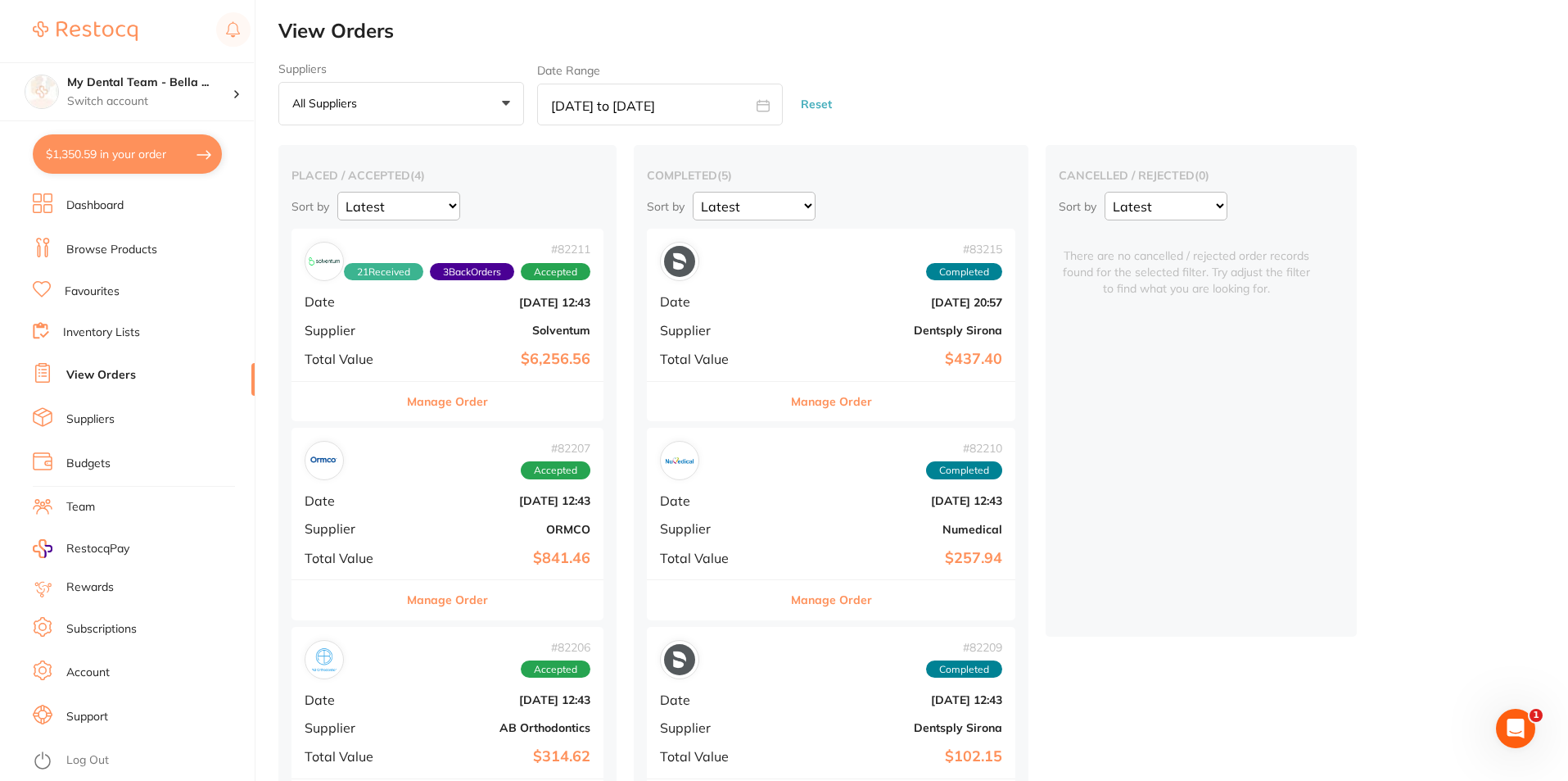
click at [764, 102] on icon at bounding box center [763, 105] width 13 height 11
select select "5"
select select "2025"
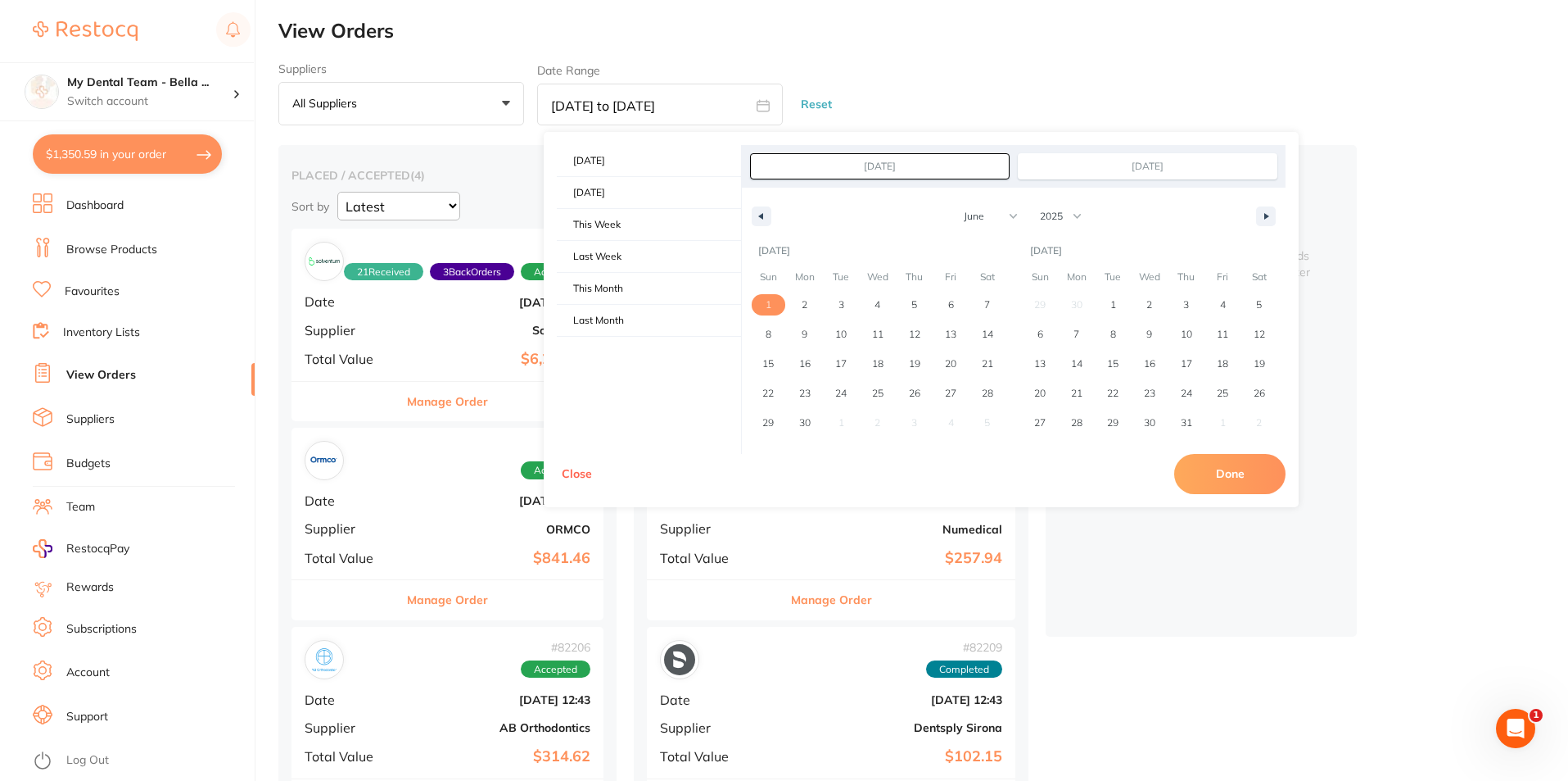
click at [766, 310] on span "1" at bounding box center [769, 305] width 6 height 29
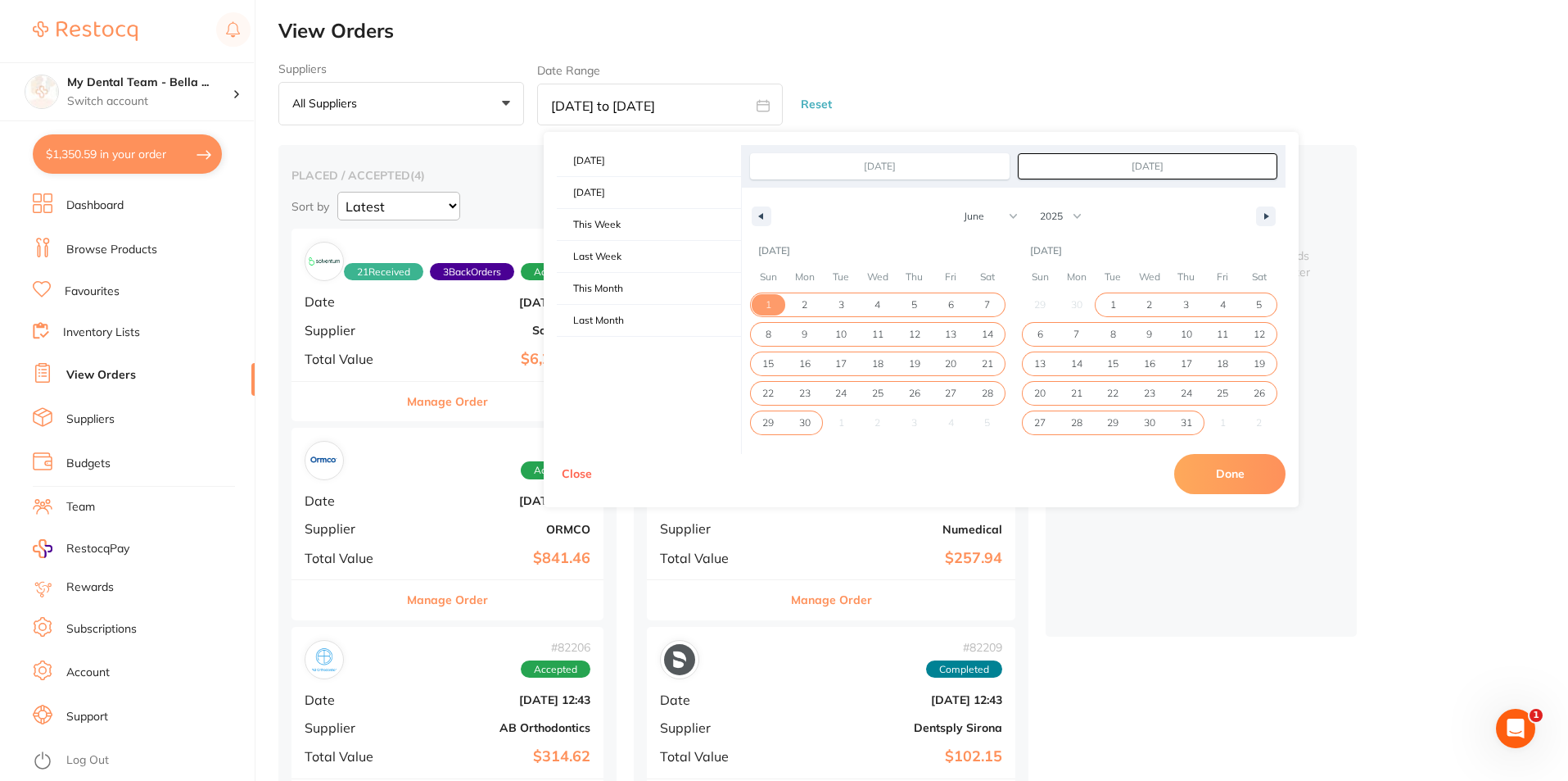
click at [1178, 419] on span "31" at bounding box center [1186, 423] width 37 height 21
type input "[DATE]"
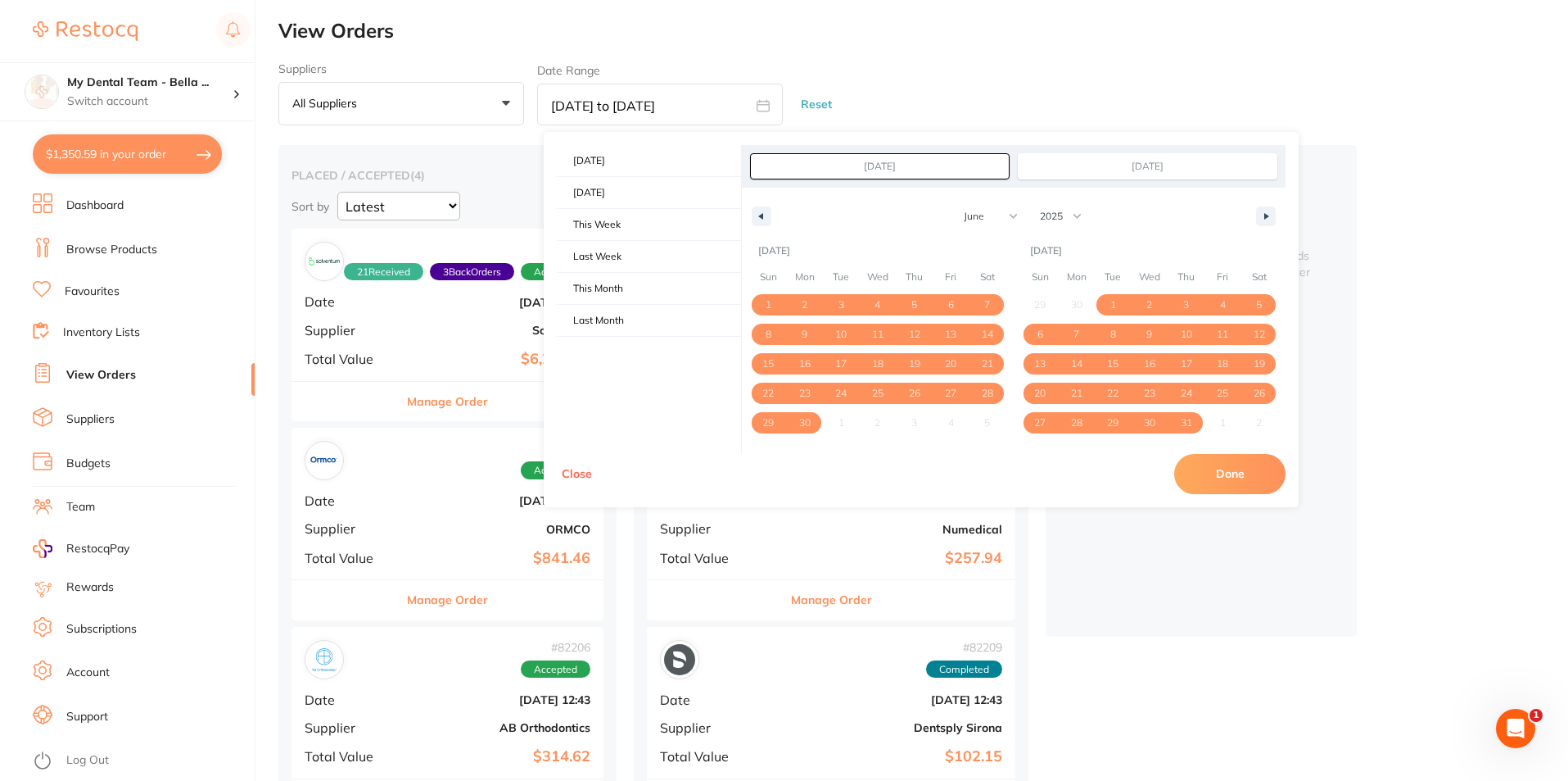
click at [1209, 466] on button "Done" at bounding box center [1229, 473] width 111 height 40
type input "[DATE] to [DATE]"
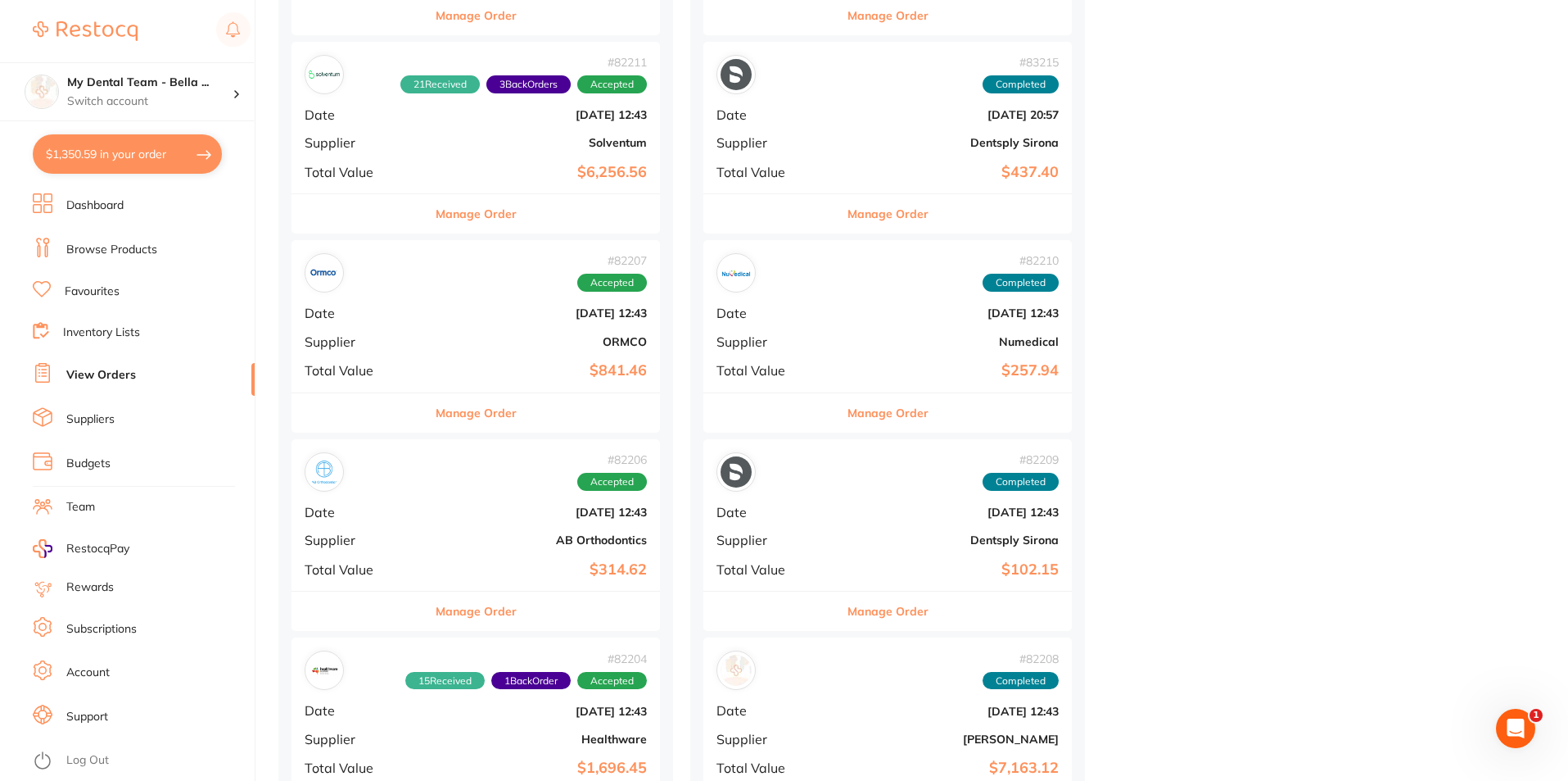
scroll to position [1393, 0]
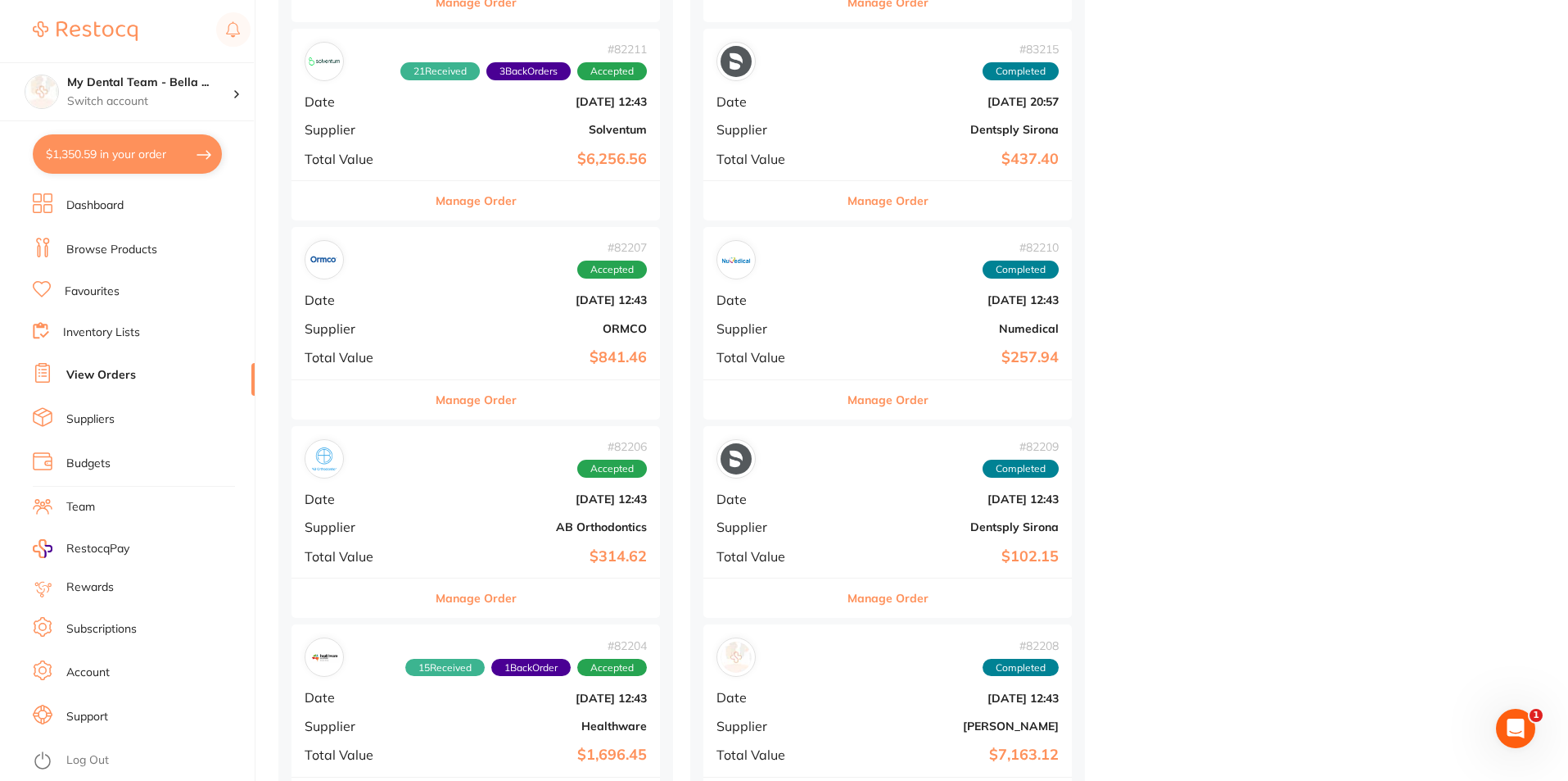
click at [840, 332] on b "Numedical" at bounding box center [949, 329] width 220 height 14
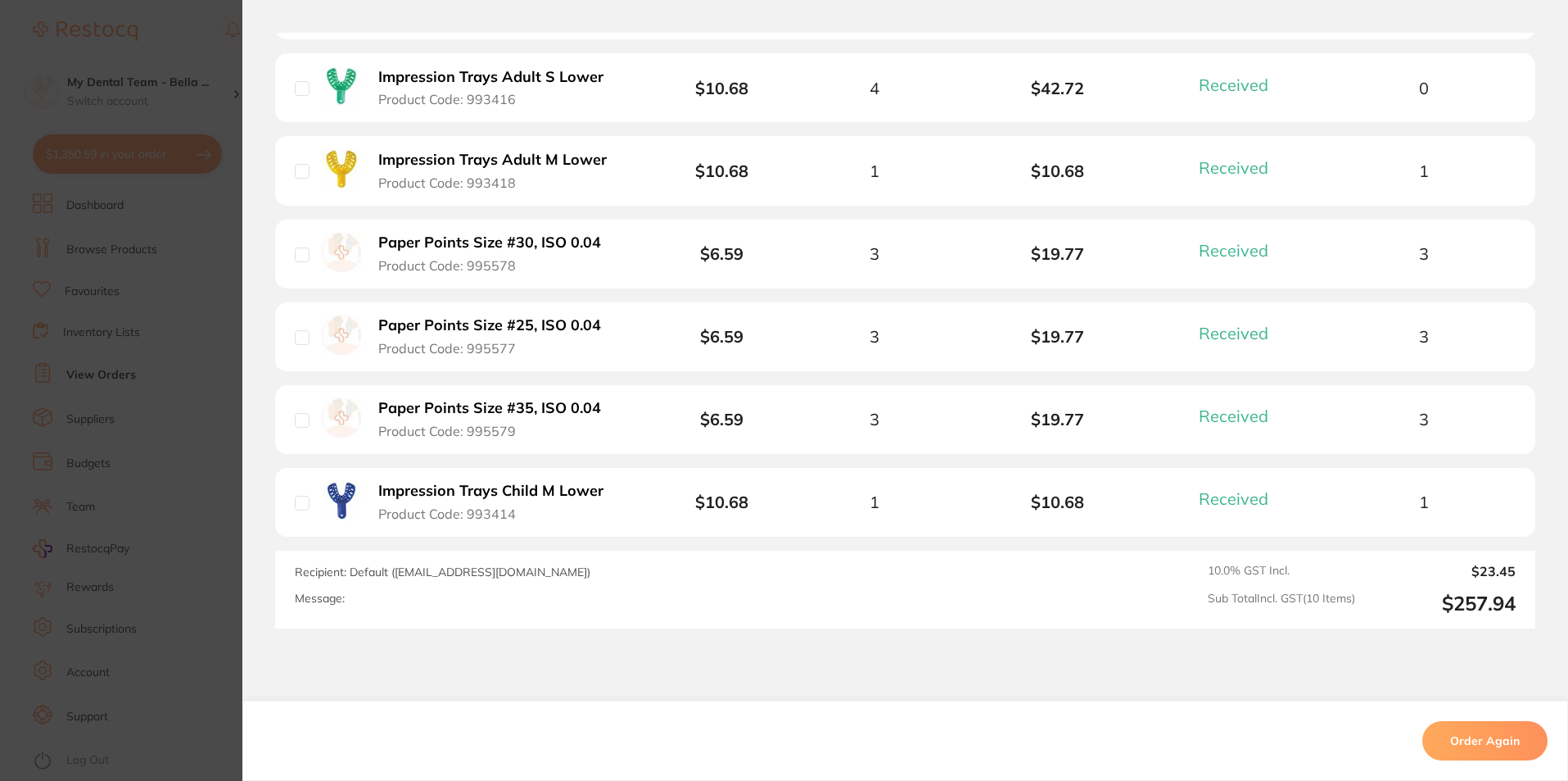
scroll to position [901, 0]
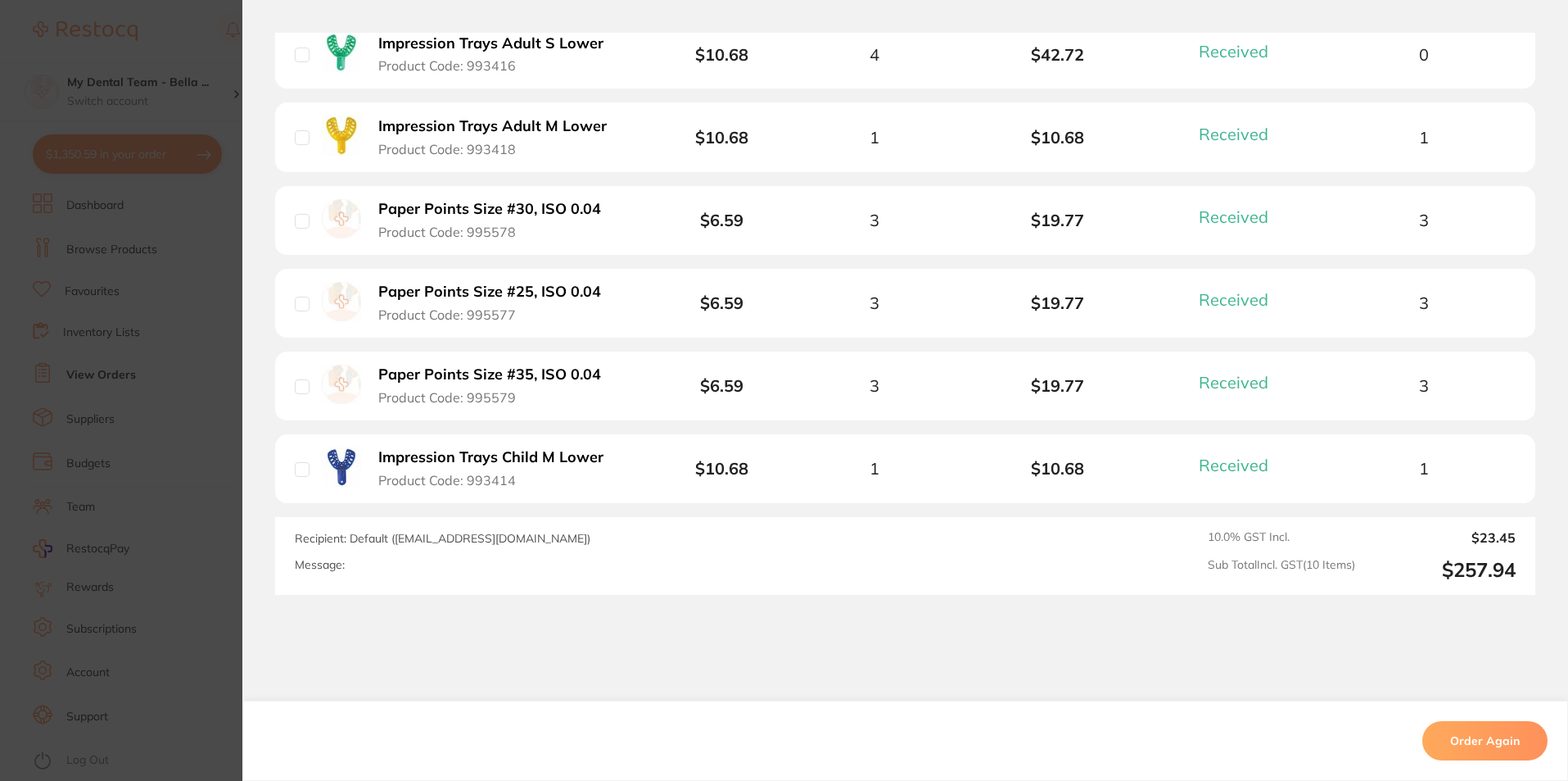
click at [165, 456] on section "Order ID: Restocq- 82210 Order Information 10 Received Completed Order Order Da…" at bounding box center [784, 390] width 1568 height 781
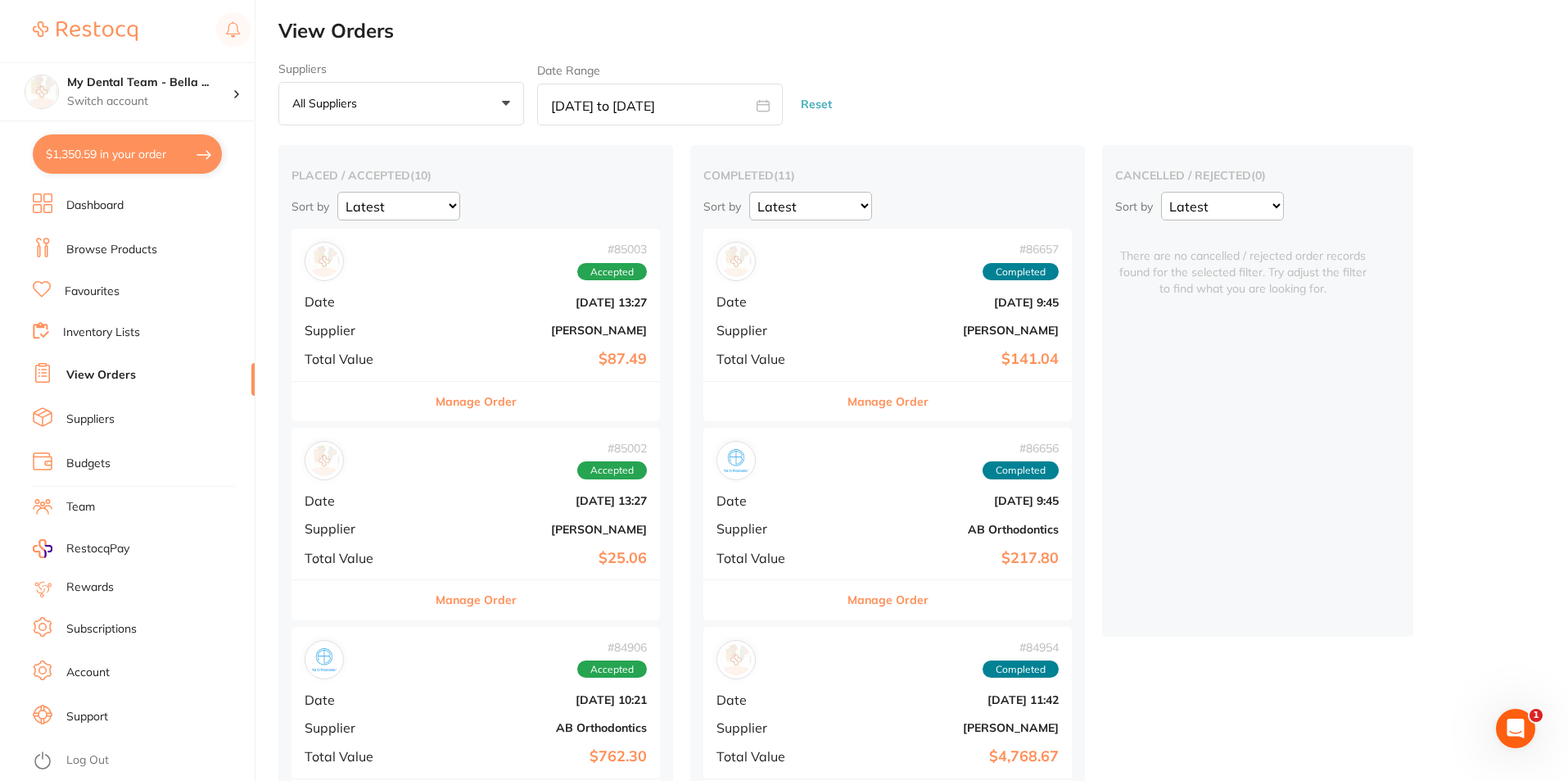
click at [763, 104] on icon at bounding box center [763, 105] width 14 height 14
select select "5"
select select "2025"
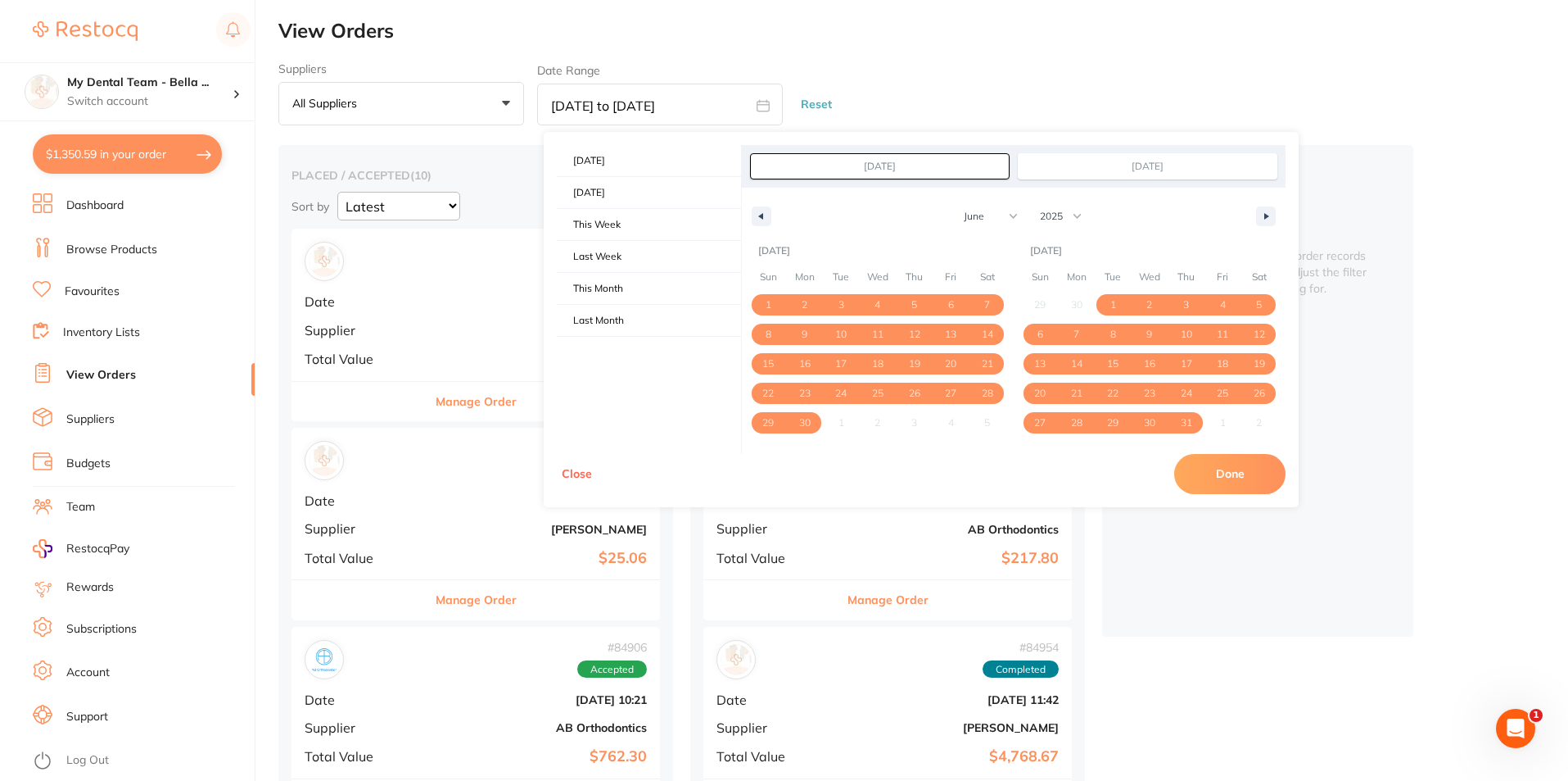
click at [1231, 474] on button "Done" at bounding box center [1229, 473] width 111 height 40
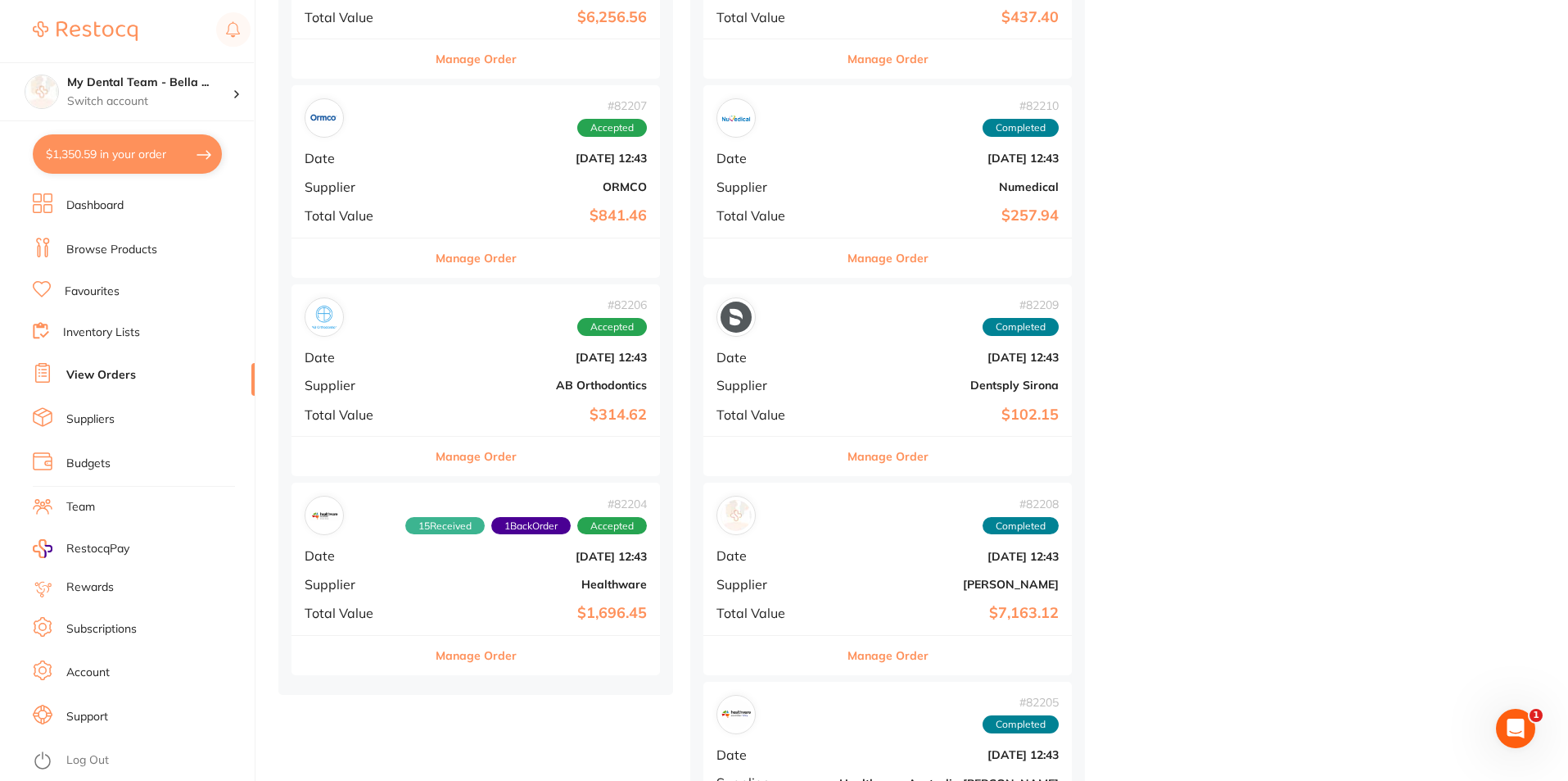
scroll to position [1311, 0]
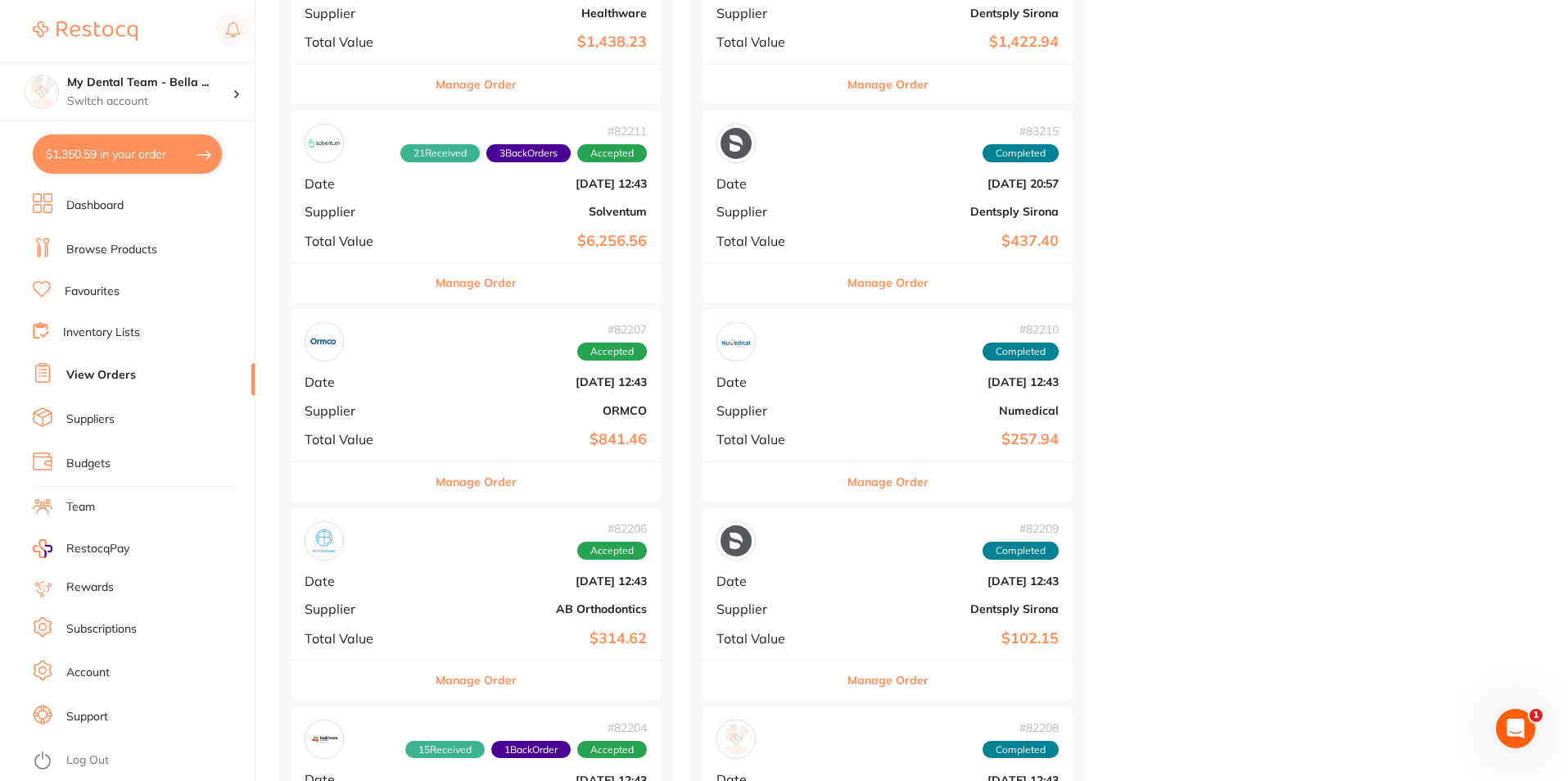
click at [723, 397] on div "# 82210 Completed Date [DATE] 12:43 Supplier Numedical Total Value $257.94" at bounding box center [887, 384] width 369 height 152
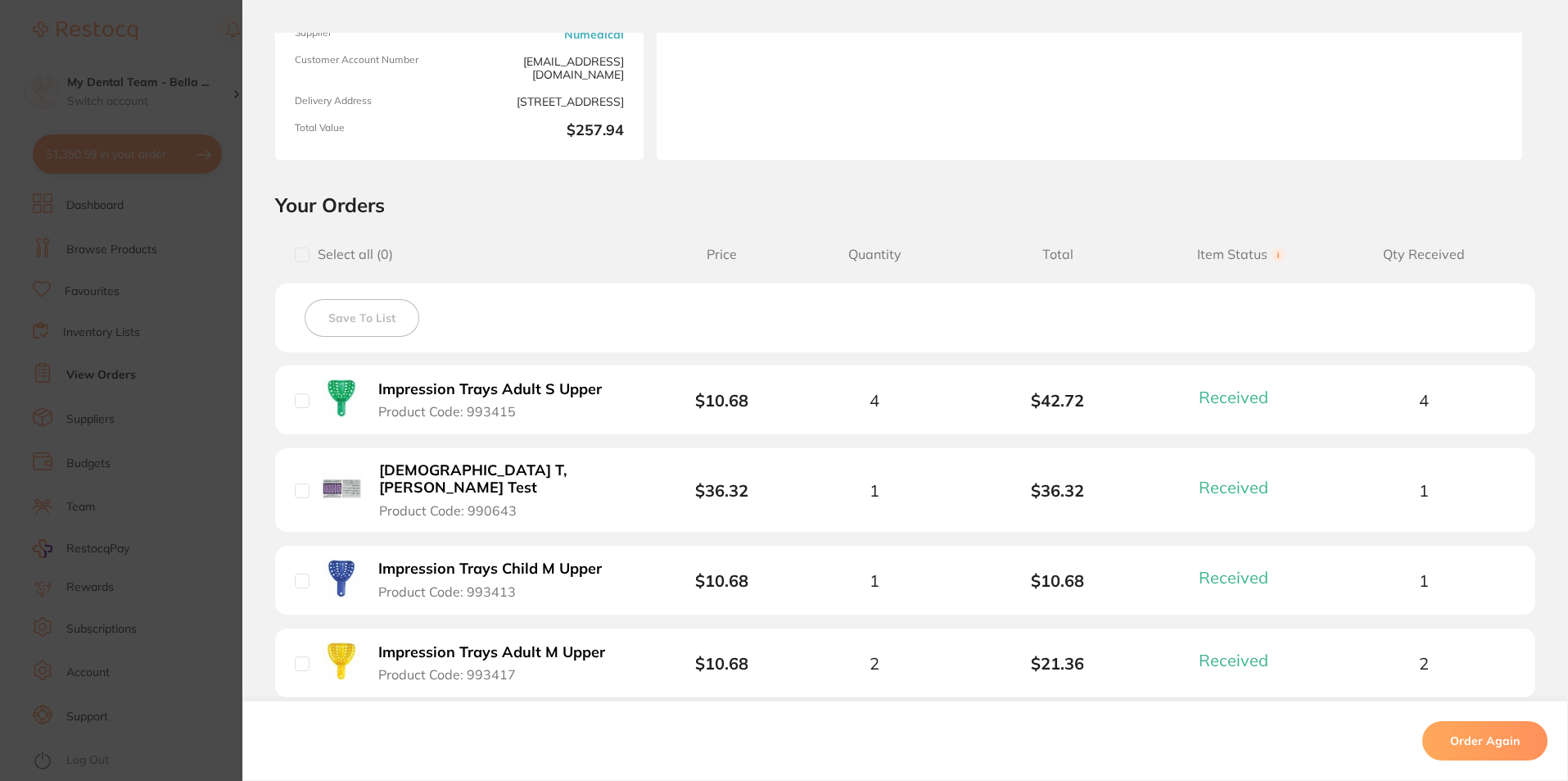
scroll to position [206, 0]
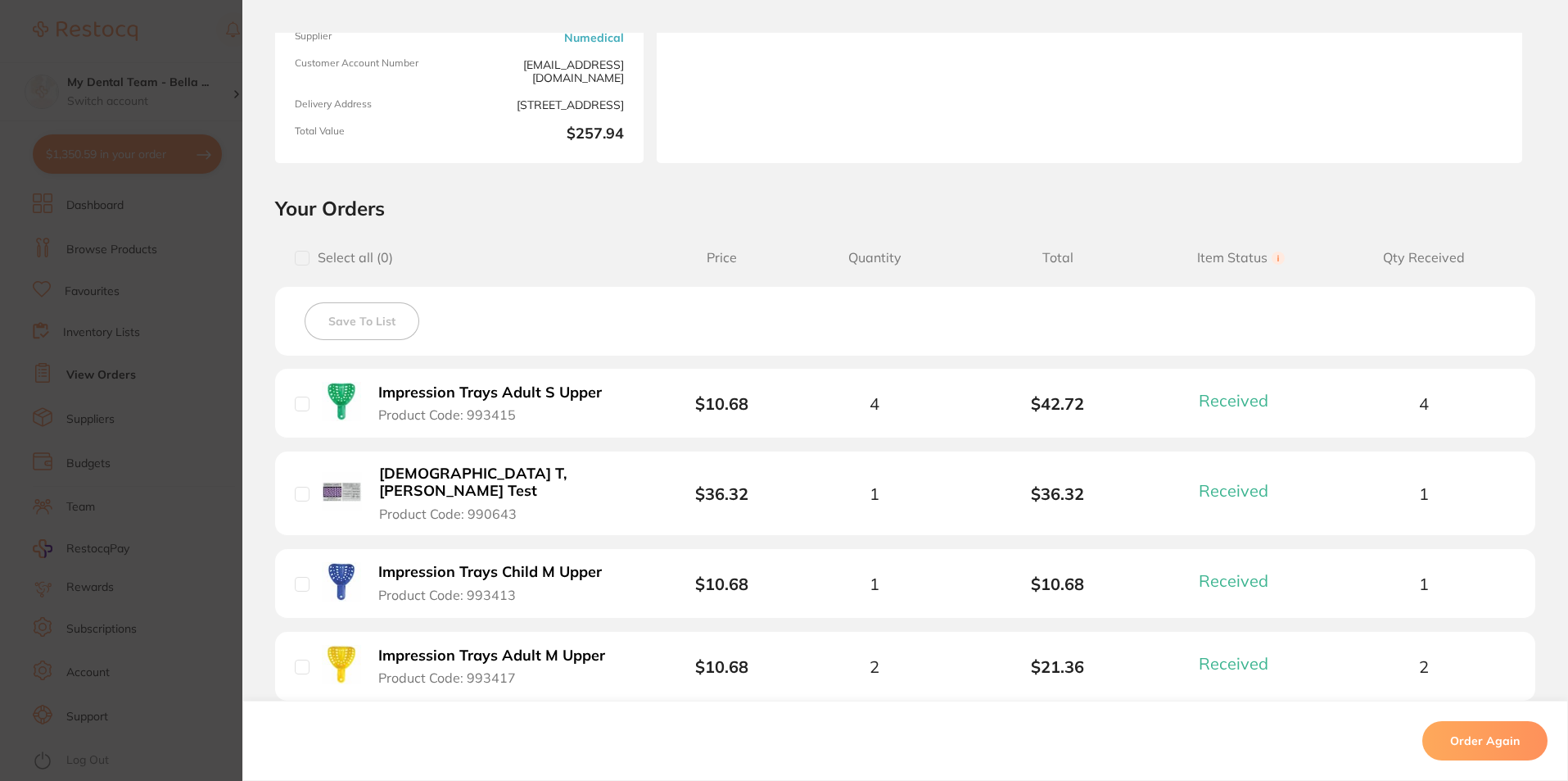
click at [229, 407] on section "Order ID: Restocq- 82210 Order Information 10 Received Completed Order Order Da…" at bounding box center [784, 390] width 1568 height 781
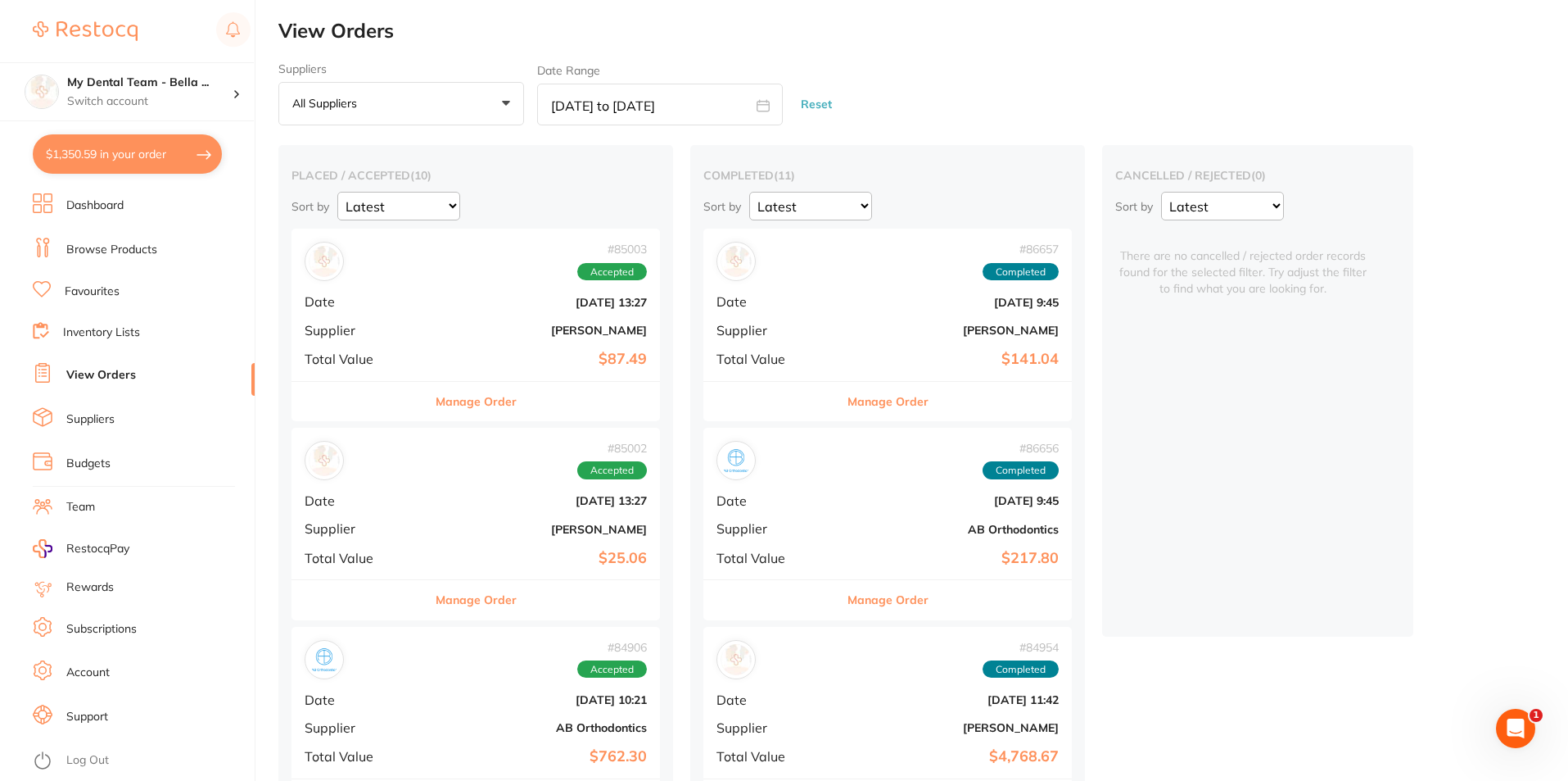
click at [769, 102] on icon at bounding box center [763, 105] width 13 height 11
select select "5"
select select "2025"
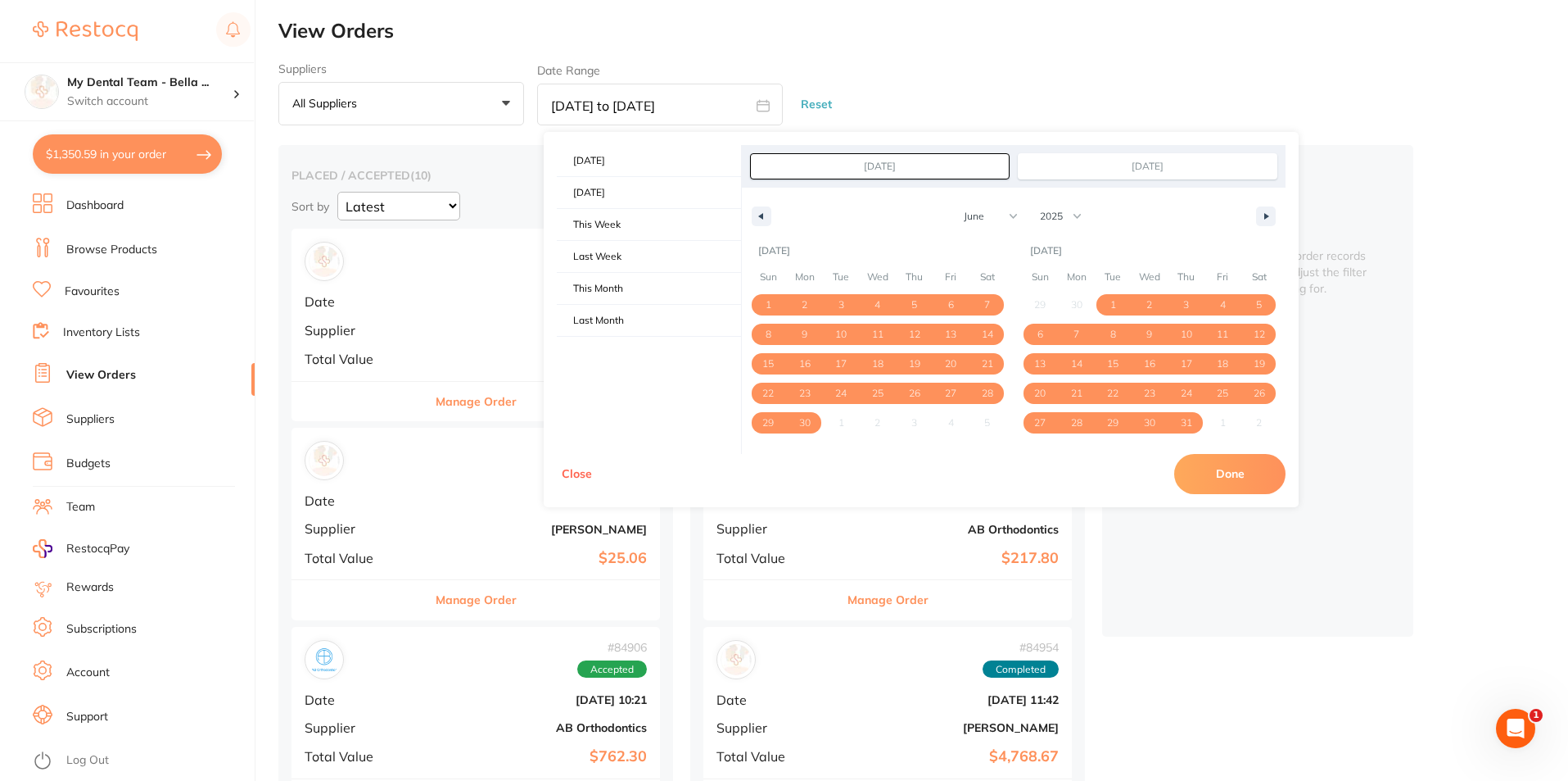
click at [1103, 92] on div "Suppliers All suppliers +0 All suppliers AB Custom AB Orthodontics [PERSON_NAME…" at bounding box center [923, 94] width 1289 height 64
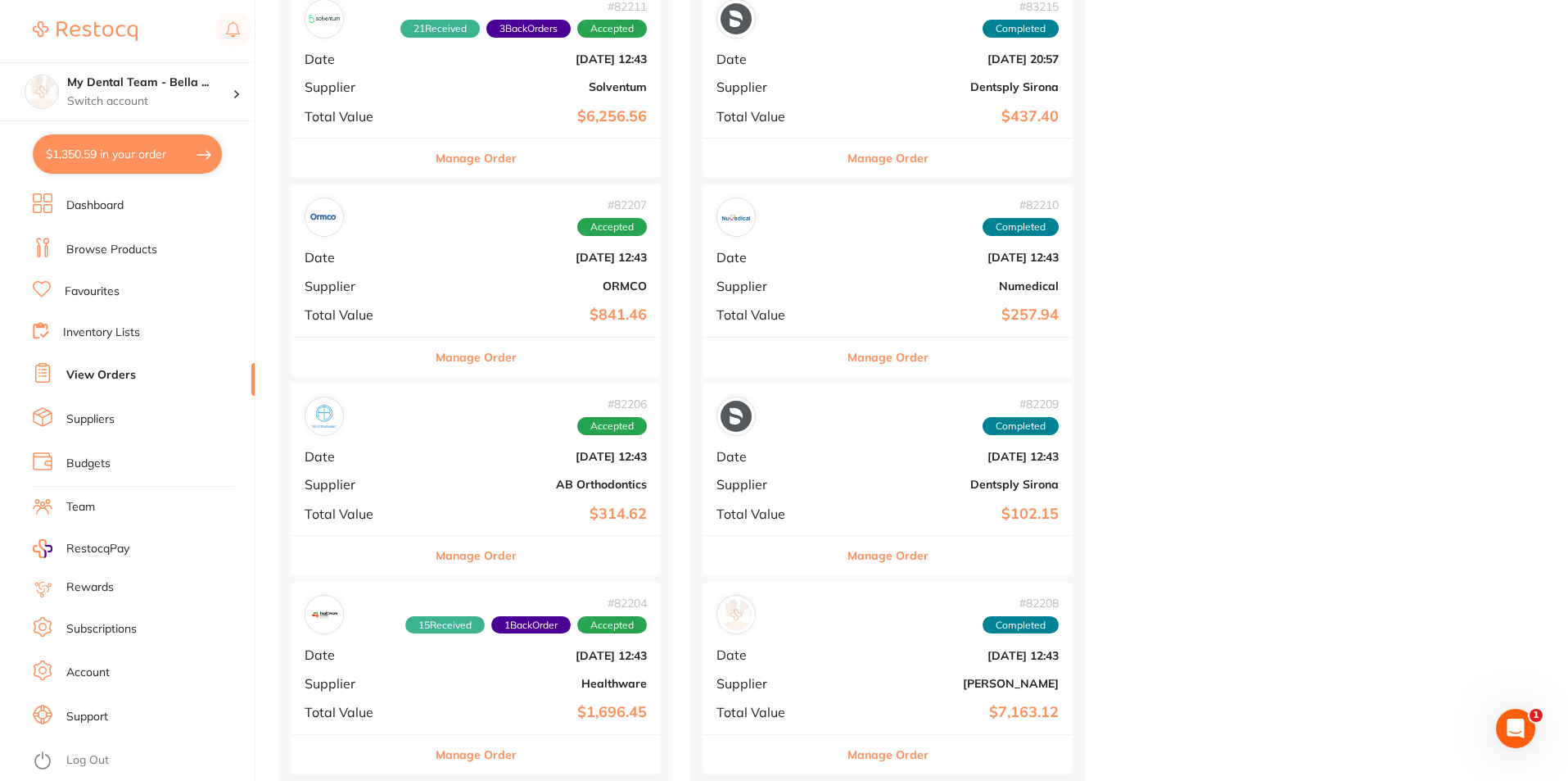
scroll to position [1406, 0]
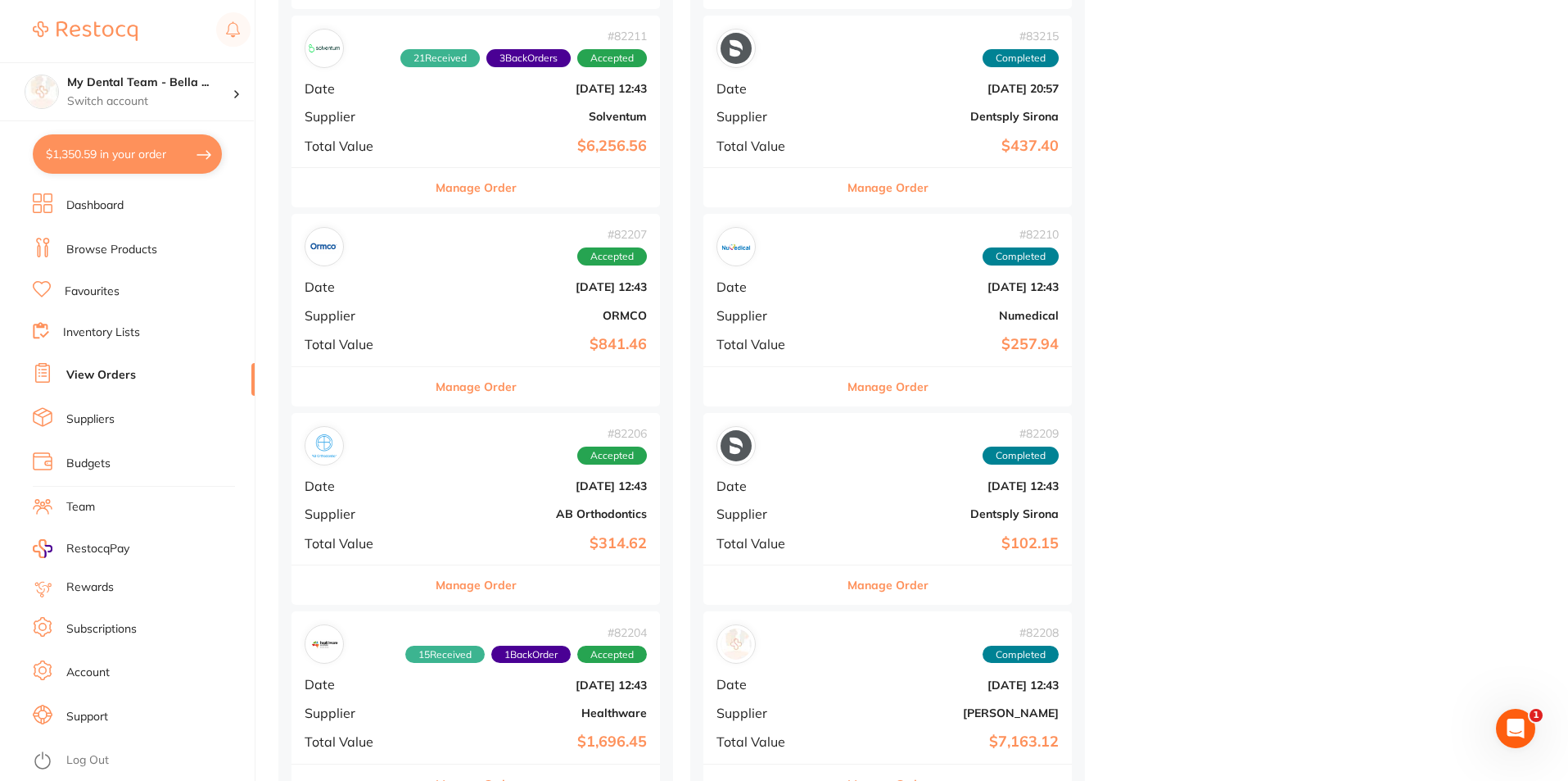
click at [813, 300] on div "# 82210 Completed Date [DATE] 12:43 Supplier Numedical Total Value $257.94" at bounding box center [887, 289] width 369 height 152
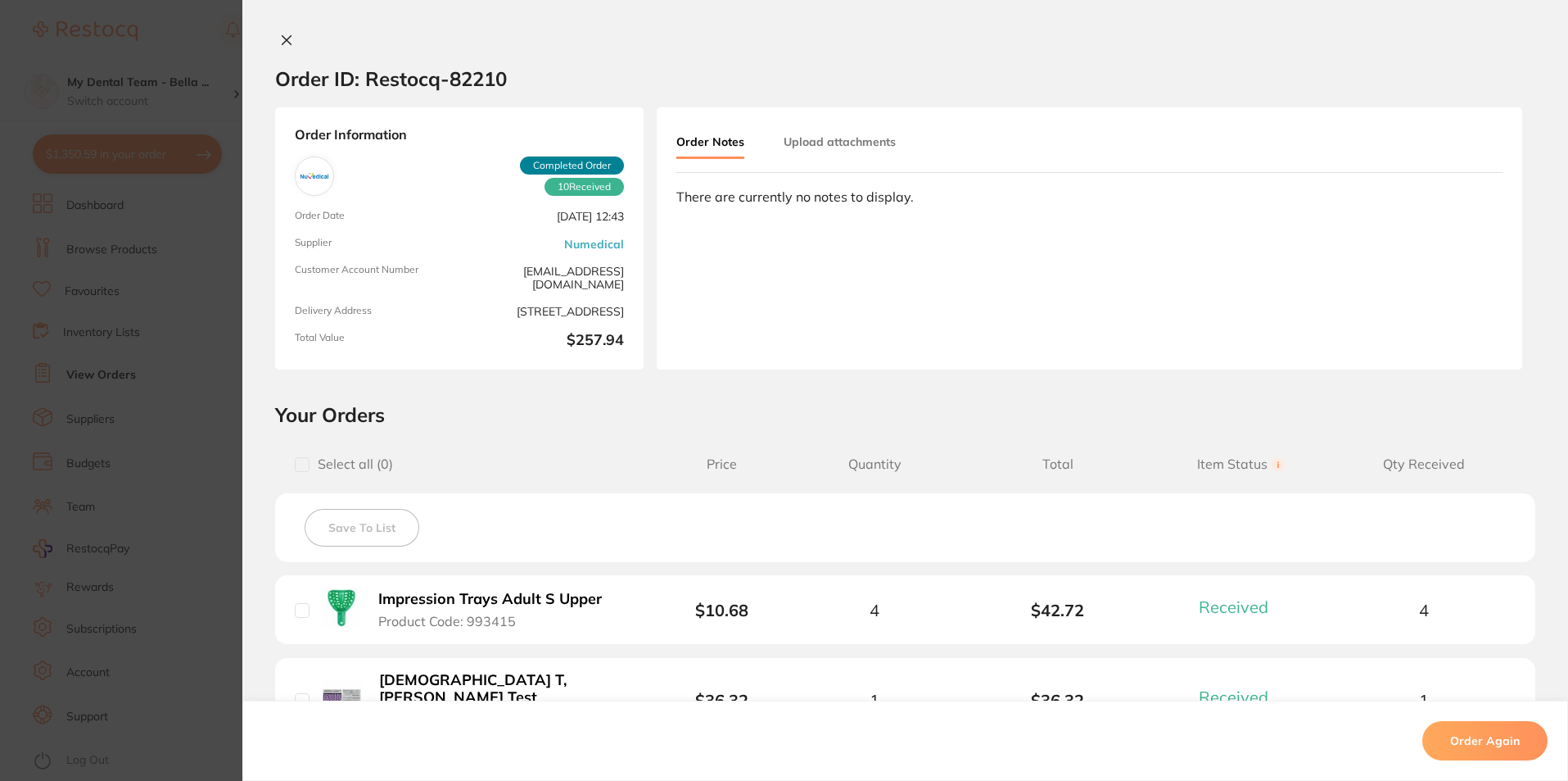
click at [201, 333] on section "Order ID: Restocq- 82210 Order Information 10 Received Completed Order Order Da…" at bounding box center [784, 390] width 1568 height 781
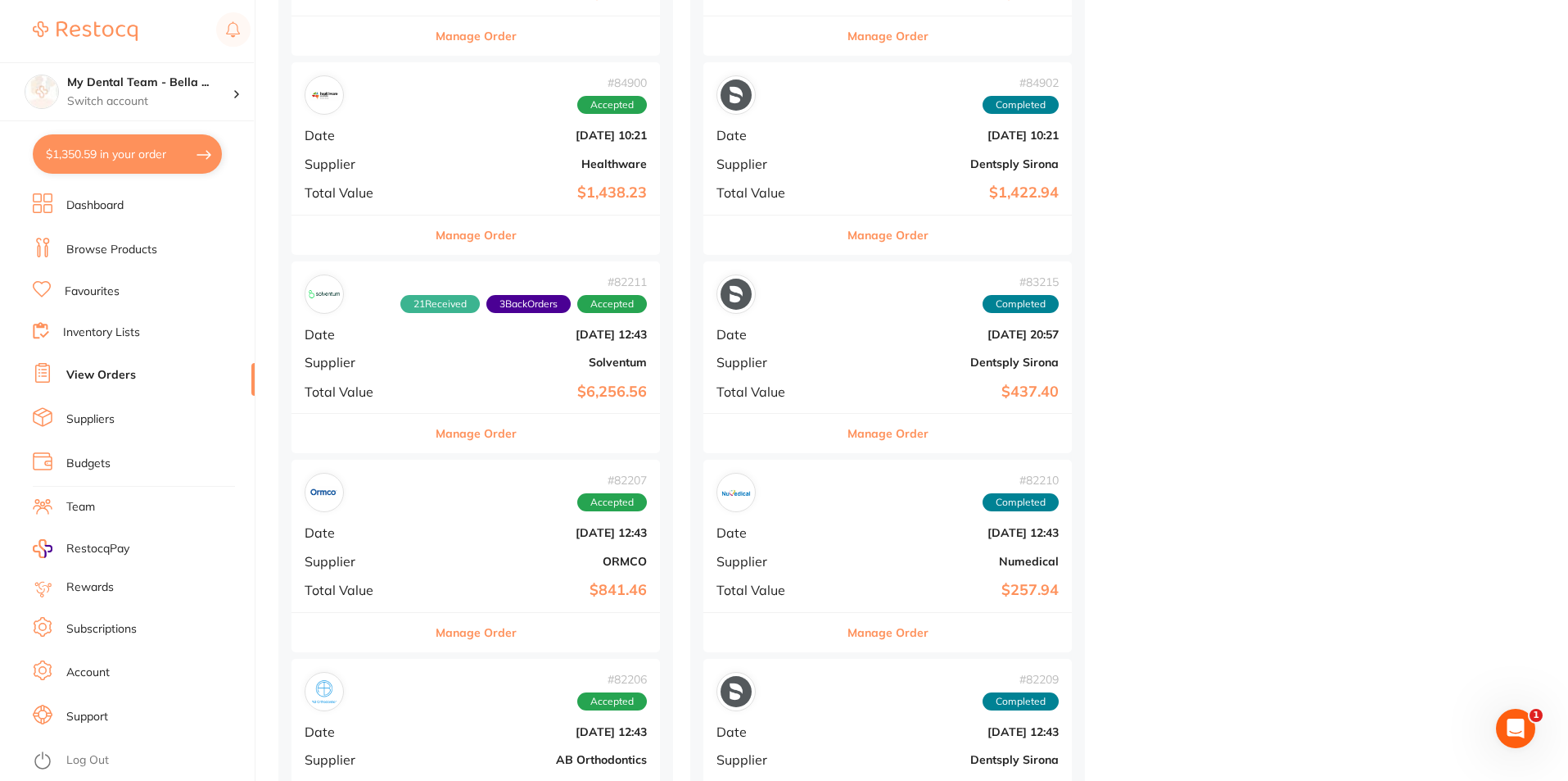
scroll to position [1242, 0]
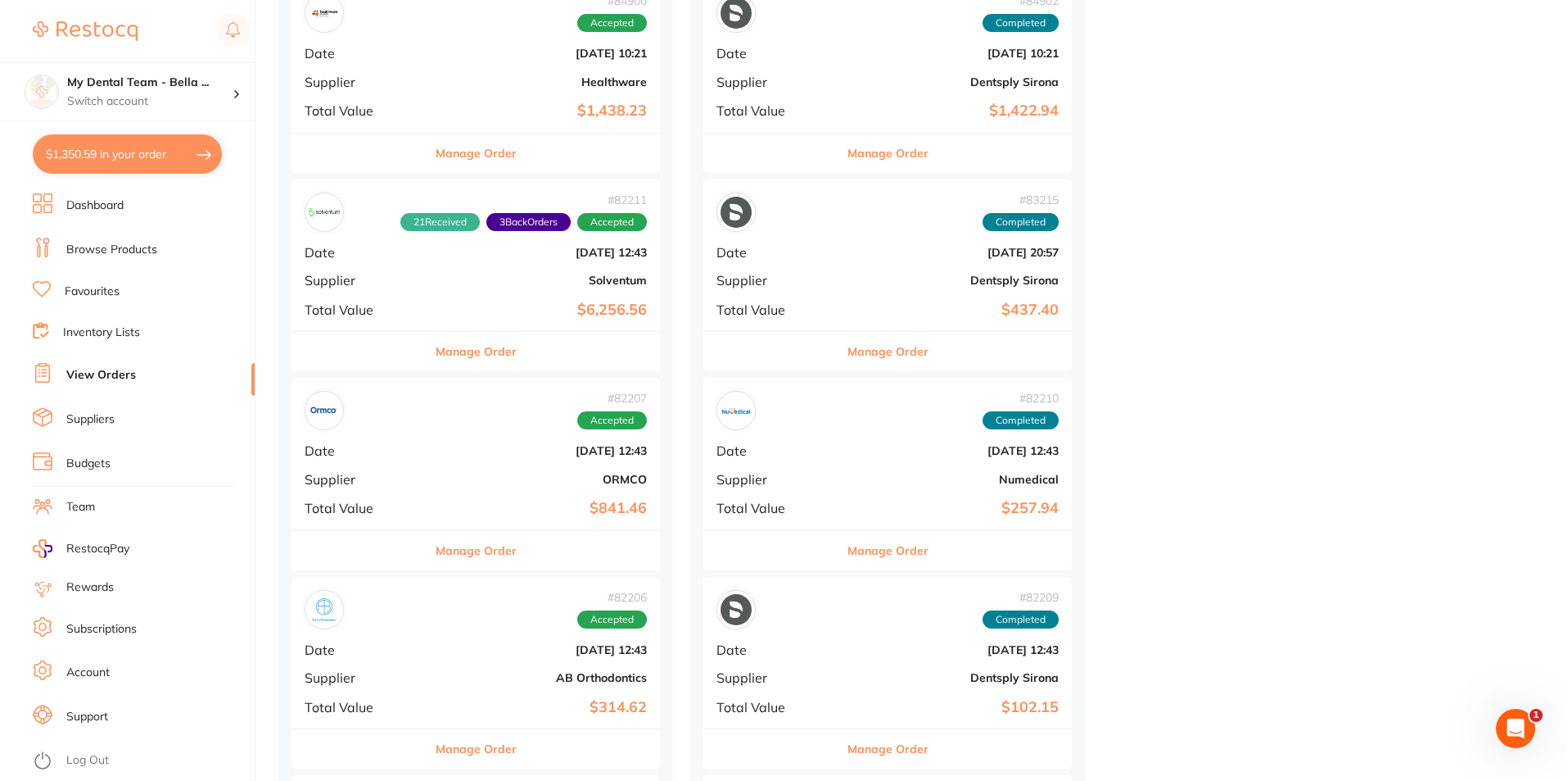
click at [760, 496] on div "# 82210 Completed Date [DATE] 12:43 Supplier Numedical Total Value $257.94" at bounding box center [887, 453] width 369 height 152
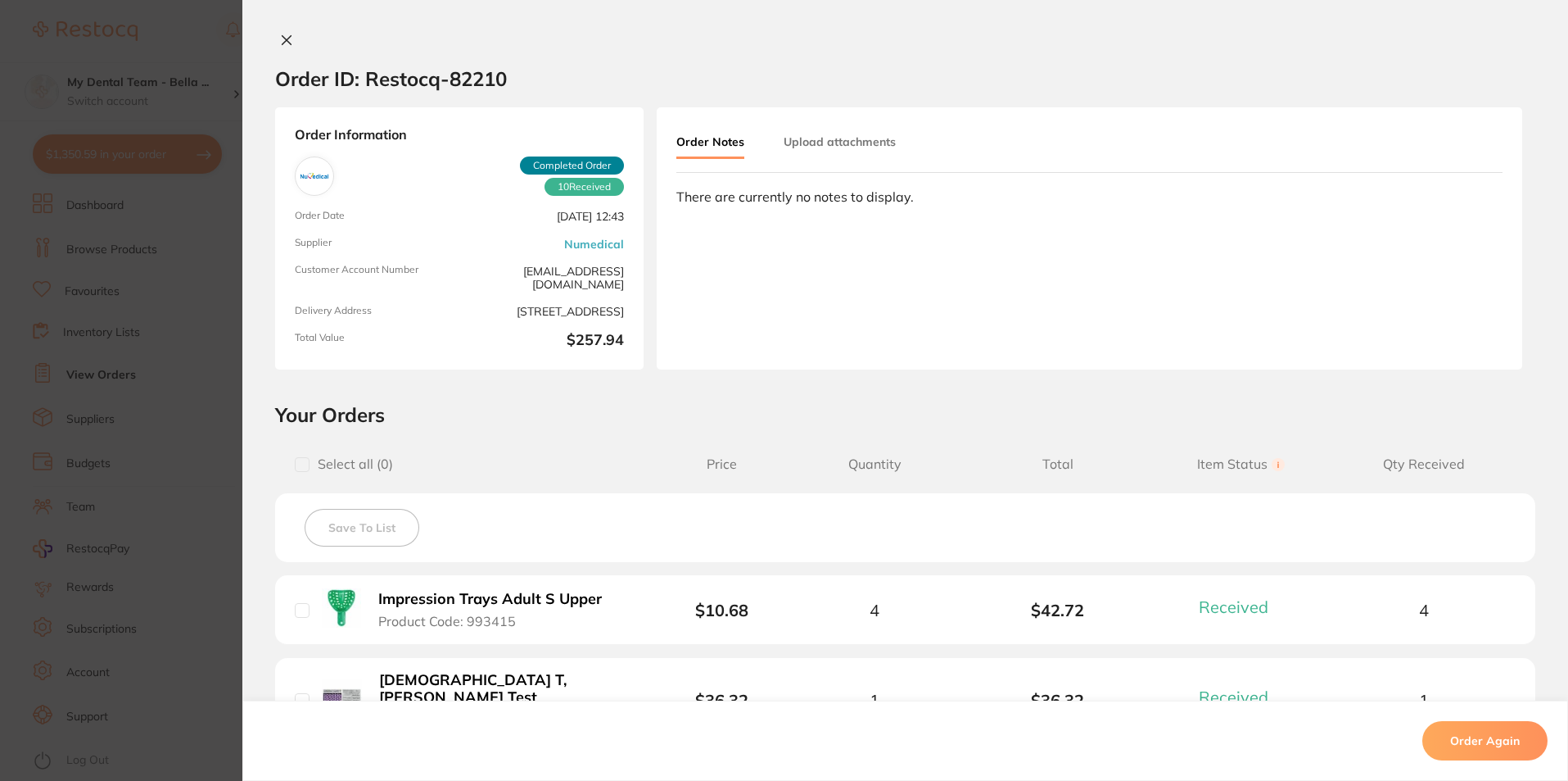
click at [168, 484] on section "Order ID: Restocq- 82210 Order Information 10 Received Completed Order Order Da…" at bounding box center [784, 390] width 1568 height 781
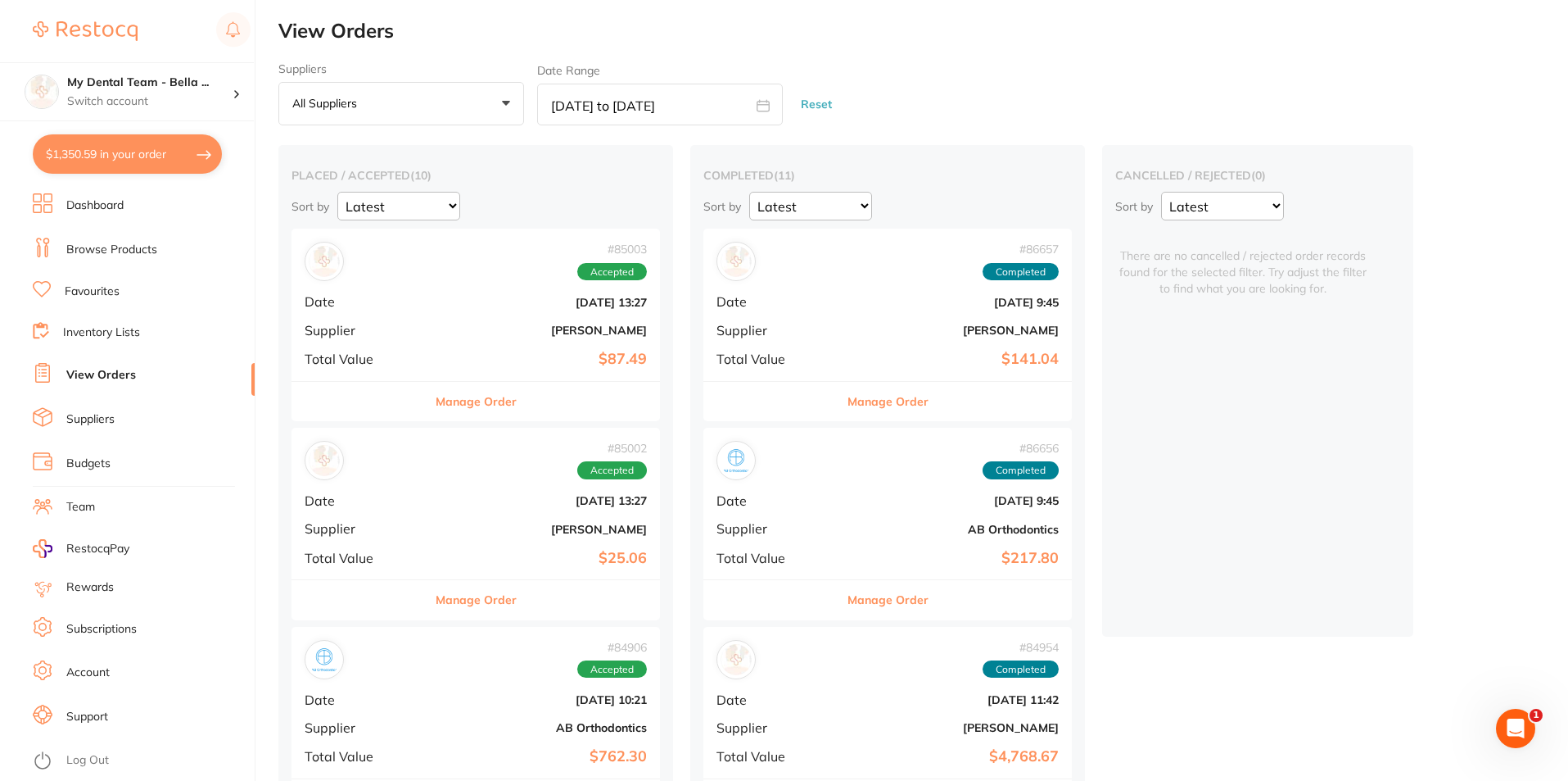
click at [755, 106] on span at bounding box center [763, 106] width 40 height 15
select select "5"
select select "2025"
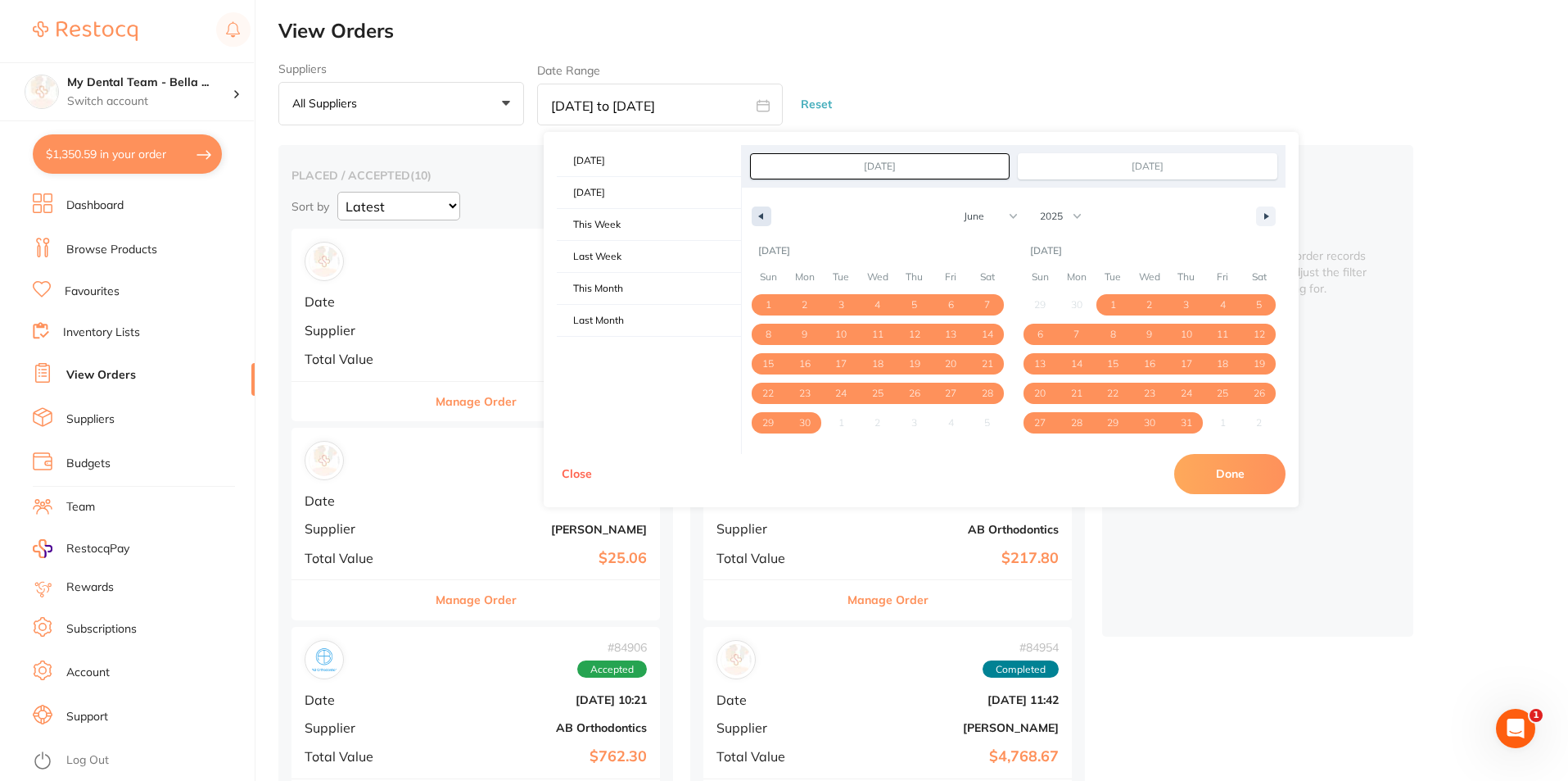
click at [756, 207] on button "button" at bounding box center [761, 216] width 19 height 19
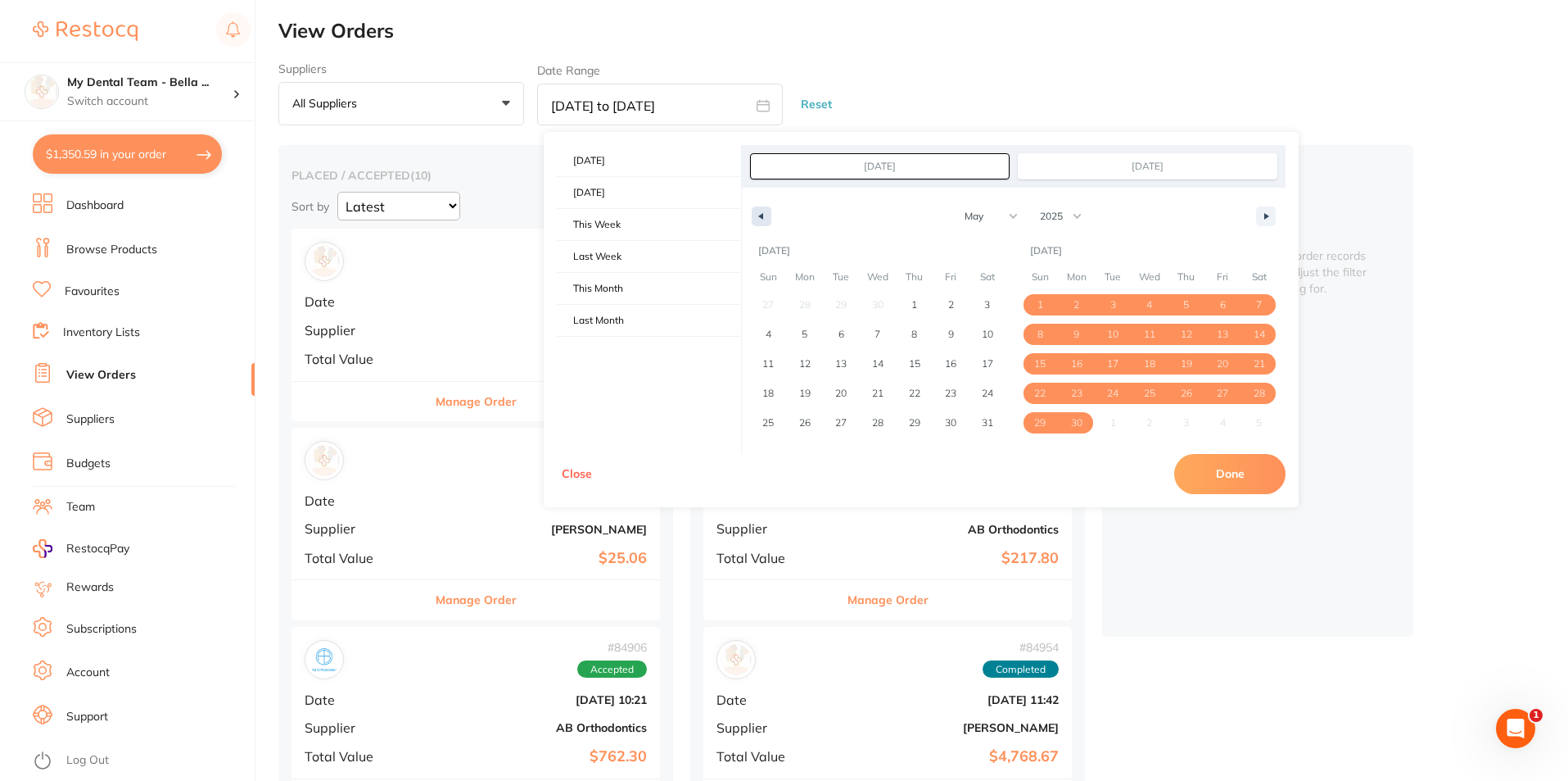
click at [764, 215] on button "button" at bounding box center [761, 216] width 19 height 19
select select "3"
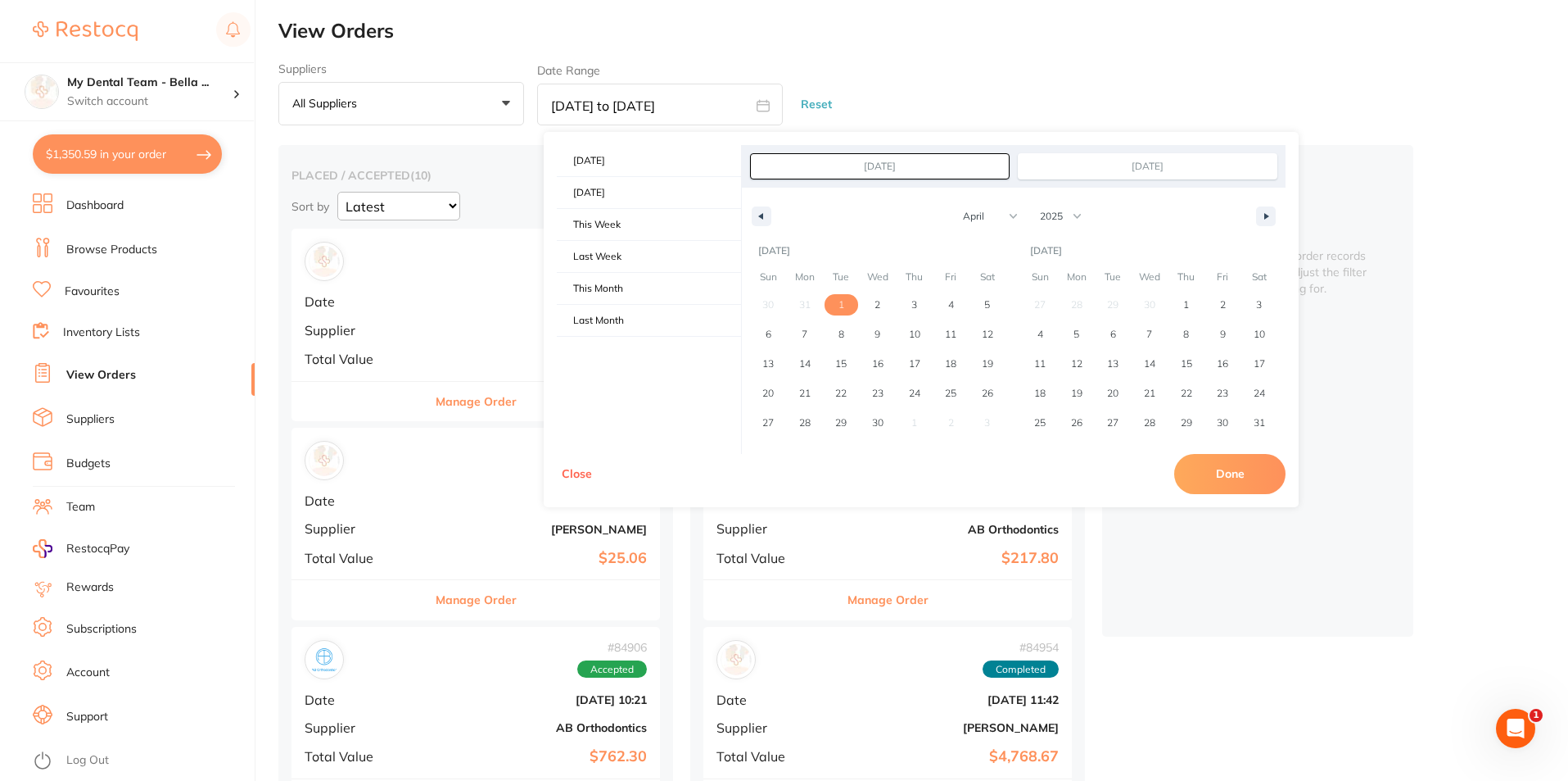
click at [841, 296] on span "1" at bounding box center [842, 305] width 6 height 29
type input "[DATE]"
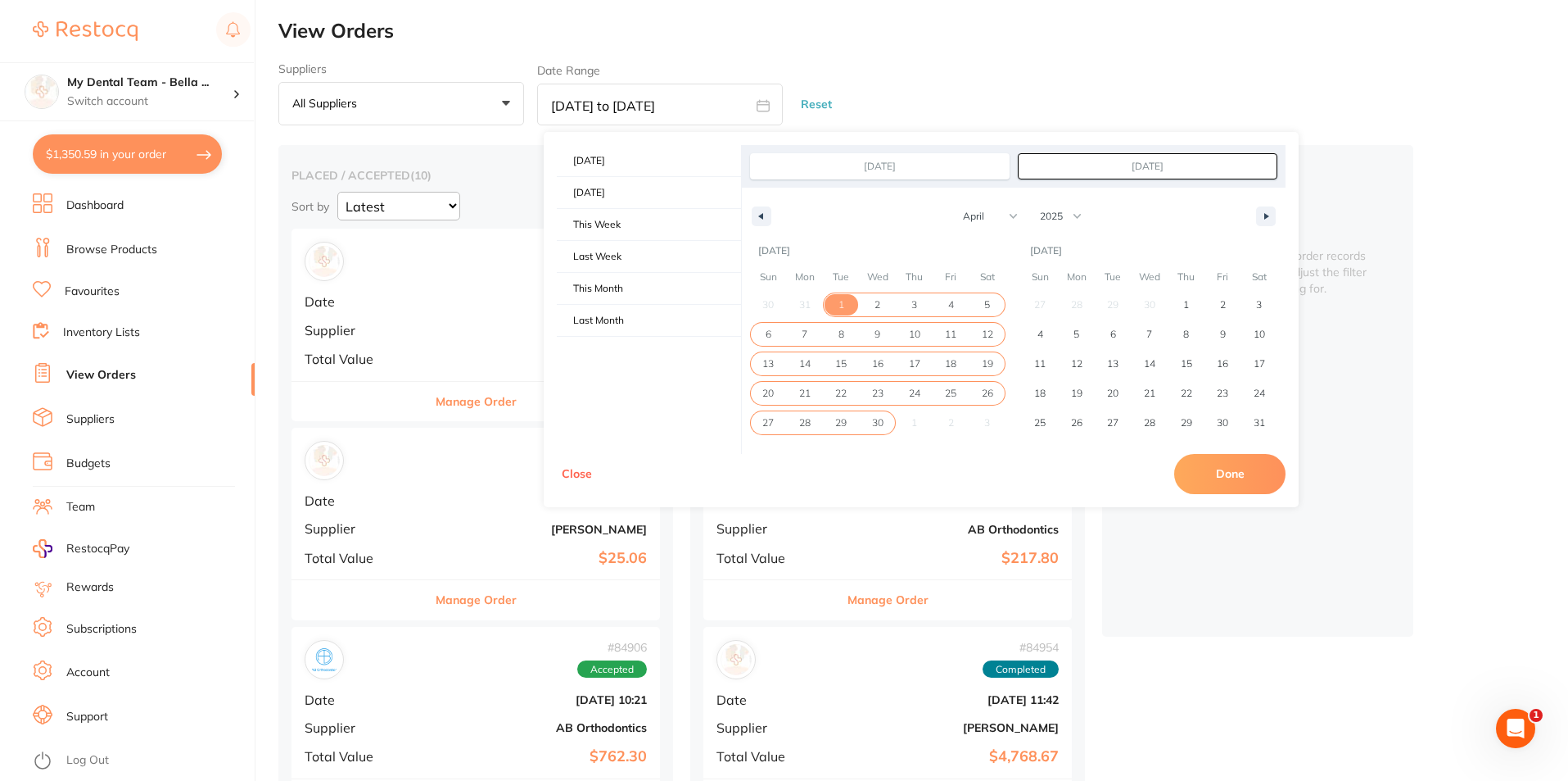
click at [876, 433] on span "30" at bounding box center [878, 423] width 12 height 29
type input "[DATE]"
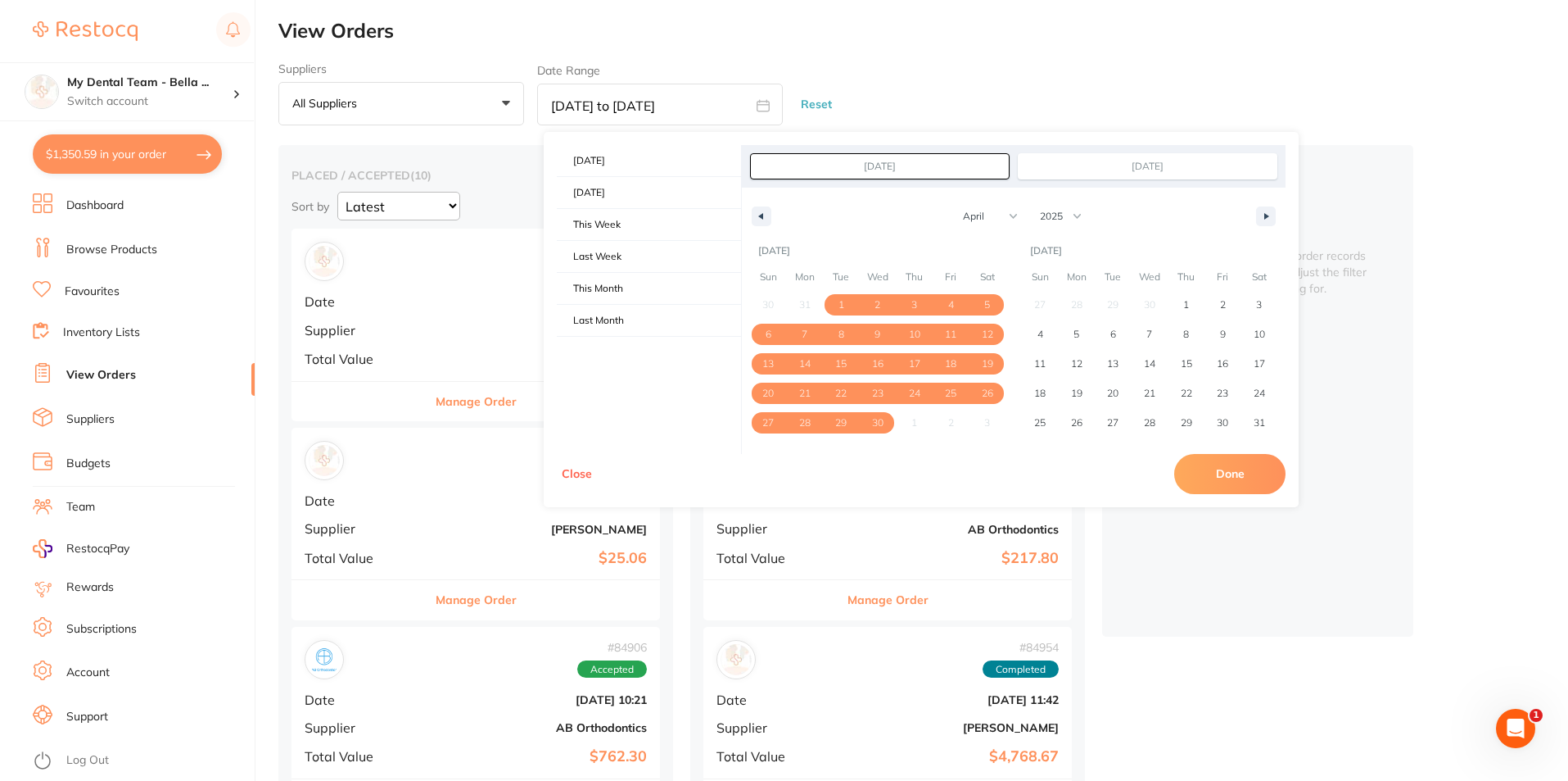
click at [1221, 475] on button "Done" at bounding box center [1229, 473] width 111 height 40
type input "[DATE] to [DATE]"
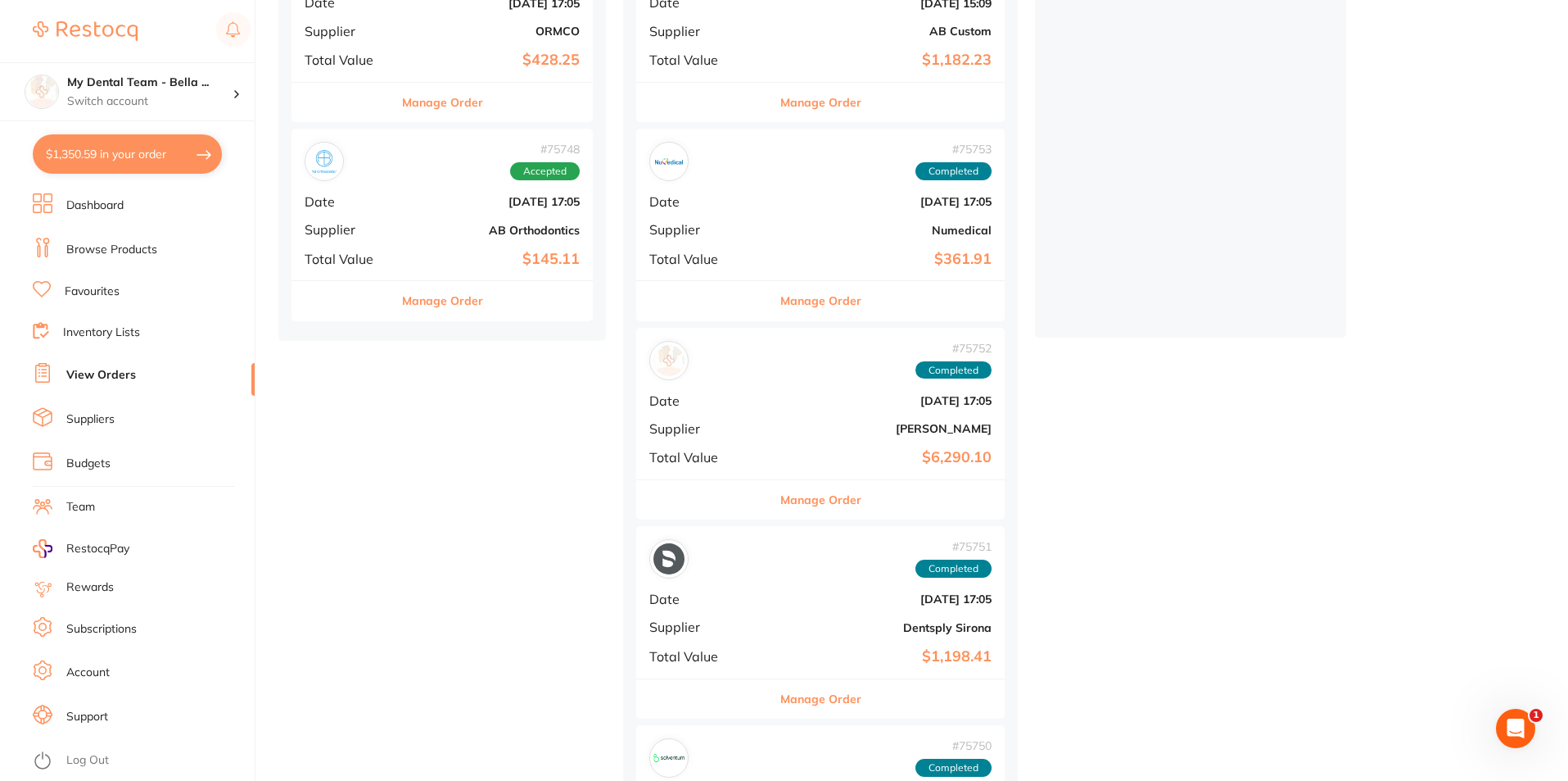
scroll to position [328, 0]
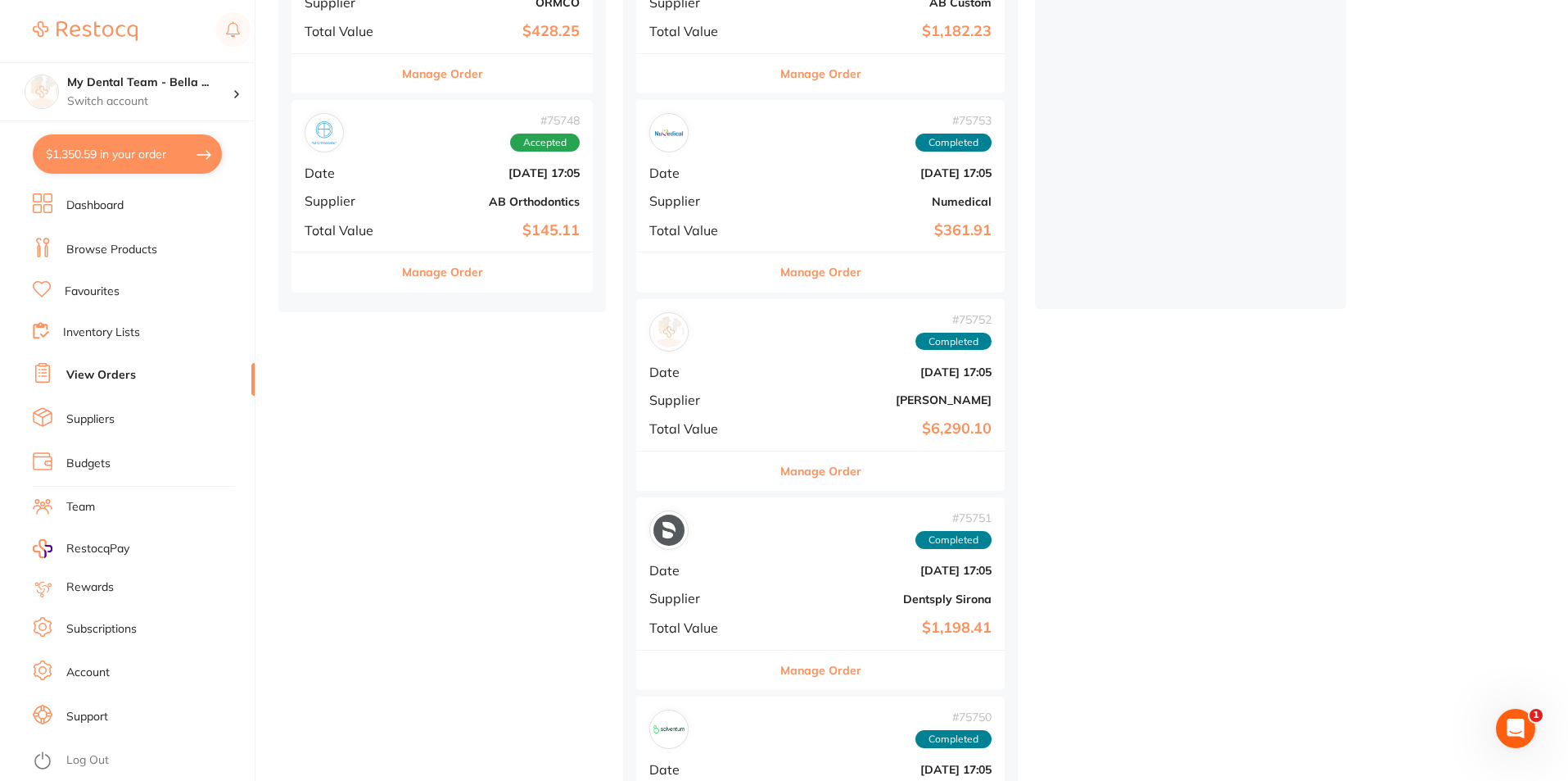
click at [743, 216] on div "# 75753 Completed Date [DATE] 17:05 Supplier Numedical Total Value $361.91" at bounding box center [820, 175] width 369 height 152
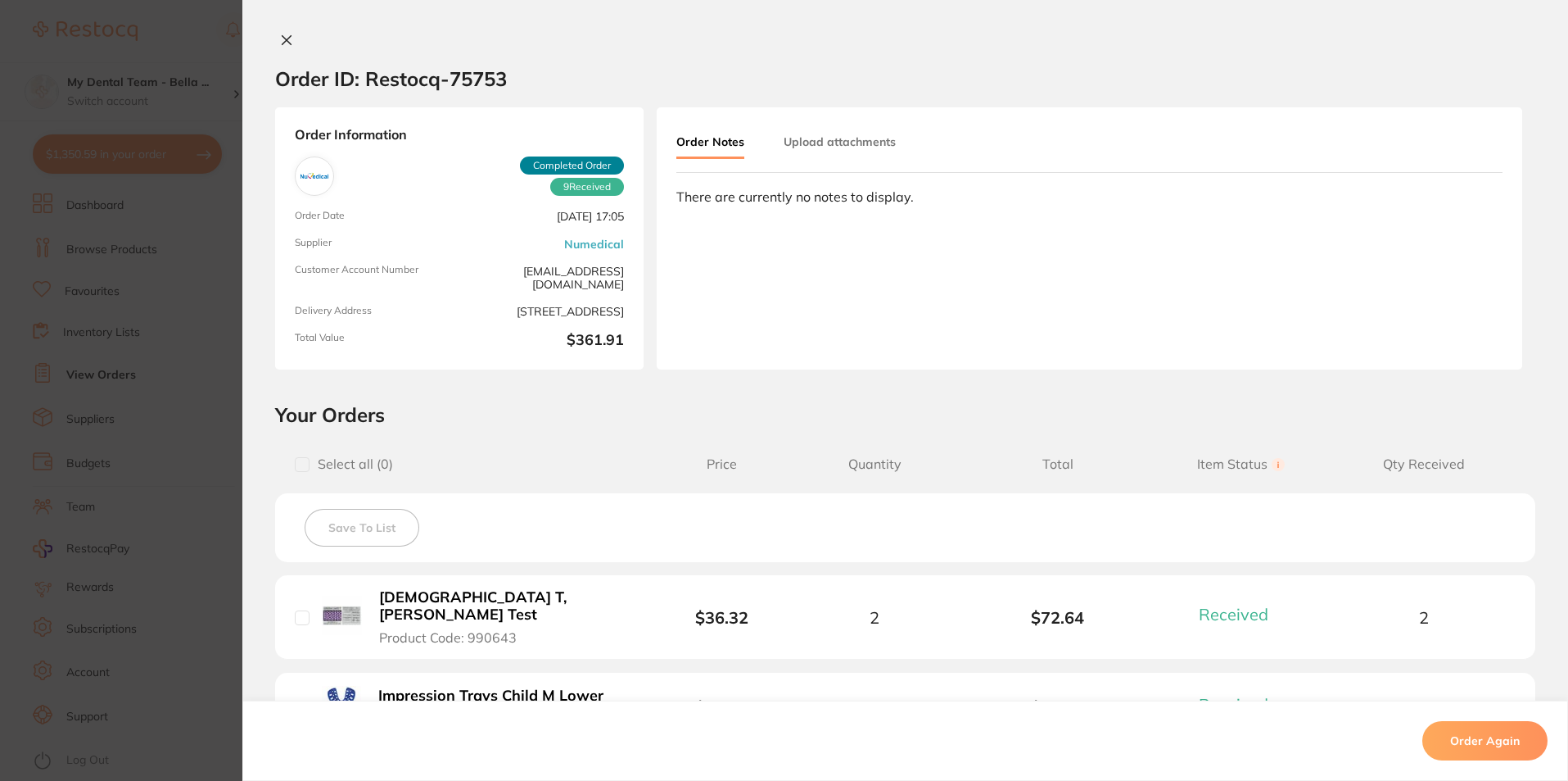
drag, startPoint x: 516, startPoint y: 195, endPoint x: 469, endPoint y: 232, distance: 59.8
drag, startPoint x: 469, startPoint y: 232, endPoint x: 151, endPoint y: 499, distance: 415.2
click at [151, 499] on section "Order ID: Restocq- 75753 Order Information 9 Received Completed Order Order Dat…" at bounding box center [784, 390] width 1568 height 781
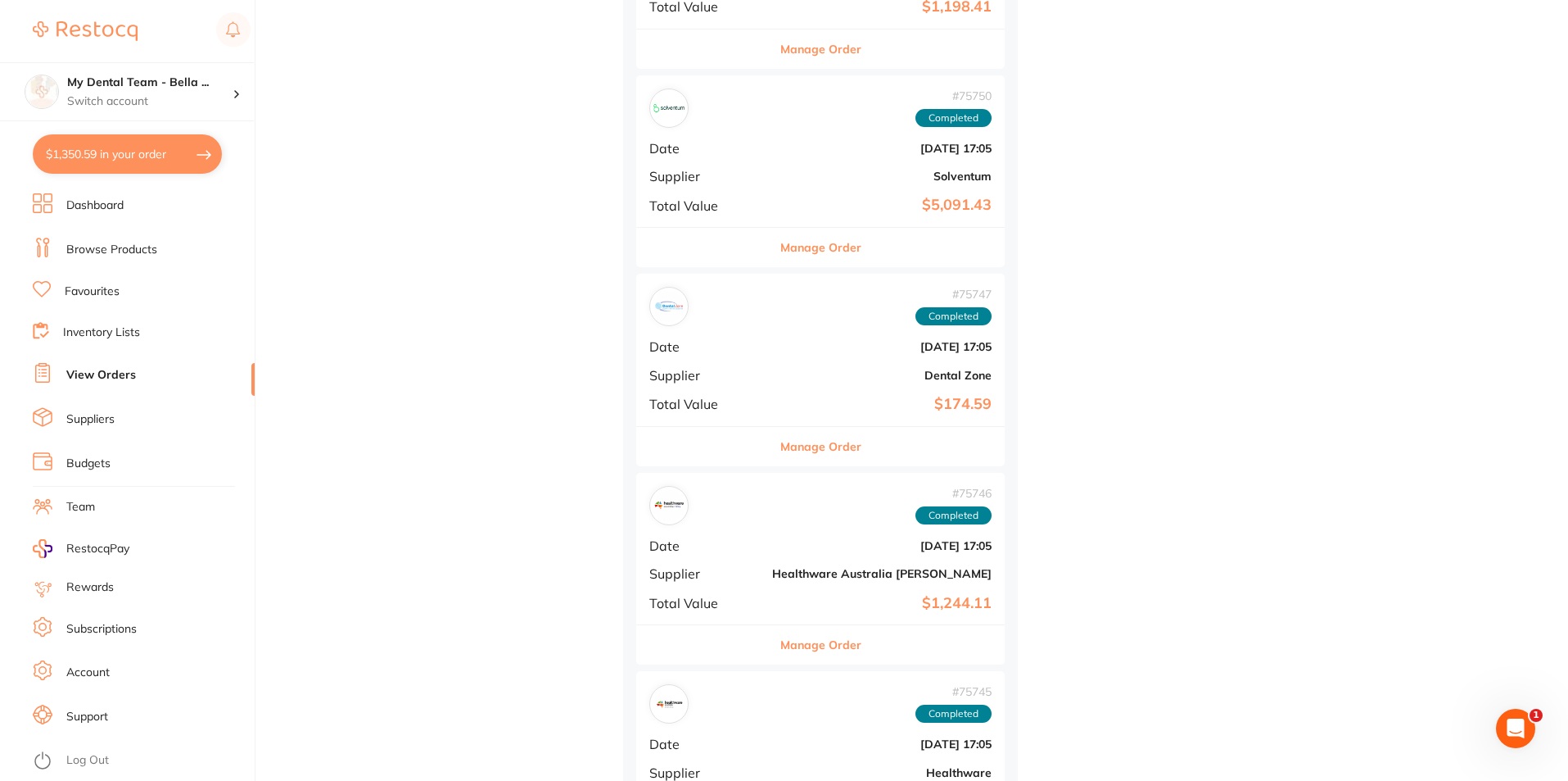
scroll to position [1055, 0]
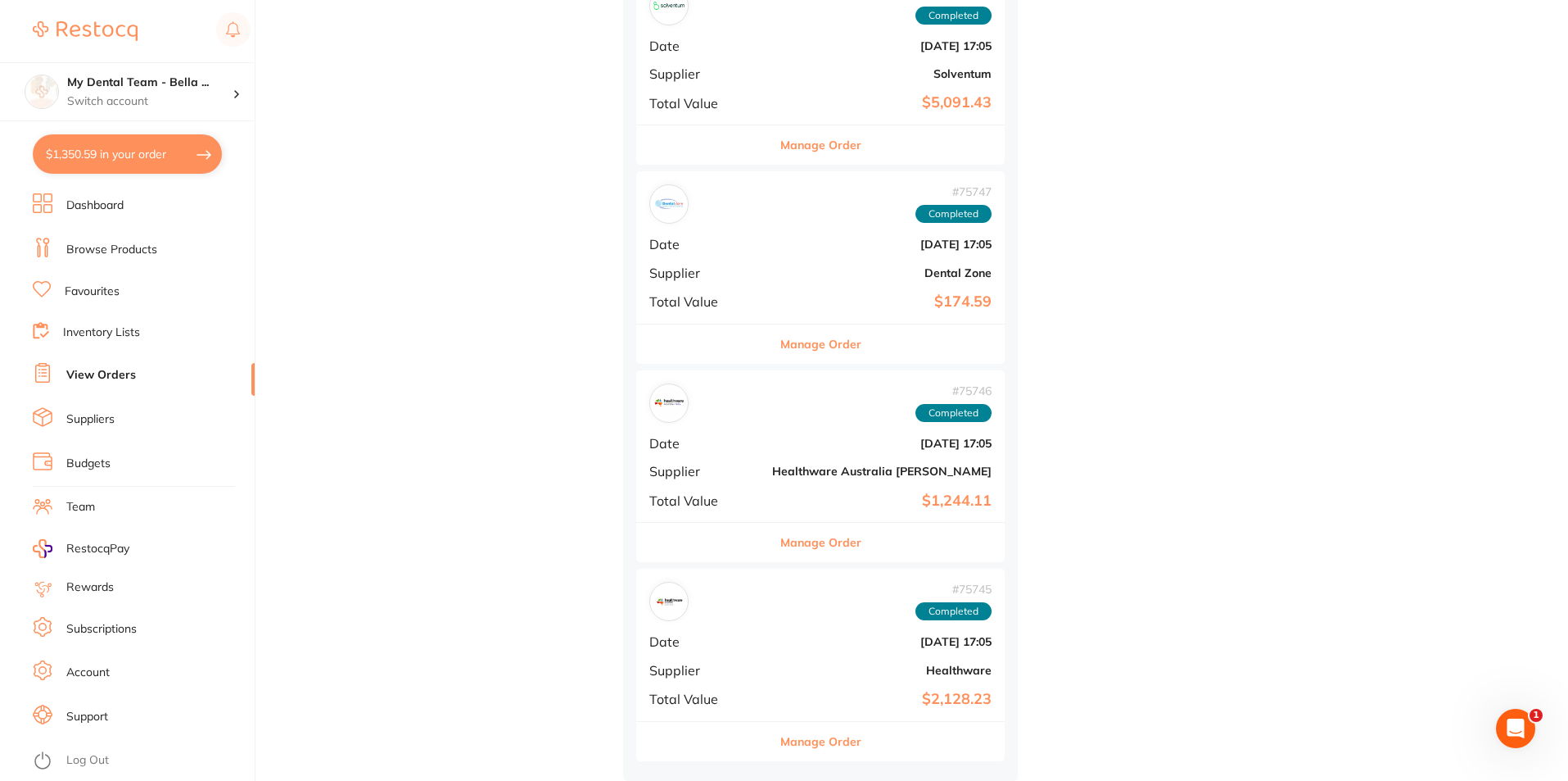
click at [97, 766] on link "Log Out" at bounding box center [88, 760] width 43 height 16
